Goal: Task Accomplishment & Management: Manage account settings

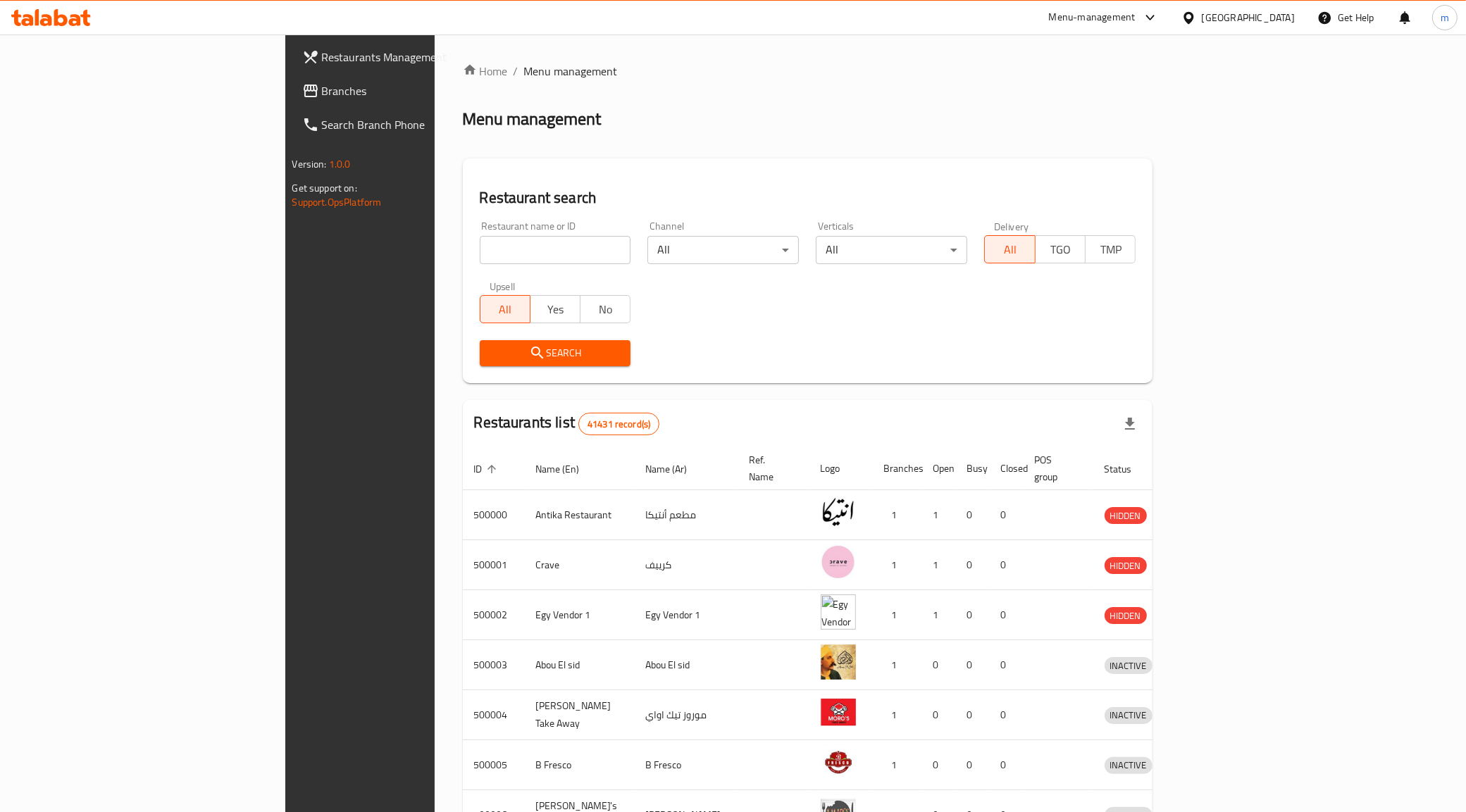
click at [1283, 8] on div "Egypt" at bounding box center [1239, 17] width 136 height 34
click at [1270, 16] on div "Egypt" at bounding box center [1249, 17] width 93 height 15
click at [1125, 363] on div "[GEOGRAPHIC_DATA]" at bounding box center [1142, 368] width 93 height 15
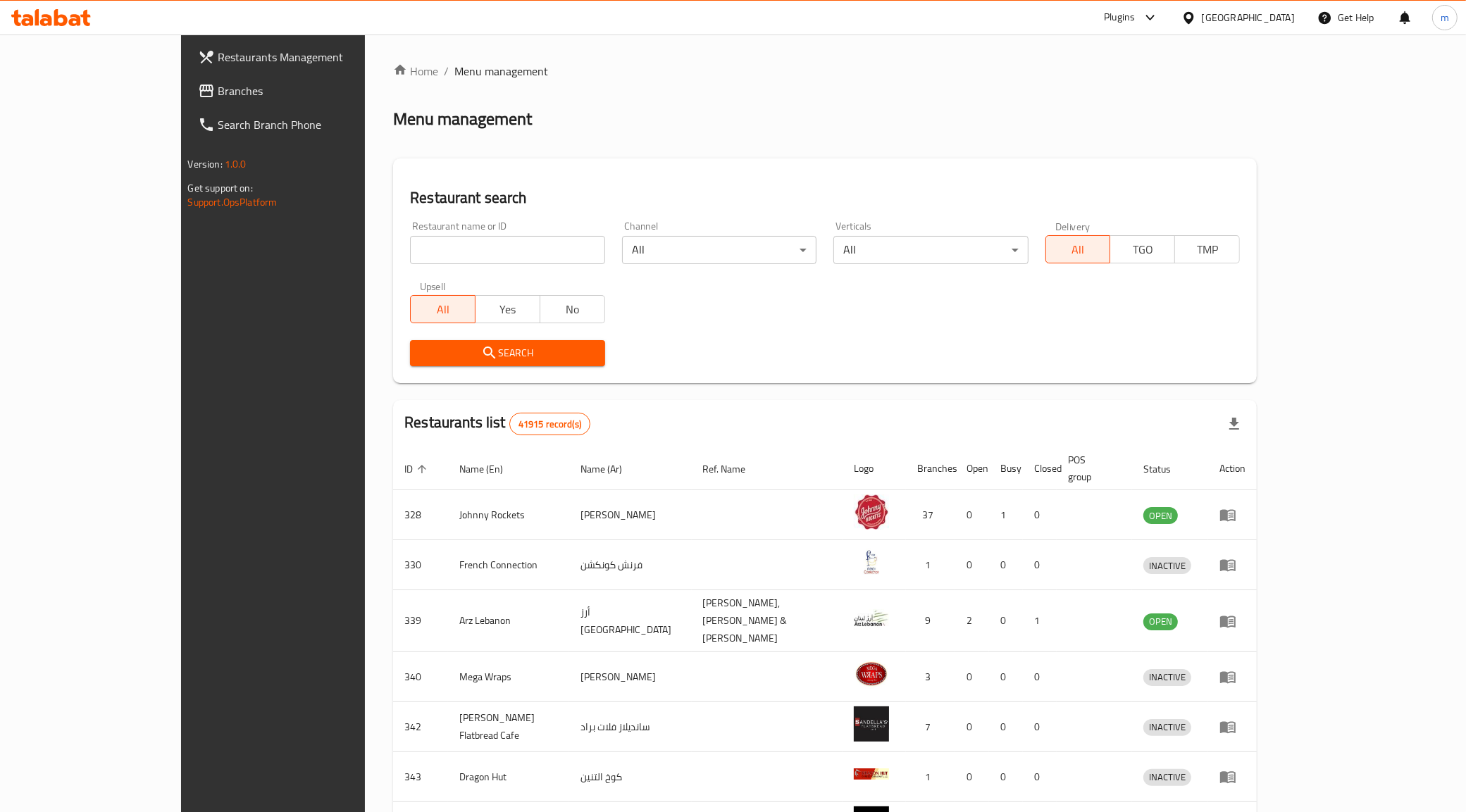
click at [217, 83] on span "Branches" at bounding box center [316, 91] width 197 height 17
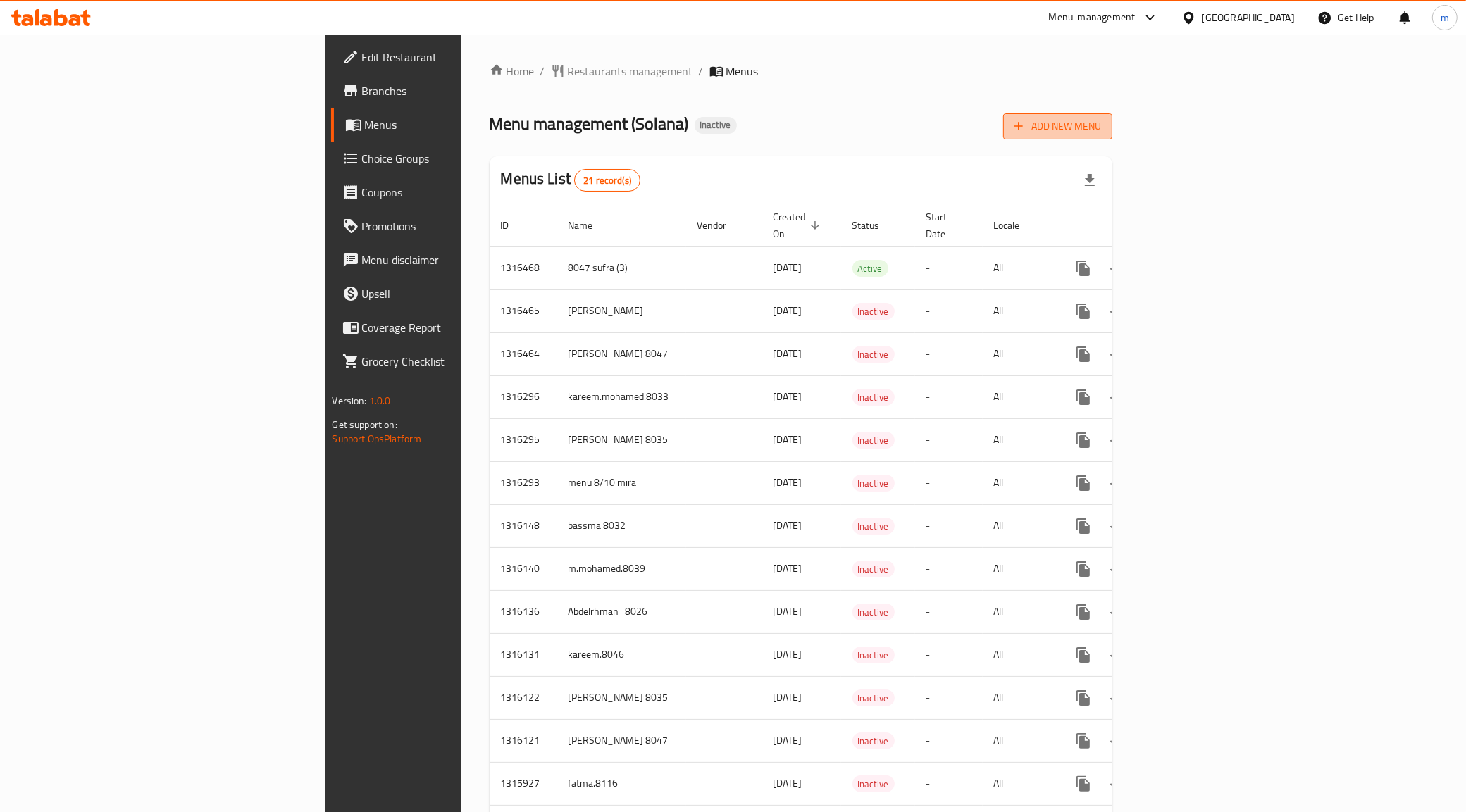
click at [1101, 128] on span "Add New Menu" at bounding box center [1058, 125] width 86 height 17
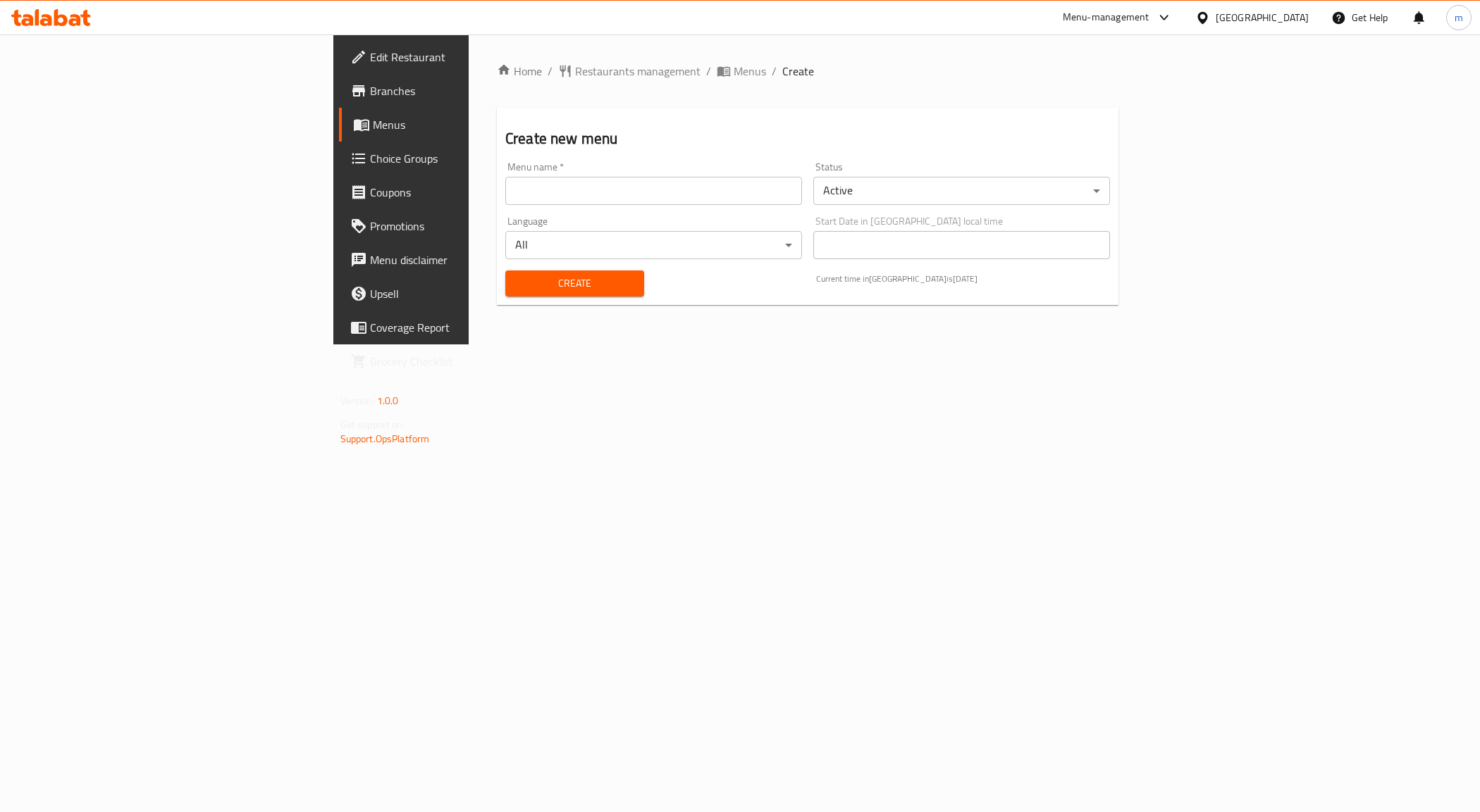
click at [650, 182] on input "text" at bounding box center [653, 190] width 297 height 28
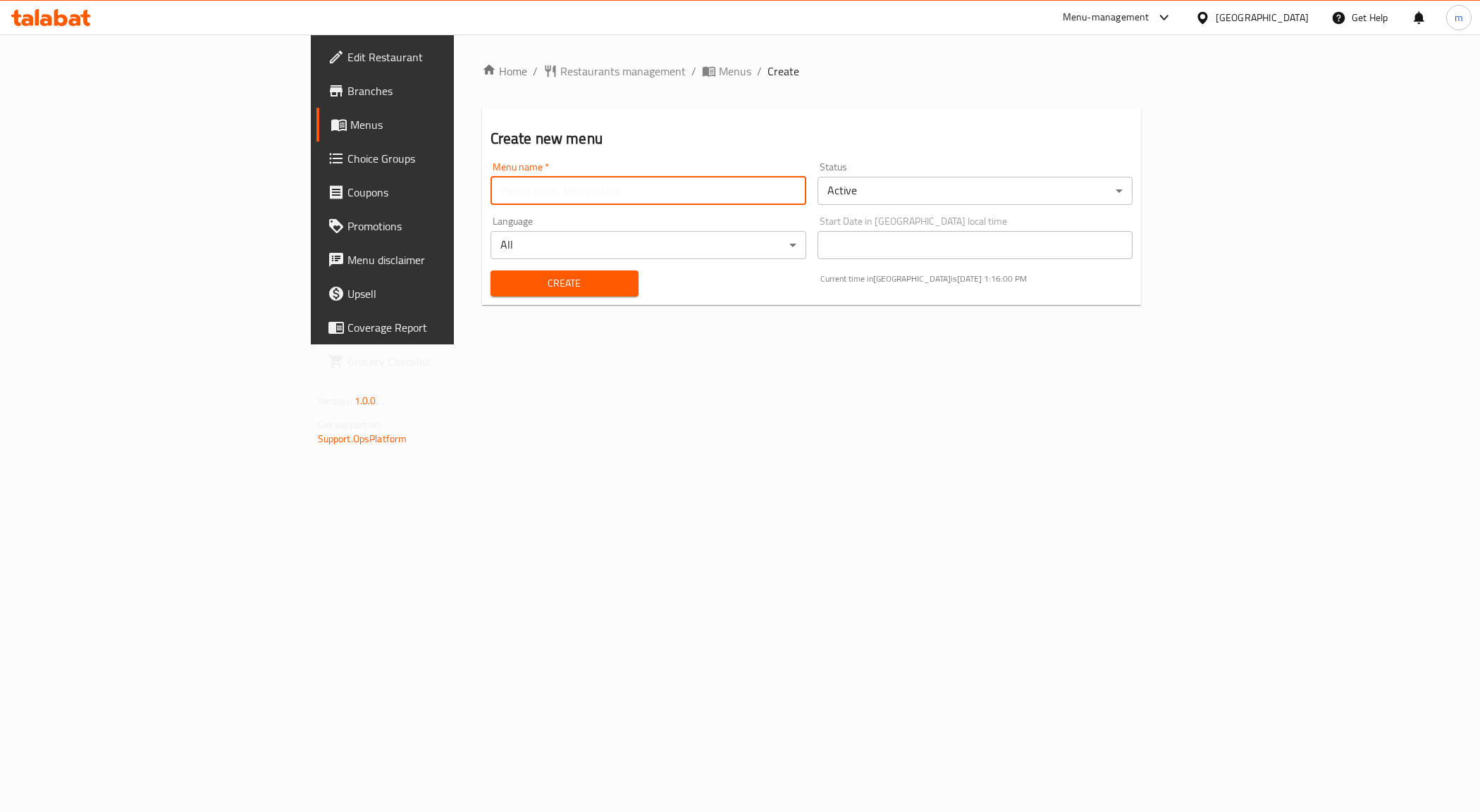
type input "Mohamed Mahmoud 8035"
click at [502, 276] on span "Create" at bounding box center [565, 283] width 126 height 17
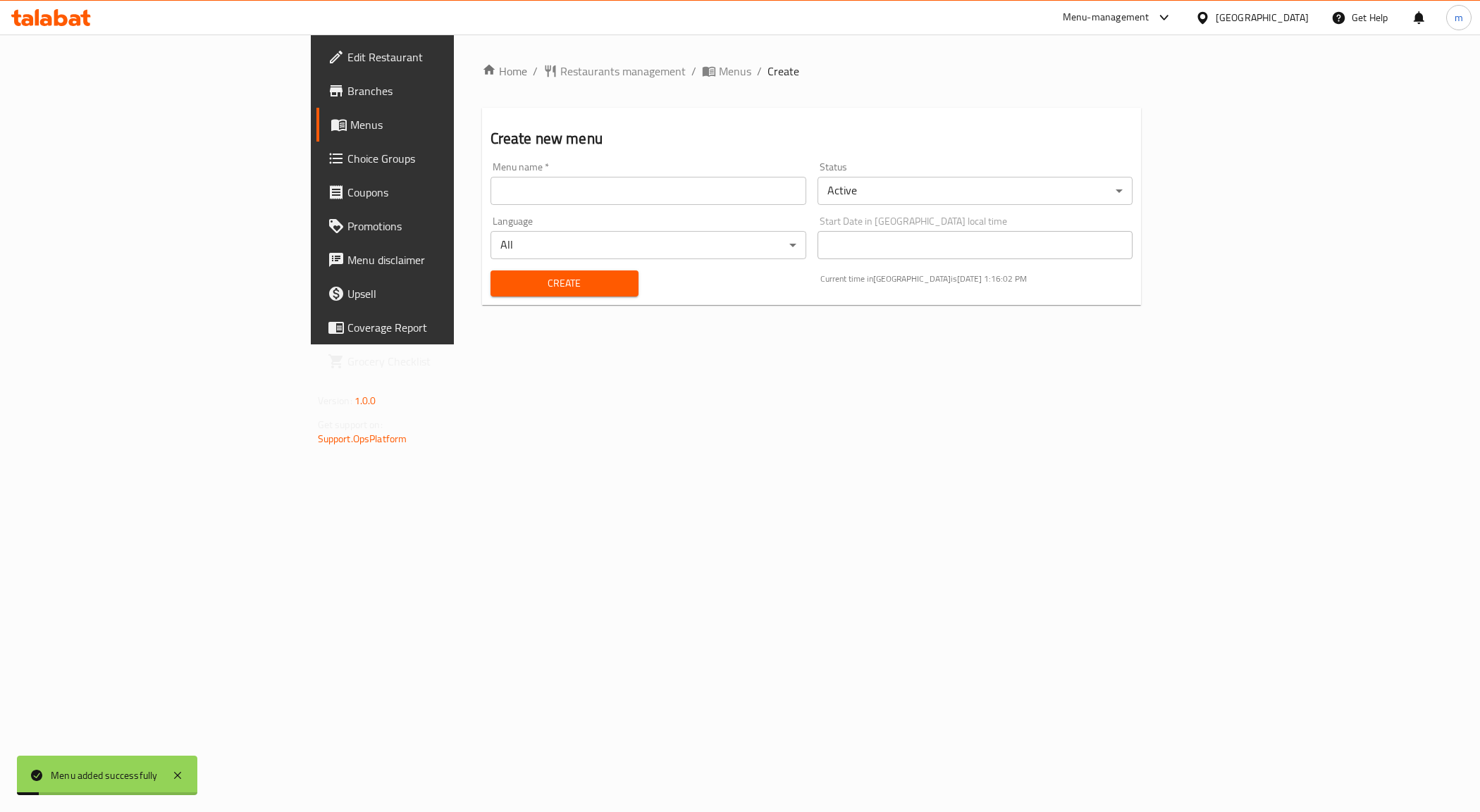
click at [350, 127] on span "Menus" at bounding box center [448, 125] width 196 height 17
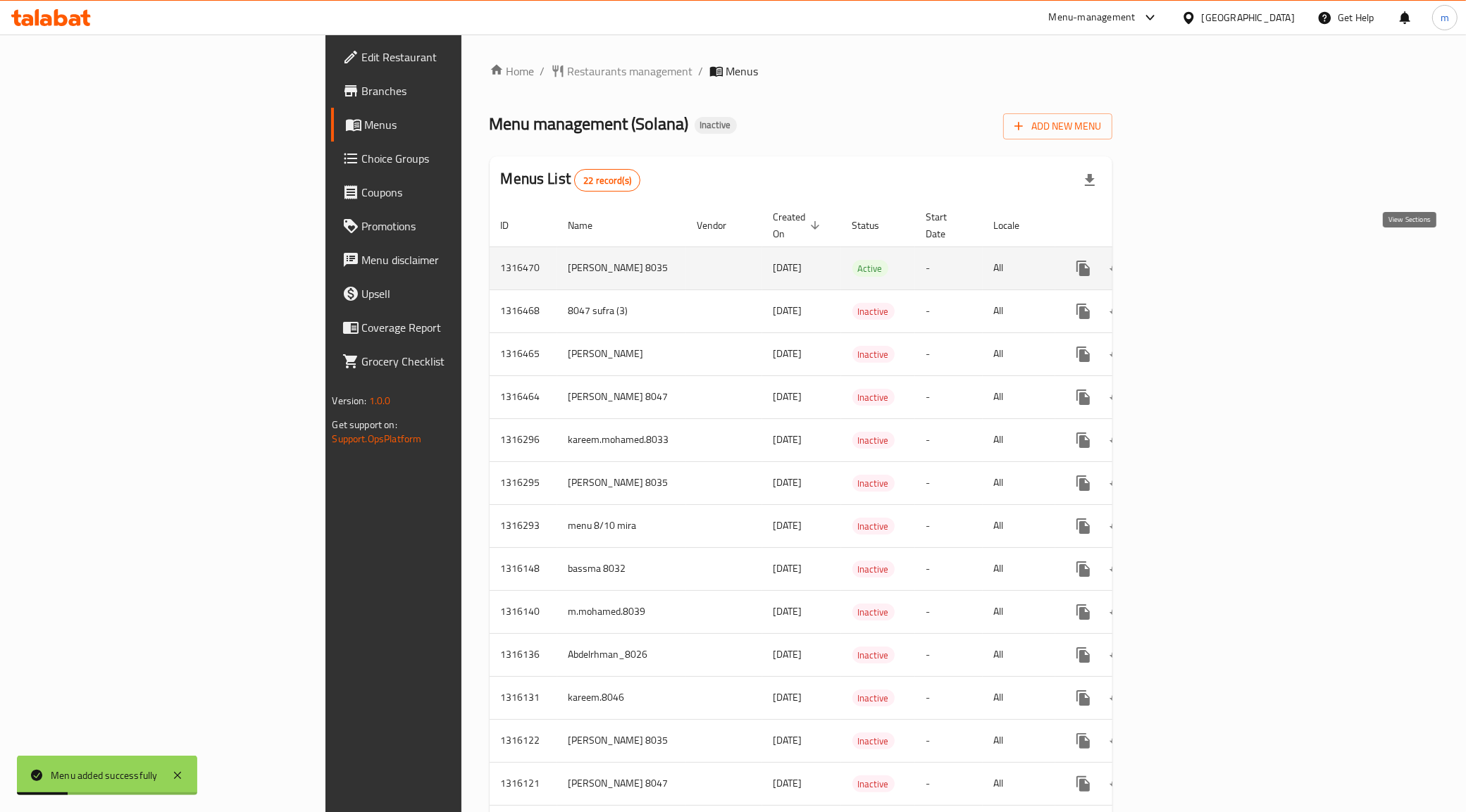
click at [1193, 260] on icon "enhanced table" at bounding box center [1185, 268] width 17 height 17
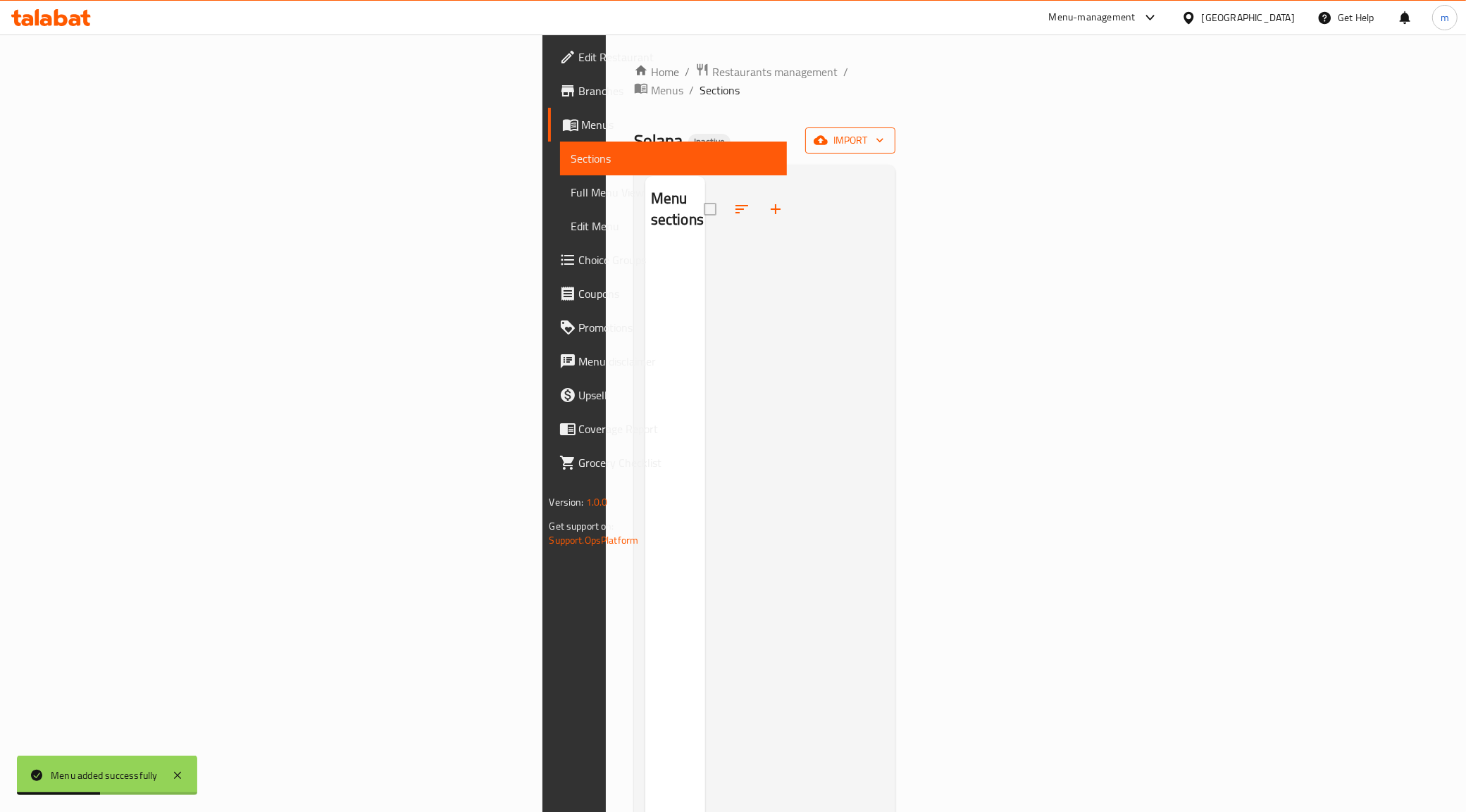
click at [884, 132] on span "import" at bounding box center [850, 140] width 67 height 17
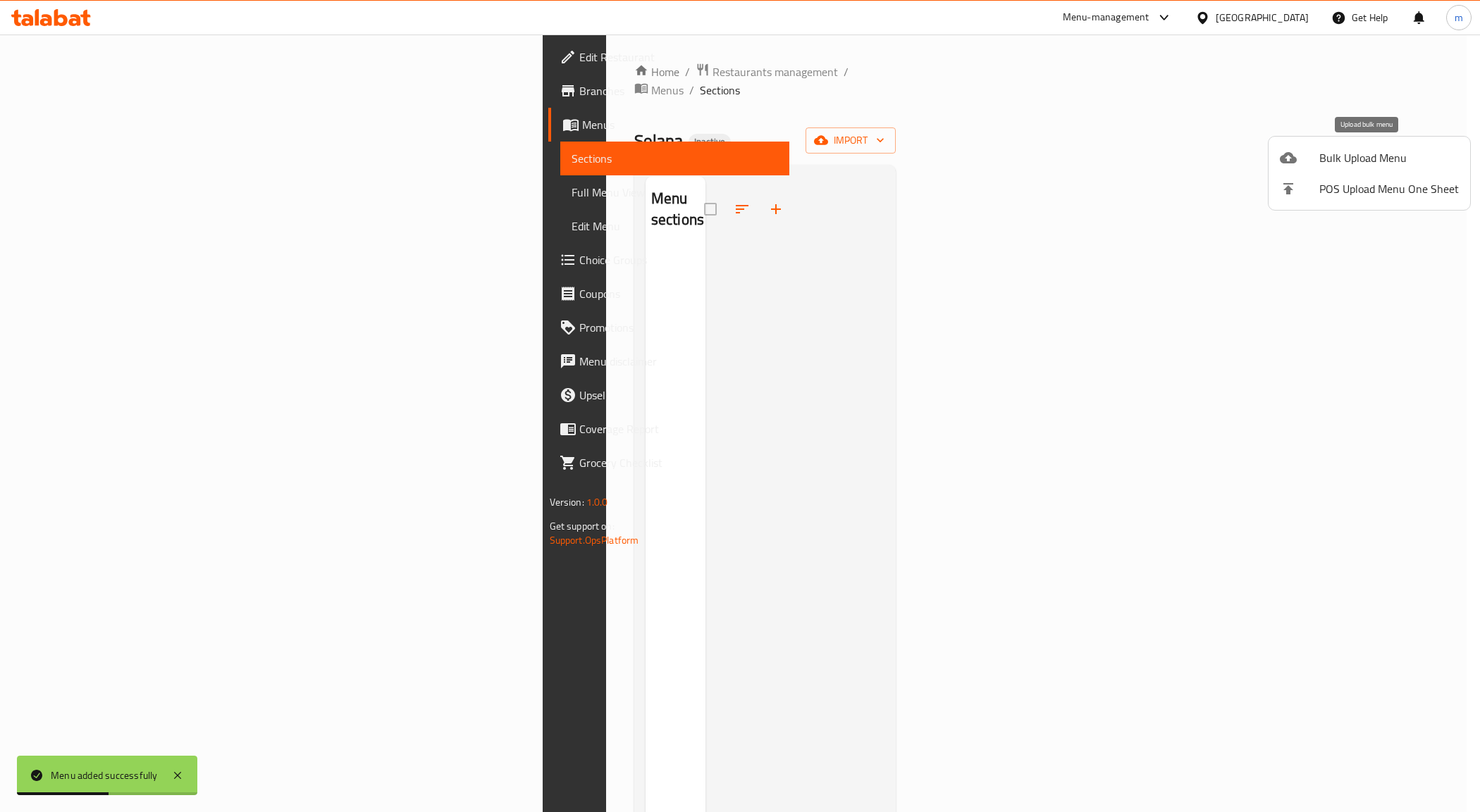
click at [1330, 158] on span "Bulk Upload Menu" at bounding box center [1388, 157] width 139 height 17
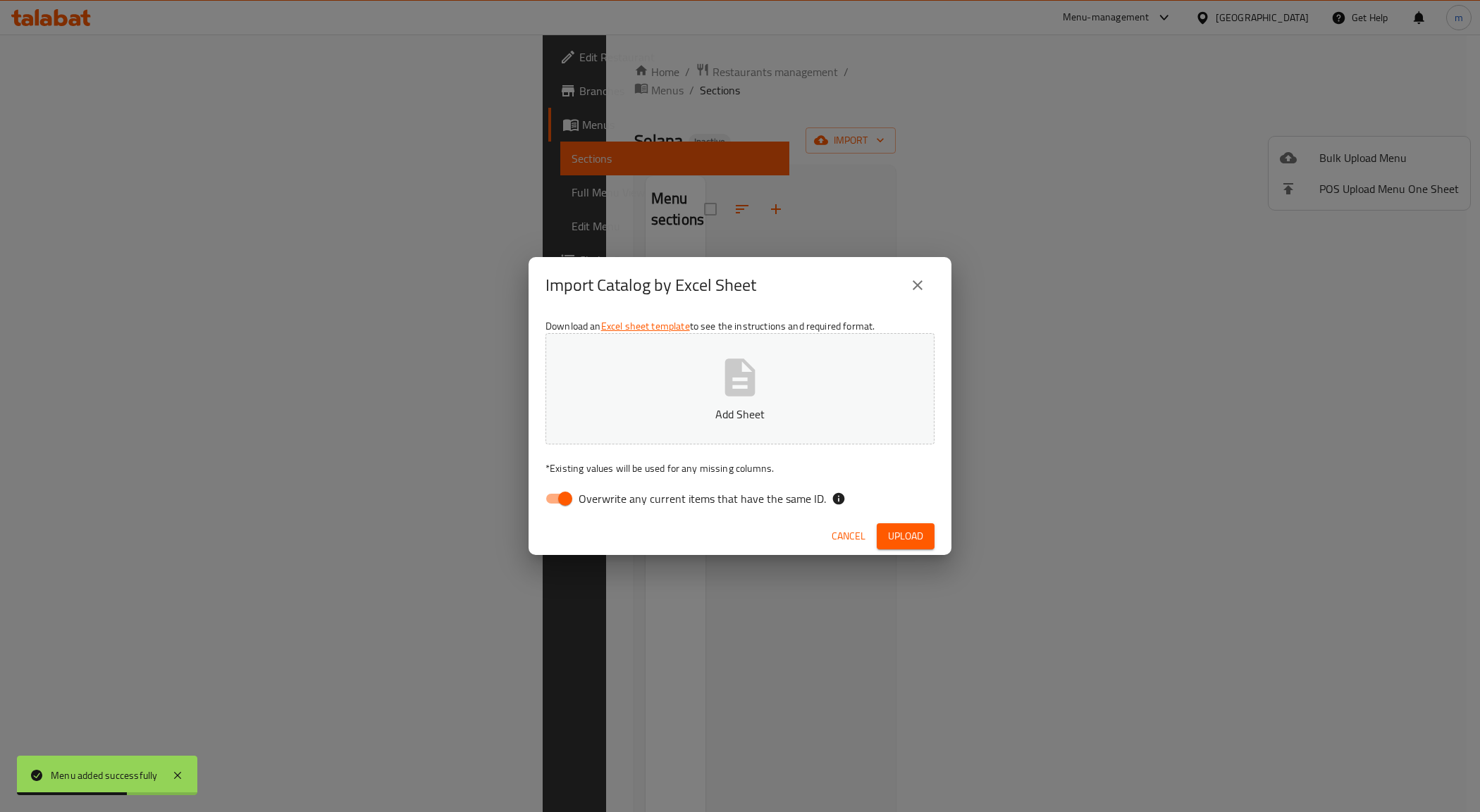
click at [578, 486] on input "Overwrite any current items that have the same ID." at bounding box center [565, 498] width 80 height 26
checkbox input "false"
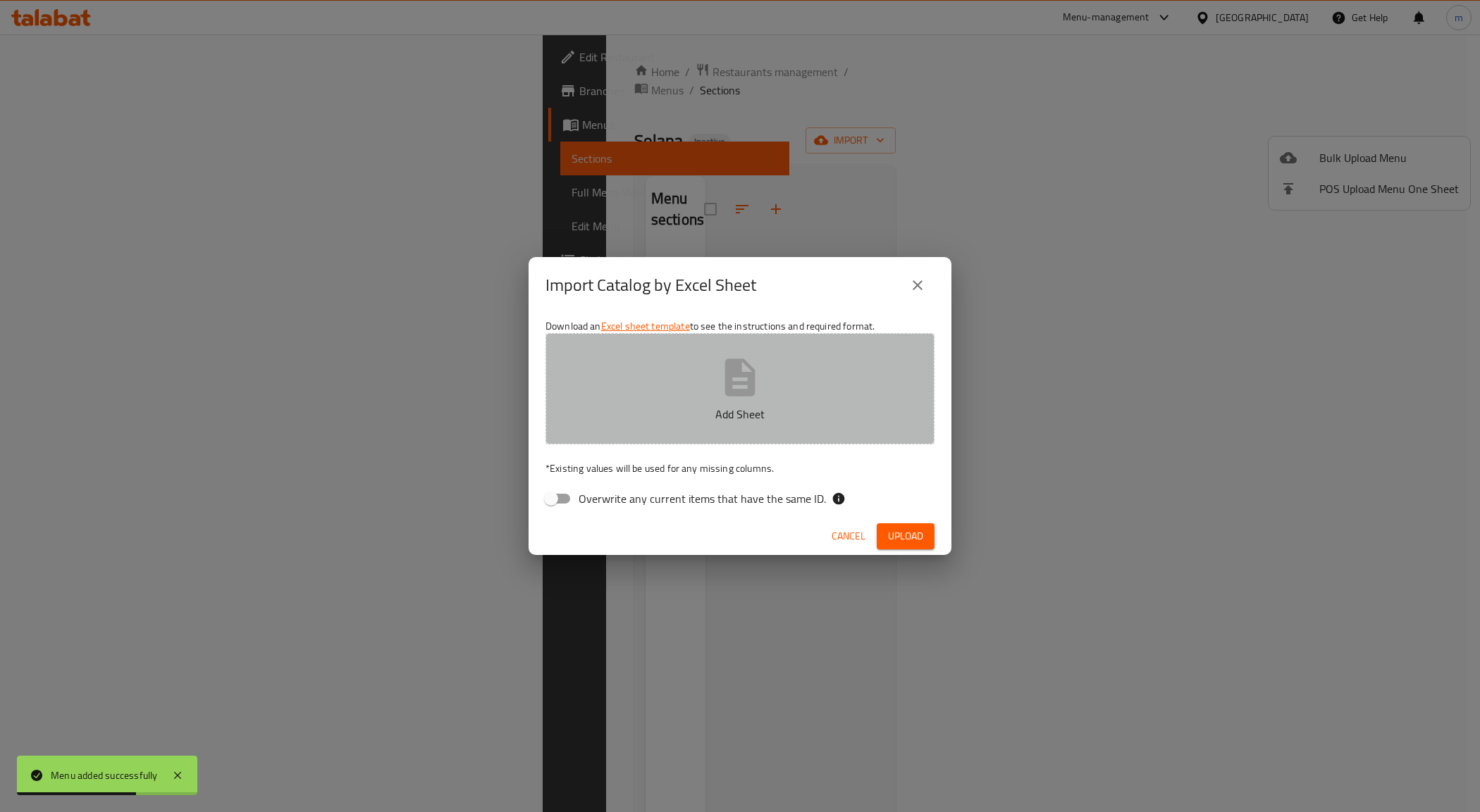
click at [671, 421] on p "Add Sheet" at bounding box center [740, 414] width 346 height 17
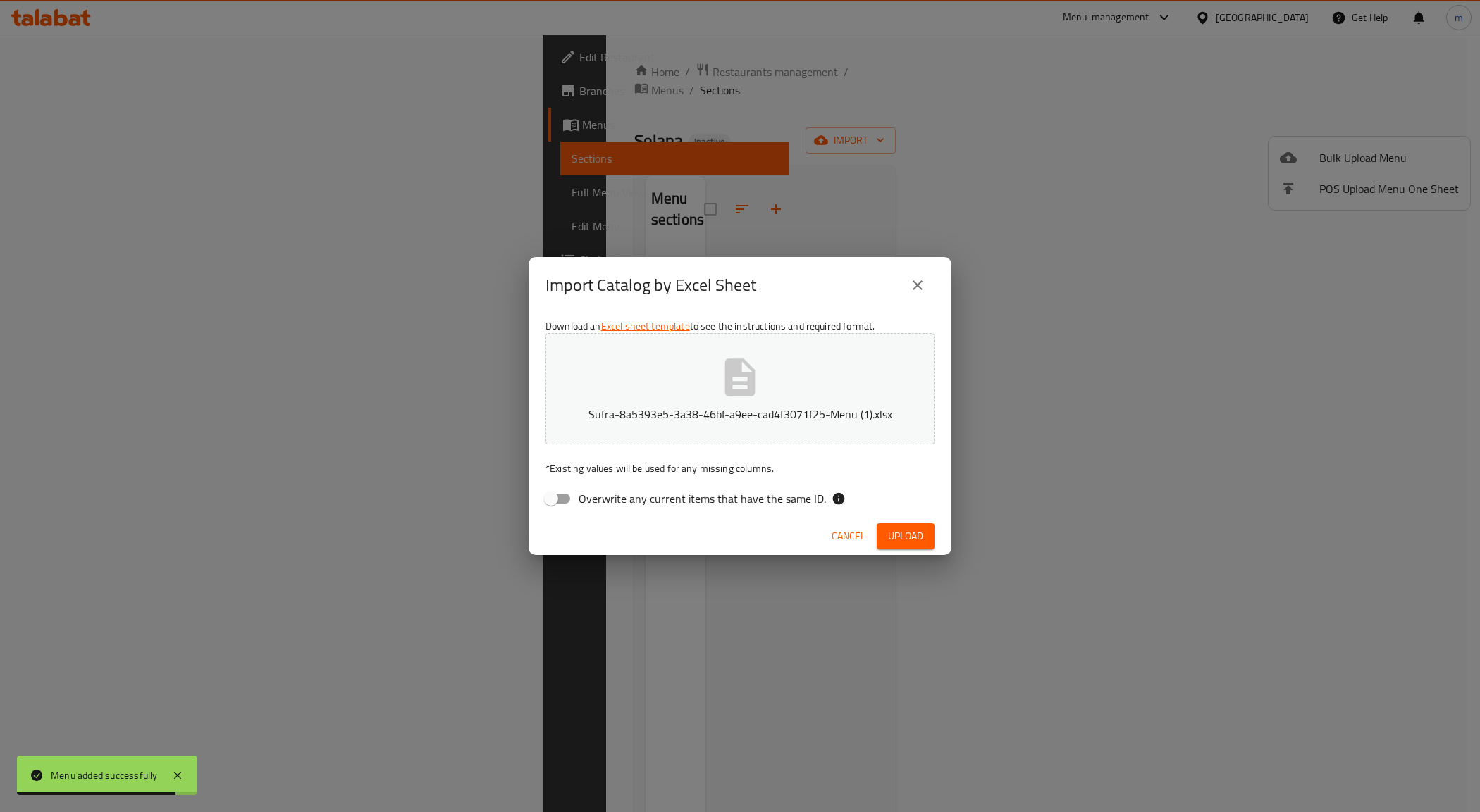
click at [901, 543] on span "Upload" at bounding box center [905, 536] width 35 height 17
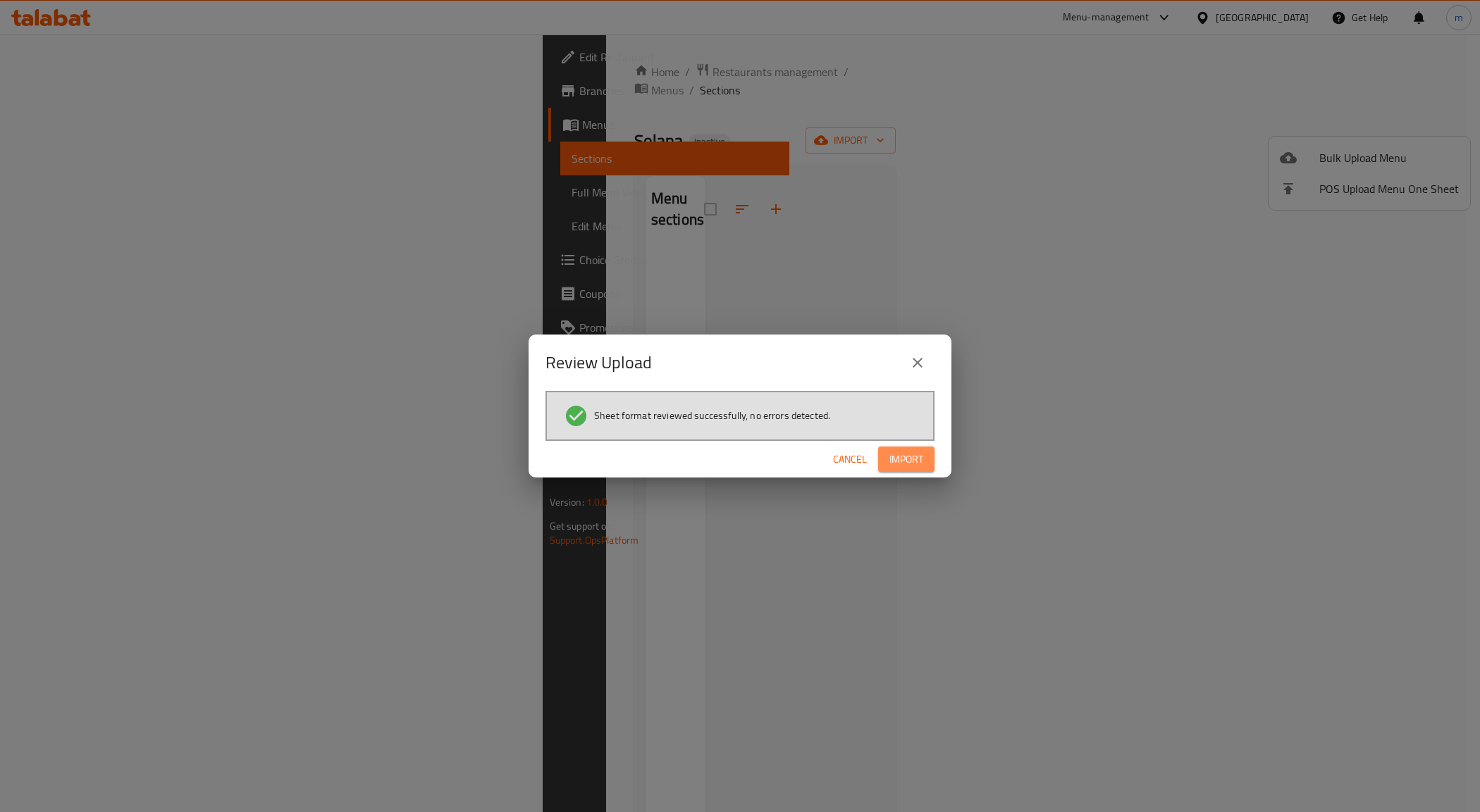
click at [920, 458] on span "Import" at bounding box center [906, 459] width 34 height 17
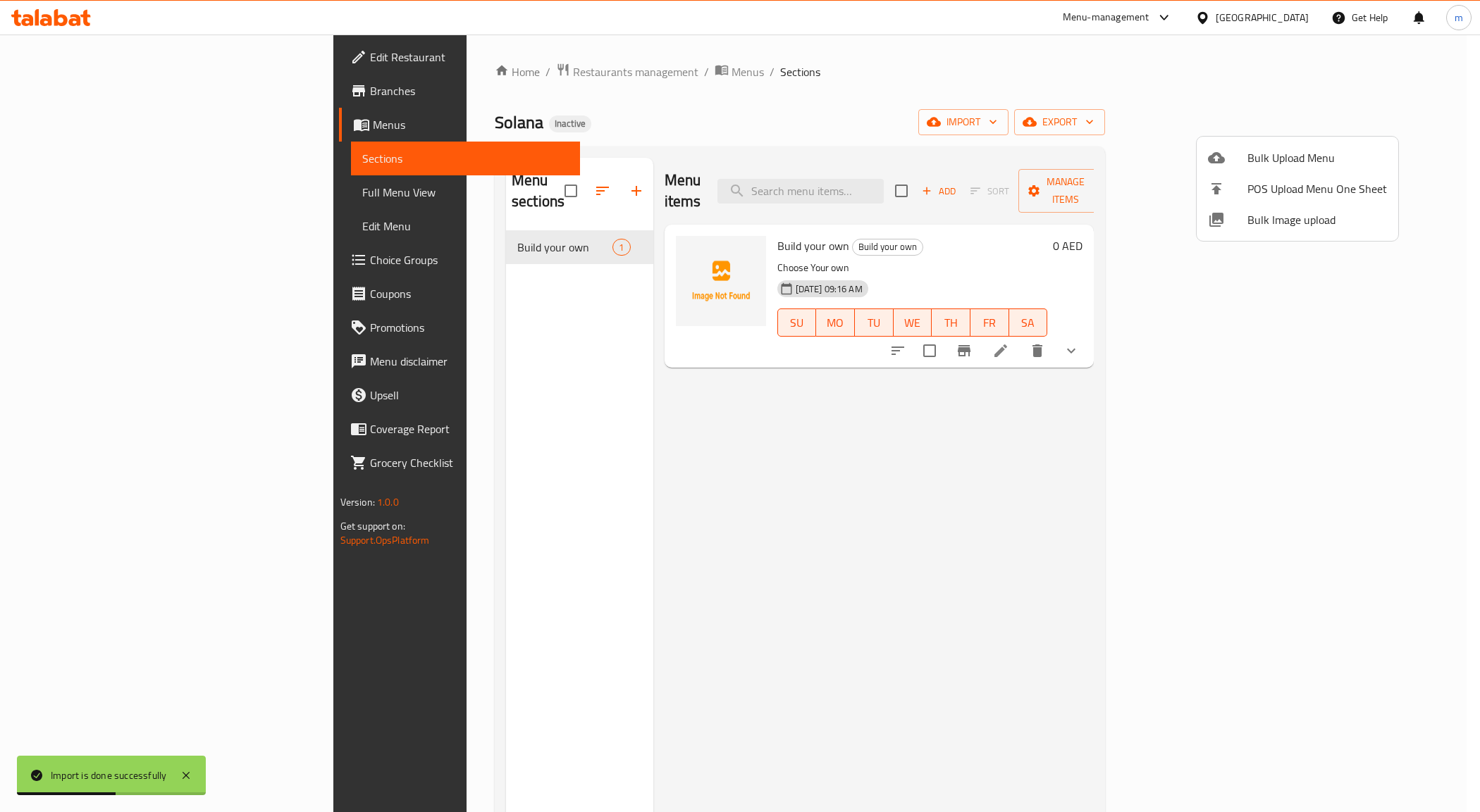
click at [1334, 336] on div at bounding box center [740, 406] width 1480 height 812
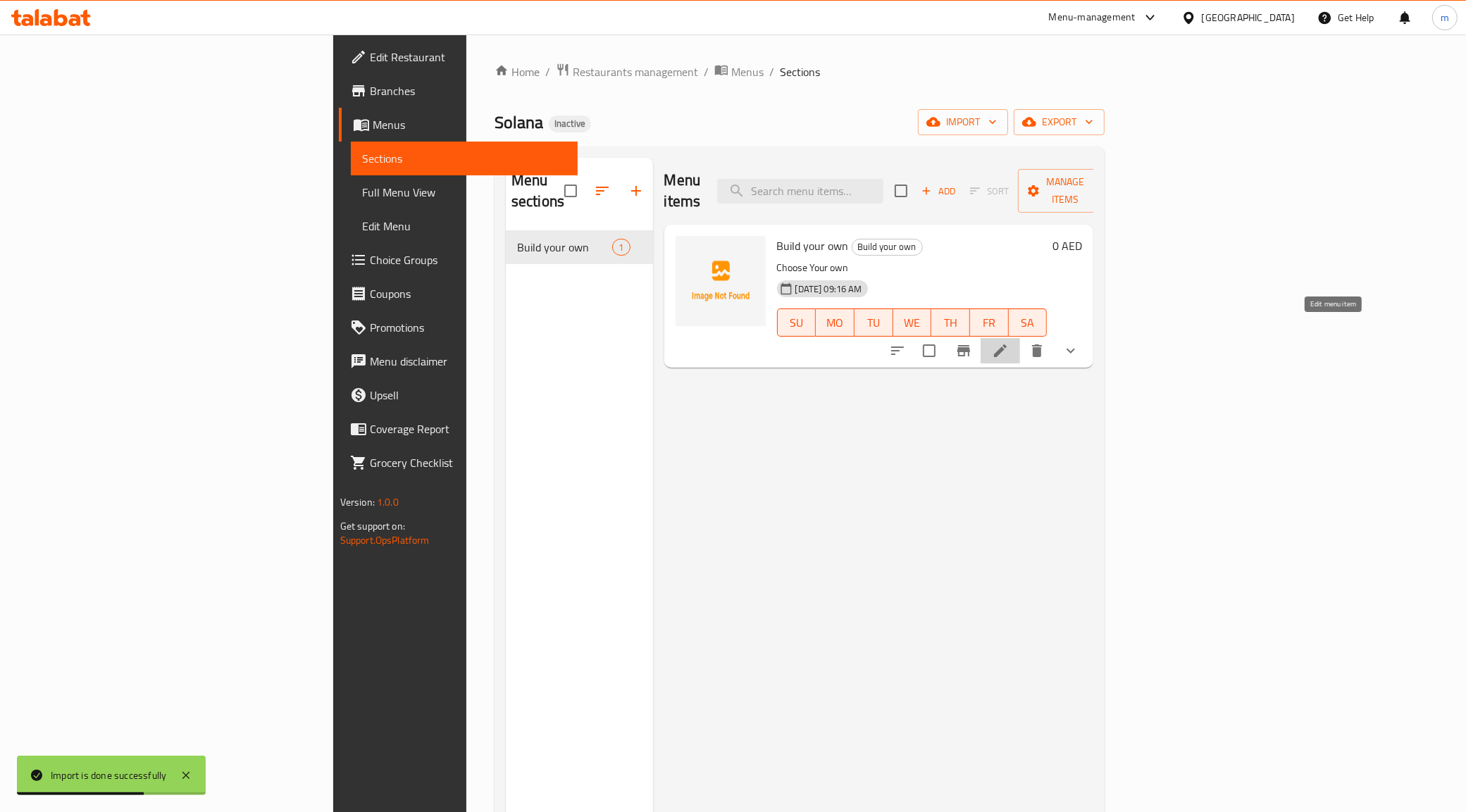
click at [1009, 343] on icon at bounding box center [1000, 351] width 17 height 17
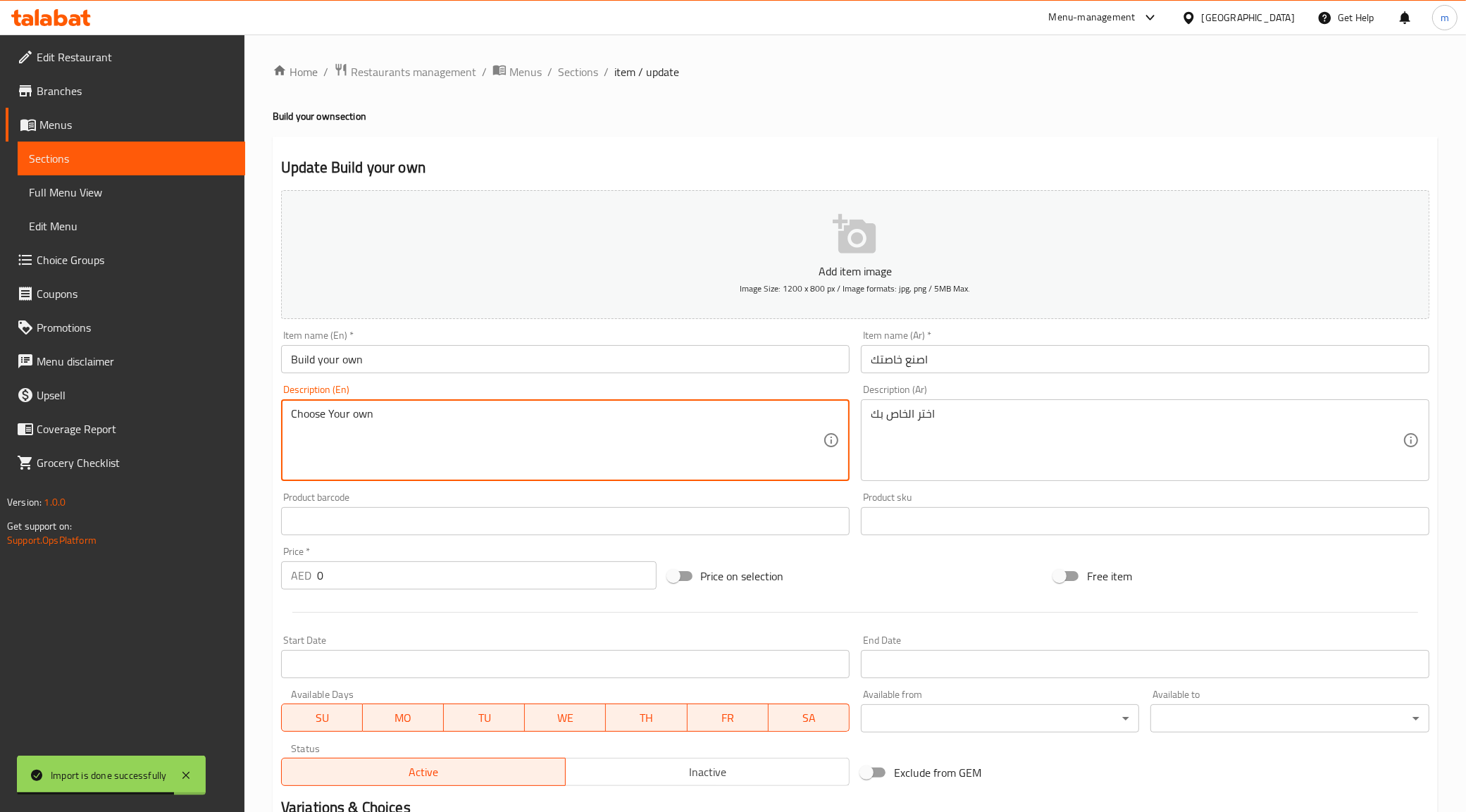
click at [529, 426] on textarea "Choose Your own" at bounding box center [557, 441] width 532 height 67
click at [541, 426] on textarea "Choose Your own" at bounding box center [557, 441] width 532 height 67
click at [984, 430] on textarea "اختر الخاص بك" at bounding box center [1137, 441] width 532 height 67
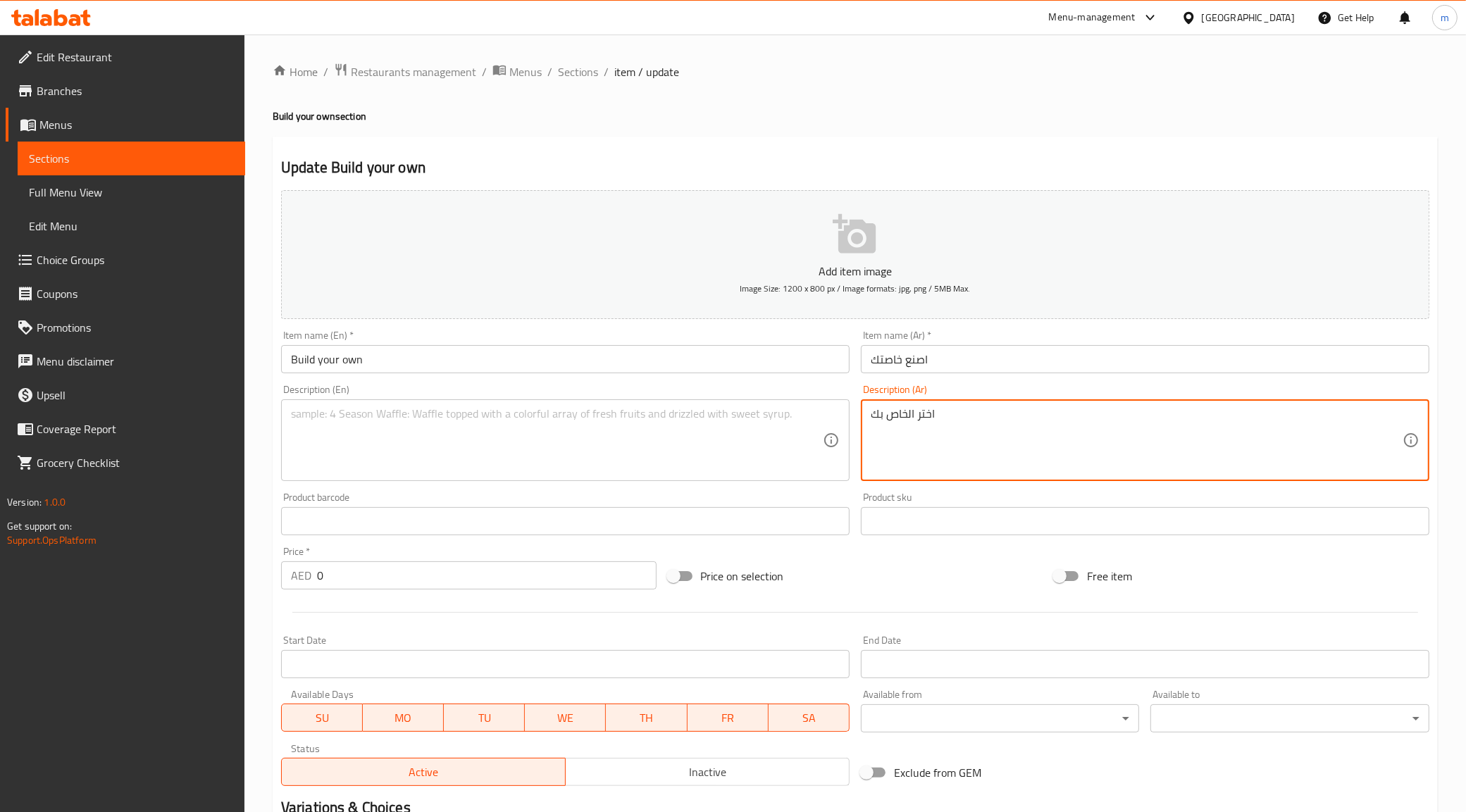
click at [984, 430] on textarea "اختر الخاص بك" at bounding box center [1137, 441] width 532 height 67
click at [960, 599] on div at bounding box center [855, 613] width 1160 height 35
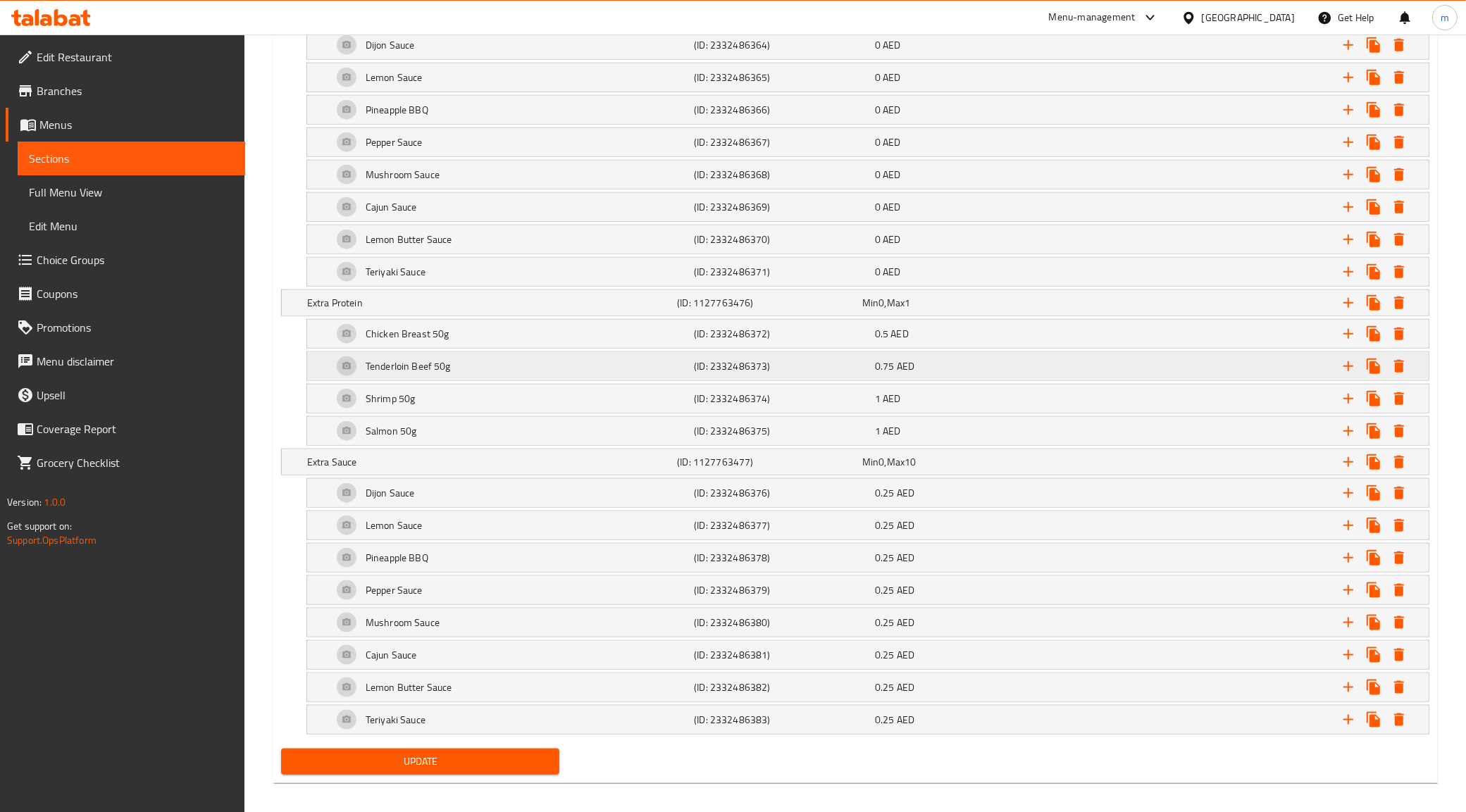
scroll to position [1658, 0]
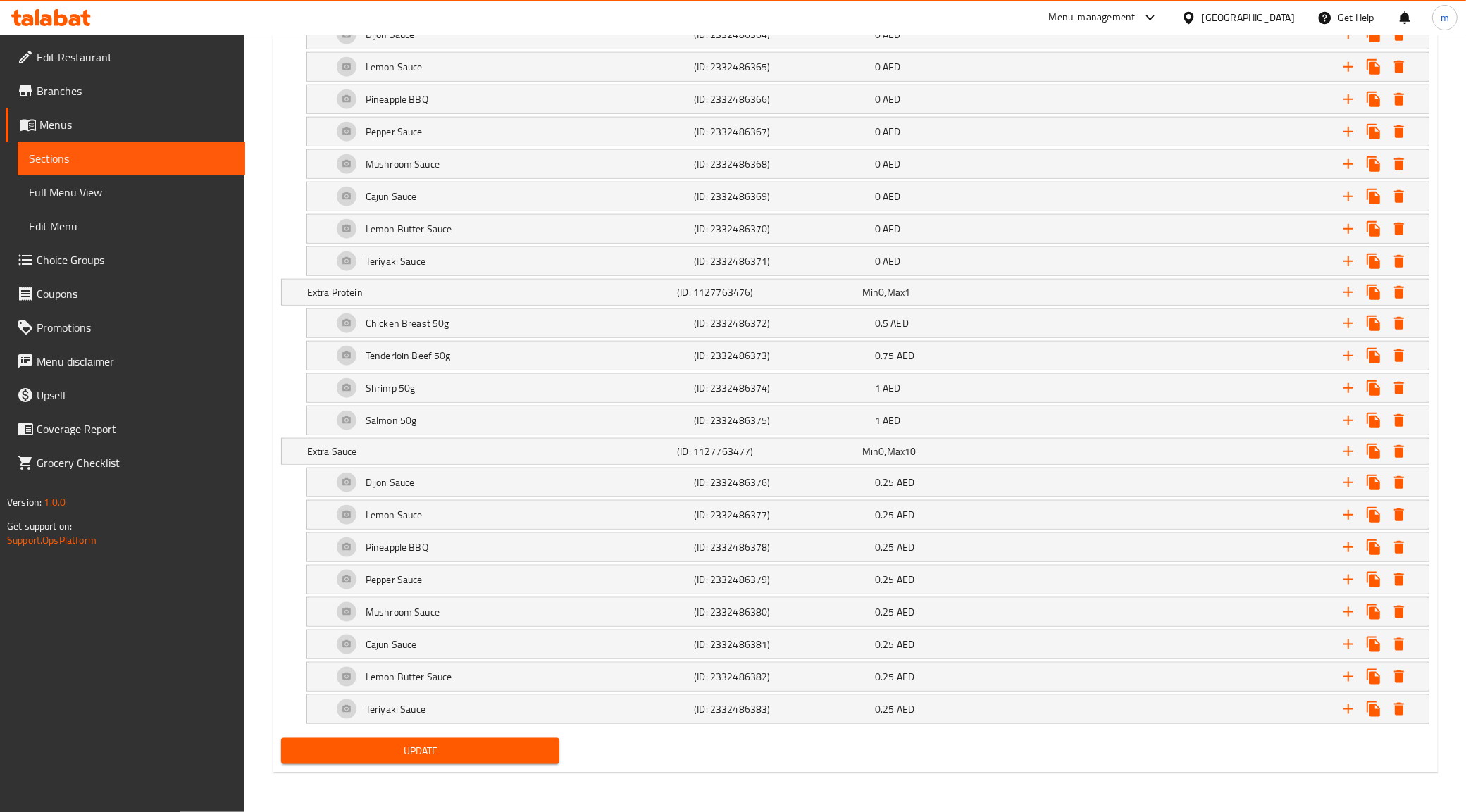
click at [411, 749] on span "Update" at bounding box center [421, 751] width 256 height 17
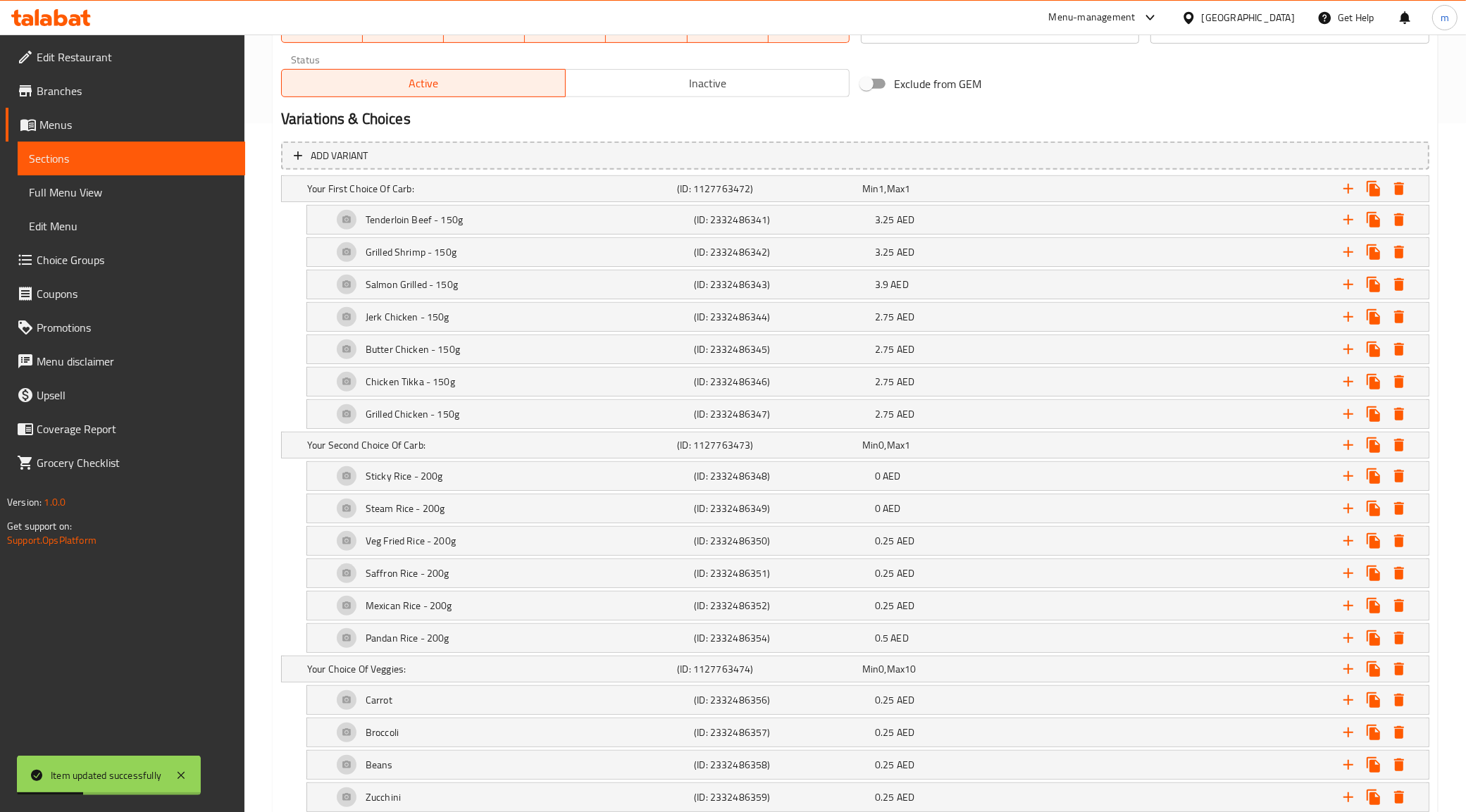
scroll to position [161, 0]
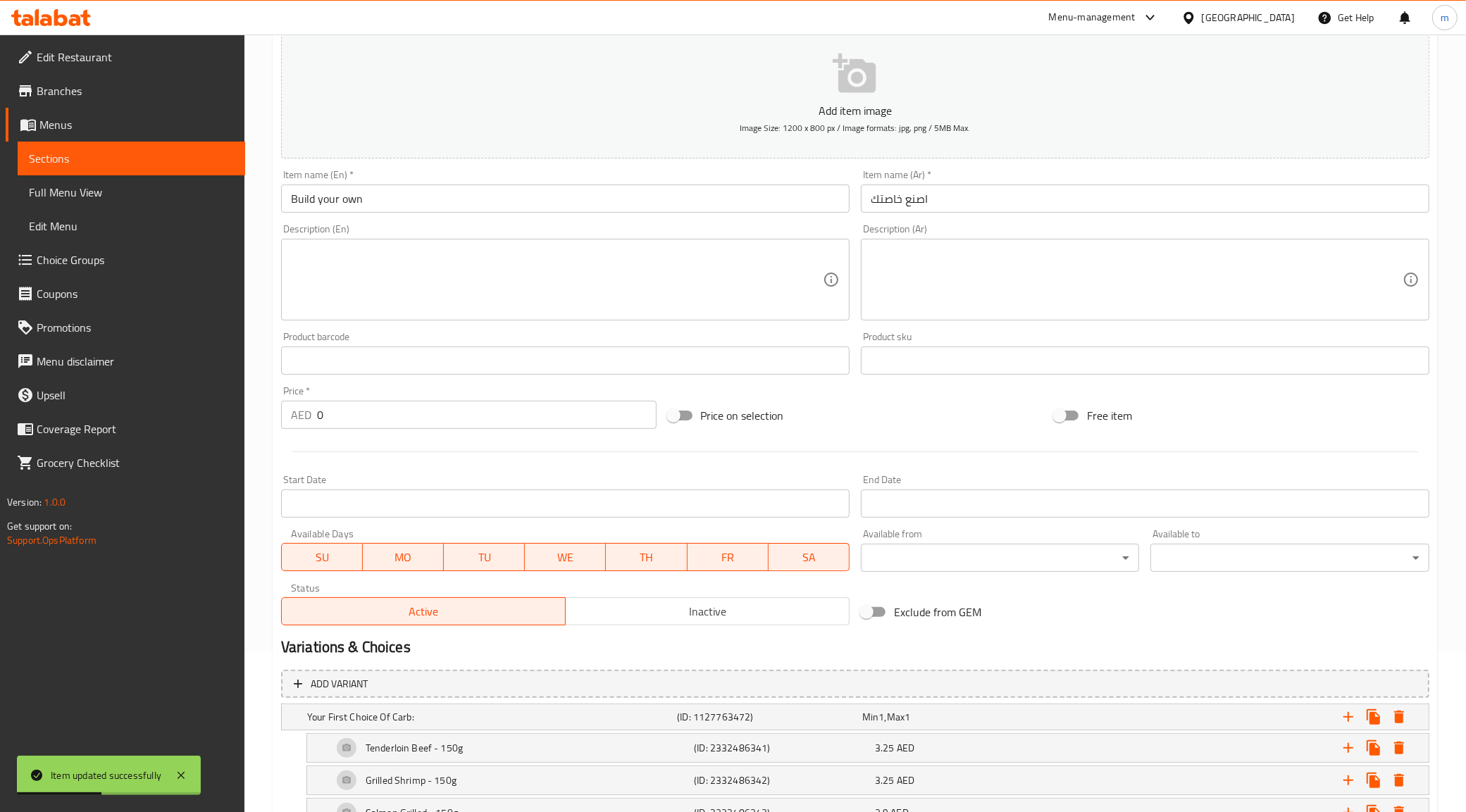
click at [487, 202] on input "Build your own" at bounding box center [565, 198] width 568 height 28
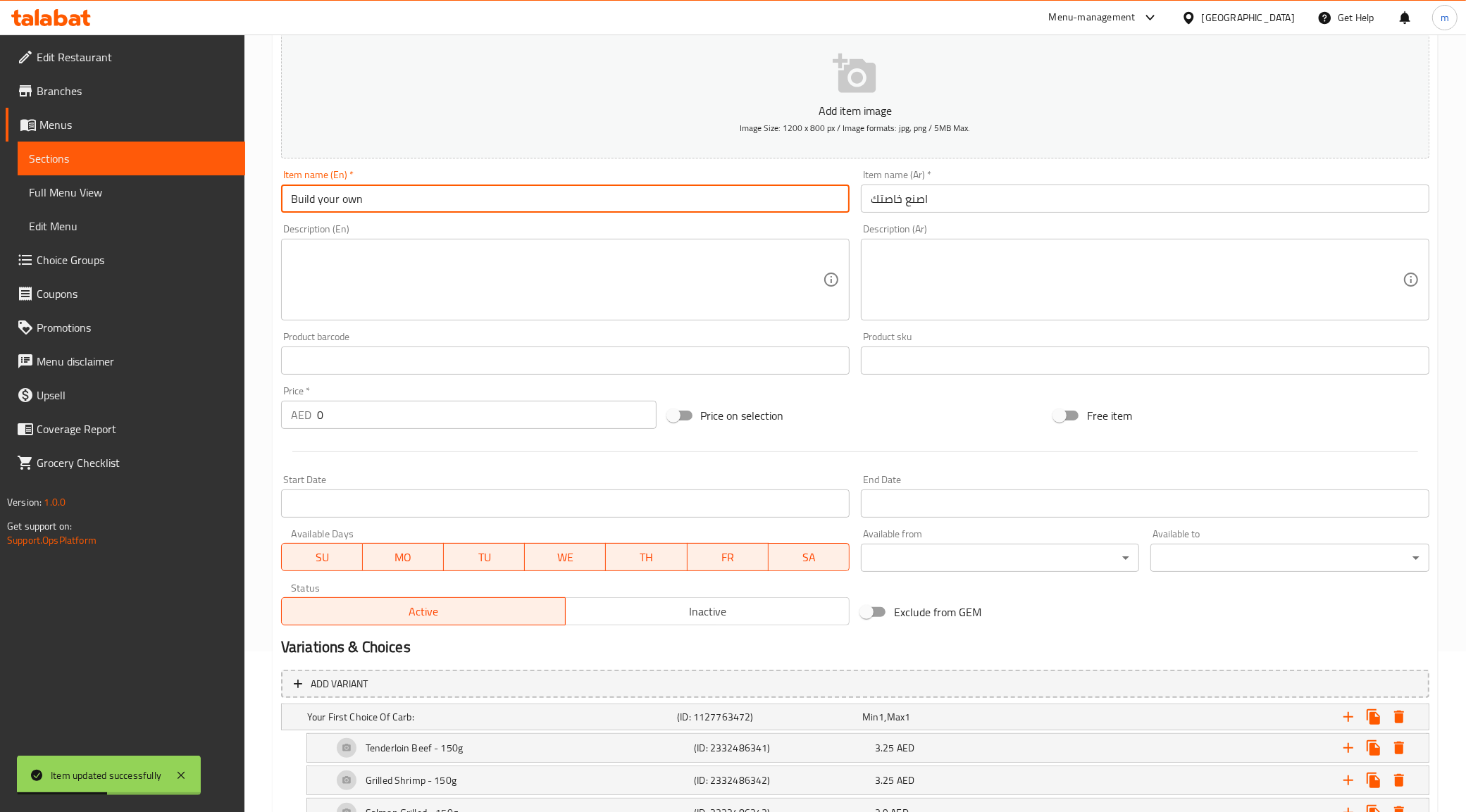
click at [487, 202] on input "Build your own" at bounding box center [565, 198] width 568 height 28
click at [65, 153] on span "Sections" at bounding box center [131, 158] width 205 height 17
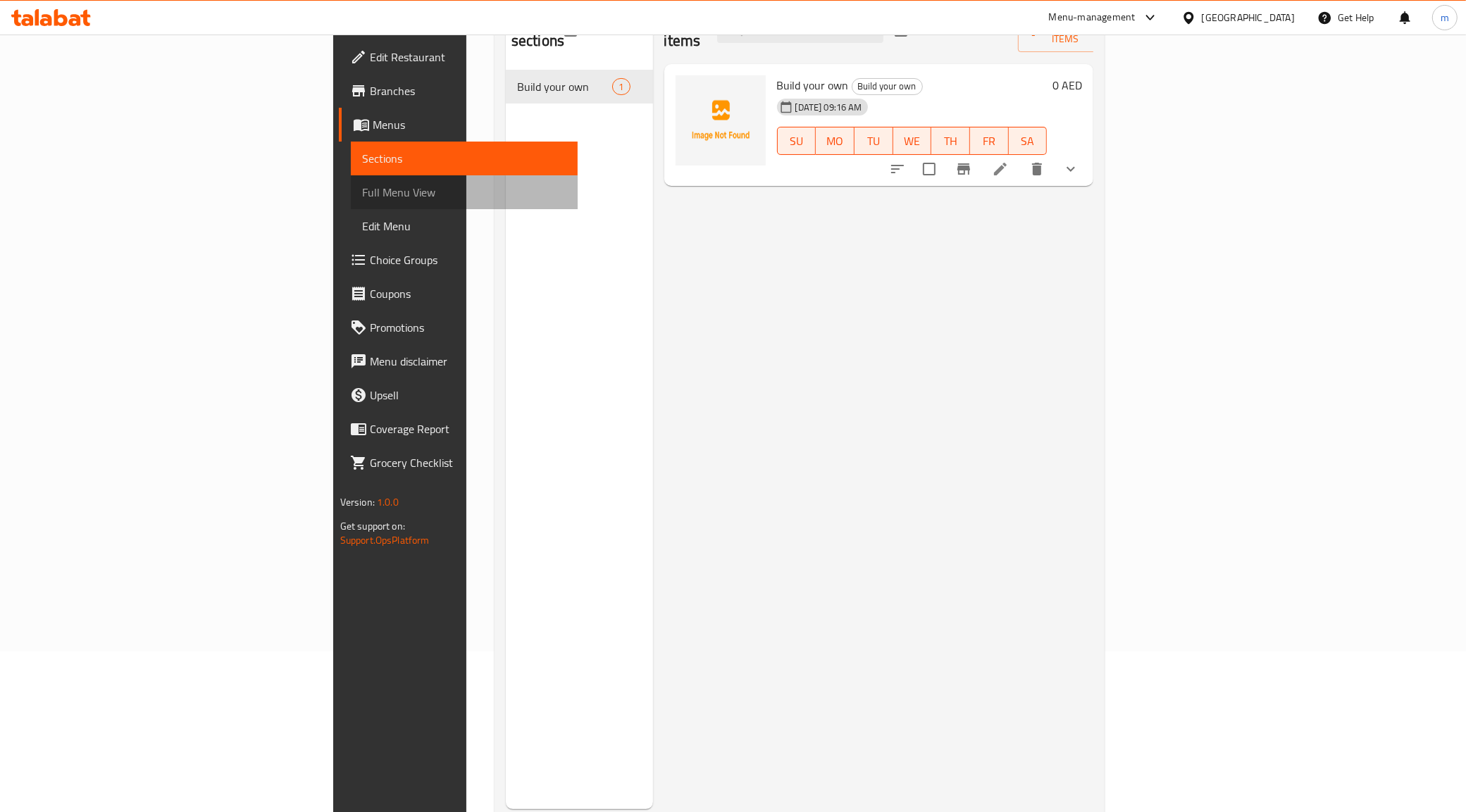
click at [362, 191] on span "Full Menu View" at bounding box center [464, 192] width 205 height 17
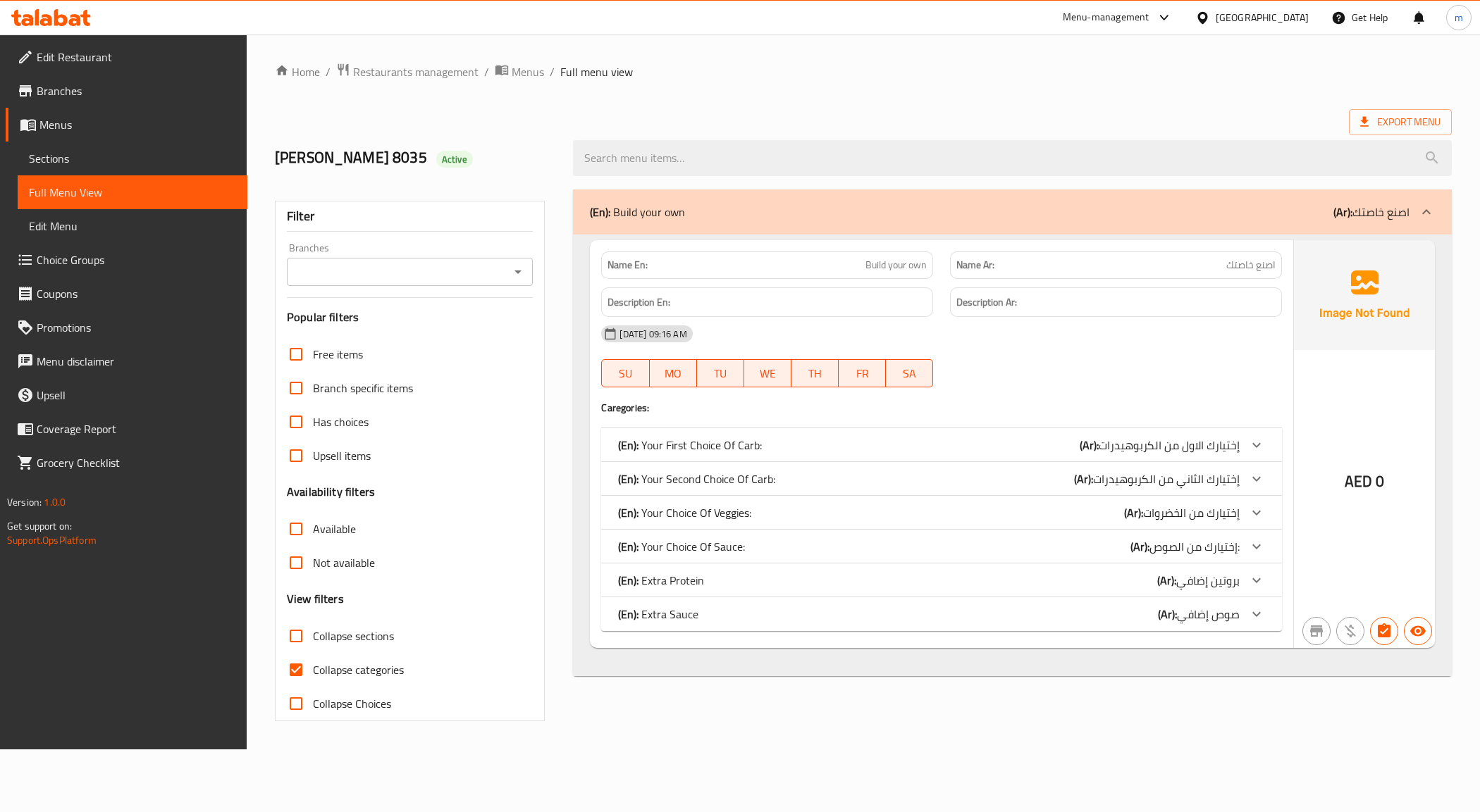
click at [376, 665] on span "Collapse categories" at bounding box center [358, 669] width 91 height 17
click at [313, 665] on input "Collapse categories" at bounding box center [296, 669] width 34 height 34
checkbox input "false"
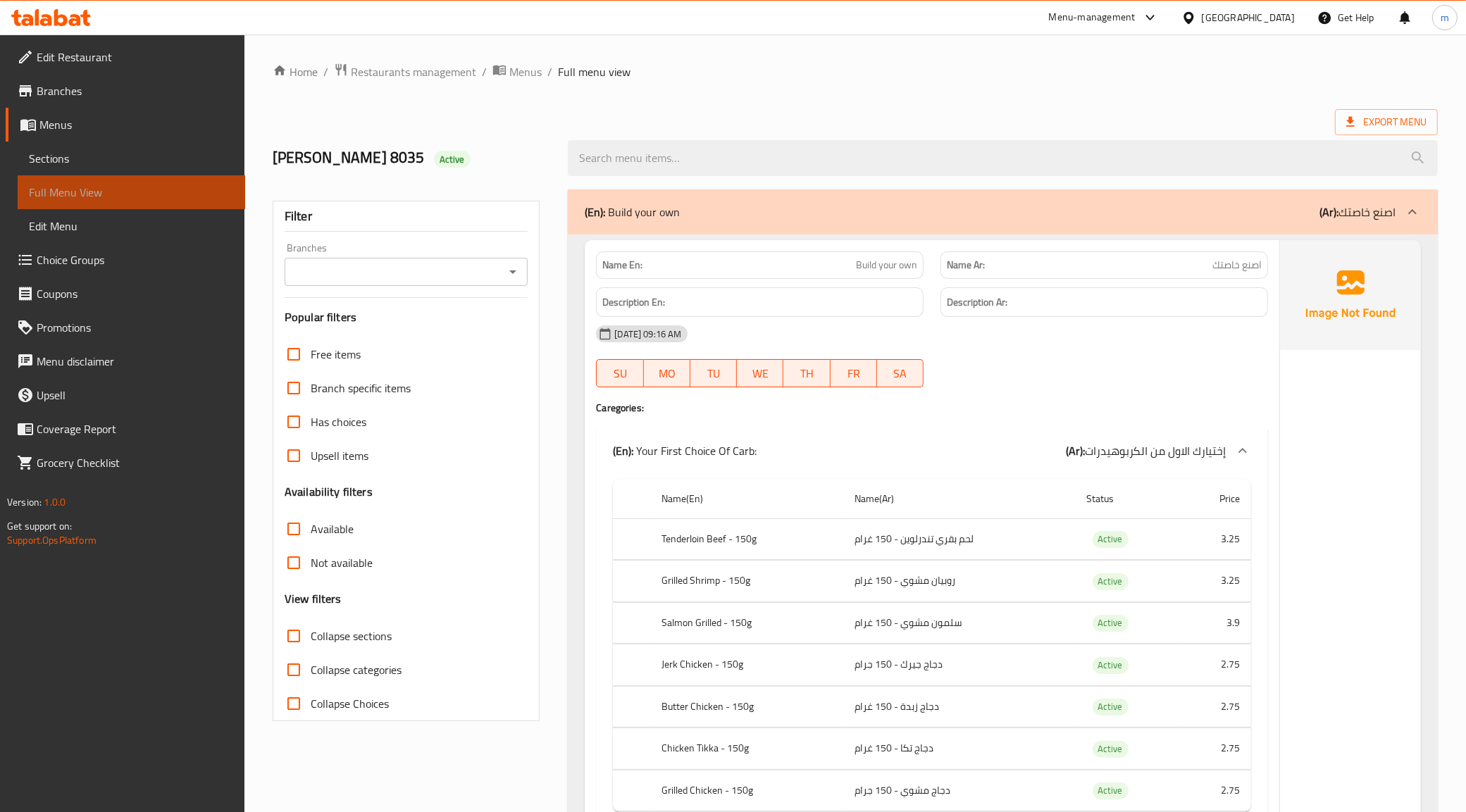
click at [132, 189] on span "Full Menu View" at bounding box center [131, 192] width 205 height 17
click at [117, 139] on link "Menus" at bounding box center [125, 125] width 239 height 34
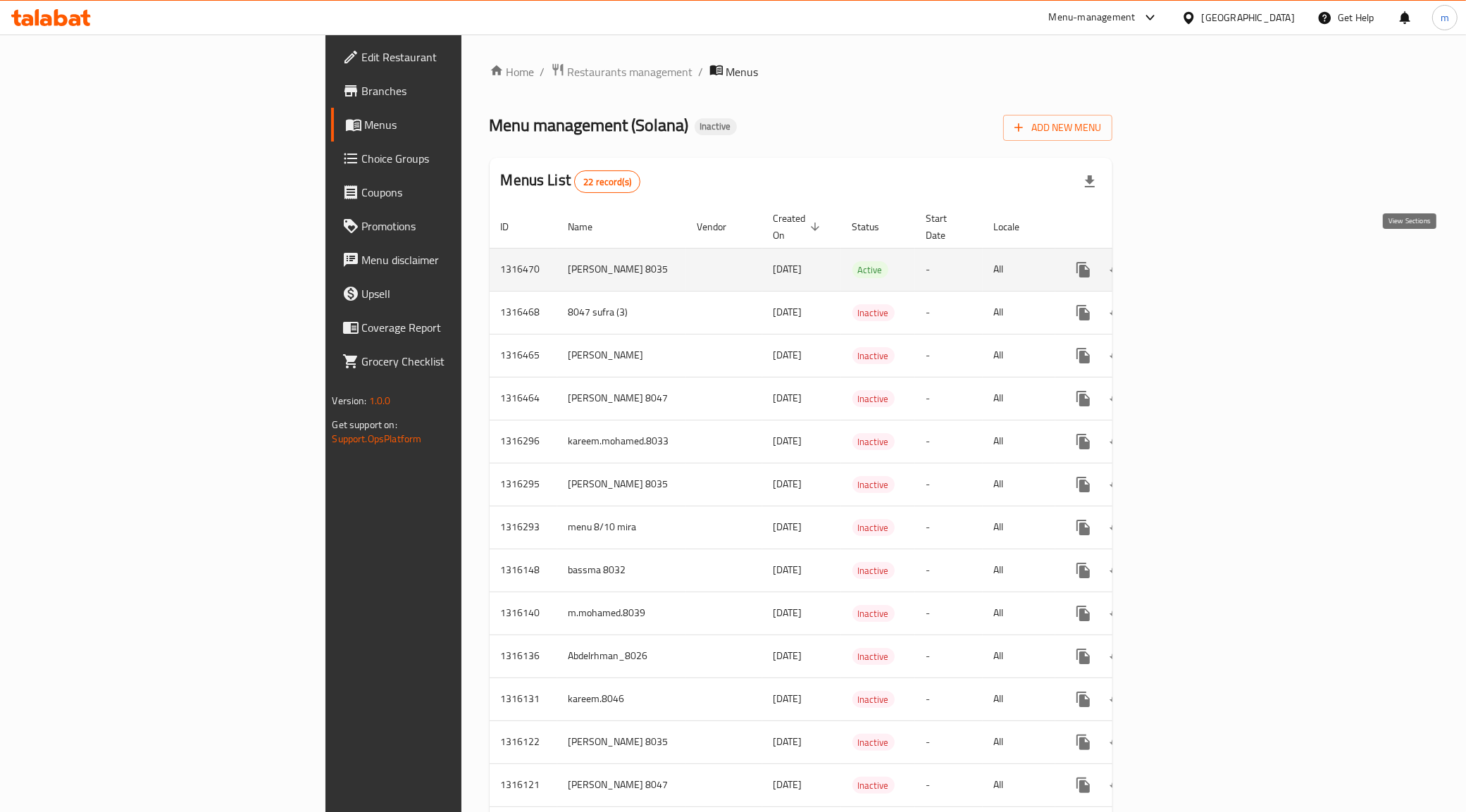
click at [1202, 266] on link "enhanced table" at bounding box center [1185, 269] width 34 height 34
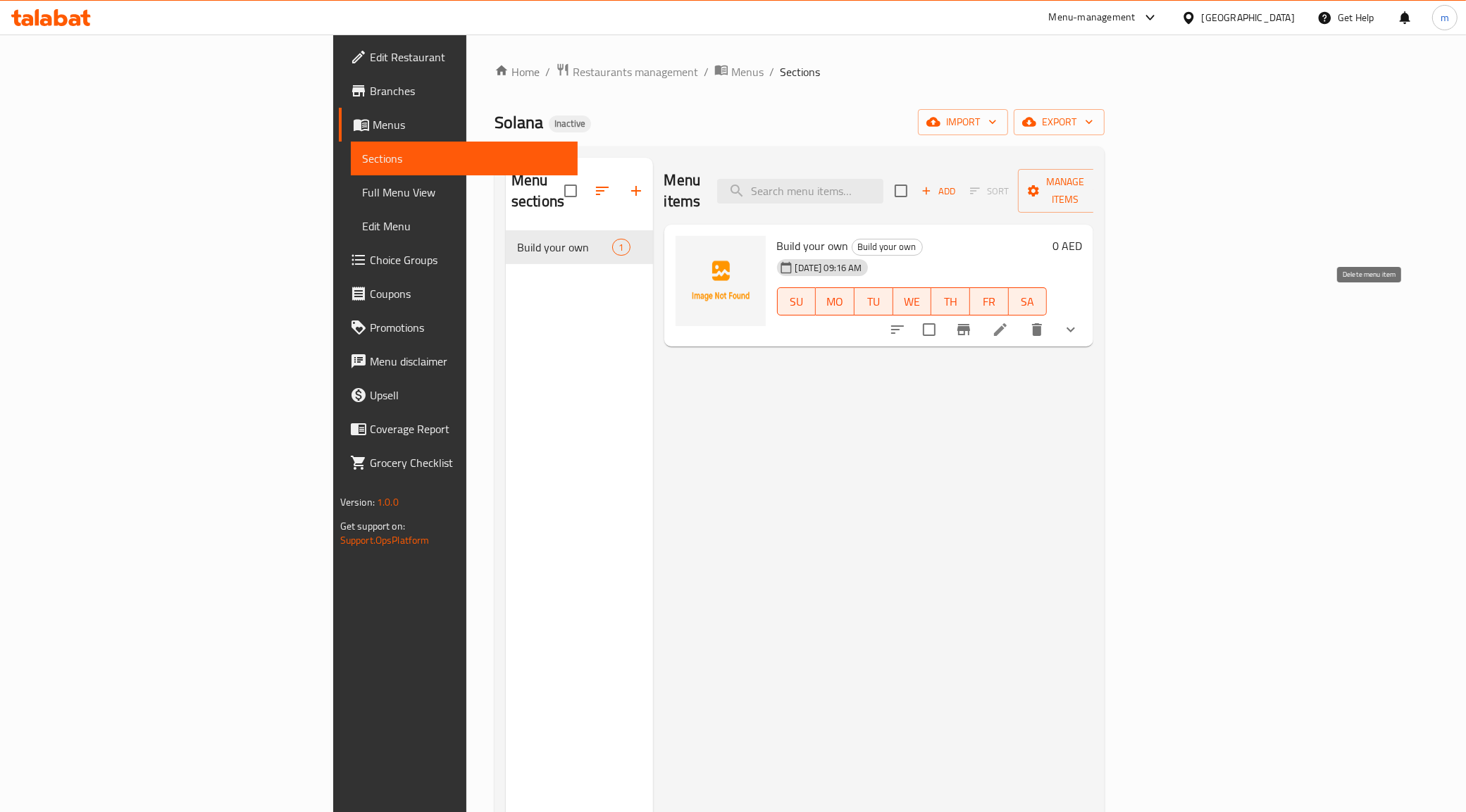
click at [1046, 321] on icon "delete" at bounding box center [1037, 329] width 17 height 17
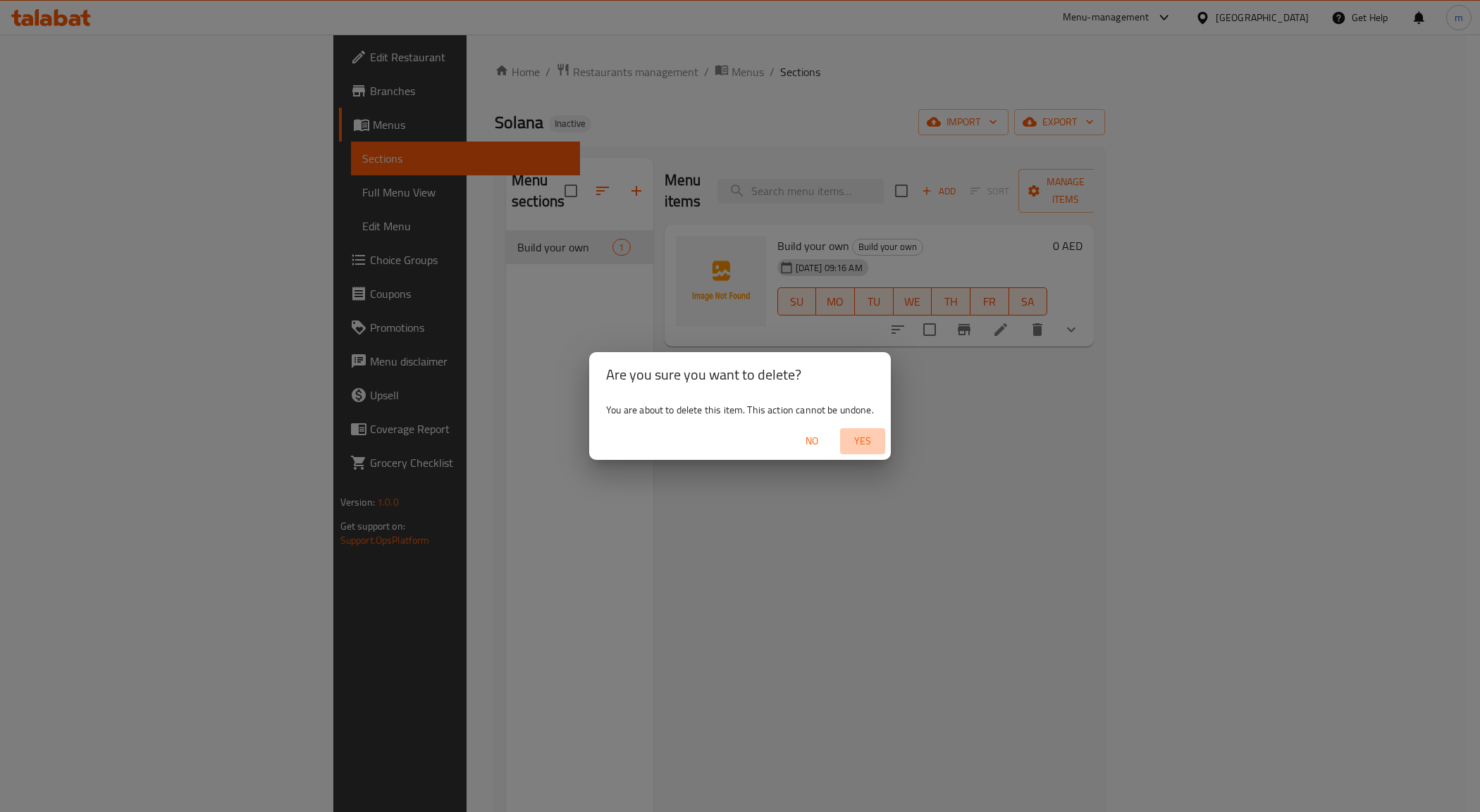
click at [861, 437] on span "Yes" at bounding box center [862, 441] width 34 height 17
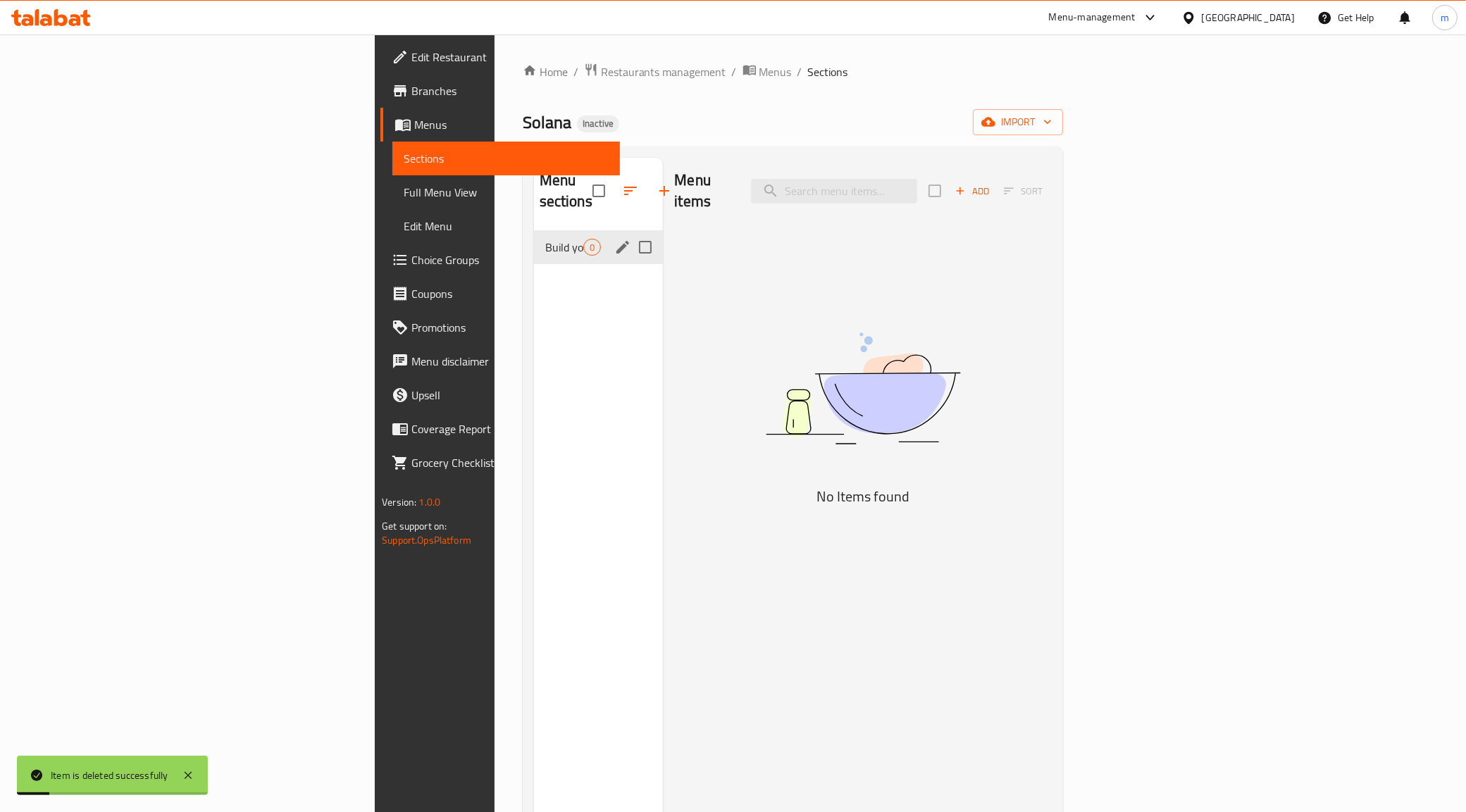
click at [630, 233] on input "Menu sections" at bounding box center [645, 247] width 30 height 30
checkbox input "true"
click at [622, 183] on icon "button" at bounding box center [630, 191] width 17 height 17
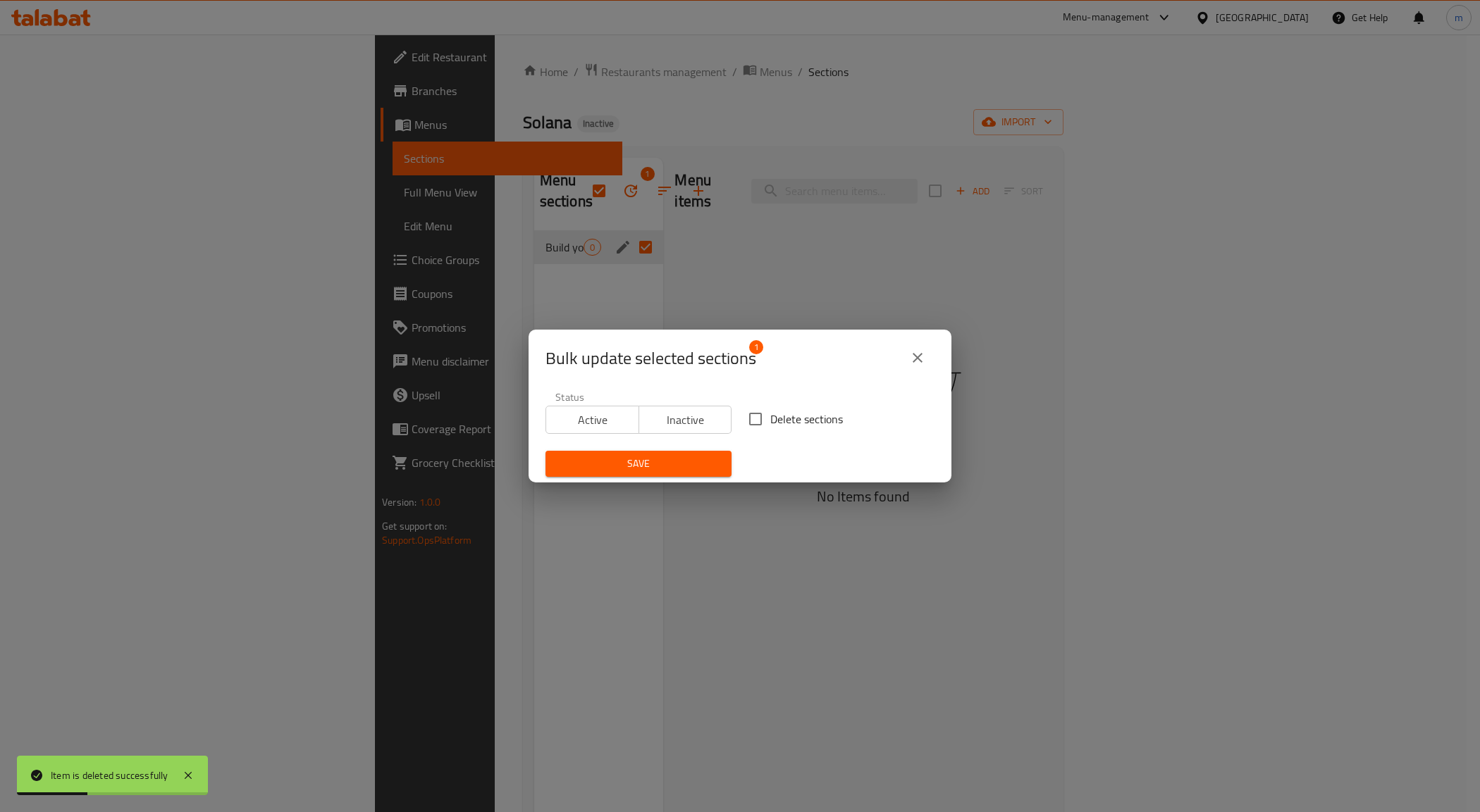
click at [779, 411] on span "Delete sections" at bounding box center [807, 419] width 73 height 17
click at [770, 411] on input "Delete sections" at bounding box center [755, 419] width 30 height 30
checkbox input "true"
click at [668, 459] on span "Save" at bounding box center [639, 463] width 164 height 17
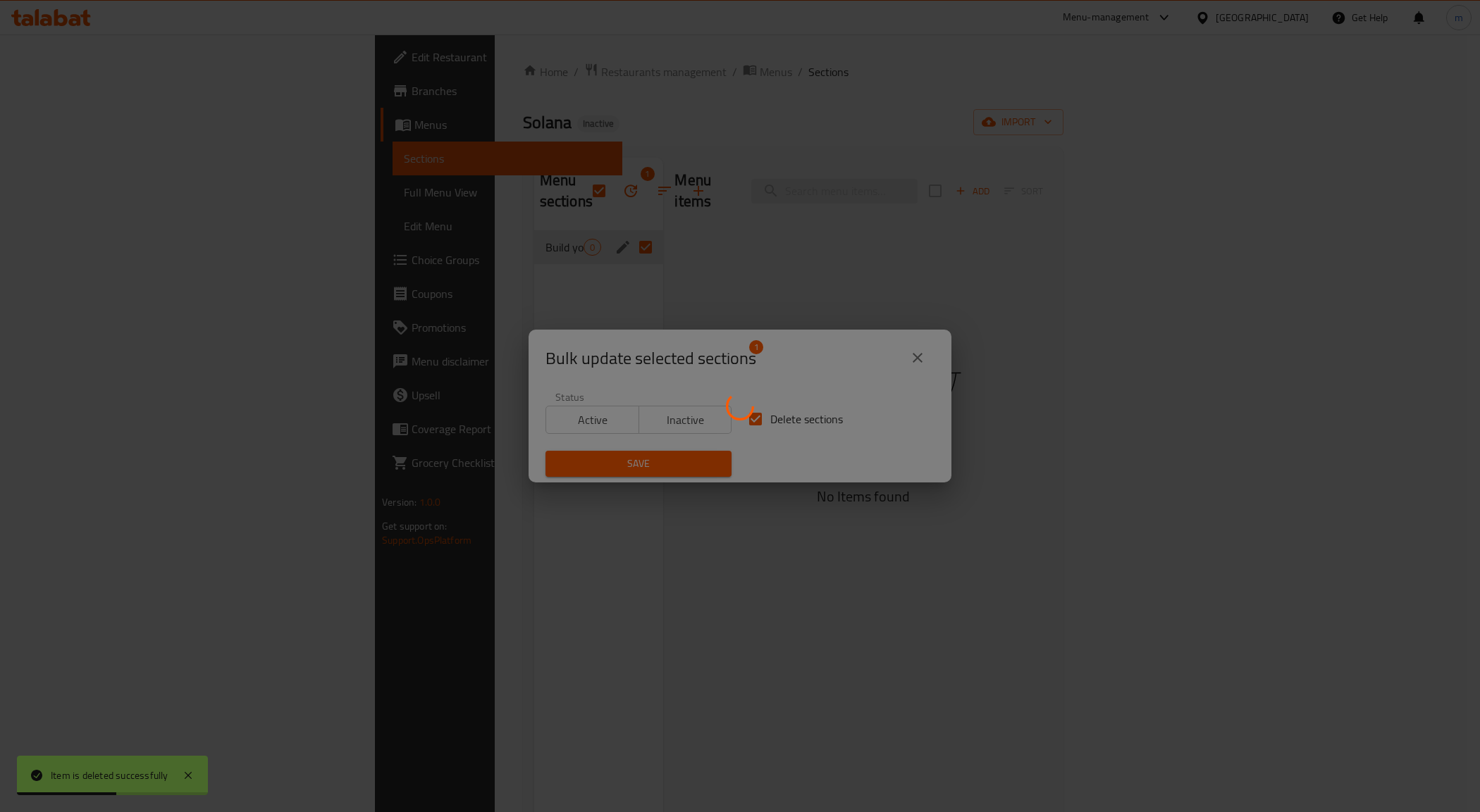
checkbox input "false"
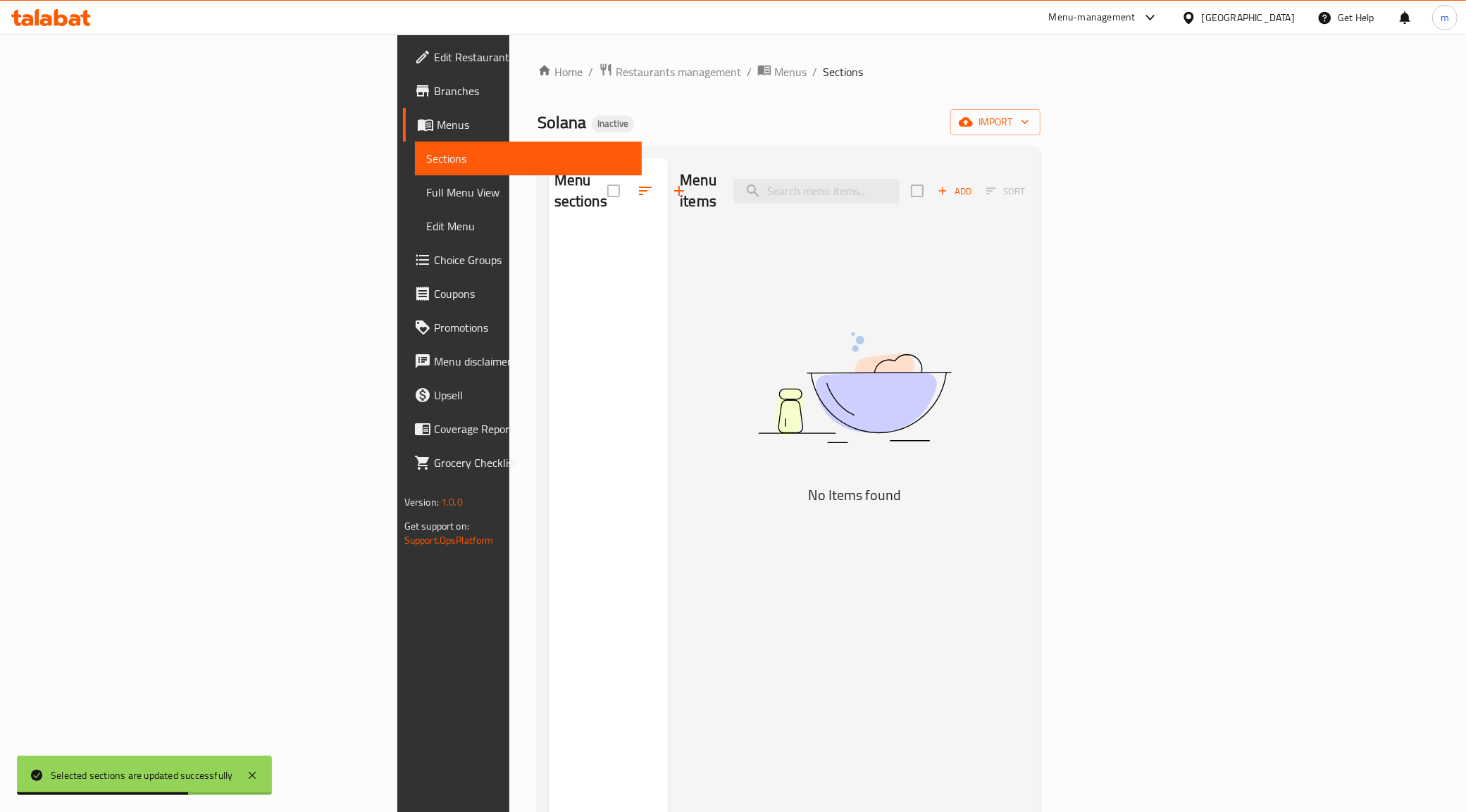
click at [1041, 105] on div "Home / Restaurants management / Menus / Sections Solana Inactive import Menu se…" at bounding box center [789, 522] width 504 height 918
click at [1029, 114] on span "import" at bounding box center [996, 122] width 67 height 17
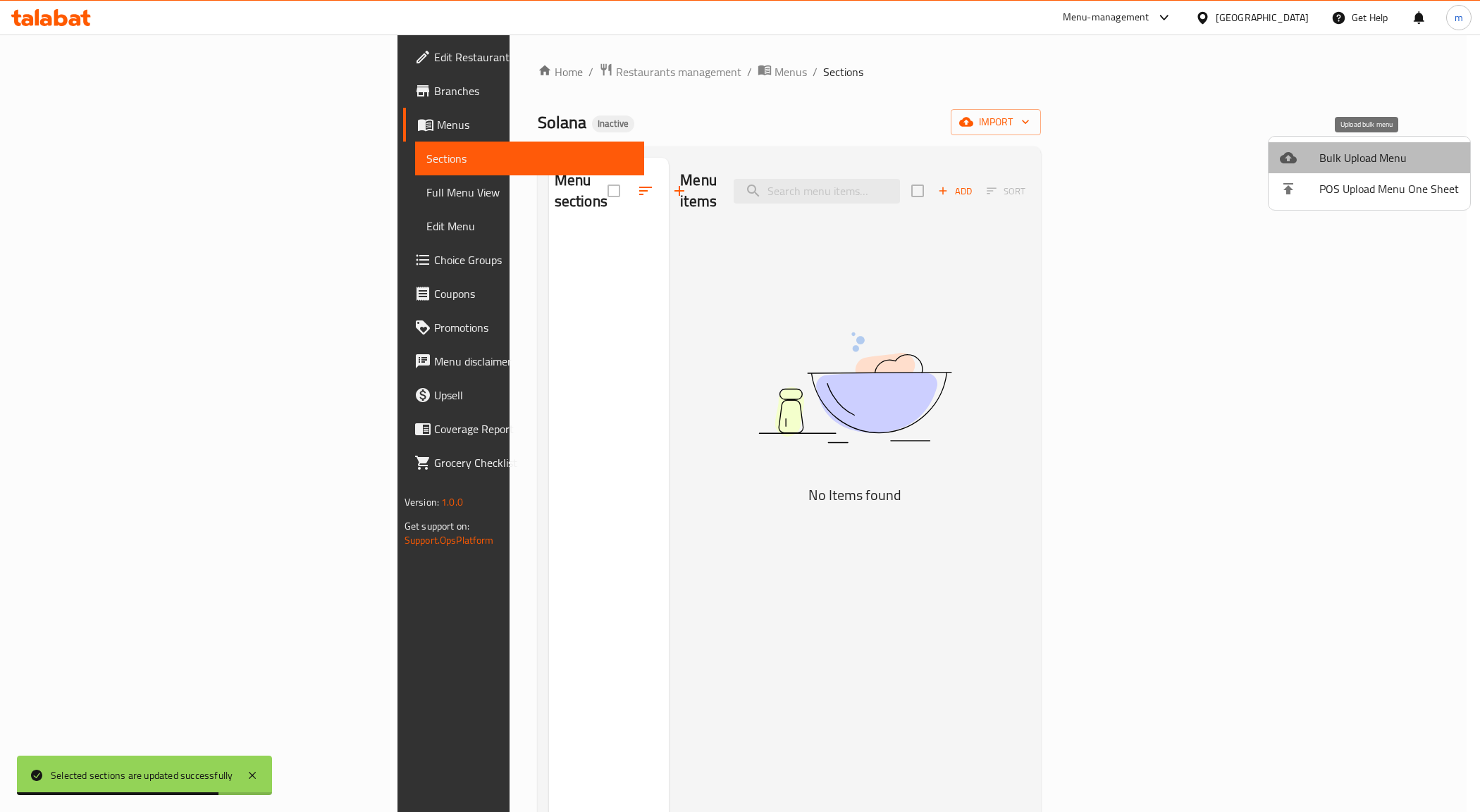
click at [1401, 155] on span "Bulk Upload Menu" at bounding box center [1388, 157] width 139 height 17
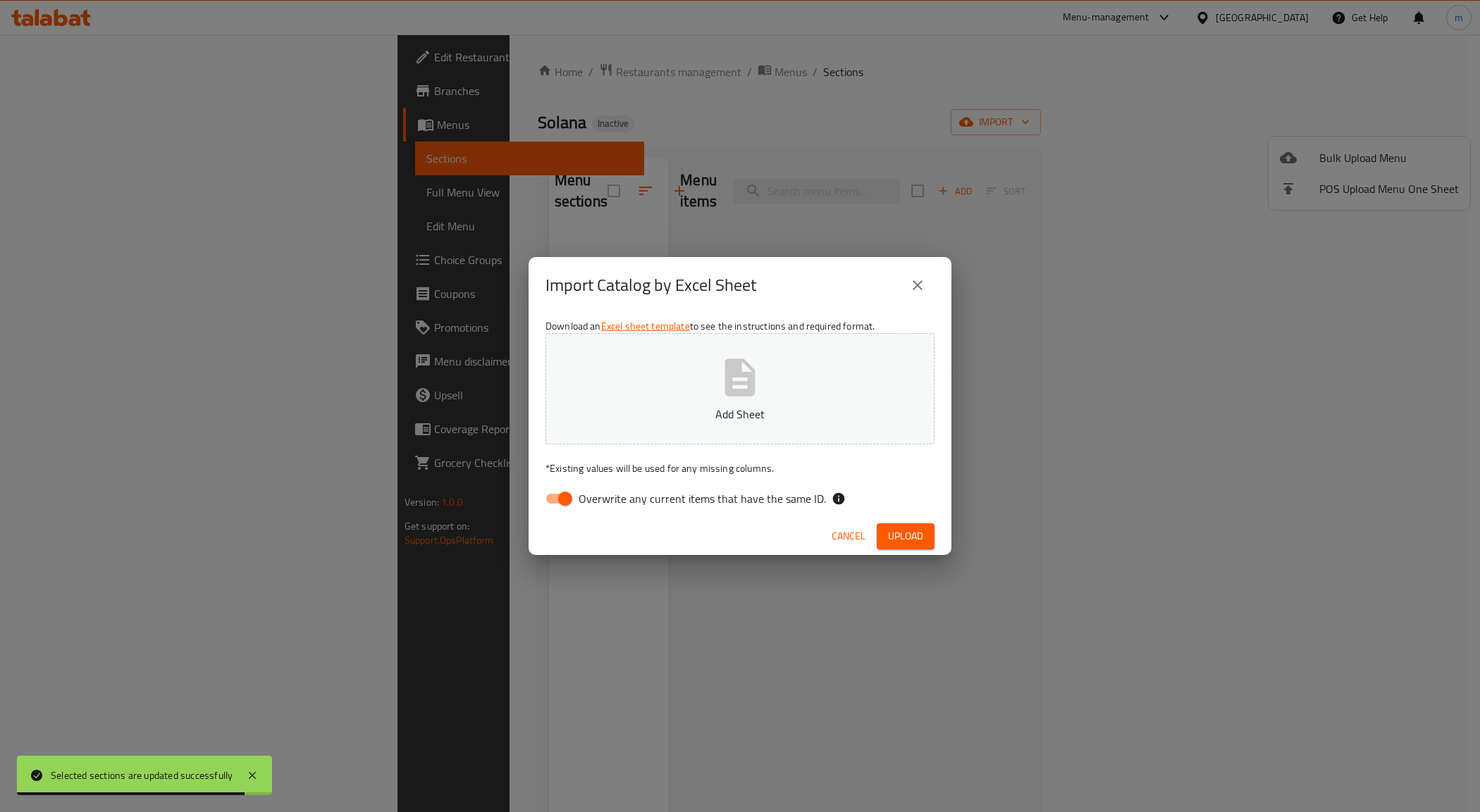
drag, startPoint x: 582, startPoint y: 493, endPoint x: 649, endPoint y: 426, distance: 94.8
click at [582, 491] on span "Overwrite any current items that have the same ID." at bounding box center [702, 498] width 247 height 17
click at [582, 491] on input "Overwrite any current items that have the same ID." at bounding box center [565, 498] width 80 height 26
checkbox input "false"
click at [652, 426] on button "Add Sheet" at bounding box center [740, 388] width 389 height 111
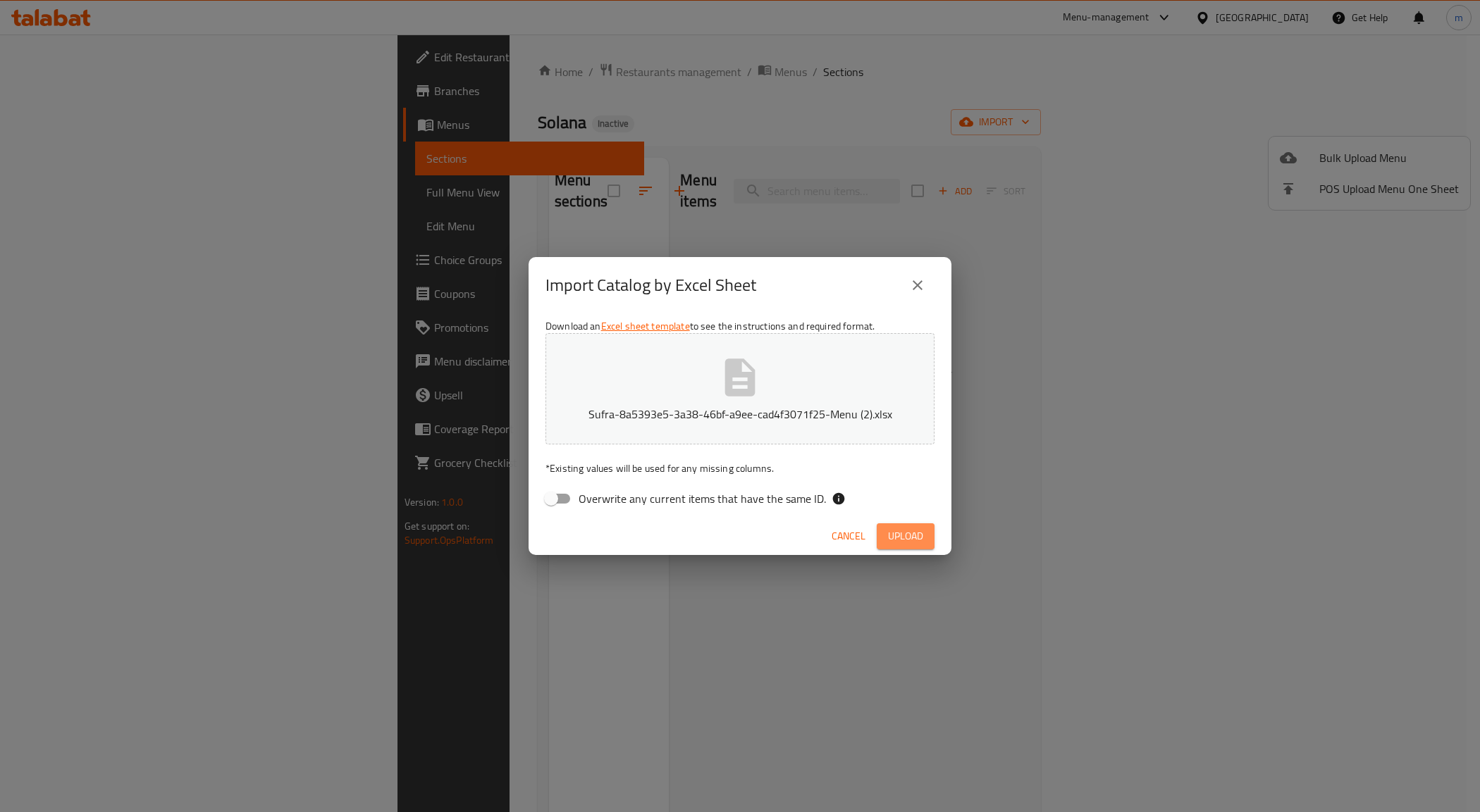
click at [893, 530] on span "Upload" at bounding box center [905, 536] width 35 height 17
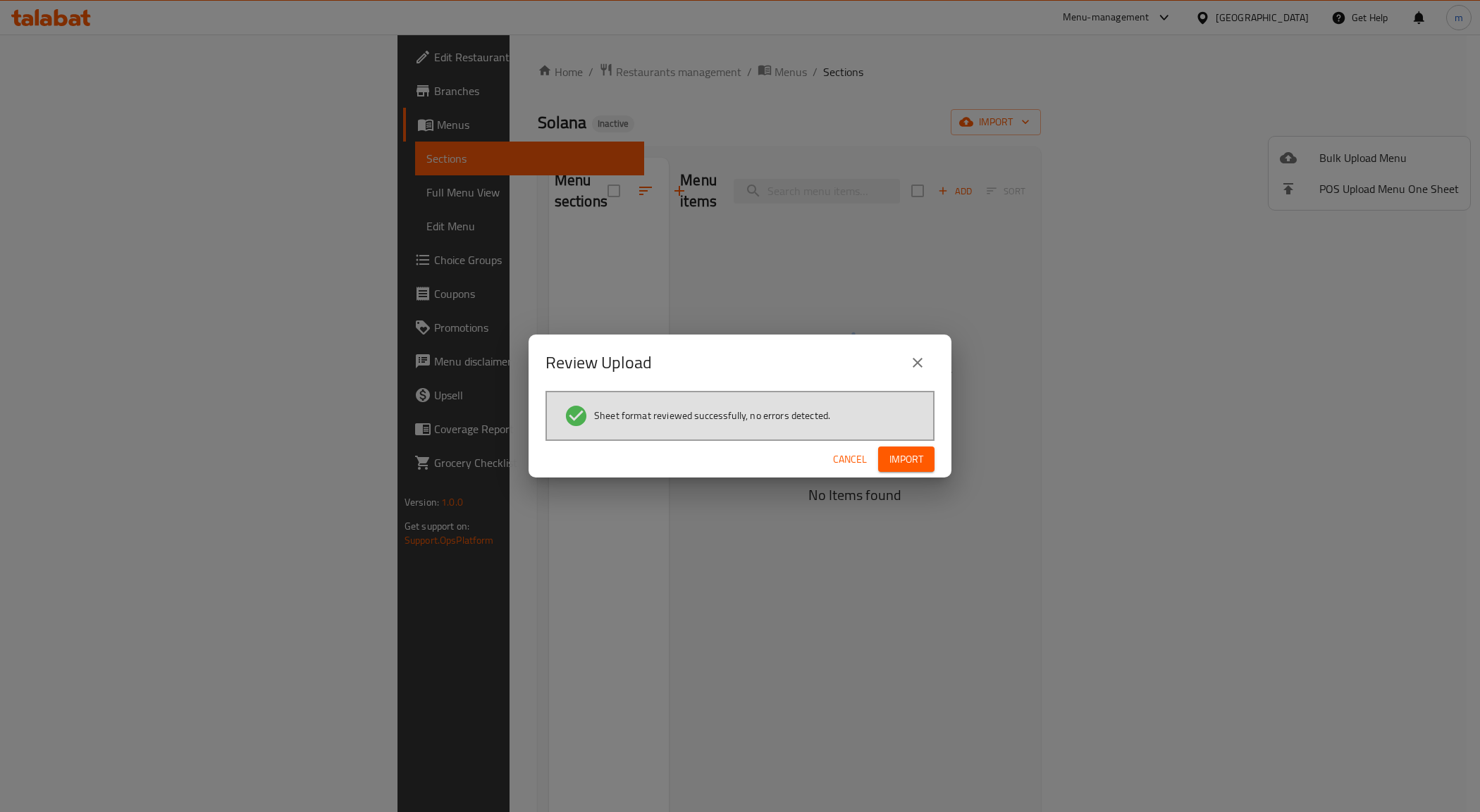
click at [914, 472] on button "Import" at bounding box center [906, 459] width 56 height 26
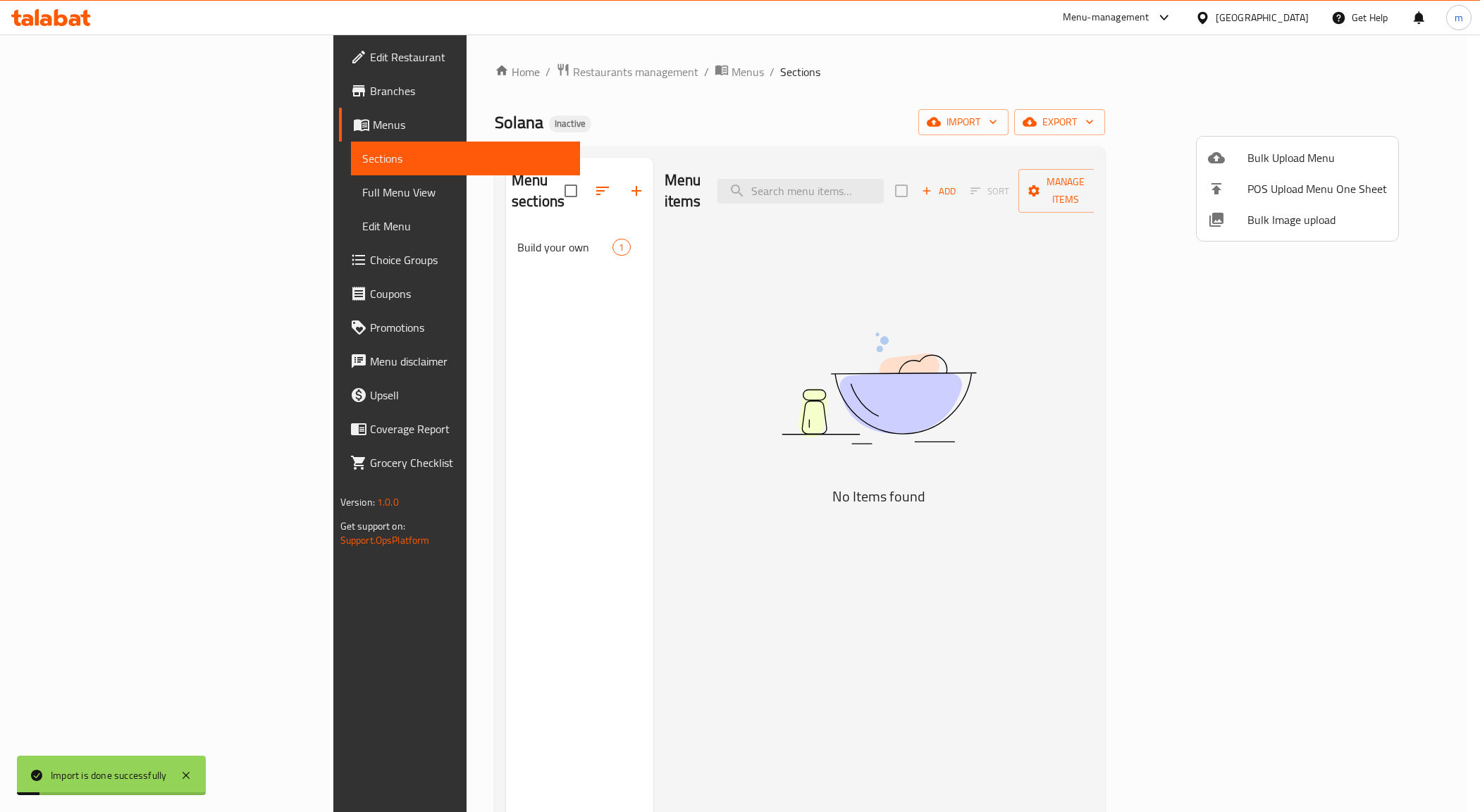
click at [111, 194] on div at bounding box center [740, 406] width 1480 height 812
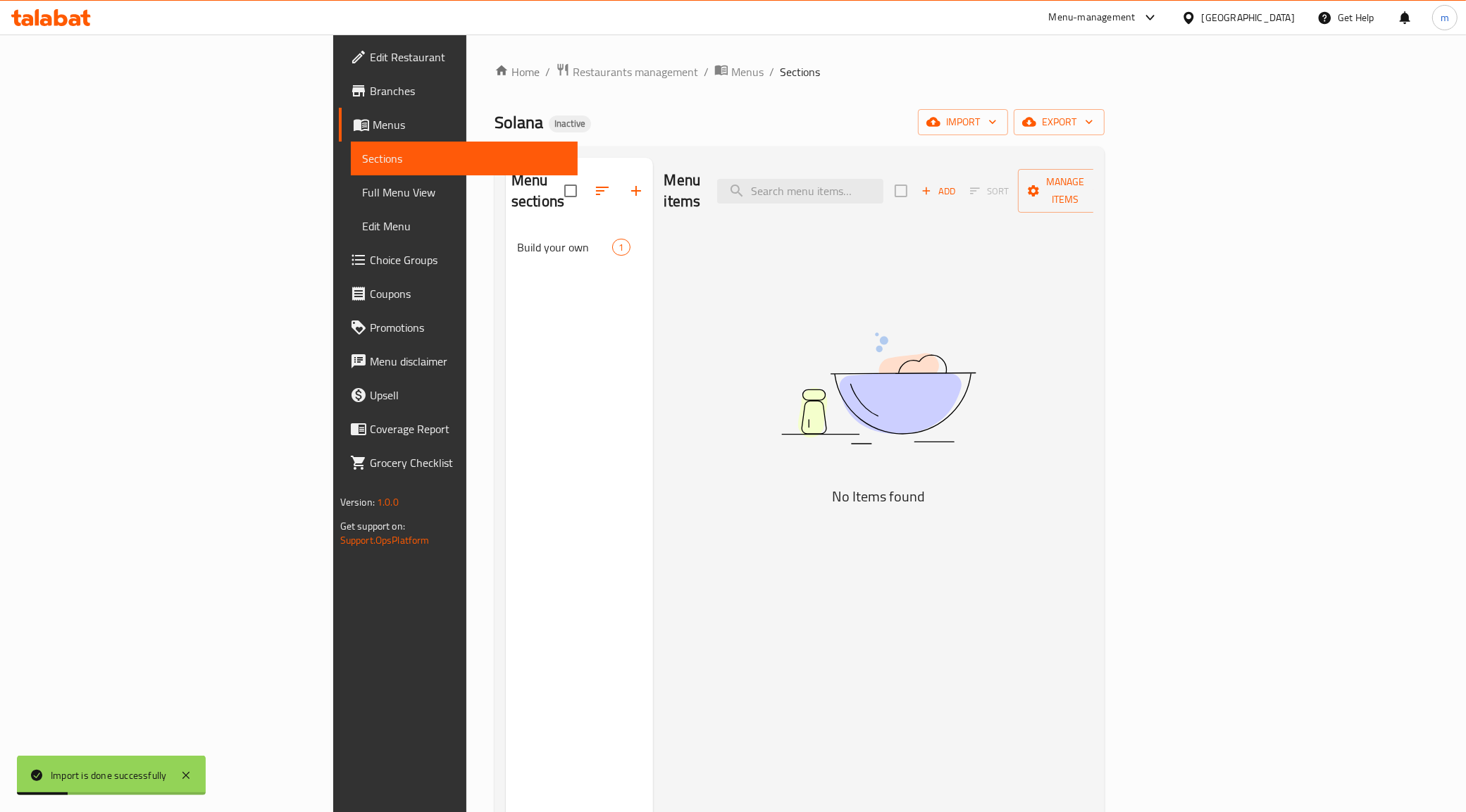
click at [362, 192] on span "Full Menu View" at bounding box center [464, 192] width 205 height 17
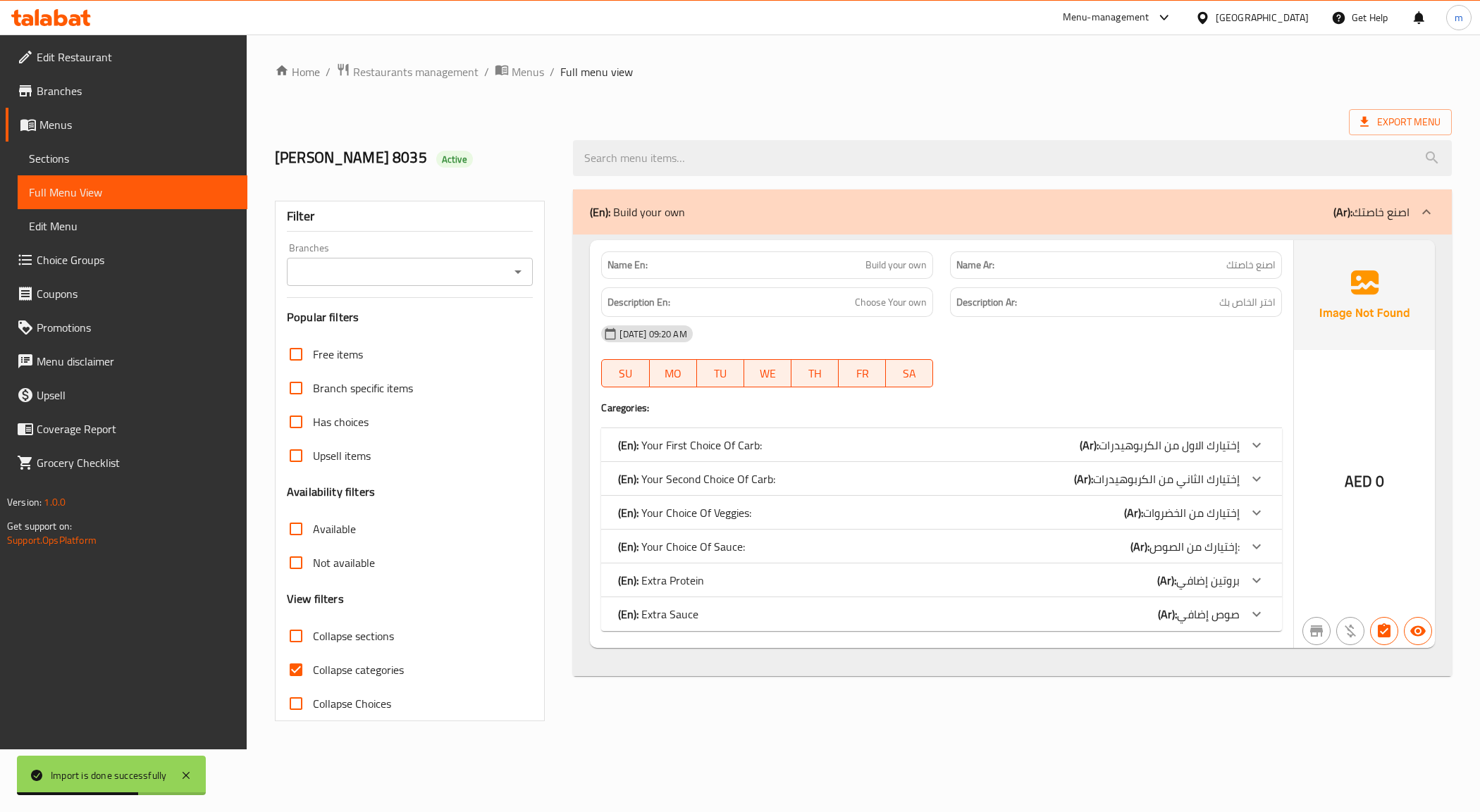
click at [357, 670] on span "Collapse categories" at bounding box center [358, 669] width 91 height 17
click at [313, 670] on input "Collapse categories" at bounding box center [296, 669] width 34 height 34
checkbox input "false"
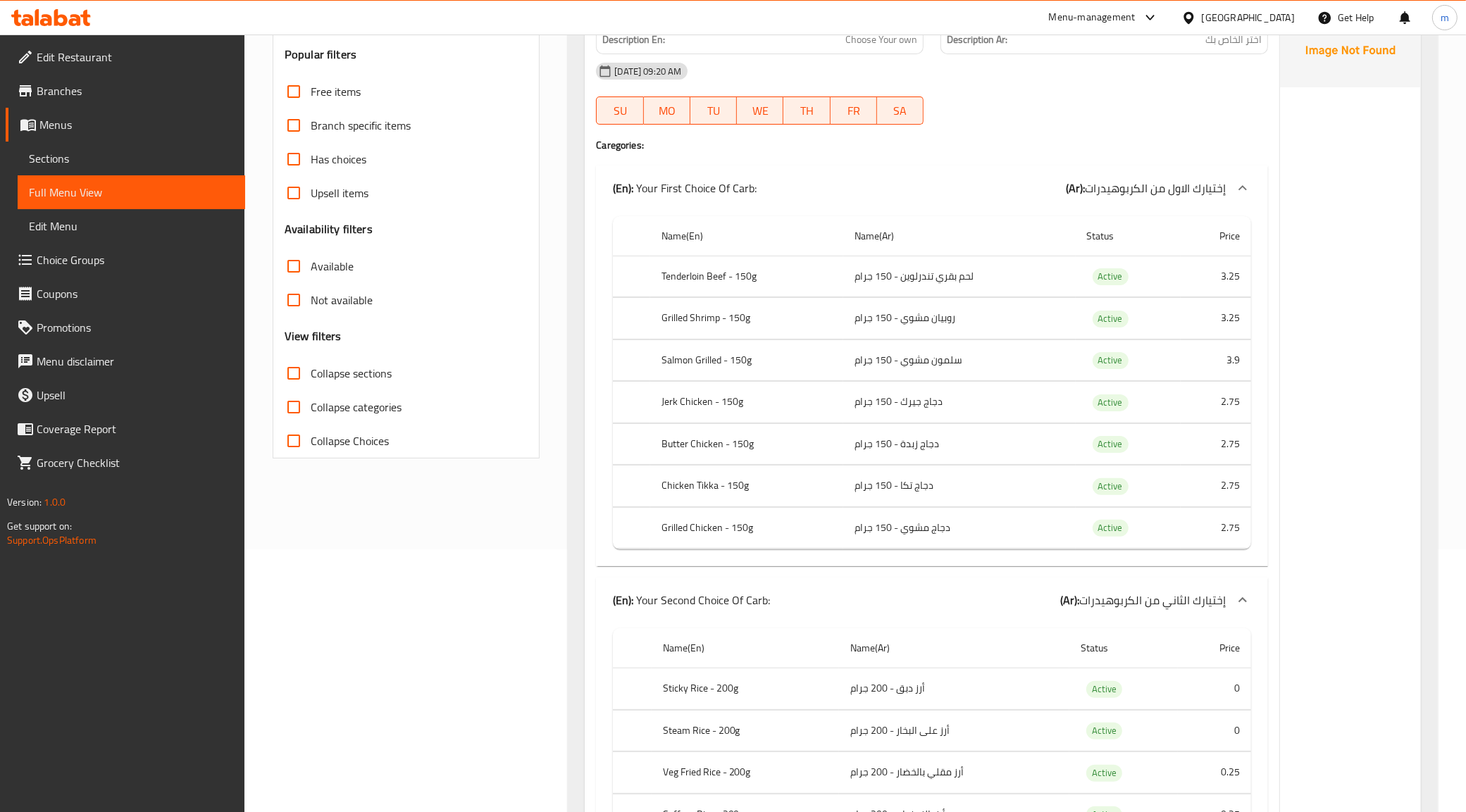
scroll to position [265, 0]
drag, startPoint x: 918, startPoint y: 323, endPoint x: 957, endPoint y: 323, distance: 39.0
click at [957, 323] on td "روبيان مشوي - 150 جرام" at bounding box center [959, 317] width 233 height 42
drag, startPoint x: 899, startPoint y: 370, endPoint x: 1011, endPoint y: 371, distance: 112.0
click at [1011, 371] on td "سلمون مشوي - 150 جرام" at bounding box center [959, 359] width 233 height 42
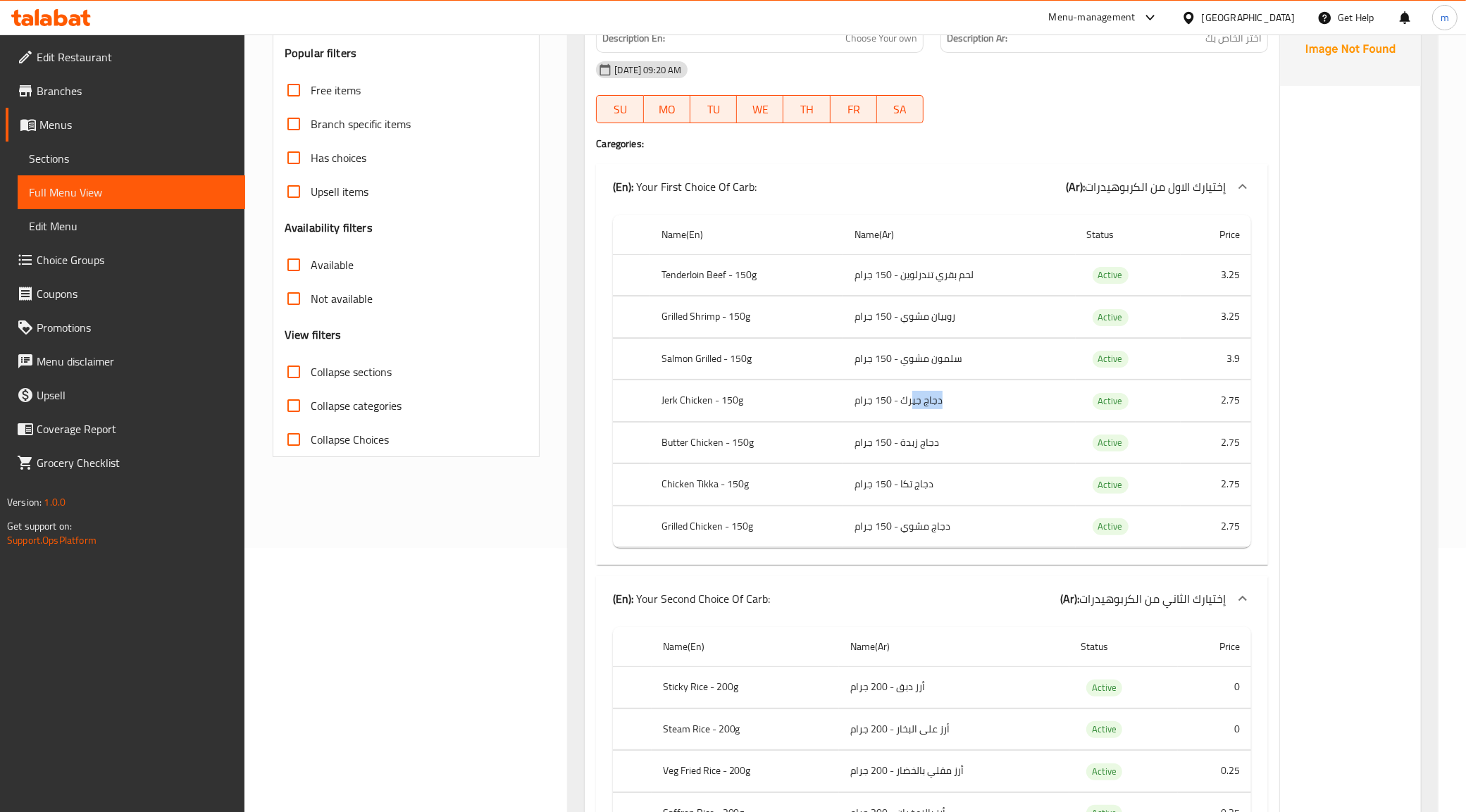
drag, startPoint x: 910, startPoint y: 402, endPoint x: 965, endPoint y: 411, distance: 55.7
click at [965, 411] on td "دجاج جيرك - 150 جرام" at bounding box center [959, 401] width 233 height 42
drag, startPoint x: 906, startPoint y: 449, endPoint x: 965, endPoint y: 456, distance: 59.4
click at [965, 456] on td "دجاج زبدة - 150 جرام" at bounding box center [959, 443] width 233 height 42
drag, startPoint x: 893, startPoint y: 488, endPoint x: 974, endPoint y: 487, distance: 81.0
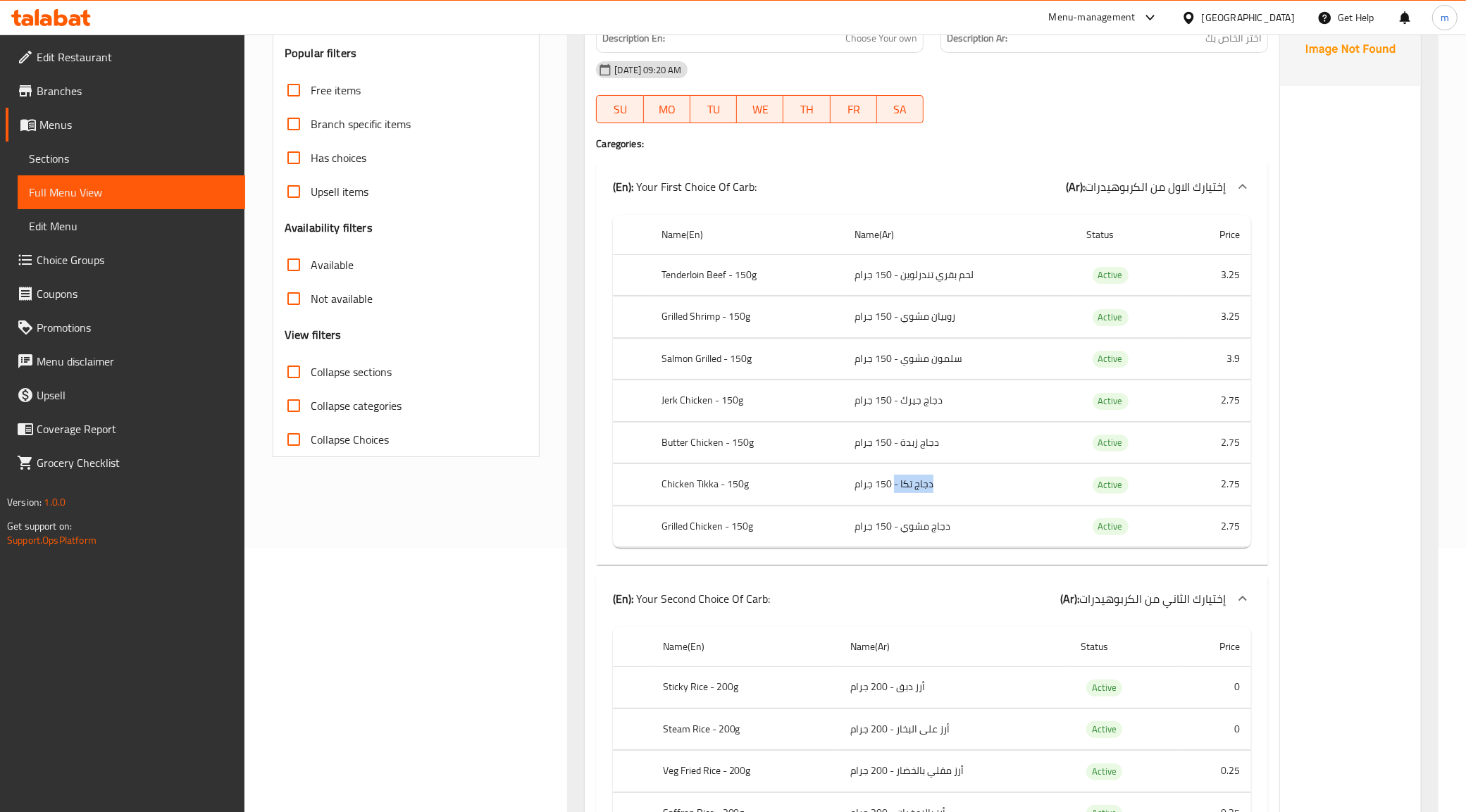
click at [974, 487] on td "دجاج تكا - 150 جرام" at bounding box center [959, 486] width 233 height 42
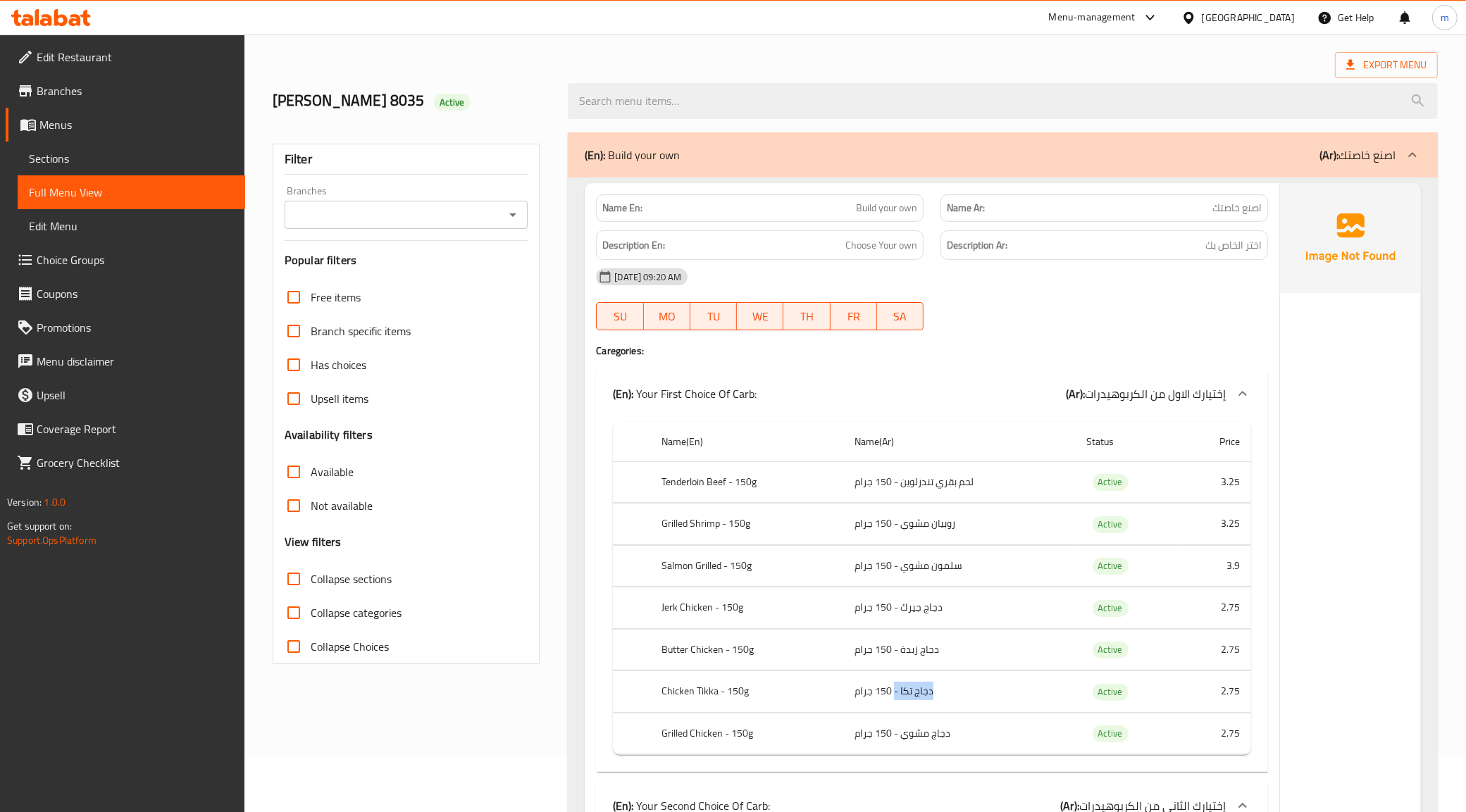
scroll to position [88, 0]
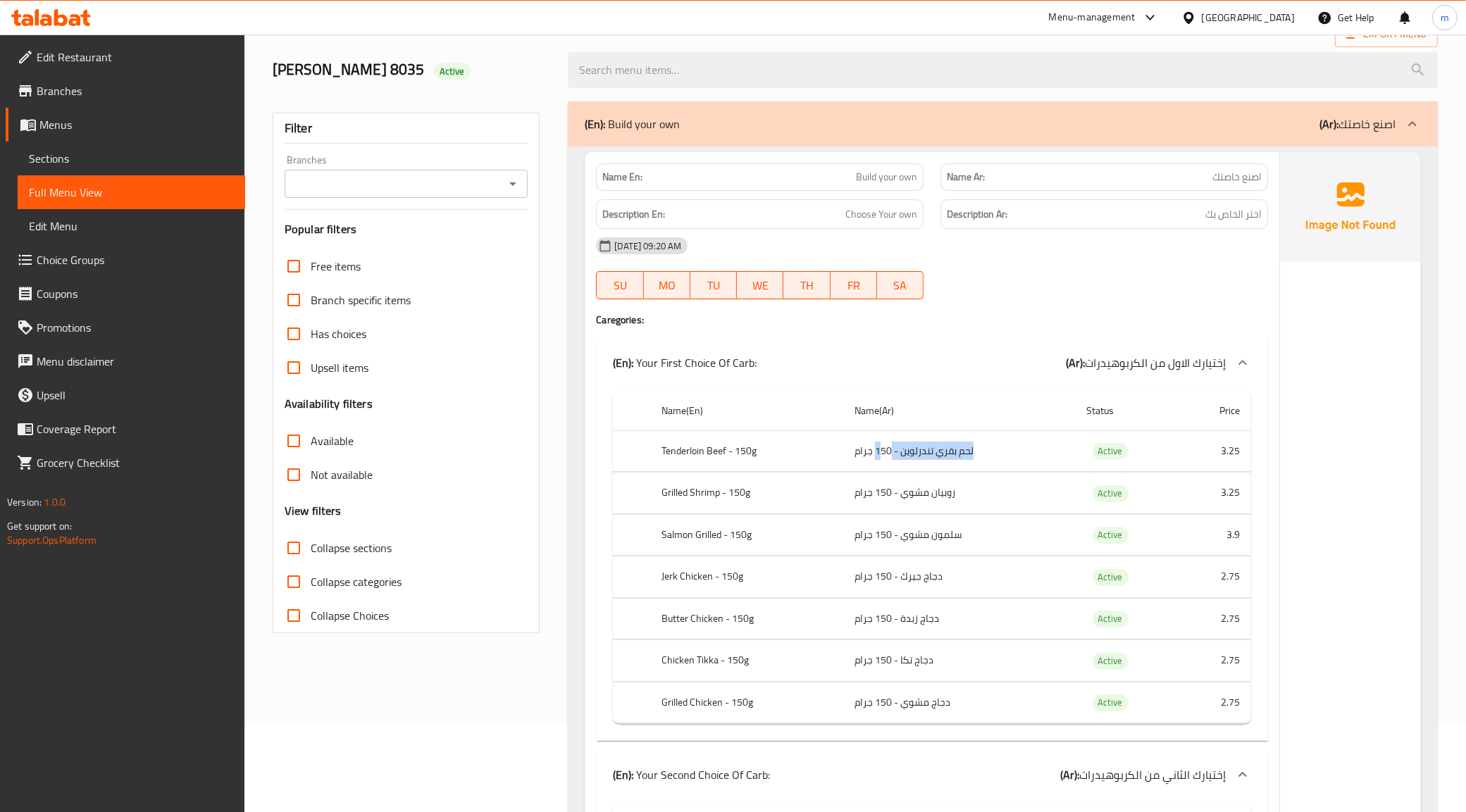
drag, startPoint x: 1011, startPoint y: 449, endPoint x: 837, endPoint y: 461, distance: 174.4
click at [837, 461] on tr "Tenderloin Beef - 150g لحم بقري تندرلوين - 150 جرام Active 3.25" at bounding box center [932, 451] width 638 height 42
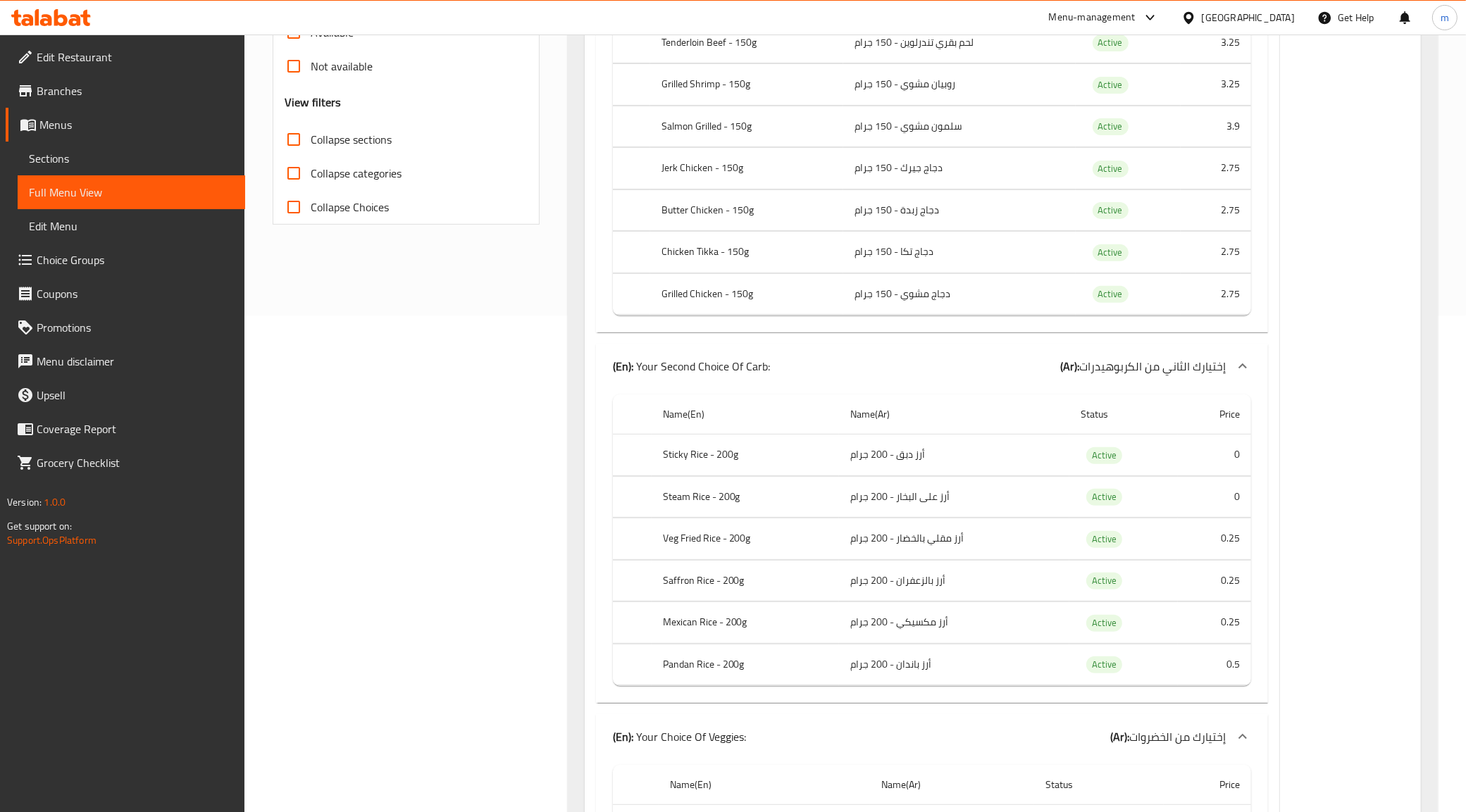
scroll to position [528, 0]
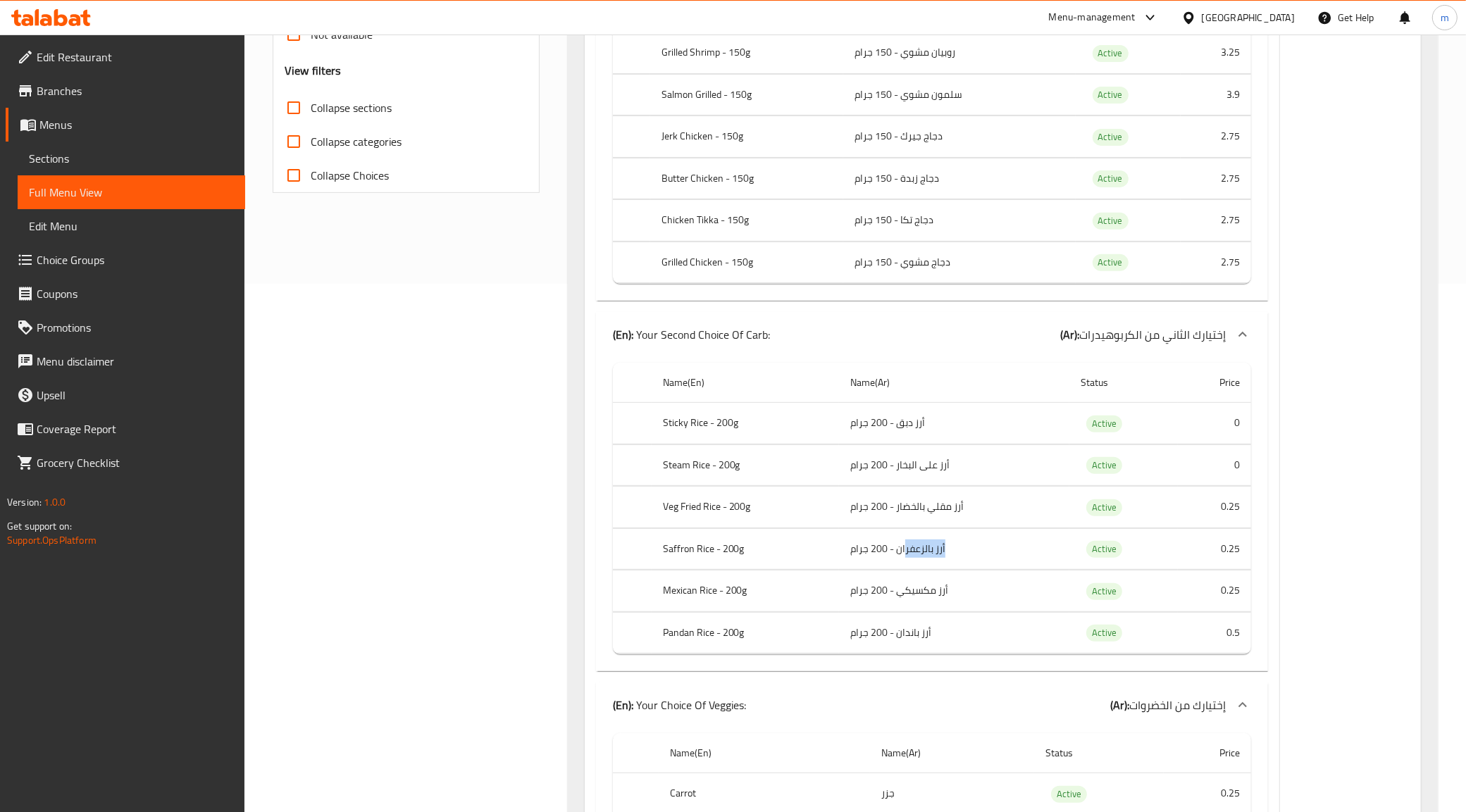
drag, startPoint x: 906, startPoint y: 546, endPoint x: 974, endPoint y: 549, distance: 68.1
click at [974, 549] on td "أرز بالزعفران - 200 جرام" at bounding box center [954, 549] width 230 height 42
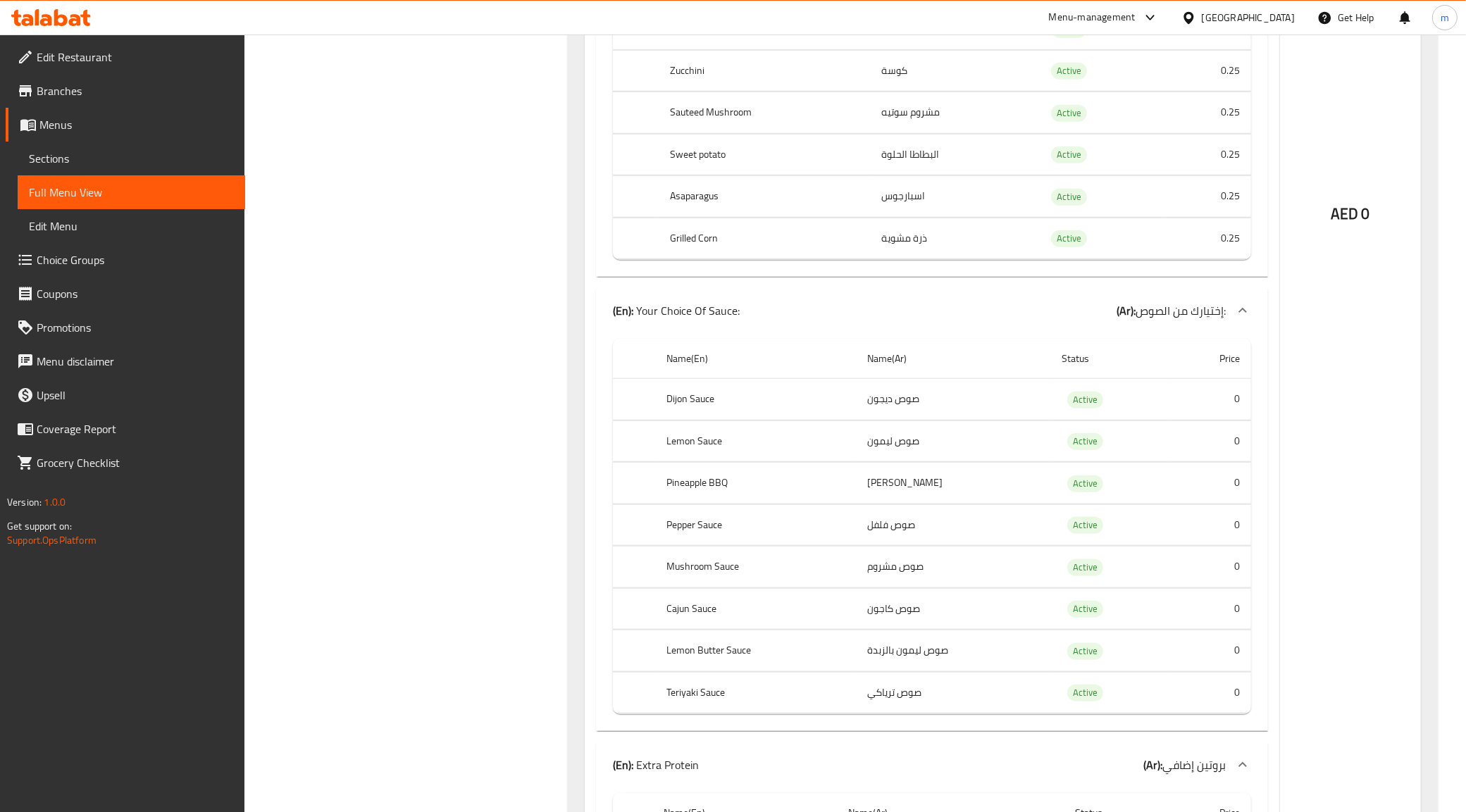
scroll to position [1408, 0]
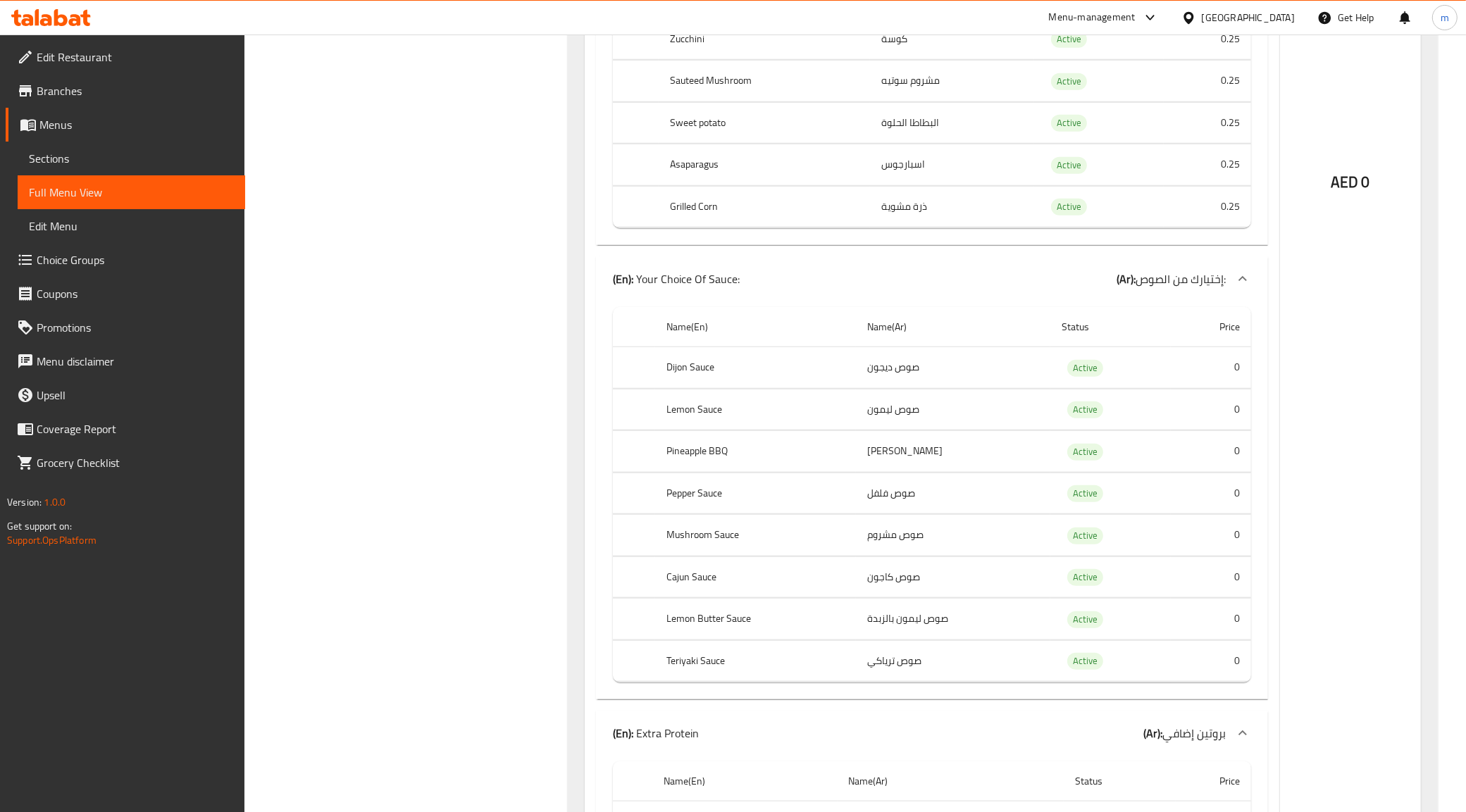
click at [918, 417] on td "صوص ليمون" at bounding box center [953, 410] width 195 height 42
drag, startPoint x: 921, startPoint y: 551, endPoint x: 772, endPoint y: 543, distance: 149.2
click at [772, 543] on tr "Mushroom Sauce صوص مشروم Active 0" at bounding box center [932, 536] width 638 height 42
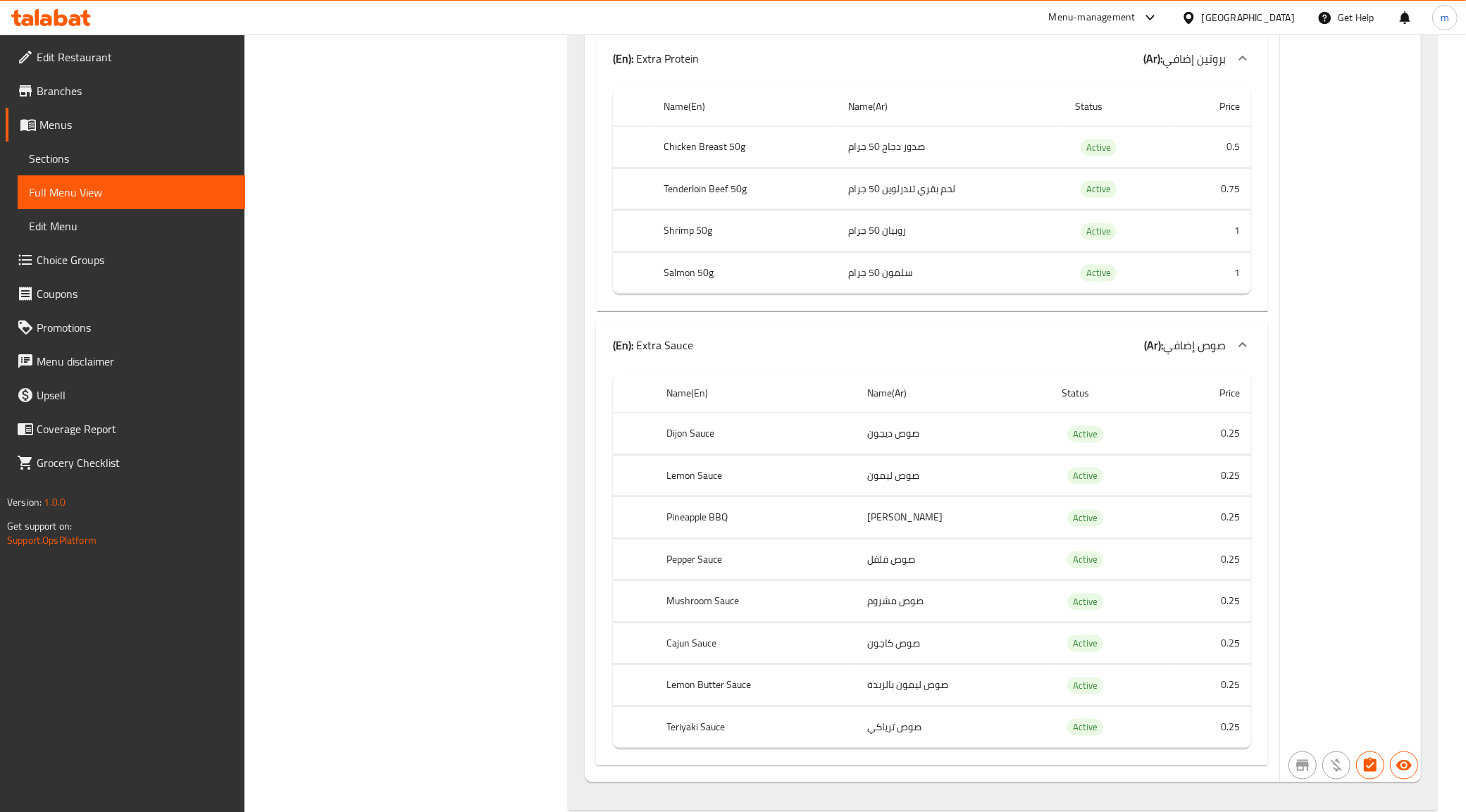
scroll to position [2052, 0]
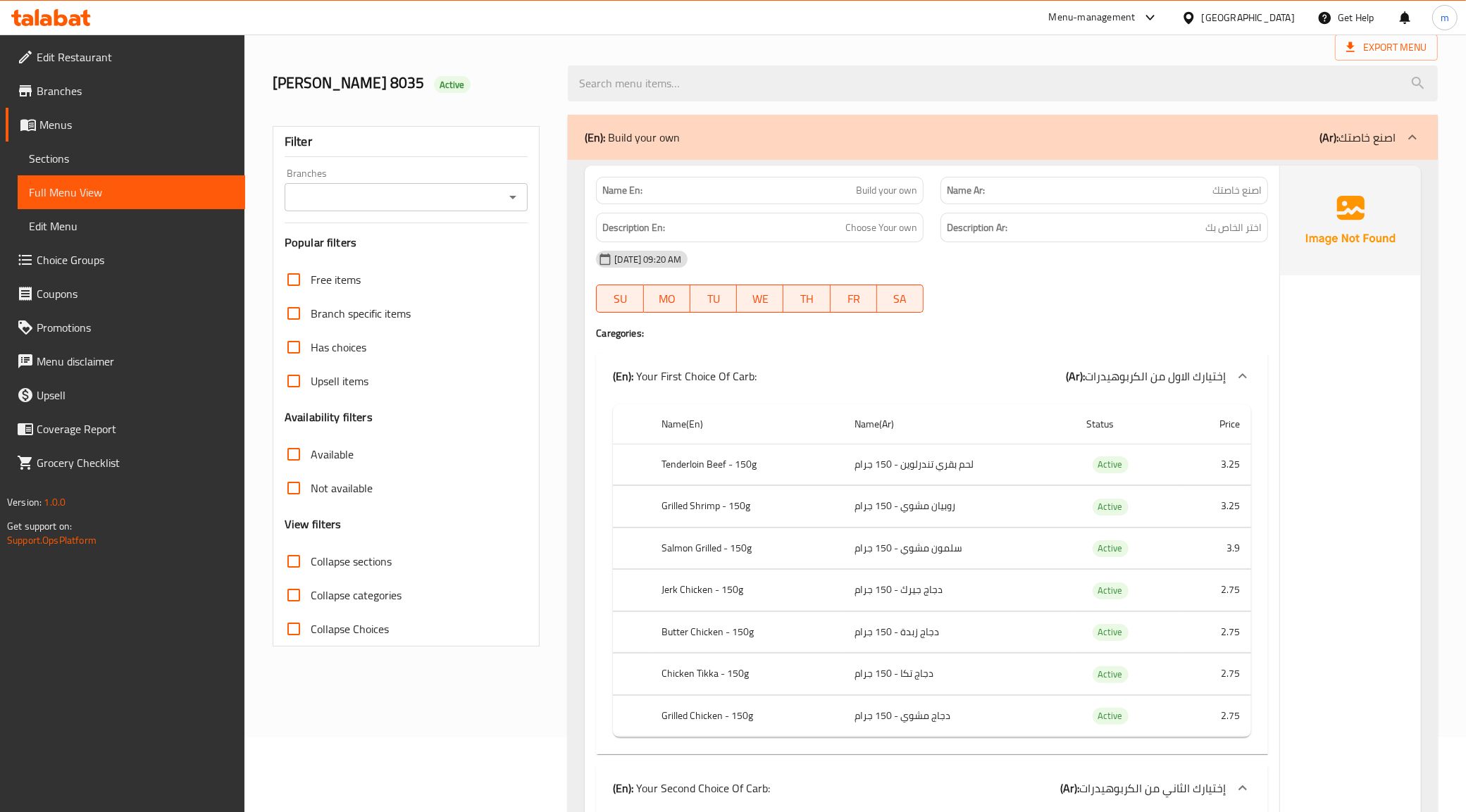
scroll to position [0, 0]
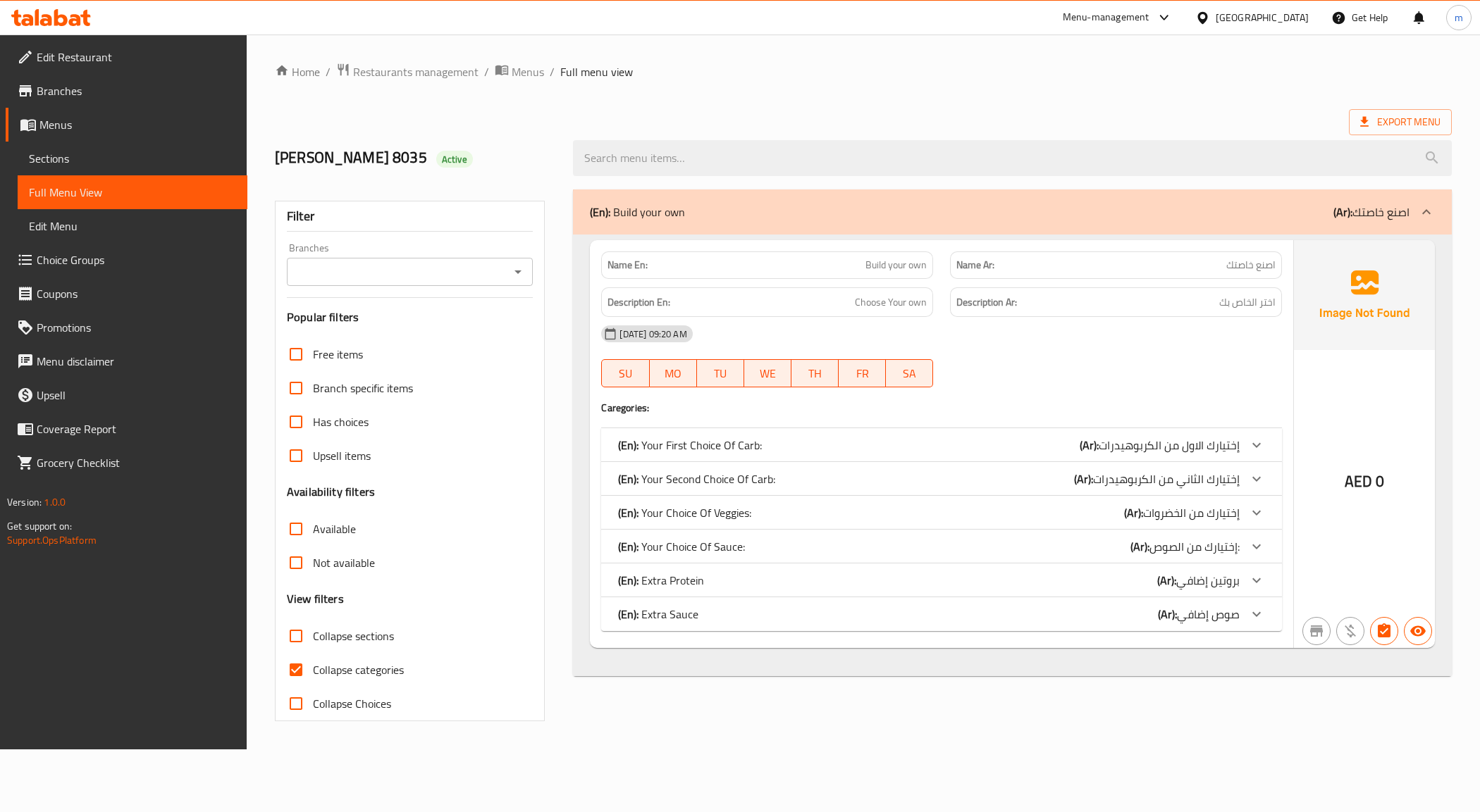
click at [118, 160] on span "Sections" at bounding box center [133, 158] width 207 height 17
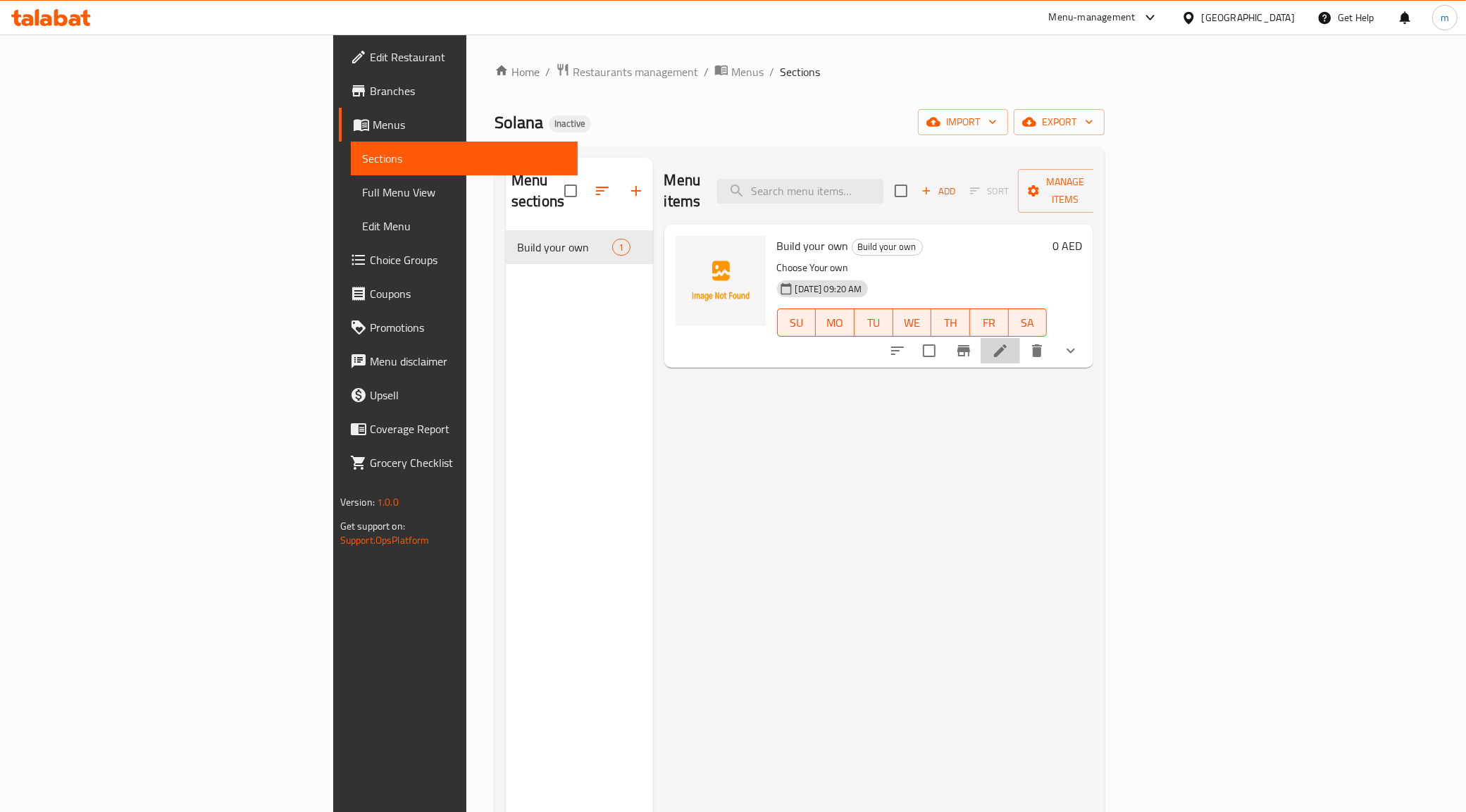
click at [1020, 343] on li at bounding box center [999, 351] width 39 height 25
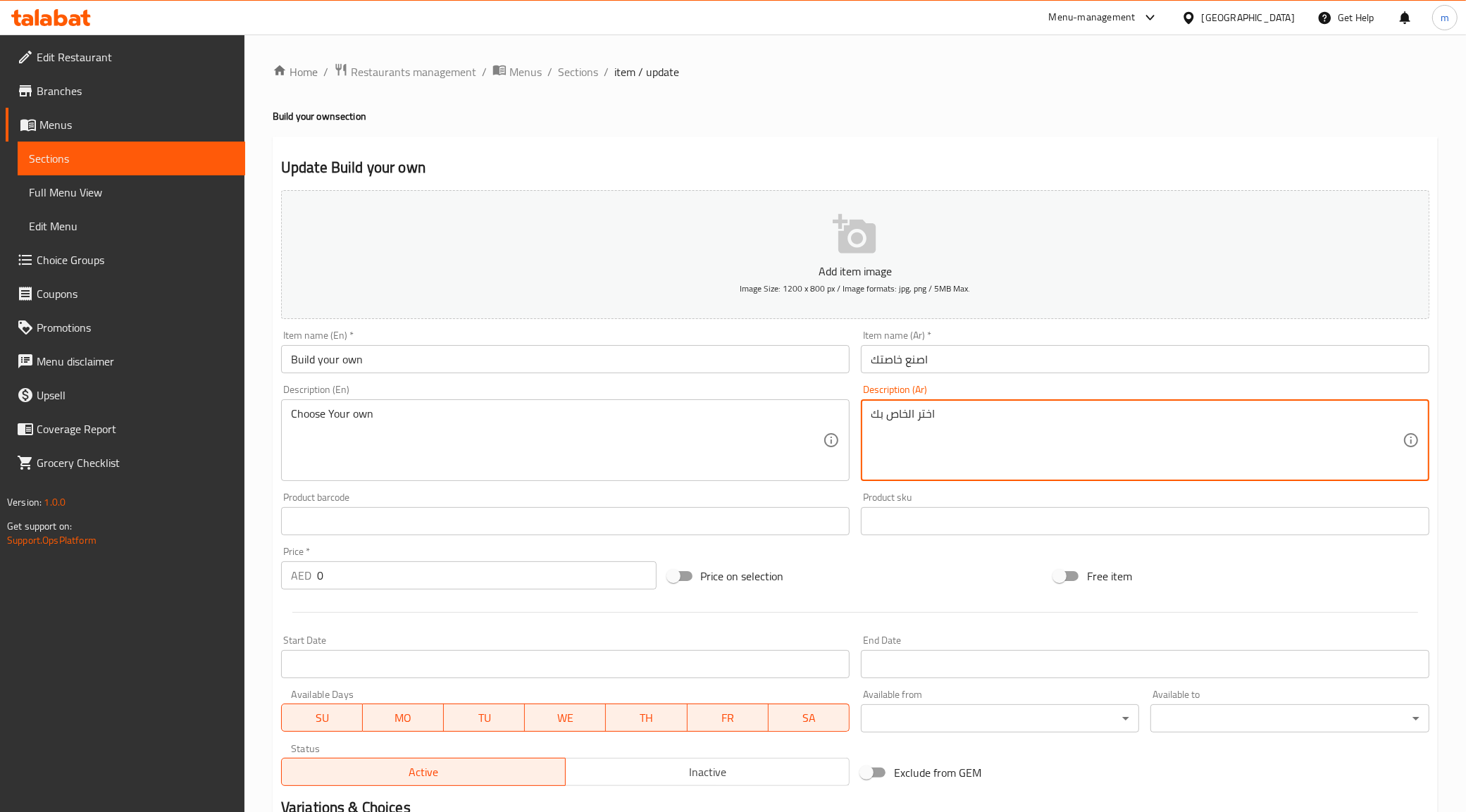
drag, startPoint x: 1038, startPoint y: 428, endPoint x: 597, endPoint y: 449, distance: 441.5
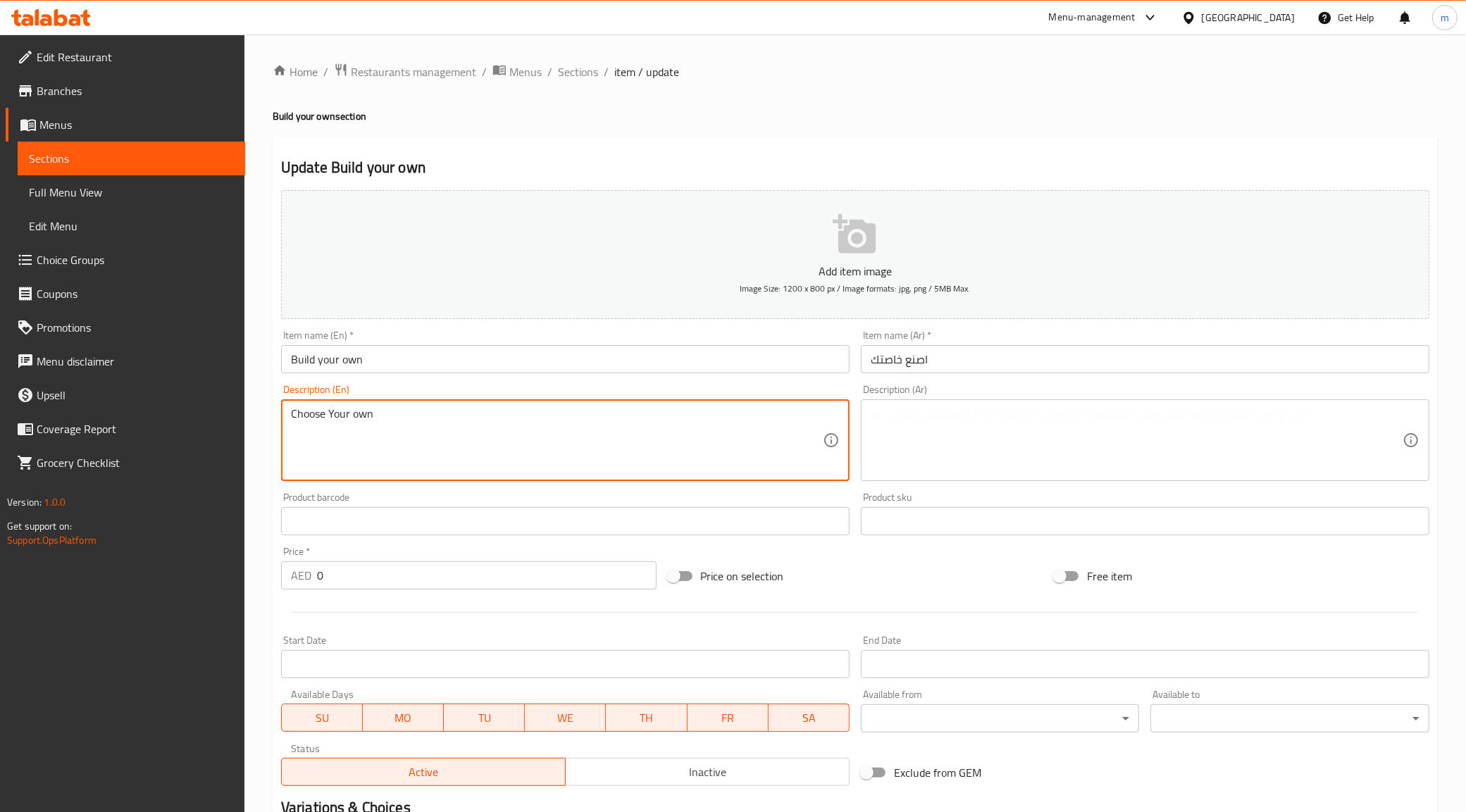
drag, startPoint x: 633, startPoint y: 434, endPoint x: 273, endPoint y: 434, distance: 360.0
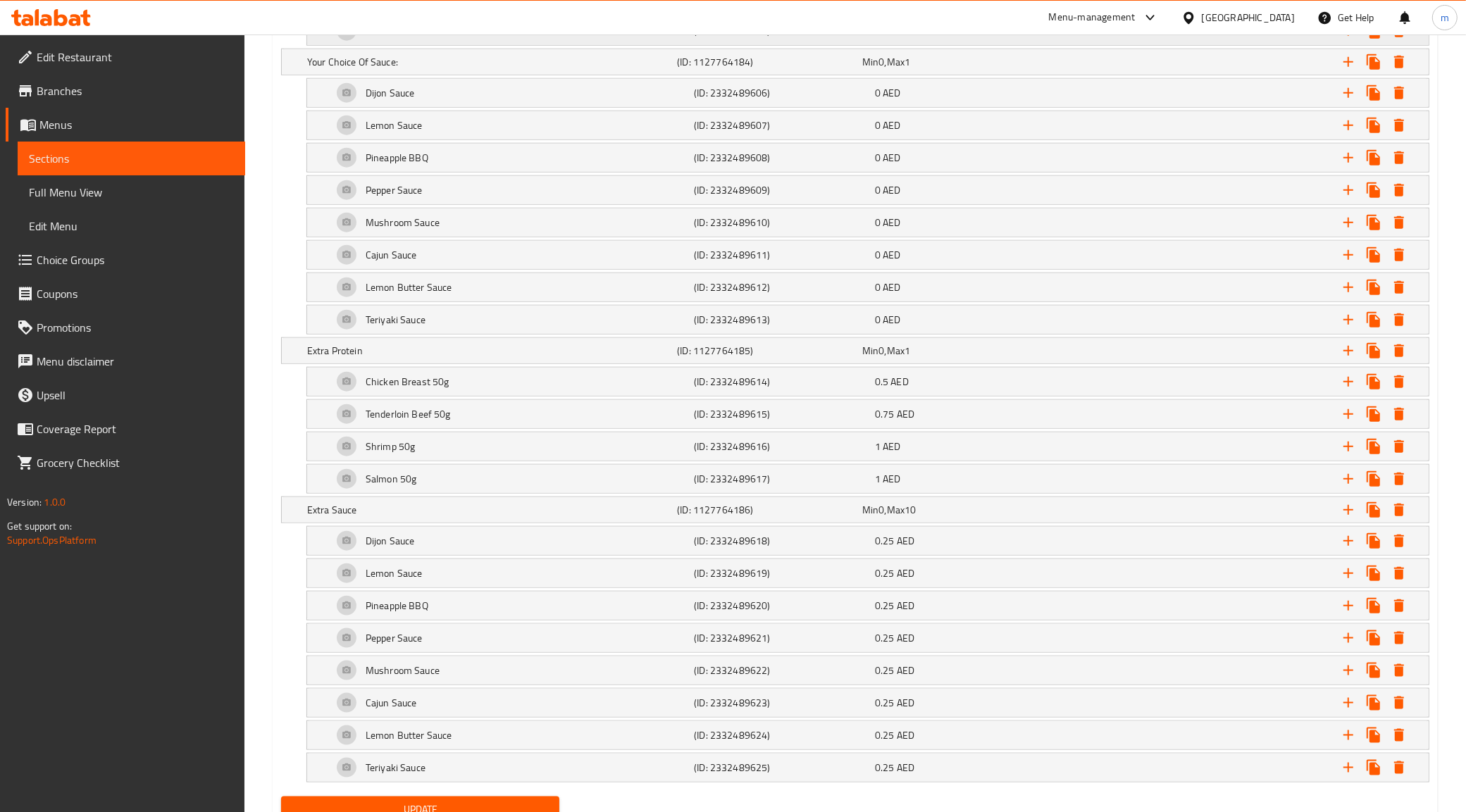
scroll to position [1658, 0]
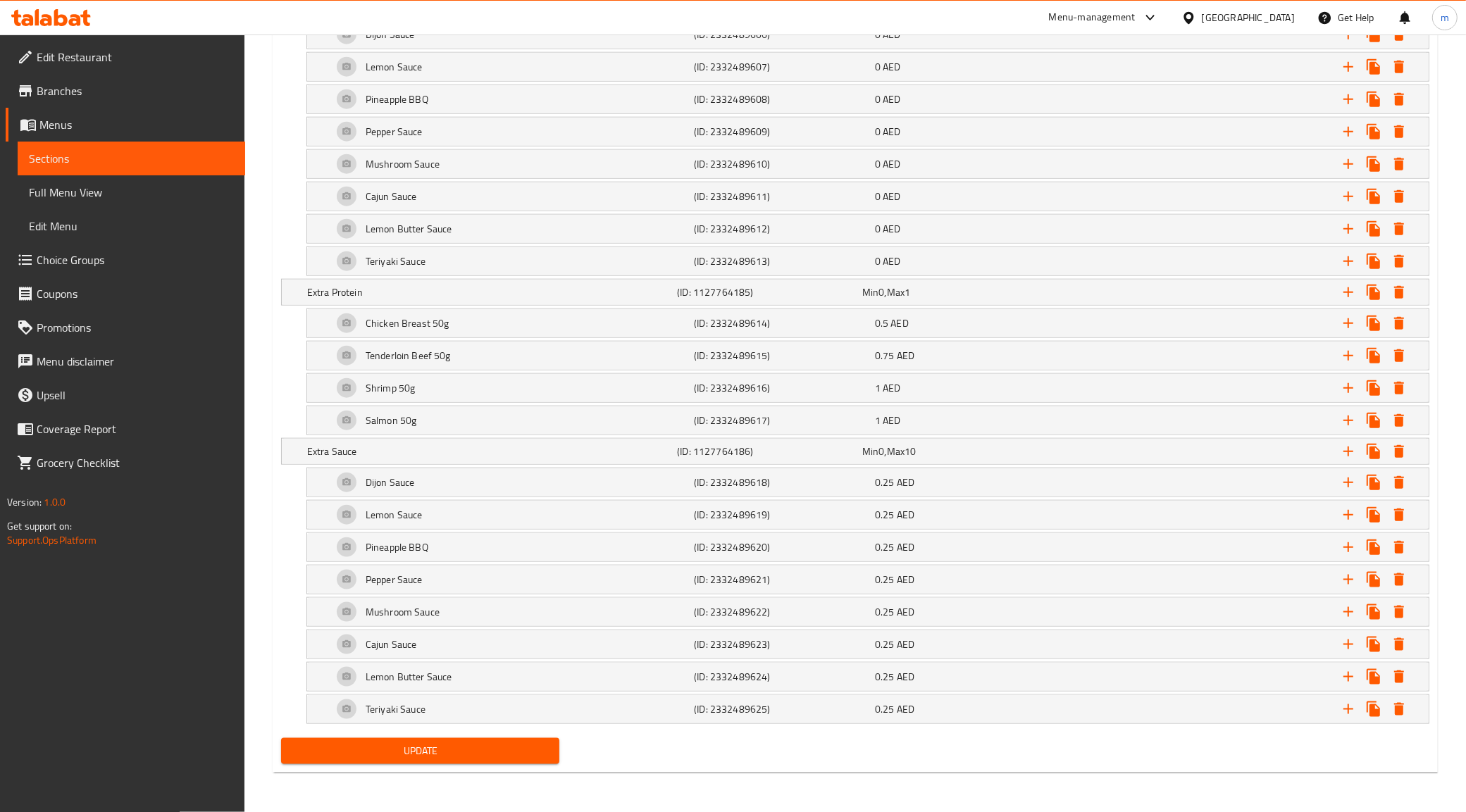
click at [431, 757] on span "Update" at bounding box center [421, 751] width 256 height 17
click at [403, 748] on span "Update" at bounding box center [421, 751] width 256 height 17
click at [186, 777] on icon at bounding box center [181, 776] width 17 height 17
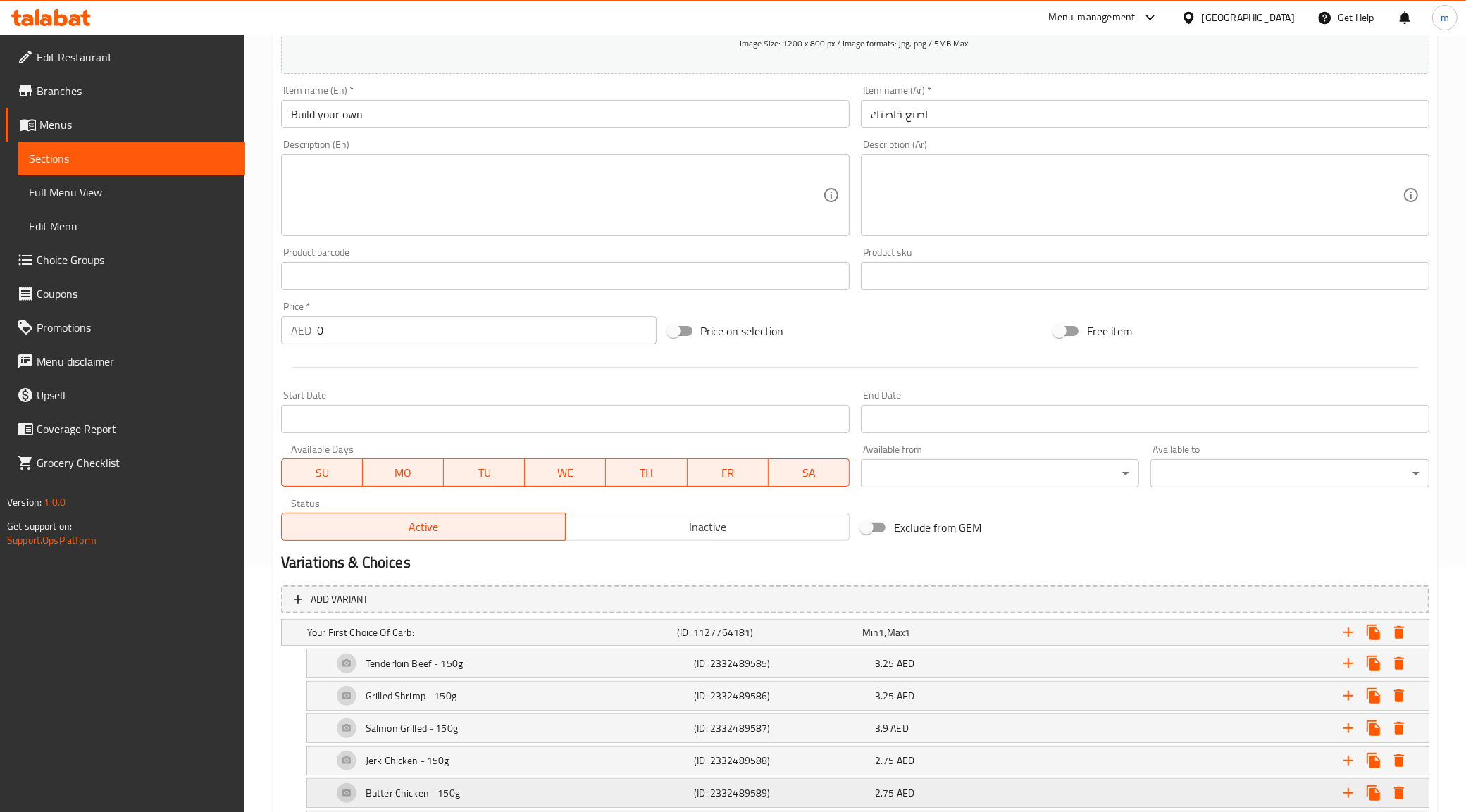
scroll to position [0, 0]
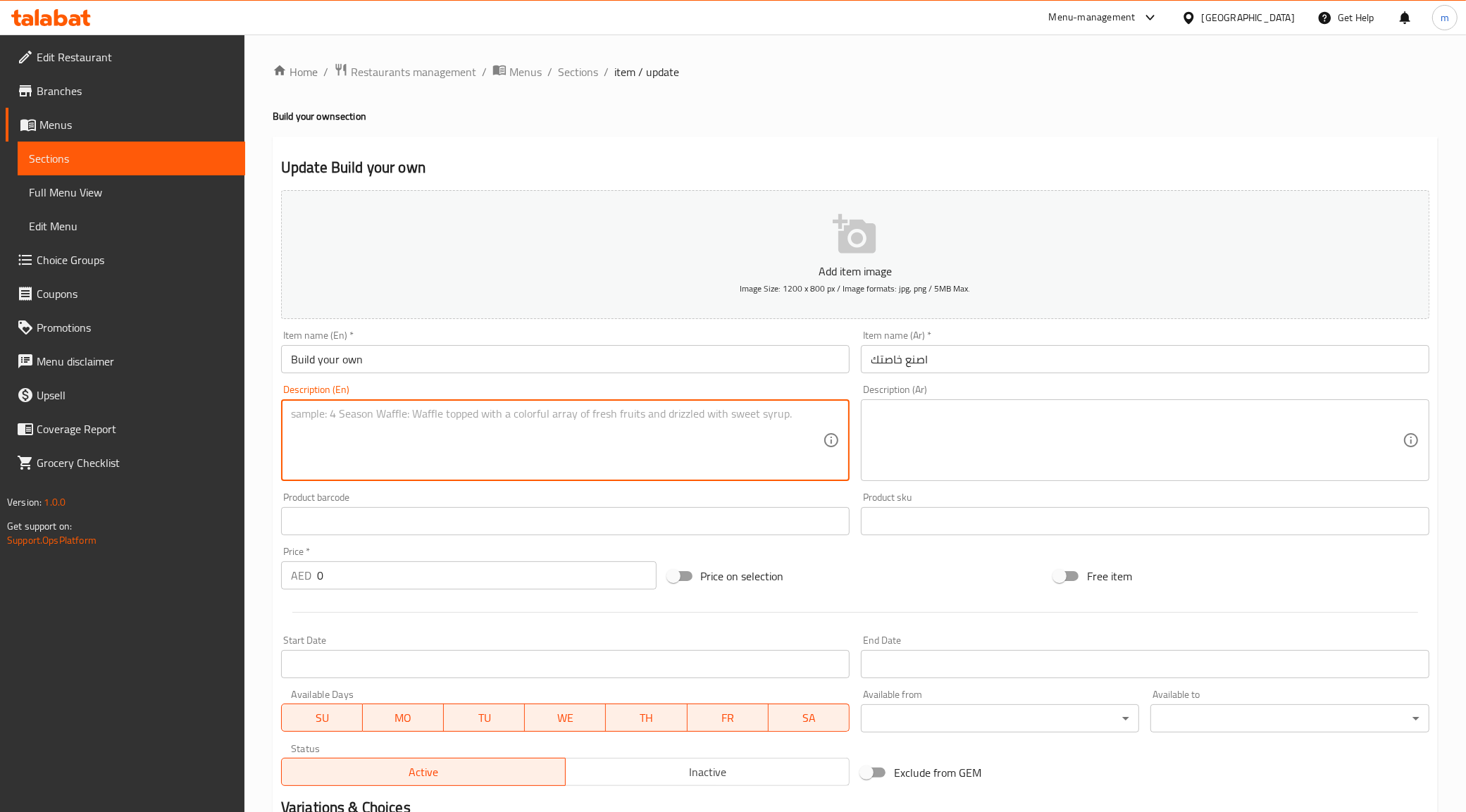
click at [532, 436] on textarea at bounding box center [557, 441] width 532 height 67
paste textarea "Choose Your own"
type textarea "Choose Your own"
click at [992, 433] on textarea at bounding box center [1137, 441] width 532 height 67
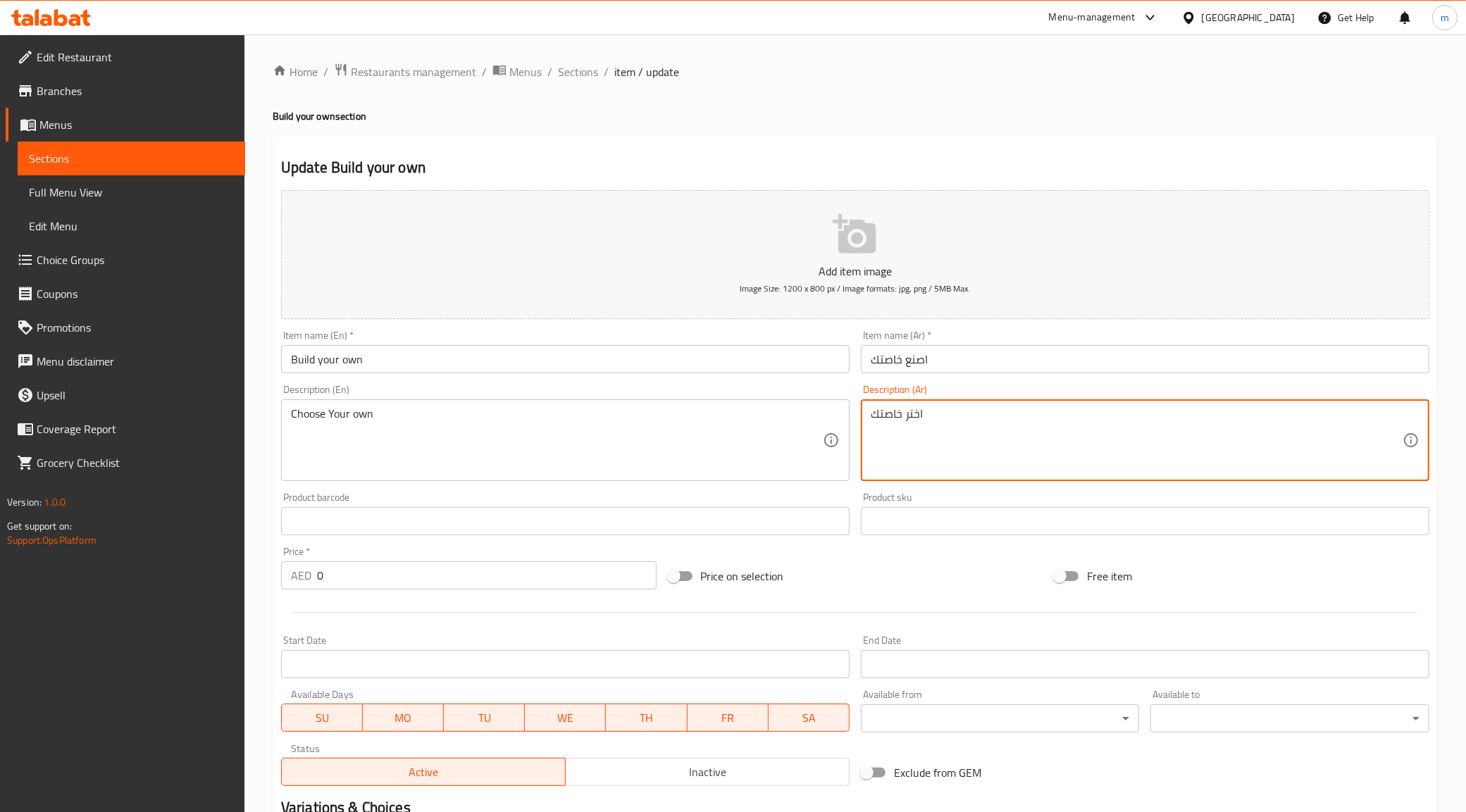
type textarea "اختر خاصتك"
click at [376, 408] on textarea "Choose Your own" at bounding box center [557, 441] width 532 height 67
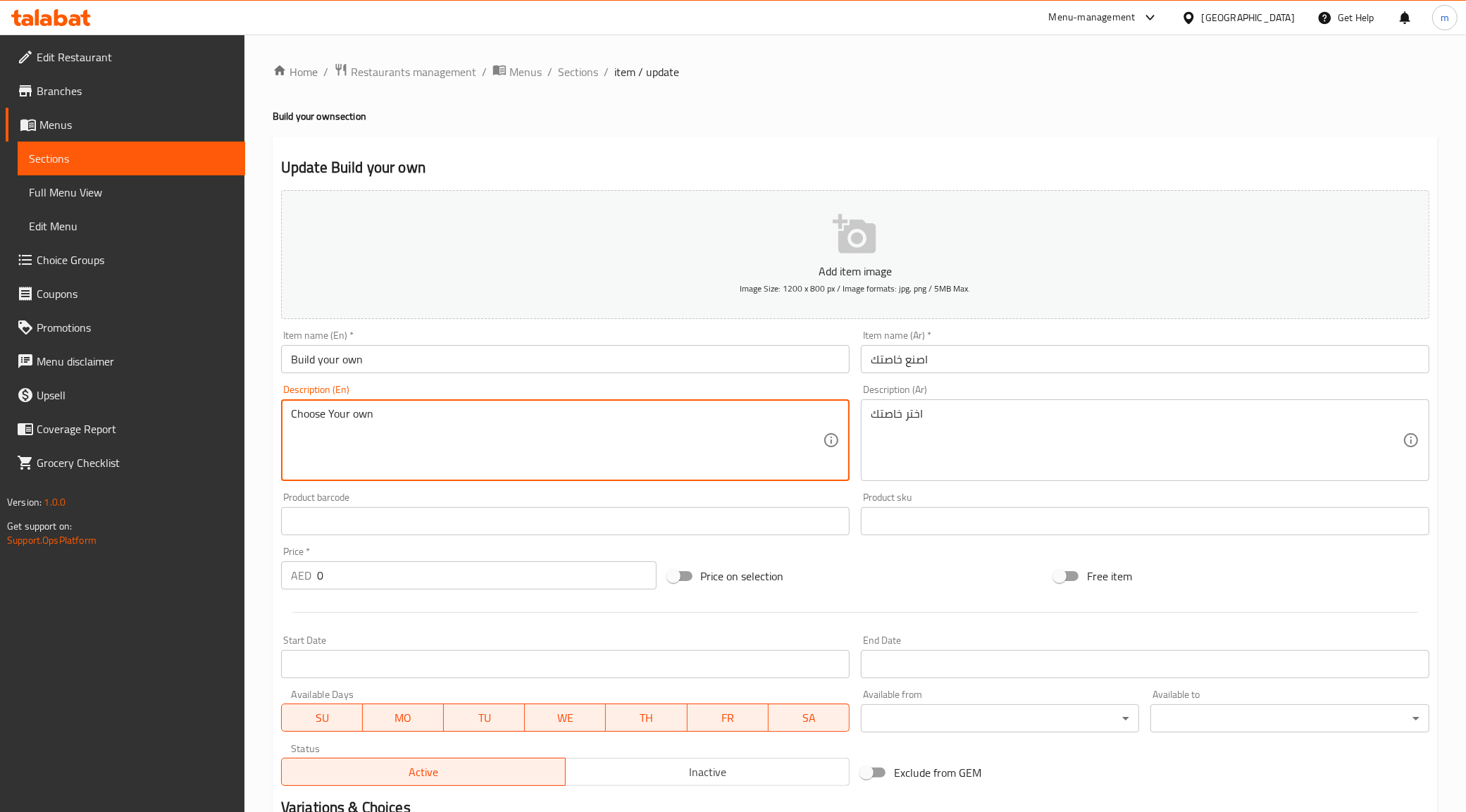
click at [376, 408] on textarea "Choose Your own" at bounding box center [557, 441] width 532 height 67
click at [888, 550] on div "Add item image Image Size: 1200 x 800 px / Image formats: jpg, png / 5MB Max. I…" at bounding box center [855, 488] width 1160 height 607
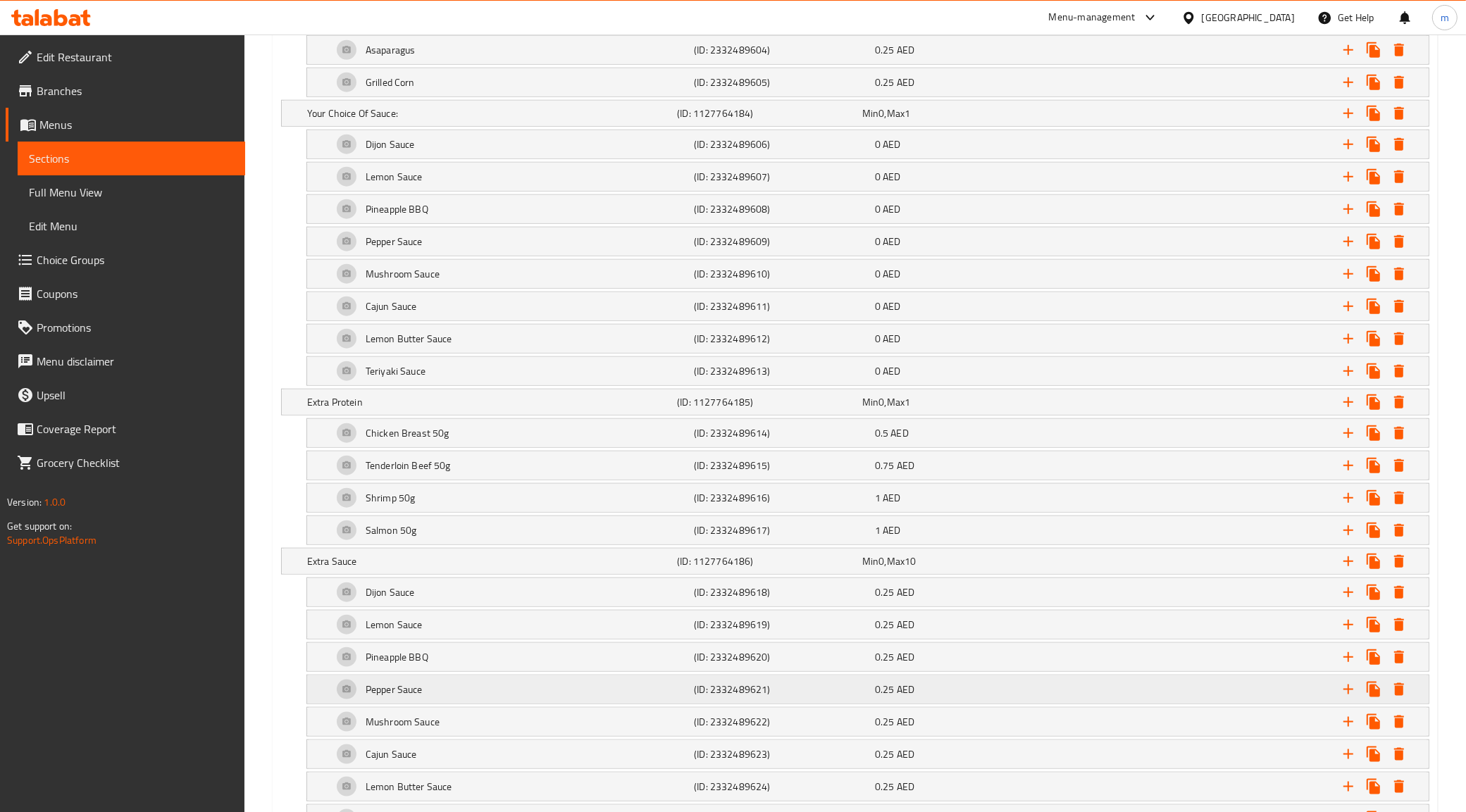
scroll to position [1658, 0]
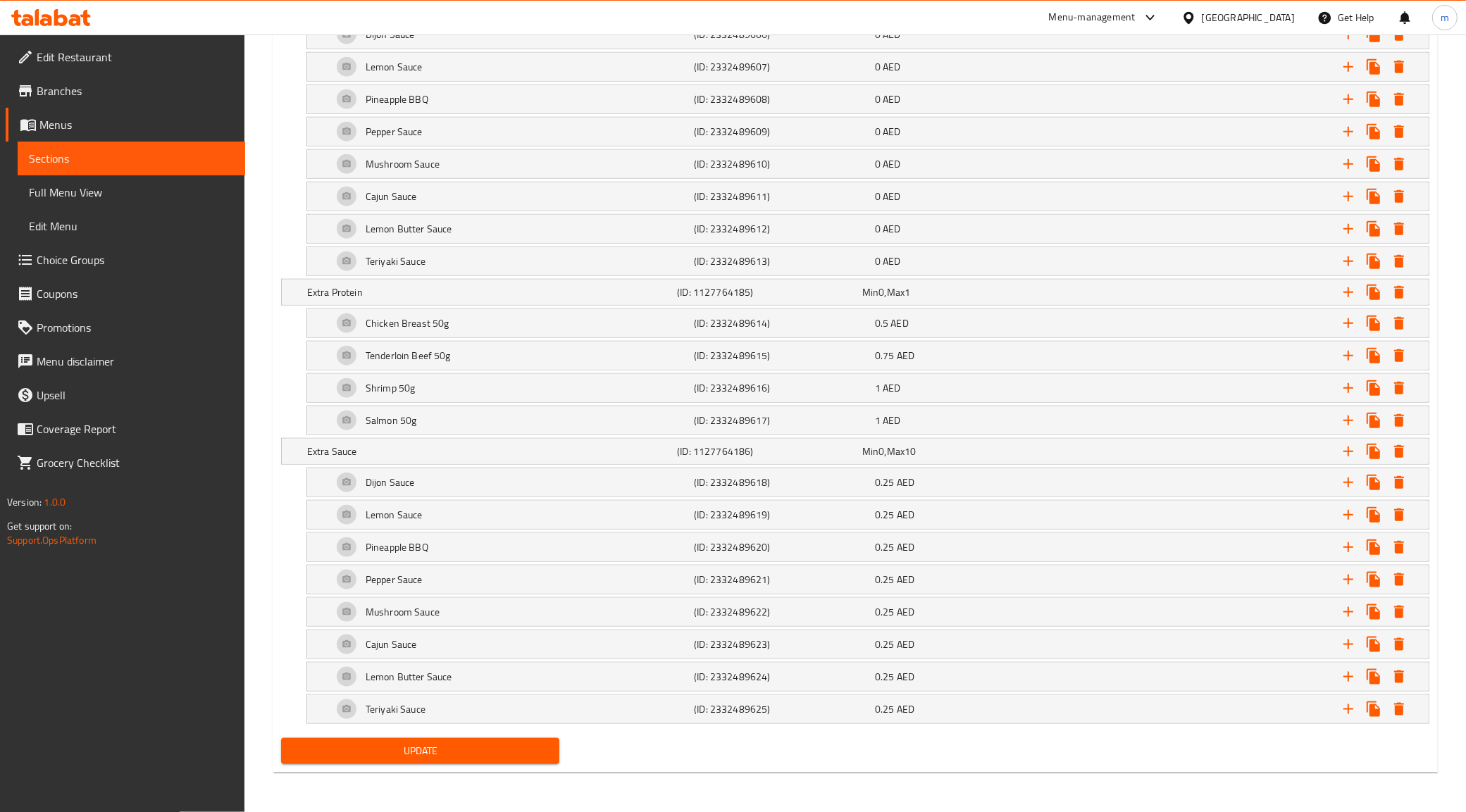
click at [453, 752] on span "Update" at bounding box center [421, 751] width 256 height 17
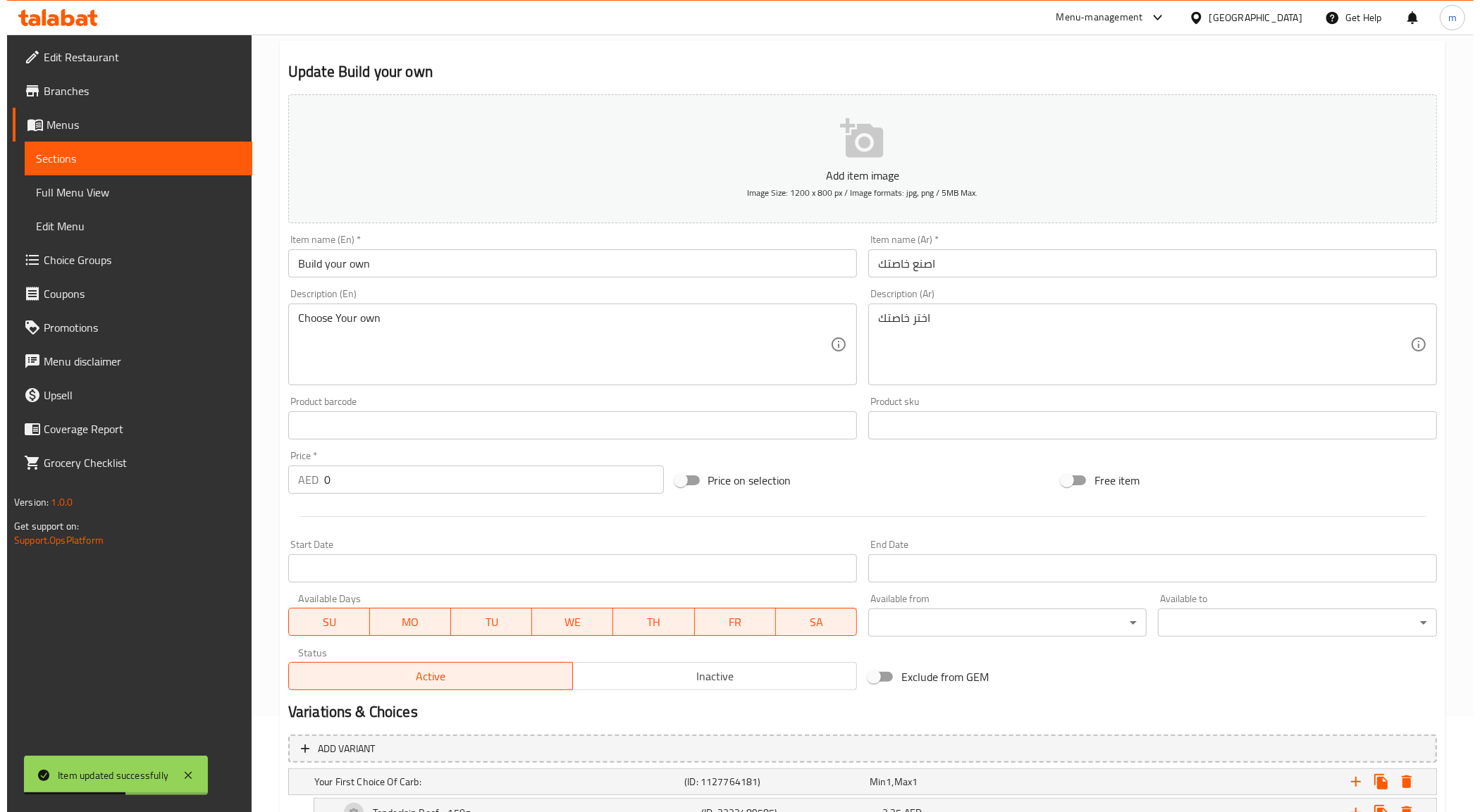
scroll to position [0, 0]
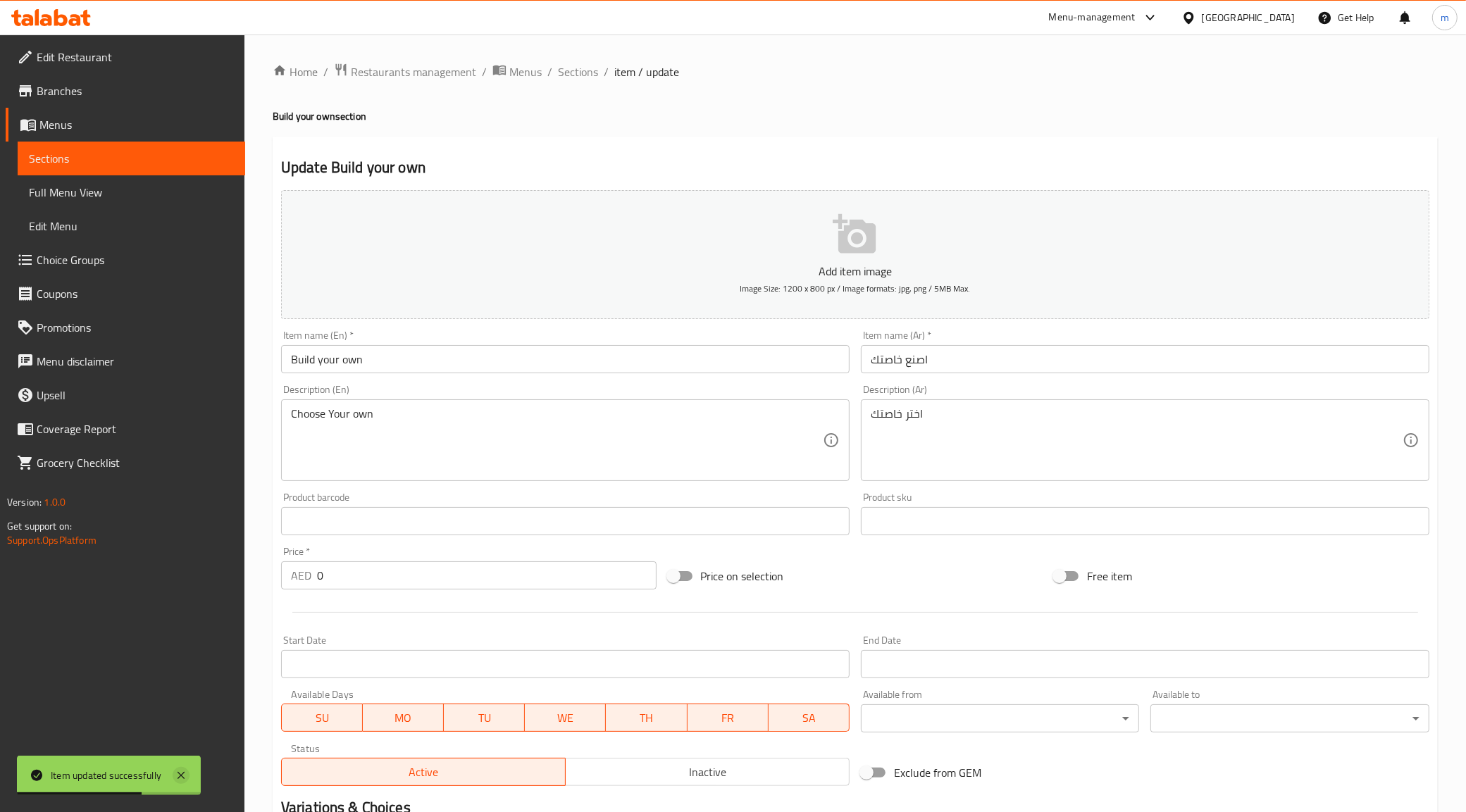
click at [177, 774] on icon at bounding box center [181, 776] width 17 height 17
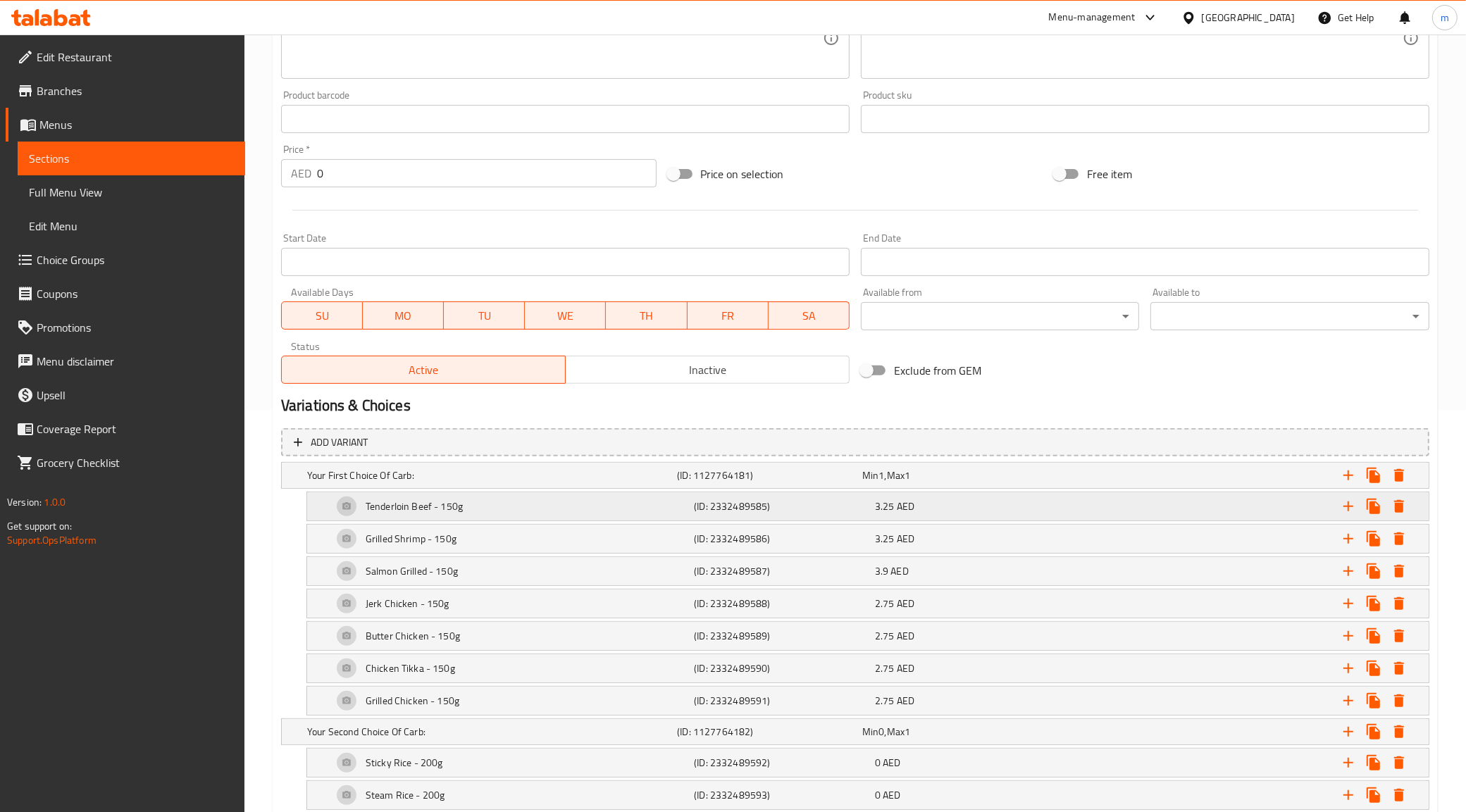
scroll to position [440, 0]
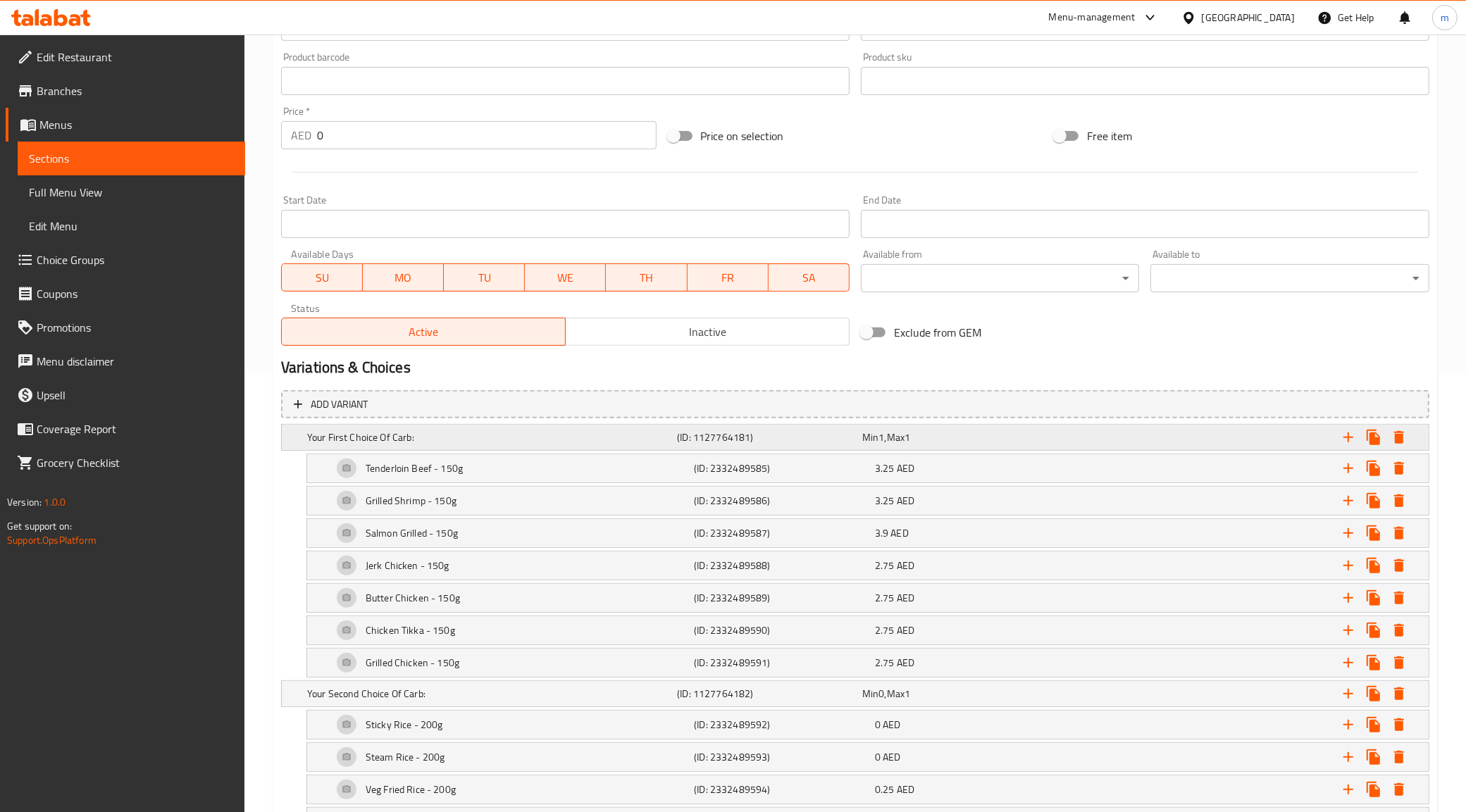
click at [597, 424] on div "Your First Choice Of Carb: (ID: 1127764181) Min 1 , Max 1" at bounding box center [859, 437] width 1110 height 31
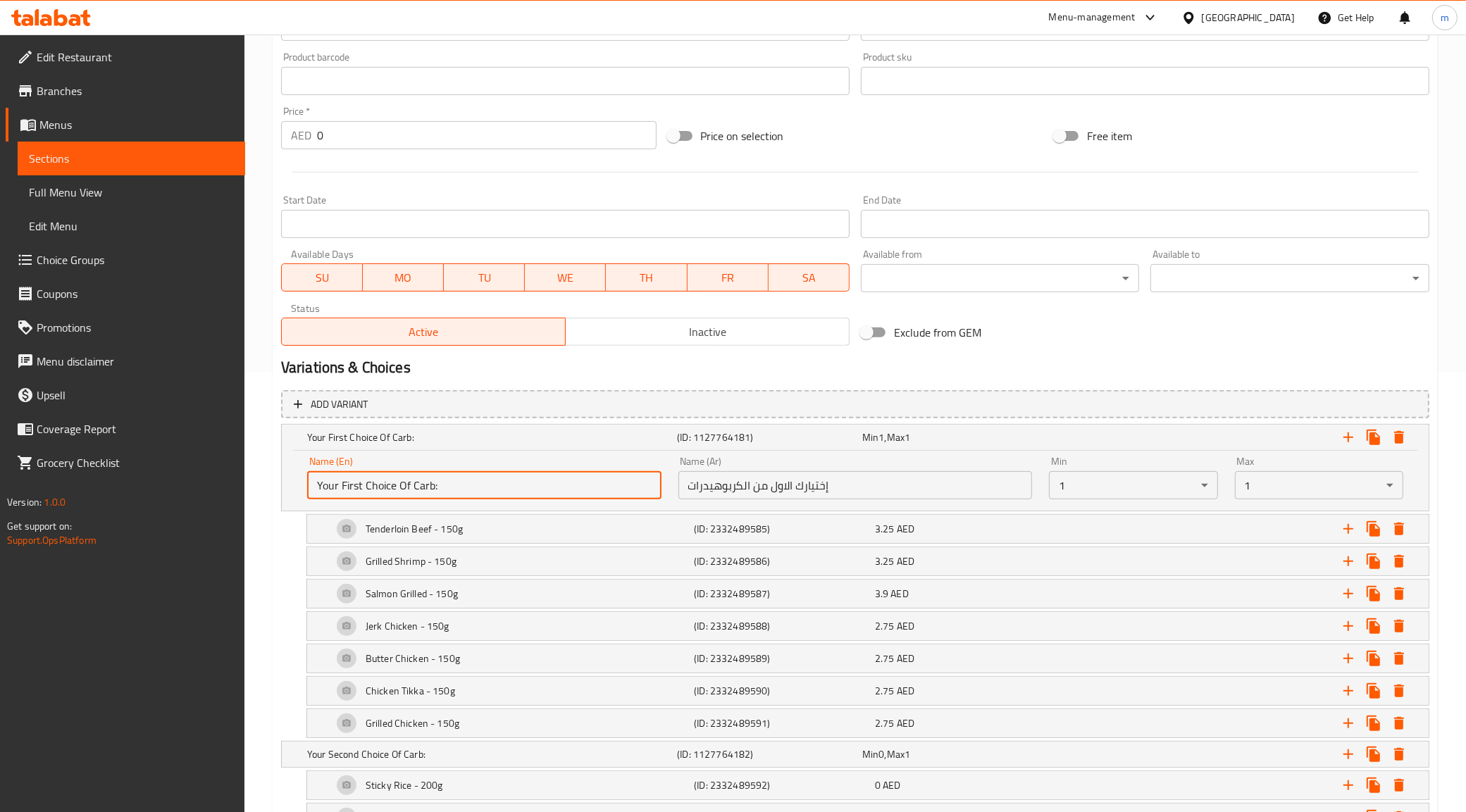
drag, startPoint x: 364, startPoint y: 484, endPoint x: 343, endPoint y: 490, distance: 21.8
click at [343, 490] on input "Your First Choice Of Carb:" at bounding box center [485, 485] width 355 height 28
drag, startPoint x: 384, startPoint y: 486, endPoint x: 407, endPoint y: 490, distance: 23.3
click at [407, 490] on input "Your Choice Of Carb:" at bounding box center [485, 485] width 355 height 28
click at [413, 480] on input "Your Choice Of P:" at bounding box center [485, 485] width 355 height 28
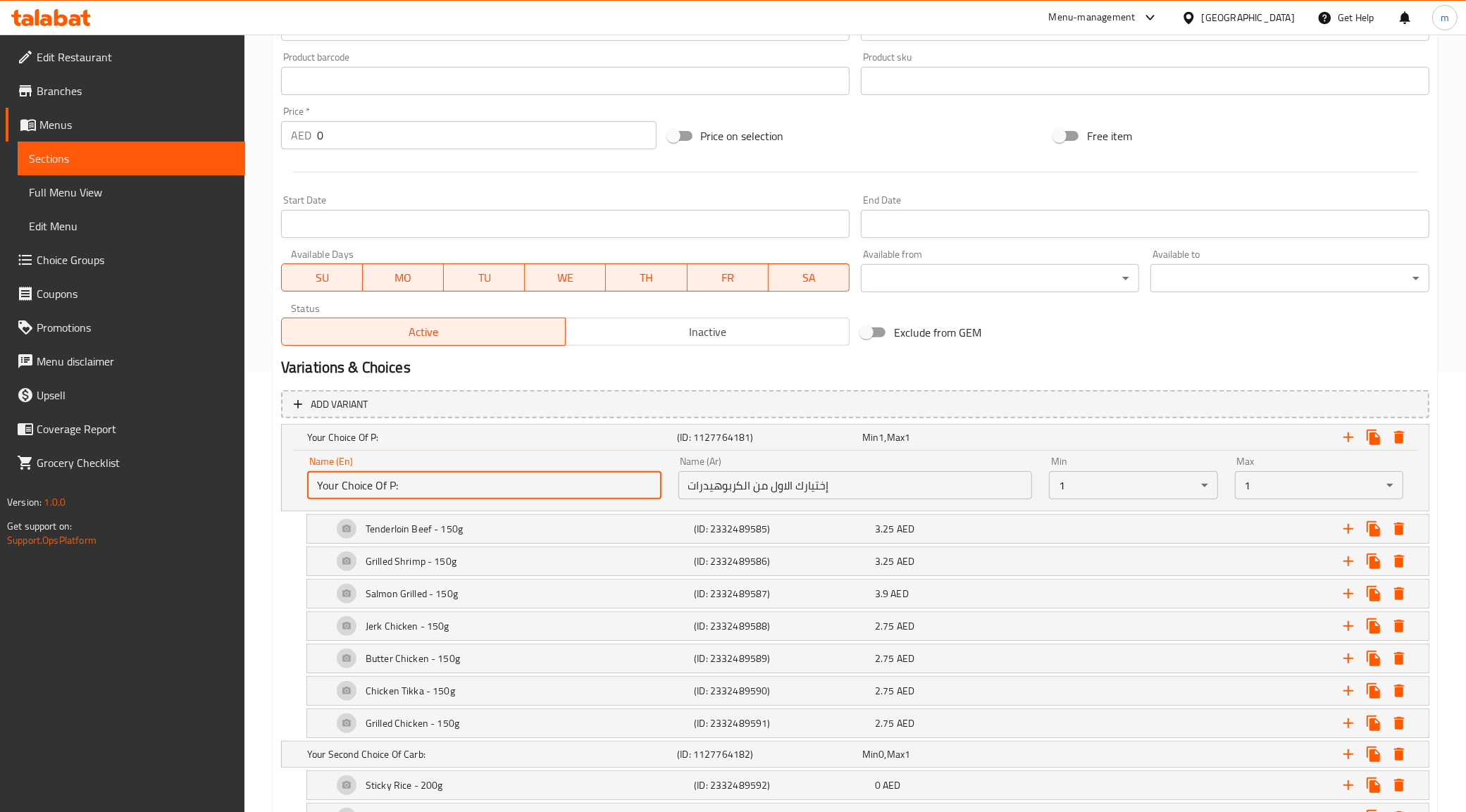
click at [392, 486] on input "Your Choice Of P:" at bounding box center [485, 485] width 355 height 28
paste input "Protein"
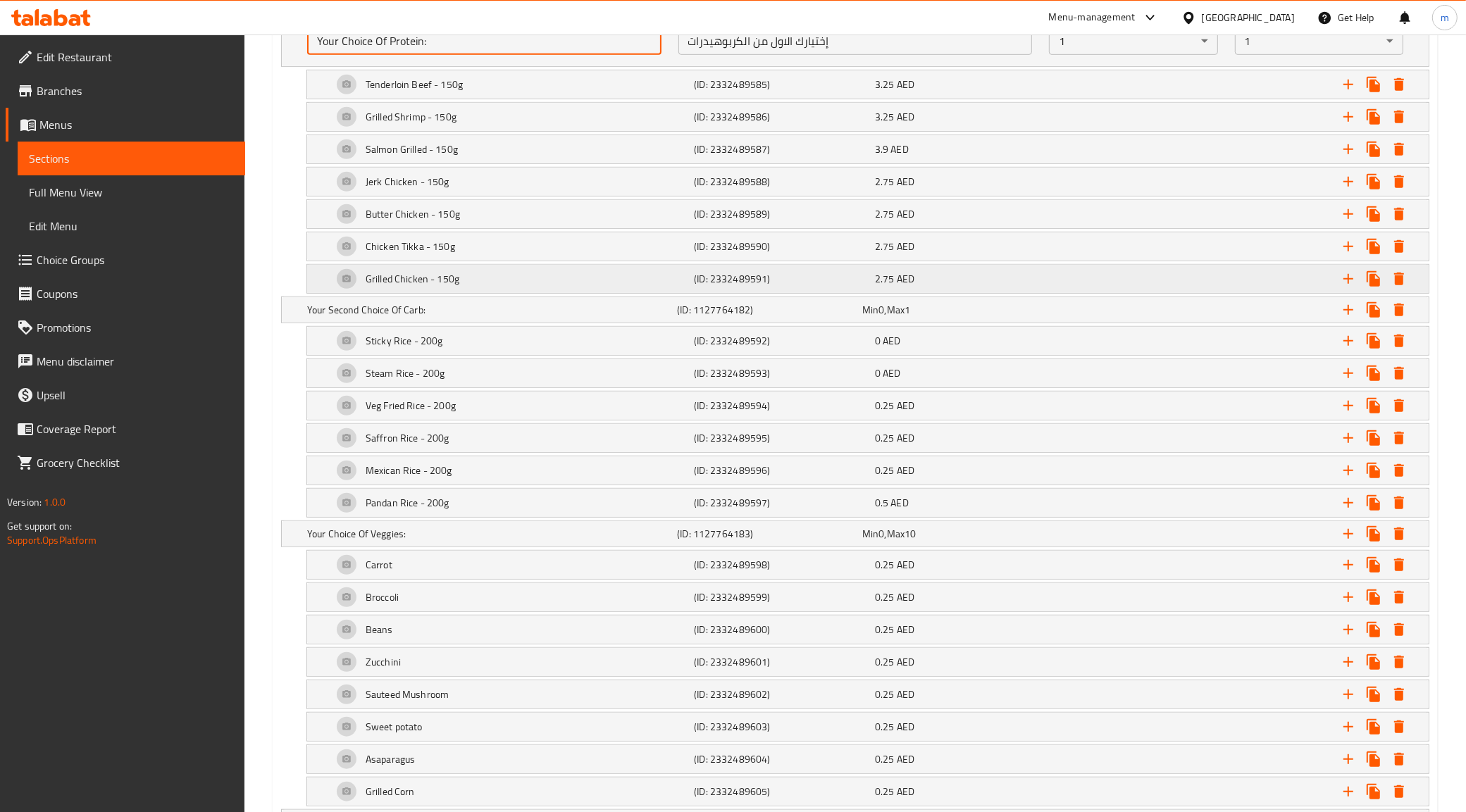
scroll to position [880, 0]
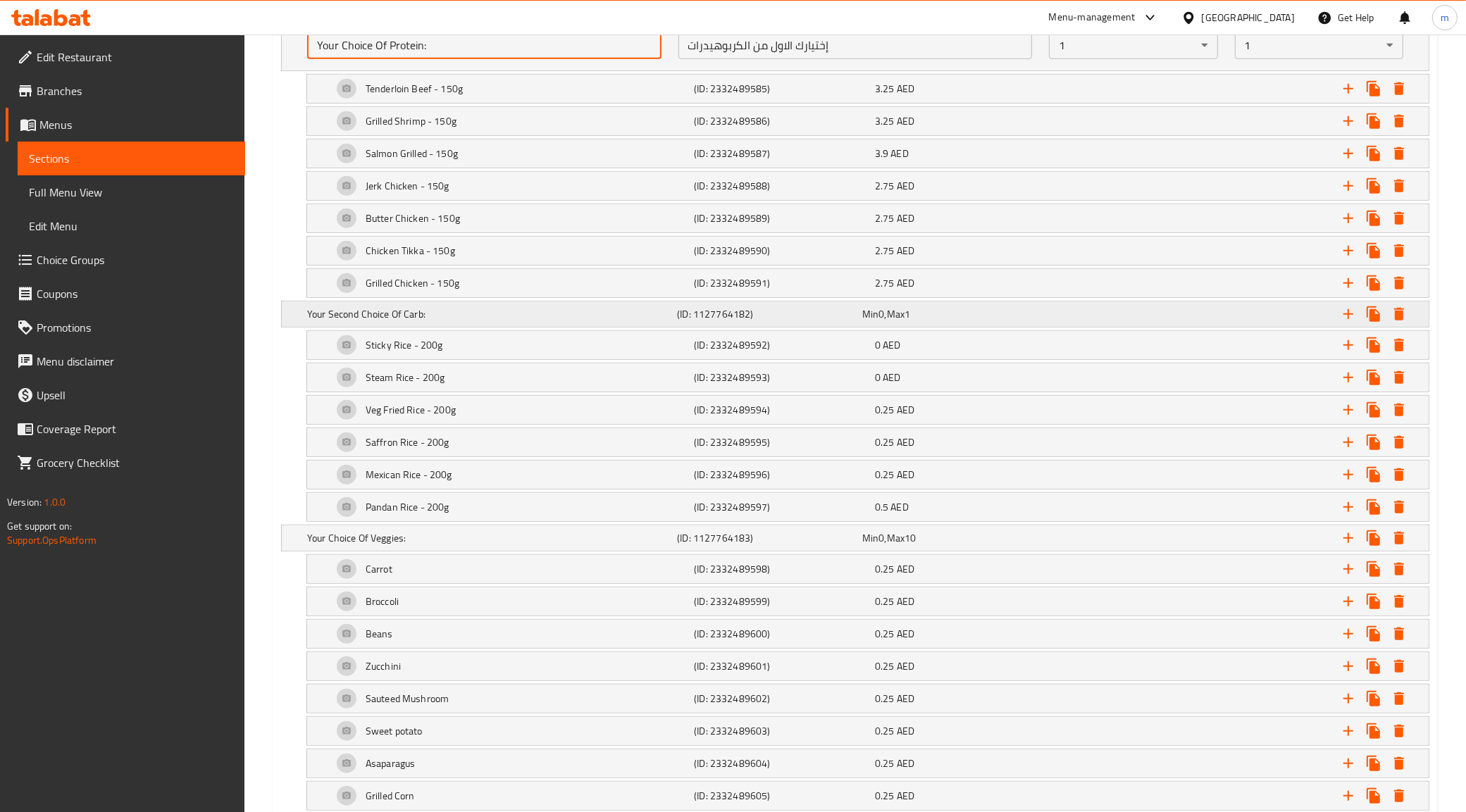
type input "Your Choice Of Protein:"
click at [382, 308] on h5 "Your Second Choice Of Carb:" at bounding box center [489, 314] width 365 height 14
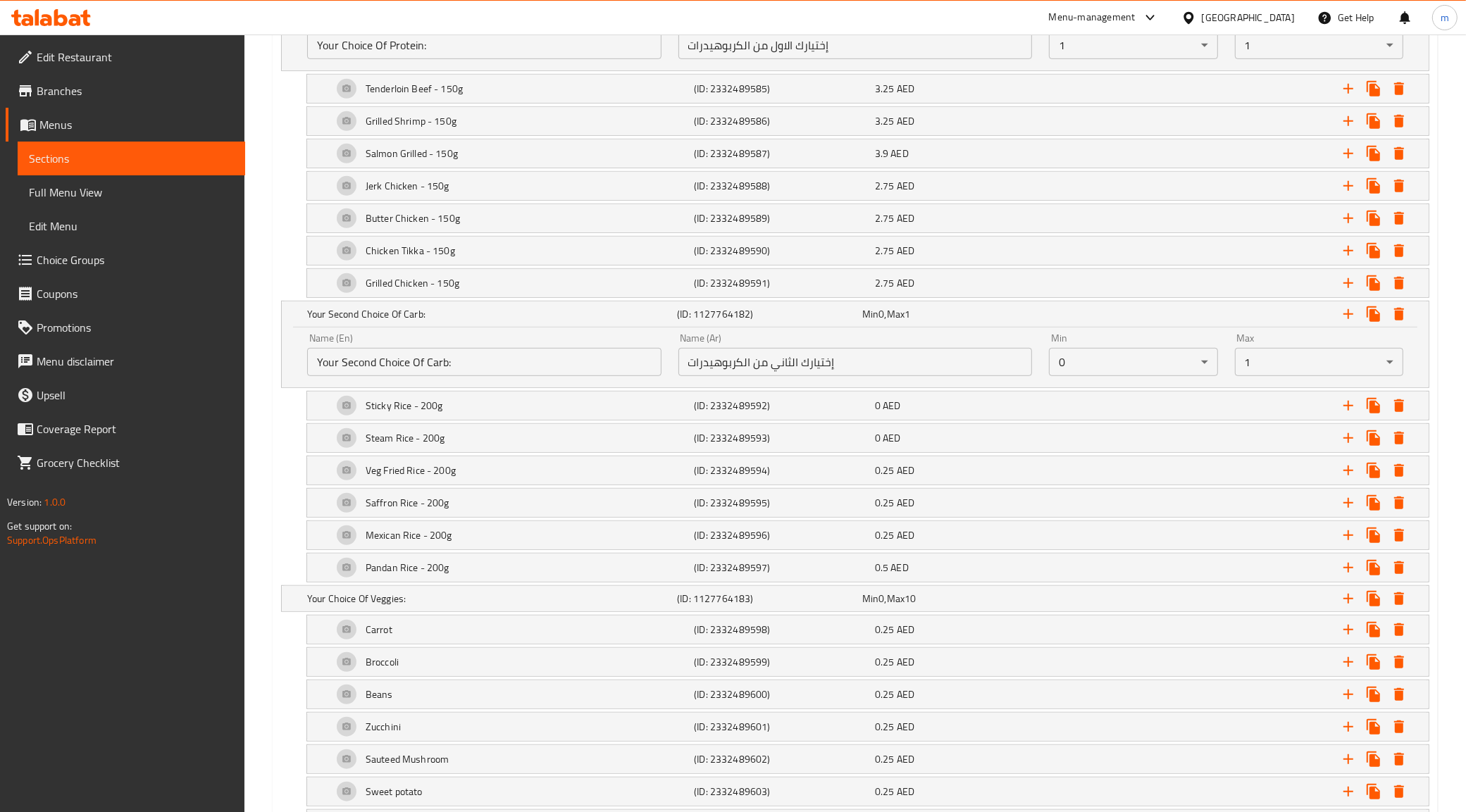
click at [370, 367] on input "Your Second Choice Of Carb:" at bounding box center [485, 362] width 355 height 28
drag, startPoint x: 377, startPoint y: 367, endPoint x: 347, endPoint y: 368, distance: 30.0
click at [347, 368] on input "Your Second Choice Of Carb:" at bounding box center [485, 362] width 355 height 28
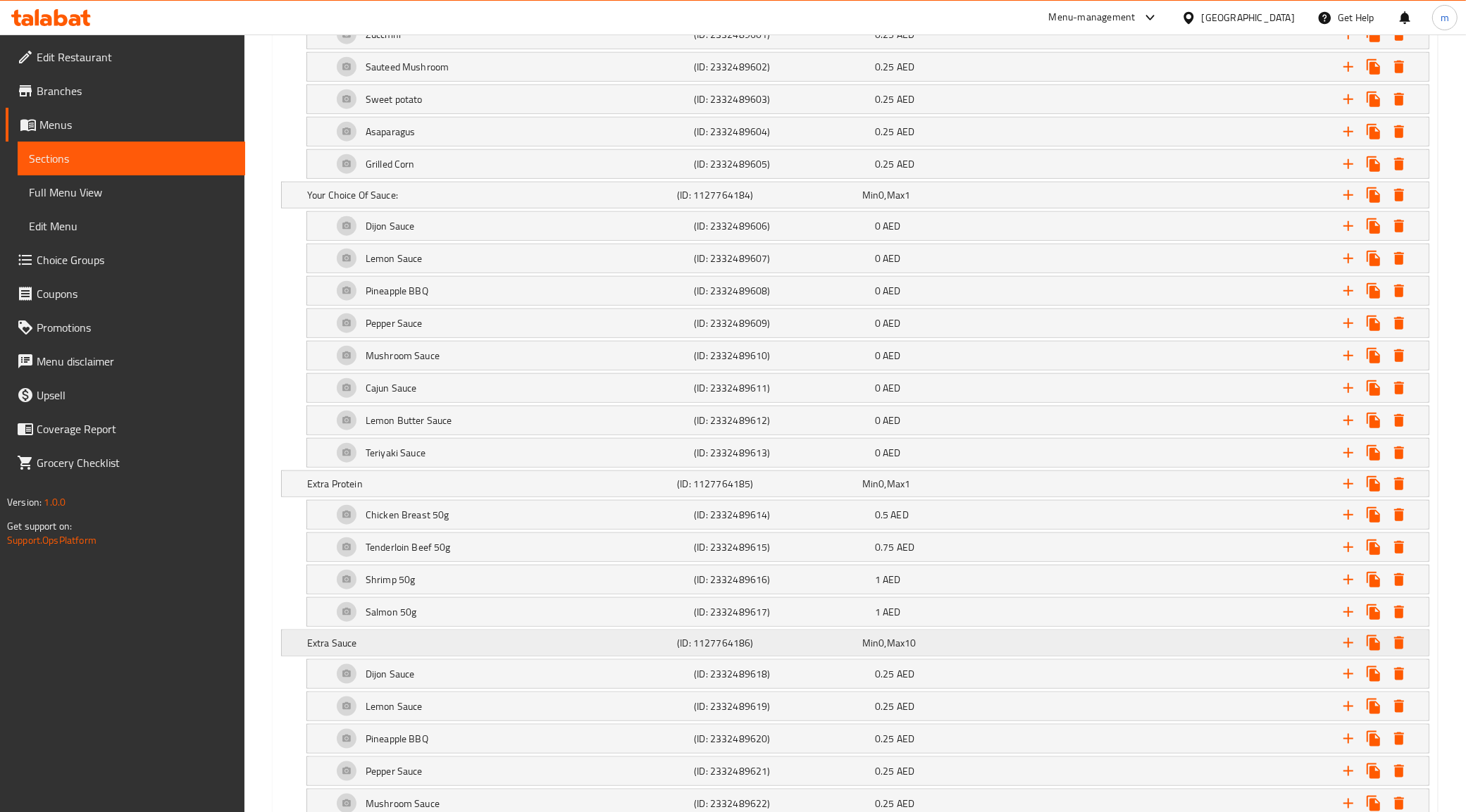
scroll to position [1779, 0]
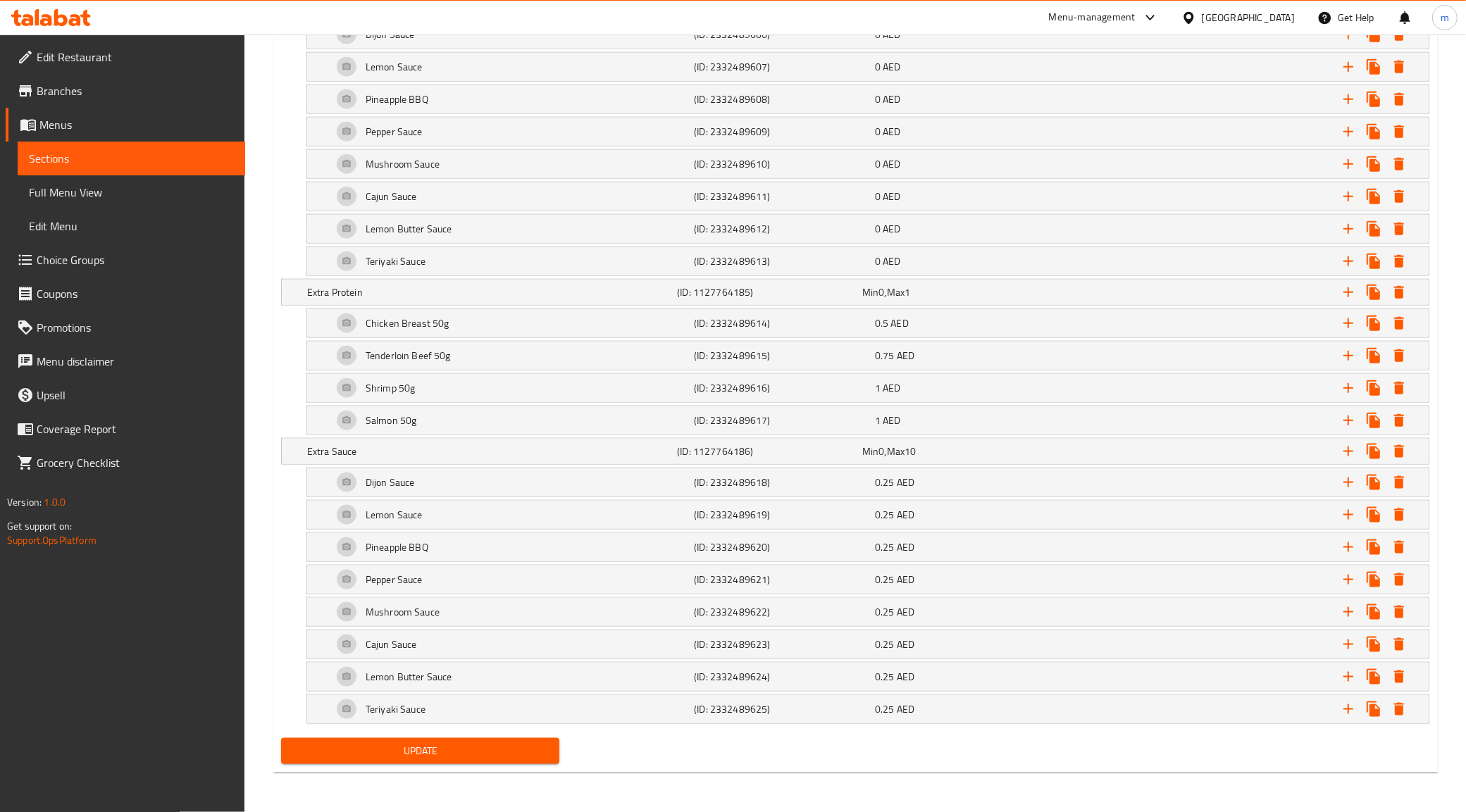
type input "Your Choice Of Carb:"
click at [360, 747] on span "Update" at bounding box center [421, 751] width 256 height 17
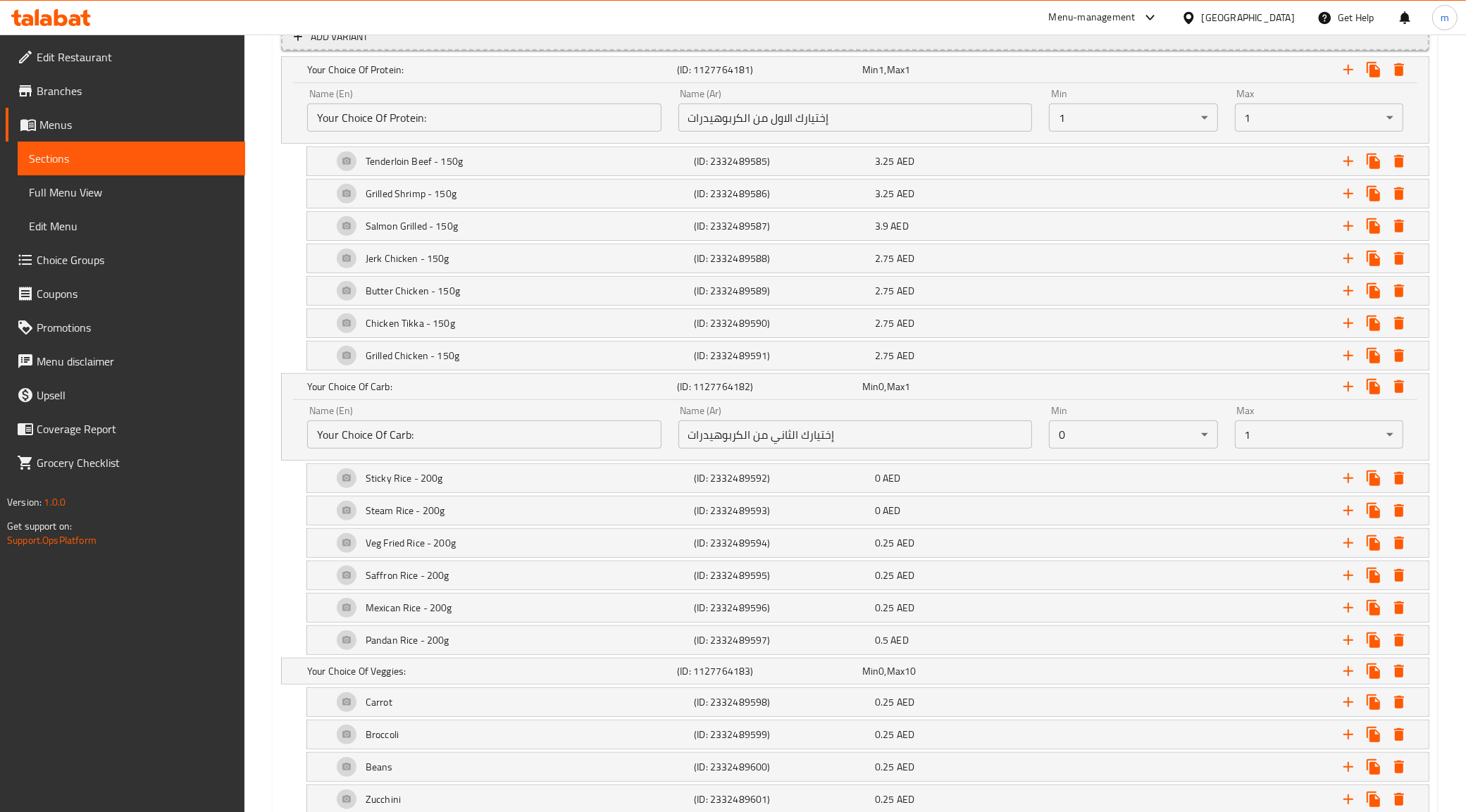
scroll to position [546, 0]
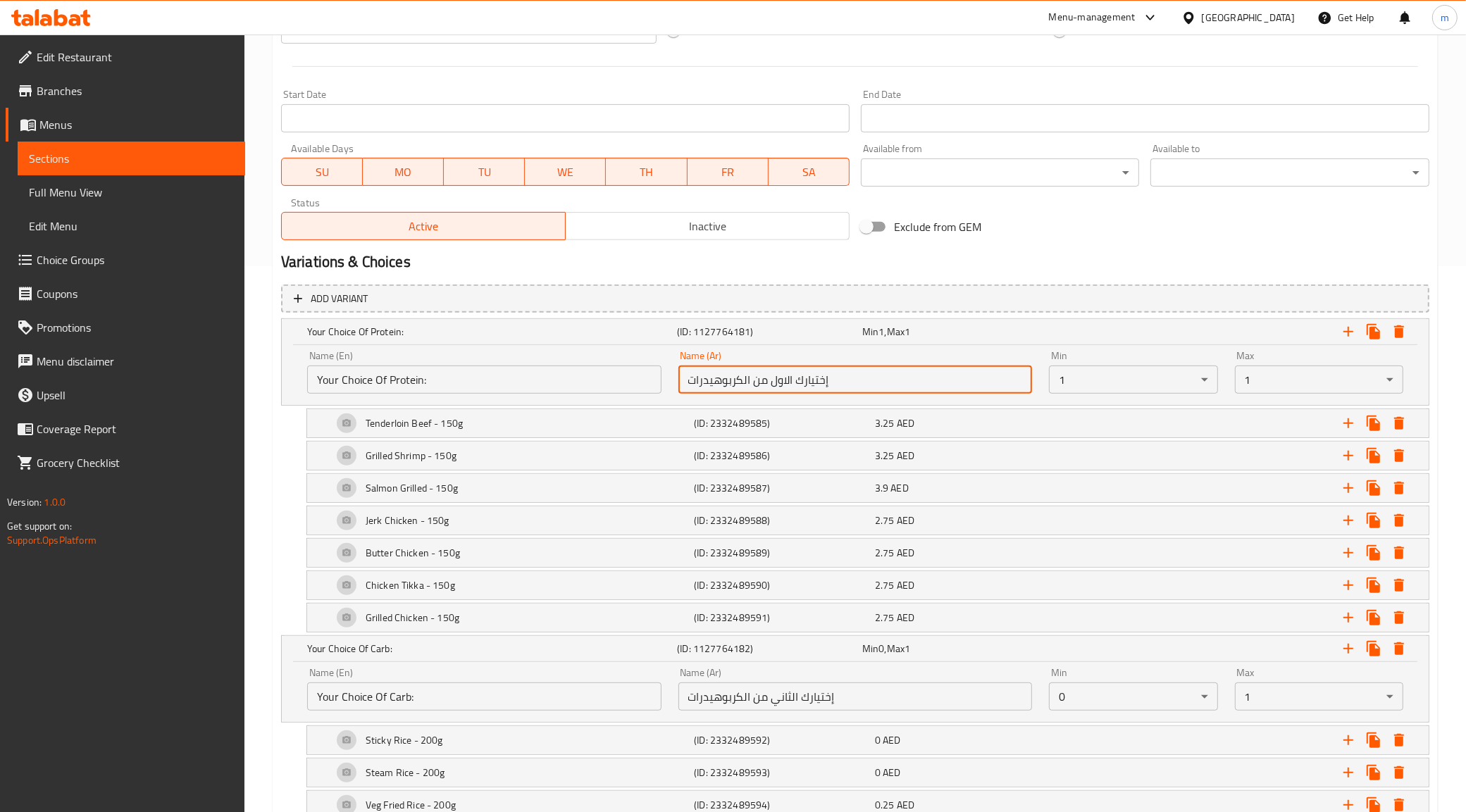
drag, startPoint x: 768, startPoint y: 379, endPoint x: 790, endPoint y: 383, distance: 22.4
click at [790, 383] on input "إختيارك الاول من الكربوهيدرات" at bounding box center [856, 379] width 355 height 28
drag, startPoint x: 748, startPoint y: 376, endPoint x: 667, endPoint y: 386, distance: 81.6
click at [667, 386] on div "Name (En) Your Choice Of Protein: Name (En) Name (Ar) إختيارك من الكربوهيدرات N…" at bounding box center [855, 373] width 1113 height 60
paste input "بروتين"
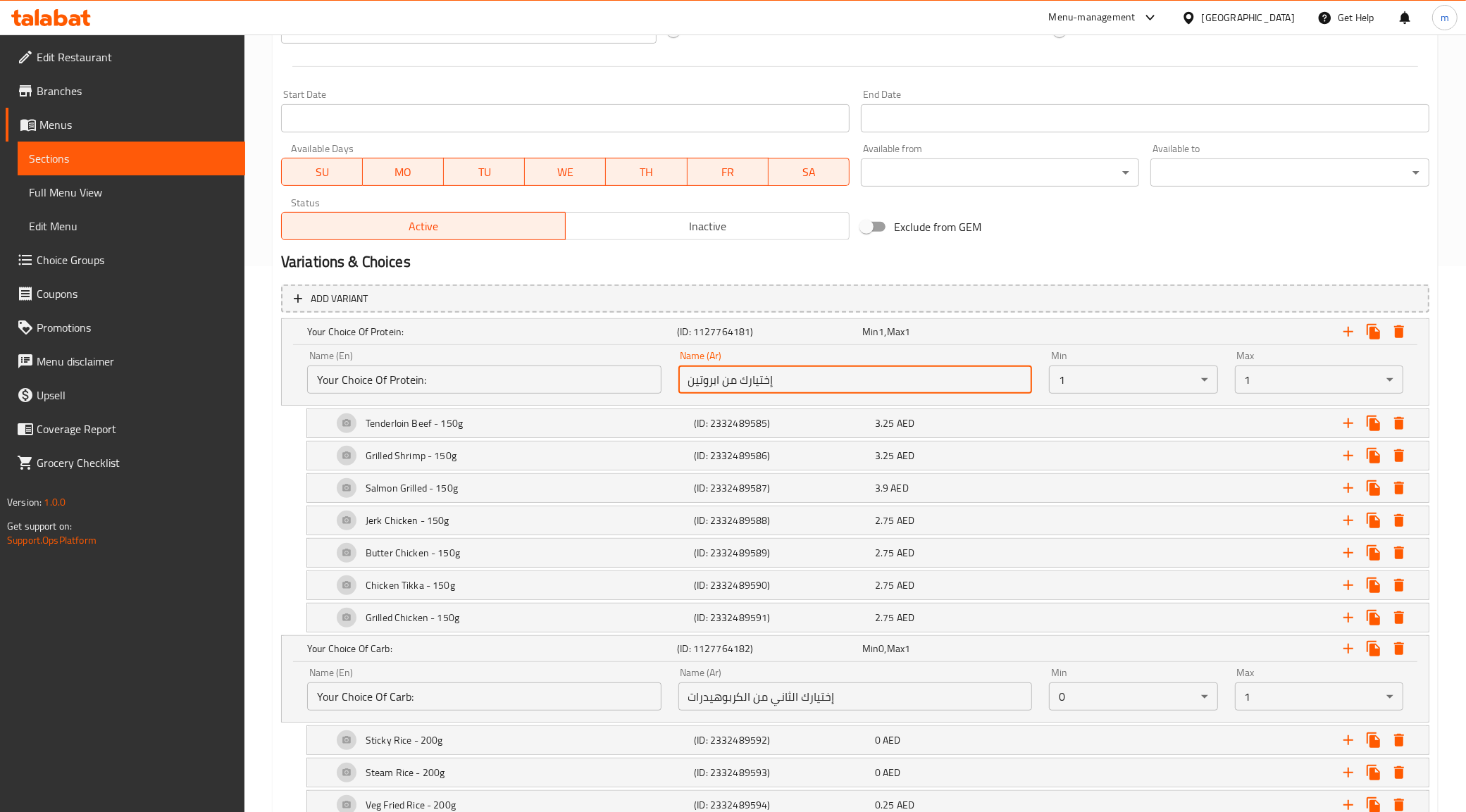
click at [718, 378] on input "إختيارك من ابروتين" at bounding box center [856, 379] width 355 height 28
type input "إختيارك من البروتين"
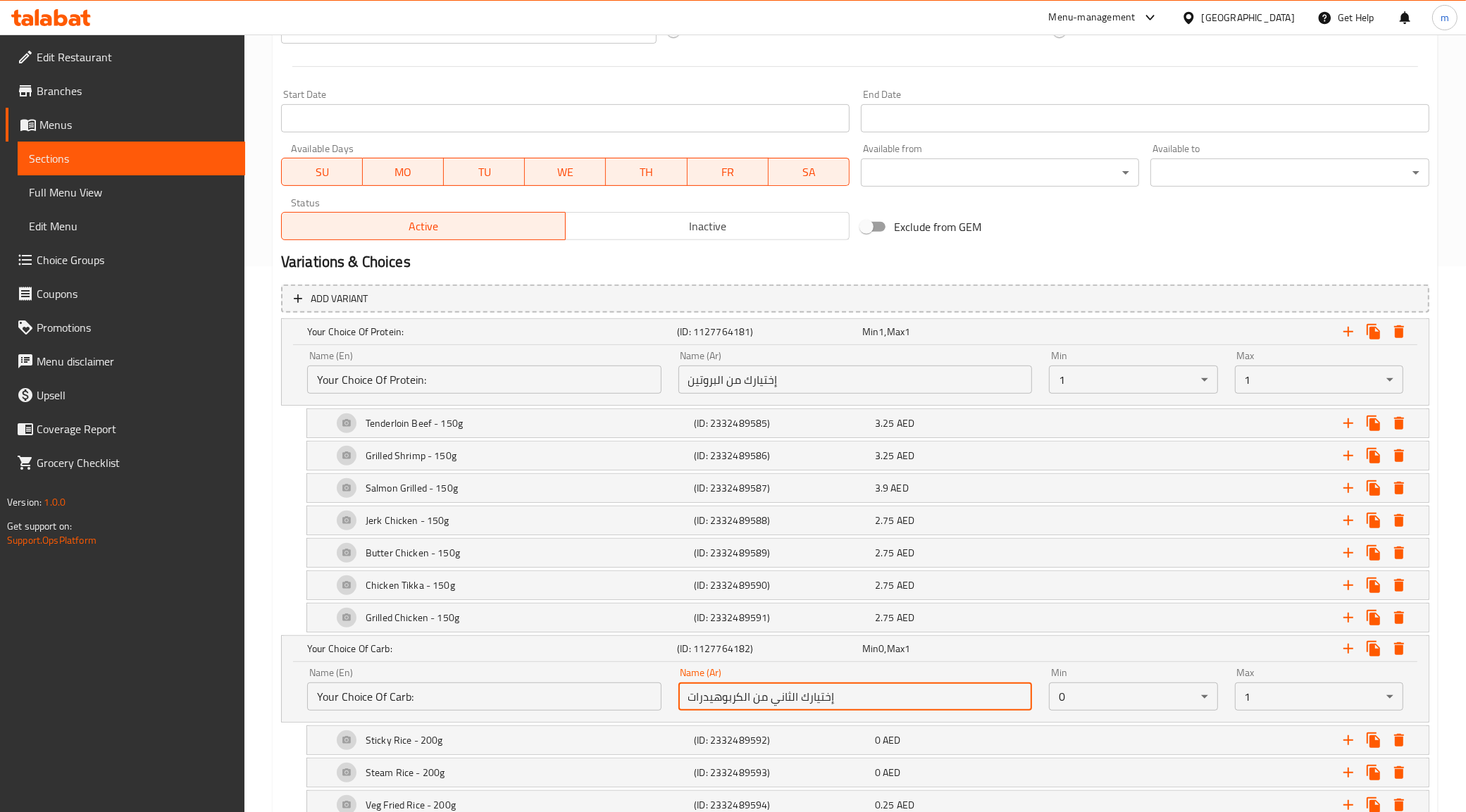
drag, startPoint x: 771, startPoint y: 699, endPoint x: 796, endPoint y: 705, distance: 25.7
click at [796, 705] on input "إختيارك الثاني من الكربوهيدرات" at bounding box center [856, 697] width 355 height 28
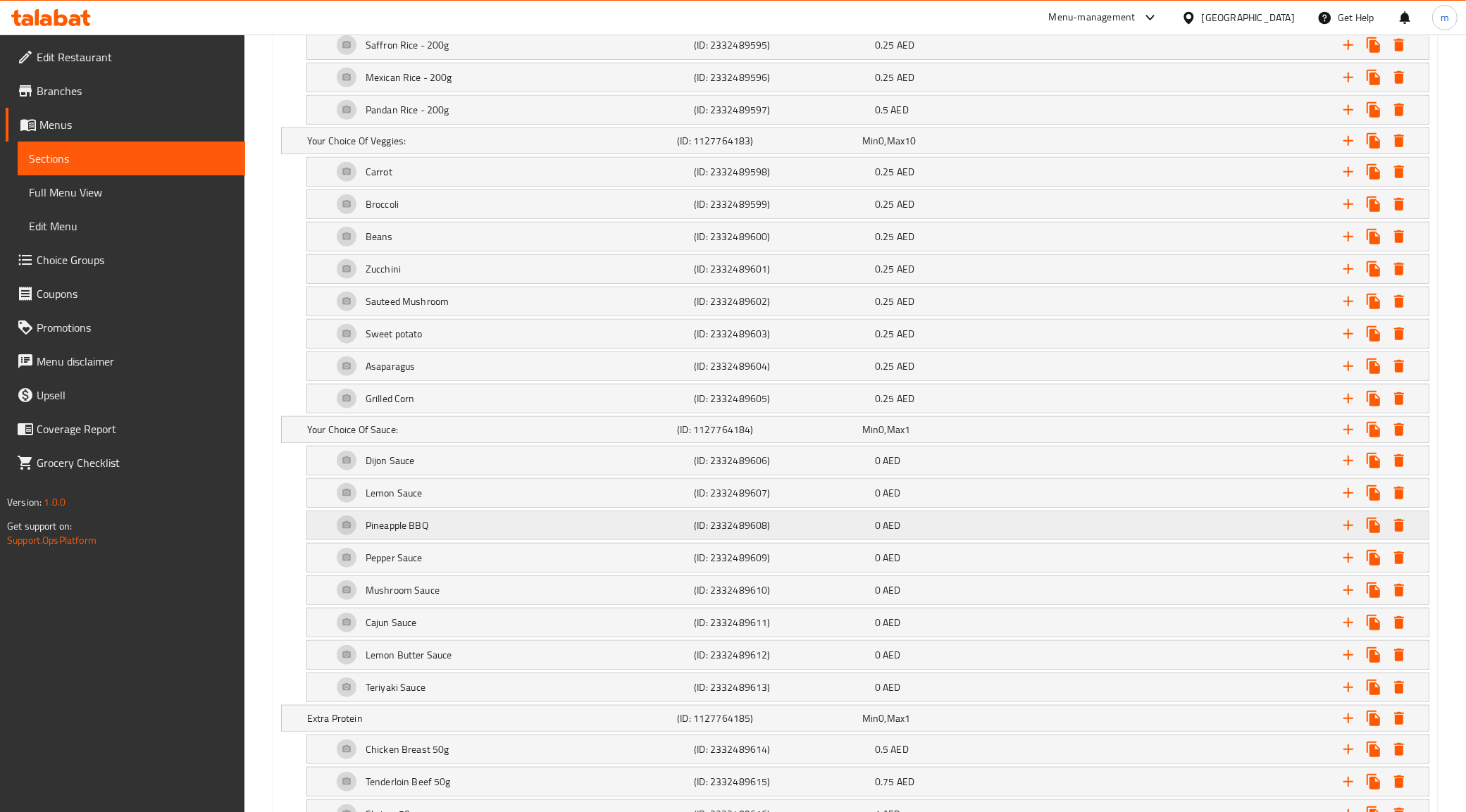
scroll to position [1779, 0]
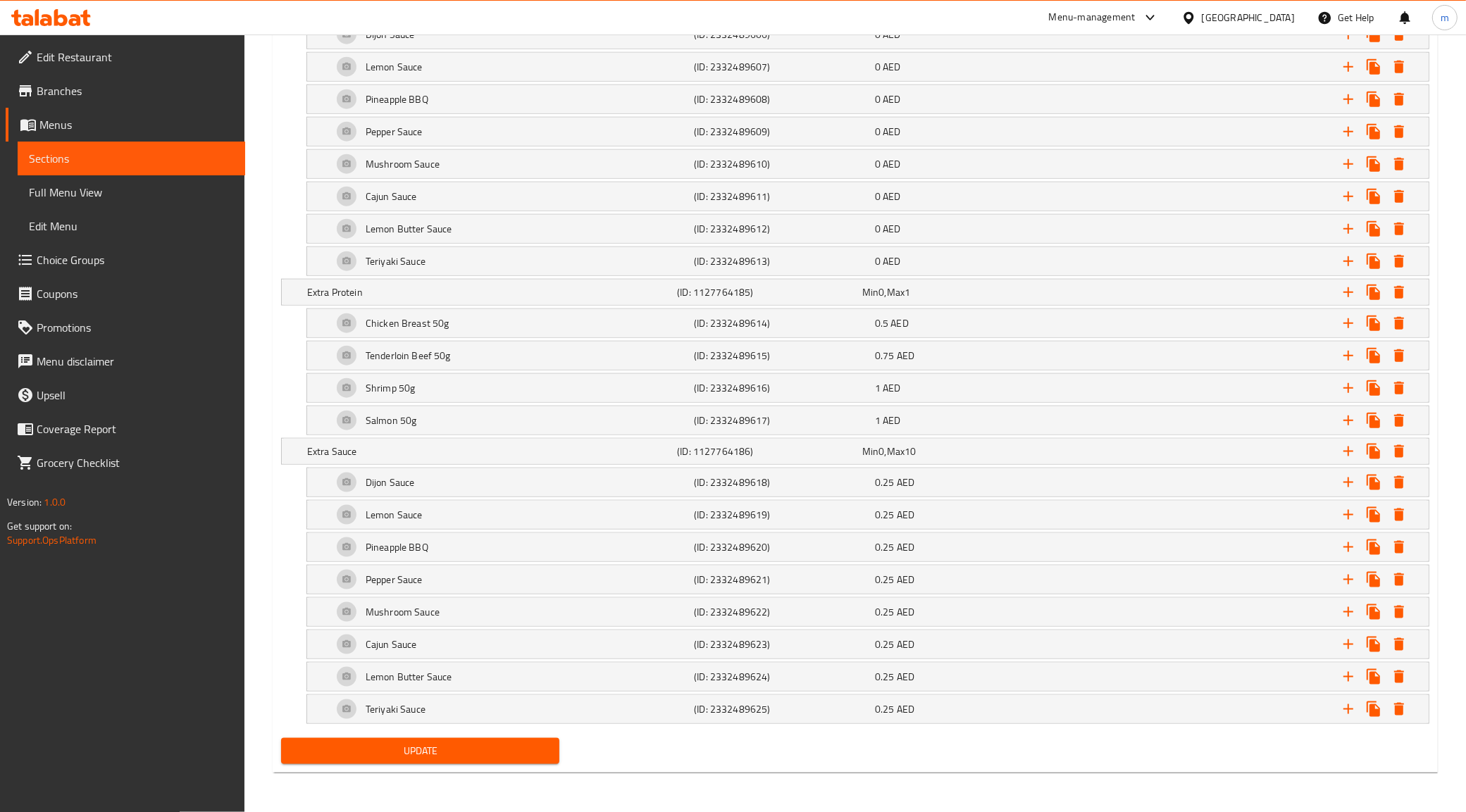
type input "إختيارك من الكربوهيدرات"
click at [437, 744] on span "Update" at bounding box center [421, 751] width 256 height 17
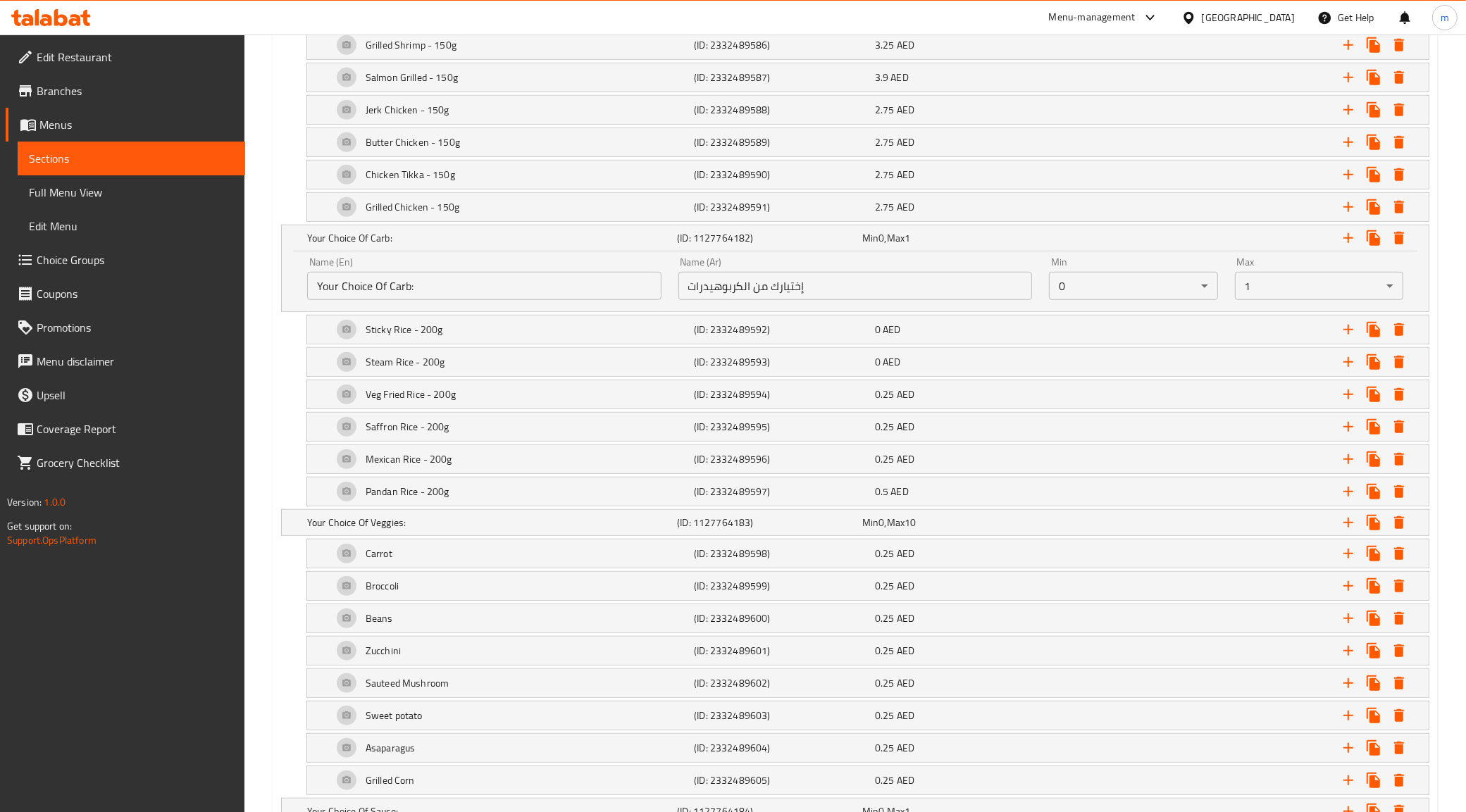
scroll to position [810, 0]
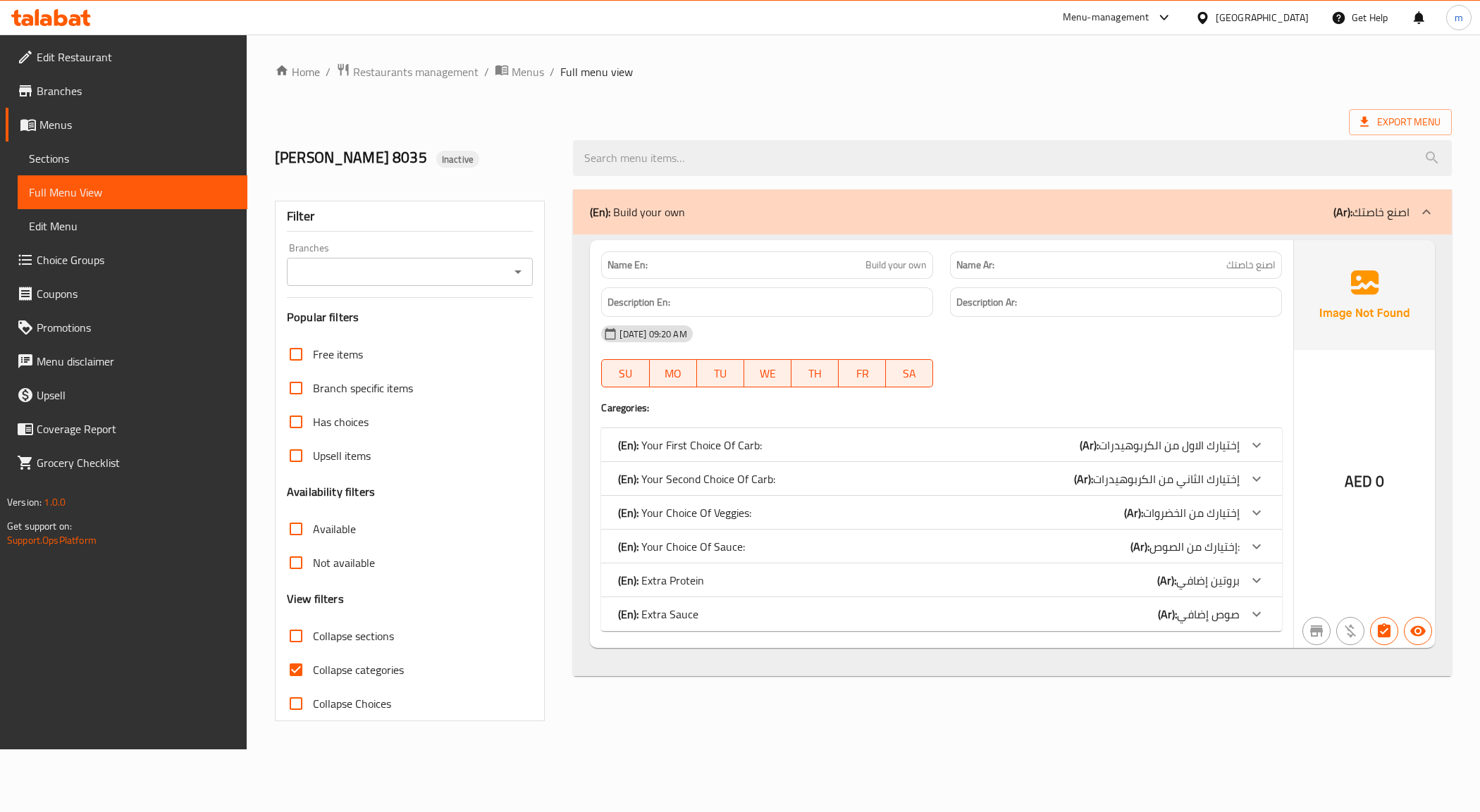
click at [336, 667] on span "Collapse categories" at bounding box center [358, 669] width 91 height 17
click at [313, 667] on input "Collapse categories" at bounding box center [296, 669] width 34 height 34
checkbox input "false"
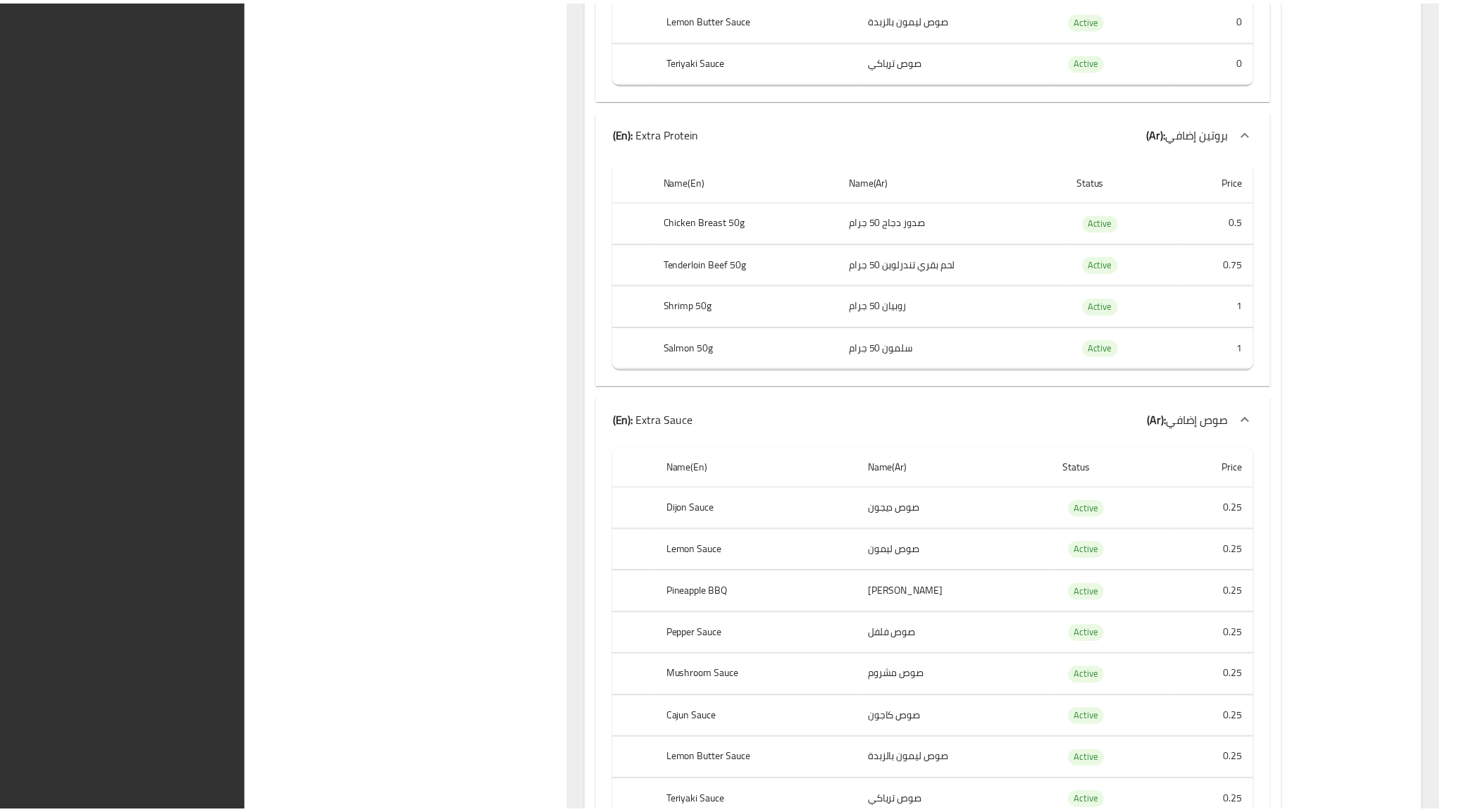
scroll to position [2140, 0]
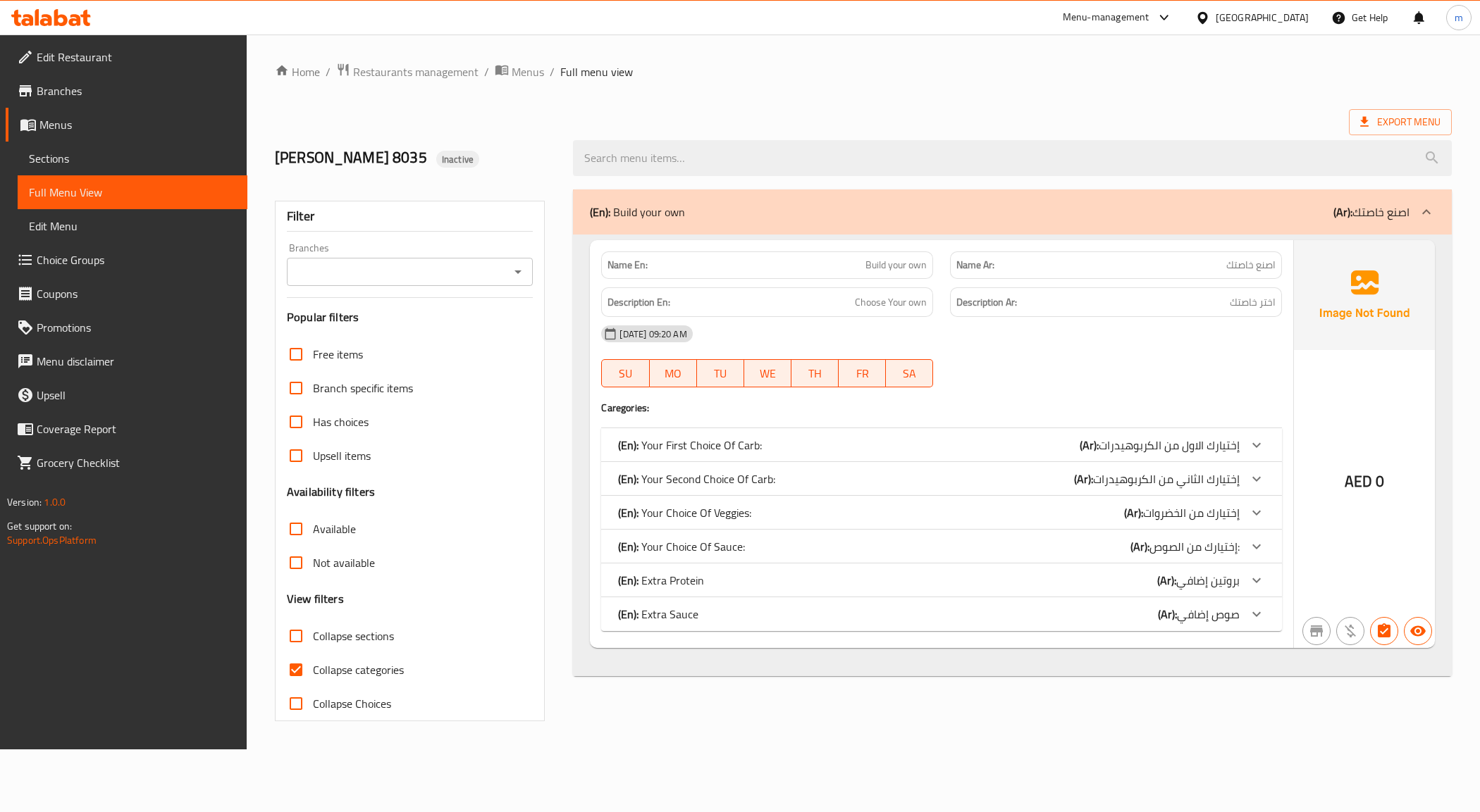
click at [344, 671] on span "Collapse categories" at bounding box center [358, 669] width 91 height 17
click at [313, 671] on input "Collapse categories" at bounding box center [296, 669] width 34 height 34
checkbox input "false"
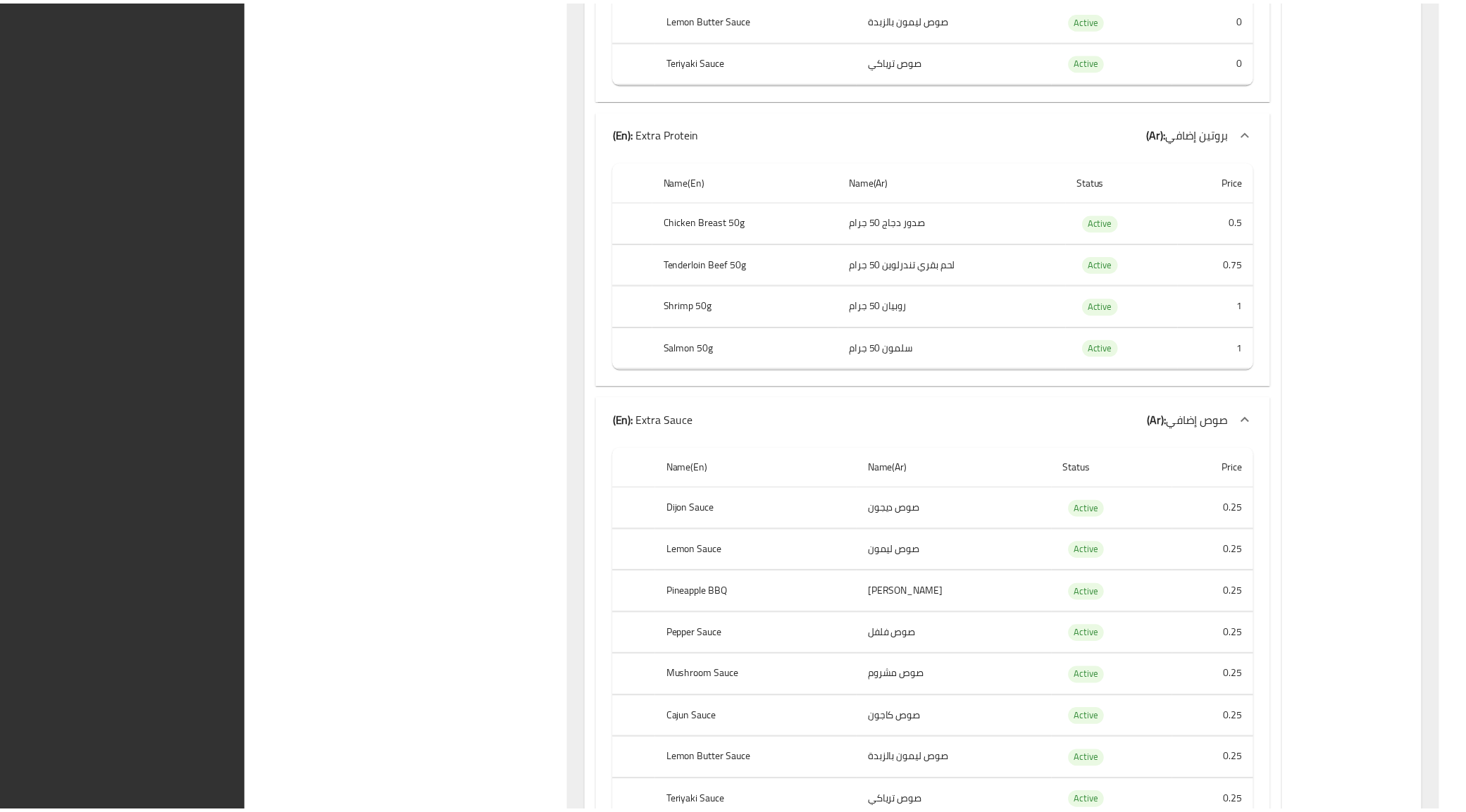
scroll to position [2140, 0]
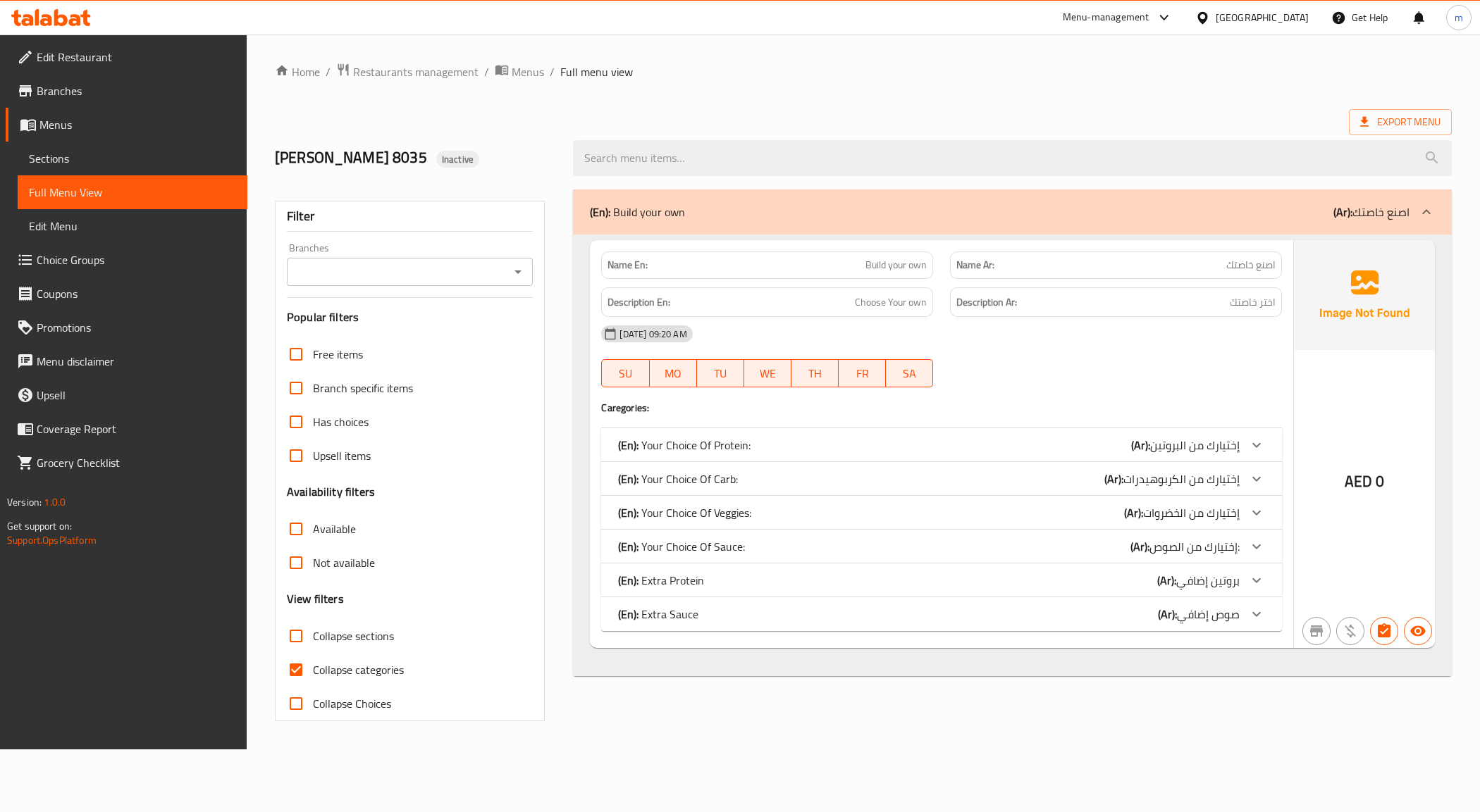
click at [360, 677] on span "Collapse categories" at bounding box center [358, 669] width 91 height 17
click at [313, 677] on input "Collapse categories" at bounding box center [296, 669] width 34 height 34
checkbox input "false"
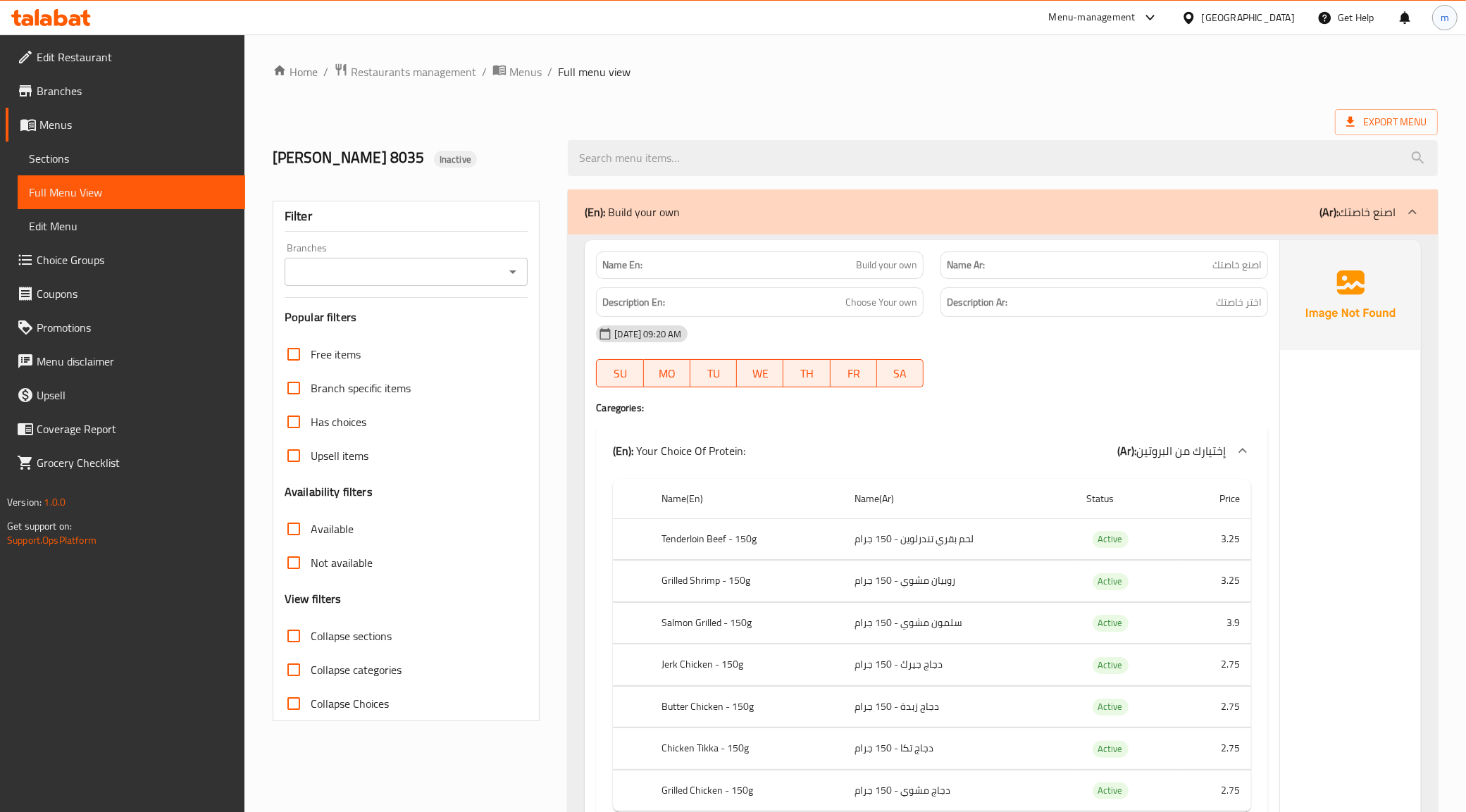
click at [1444, 22] on span "m" at bounding box center [1444, 17] width 8 height 15
click at [89, 155] on span "Sections" at bounding box center [131, 158] width 205 height 17
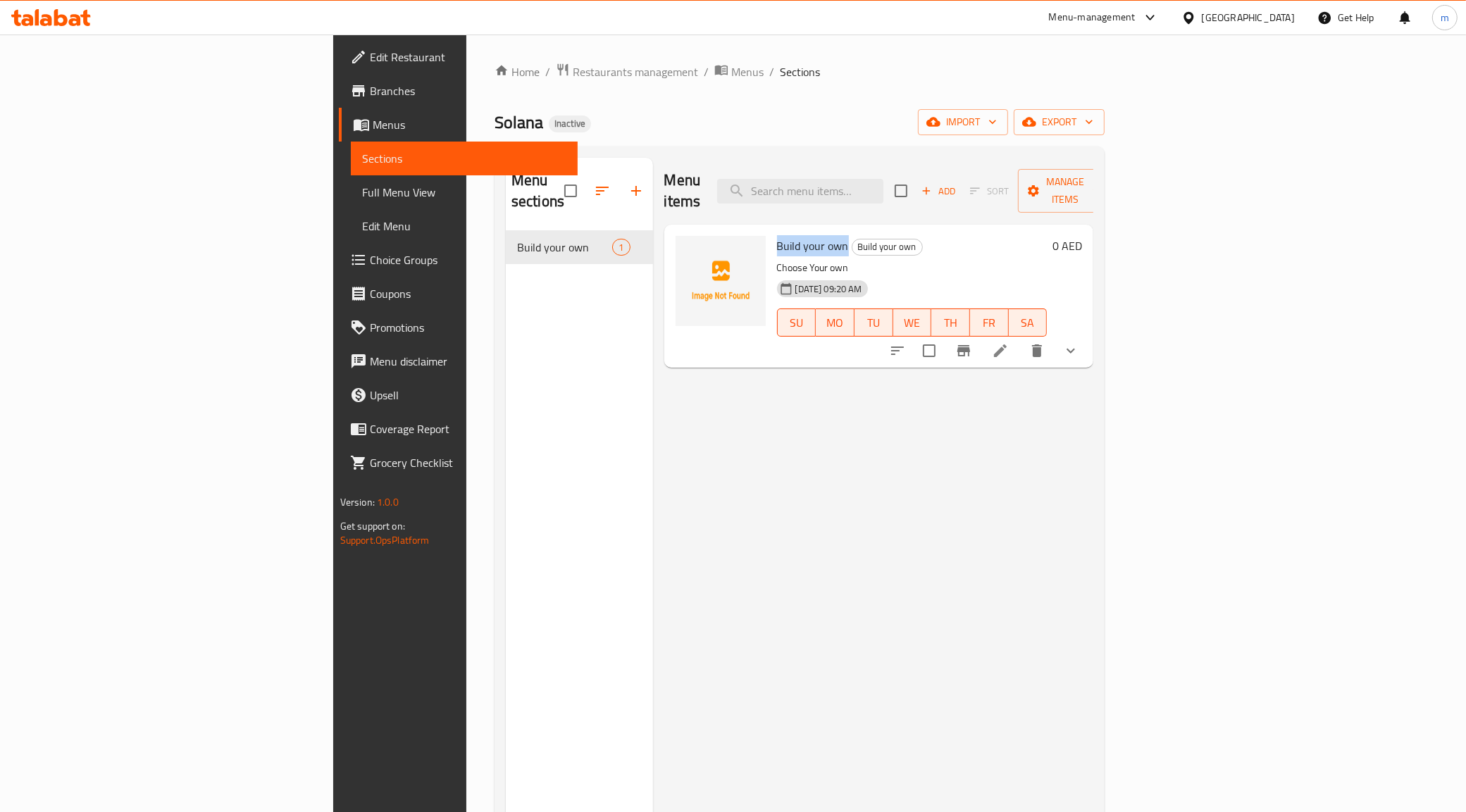
drag, startPoint x: 690, startPoint y: 224, endPoint x: 763, endPoint y: 234, distance: 73.7
click at [771, 234] on div "Build your own Build your own Choose Your own 09-10-2025 09:20 AM SU MO TU WE T…" at bounding box center [912, 296] width 282 height 132
copy span "Build your own"
click at [933, 186] on icon "button" at bounding box center [927, 191] width 13 height 13
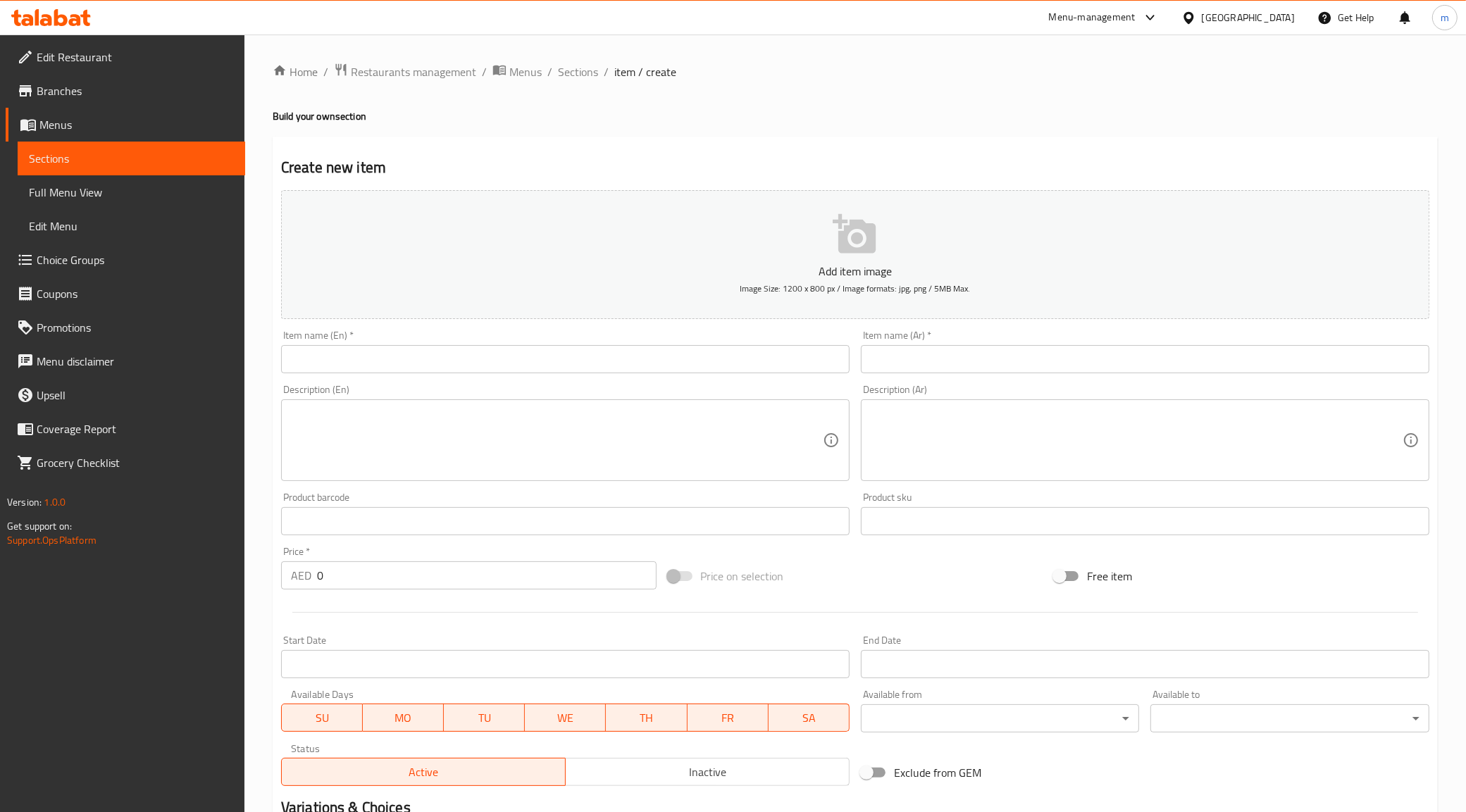
click at [674, 383] on div "Description (En) Description (En)" at bounding box center [566, 433] width 580 height 108
click at [669, 374] on div "Item name (En)   * Item name (En) *" at bounding box center [566, 352] width 580 height 55
click at [673, 367] on input "text" at bounding box center [565, 359] width 568 height 28
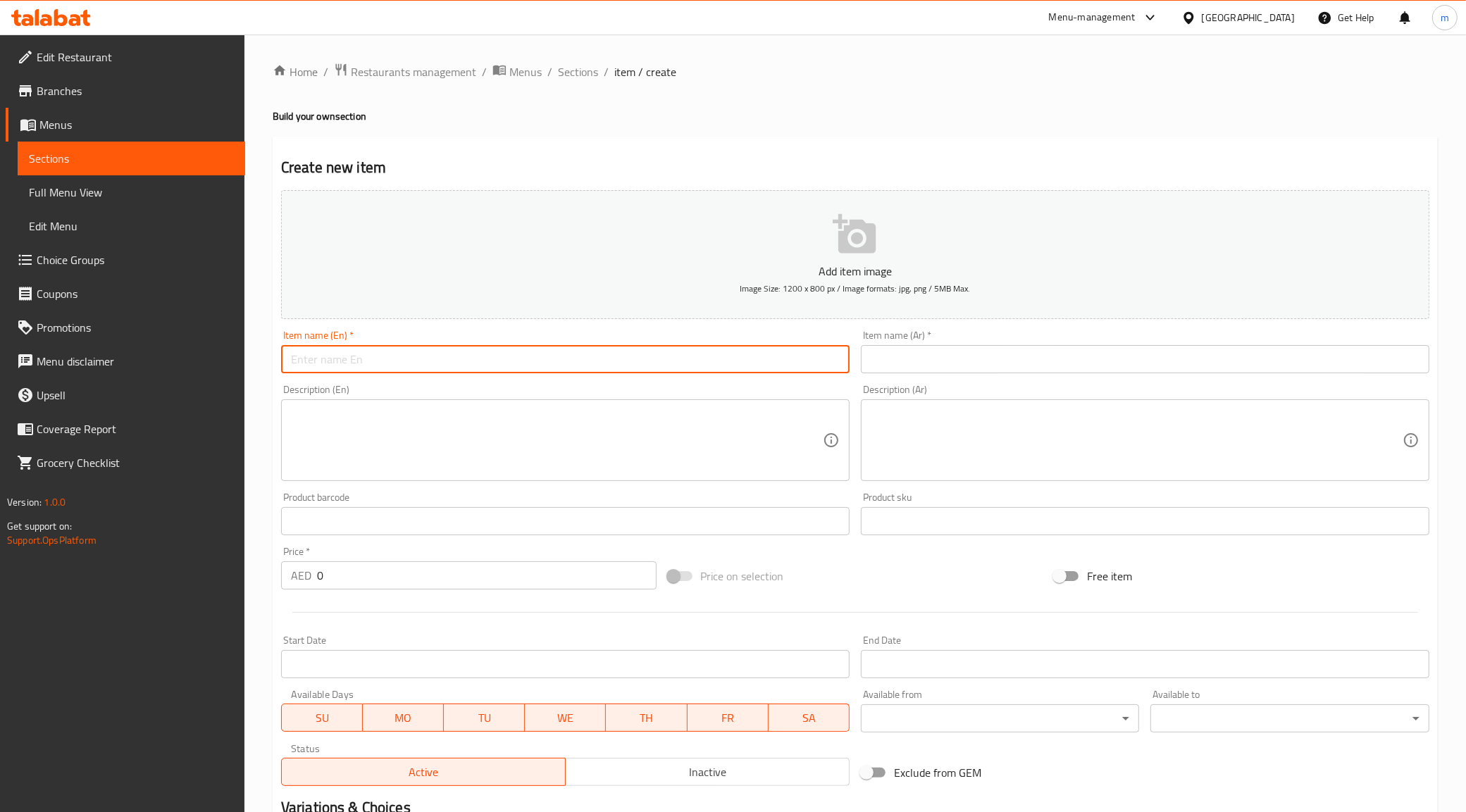
paste input "Build your own"
click at [654, 370] on input "Build your own (Sufra choices edition)" at bounding box center [565, 359] width 568 height 28
type input "Build your own (Sufra choices edition)"
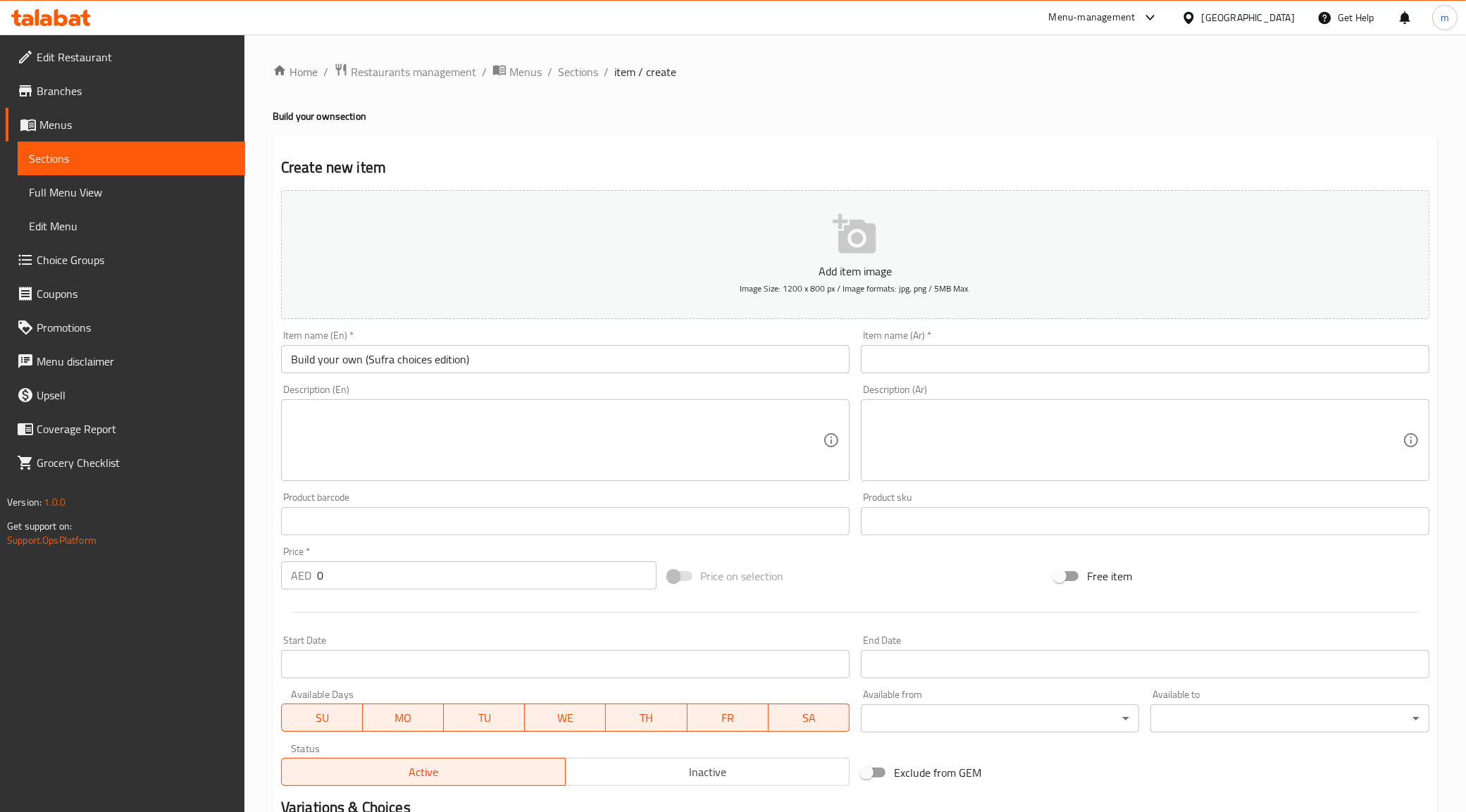
click at [1277, 356] on input "text" at bounding box center [1145, 359] width 568 height 28
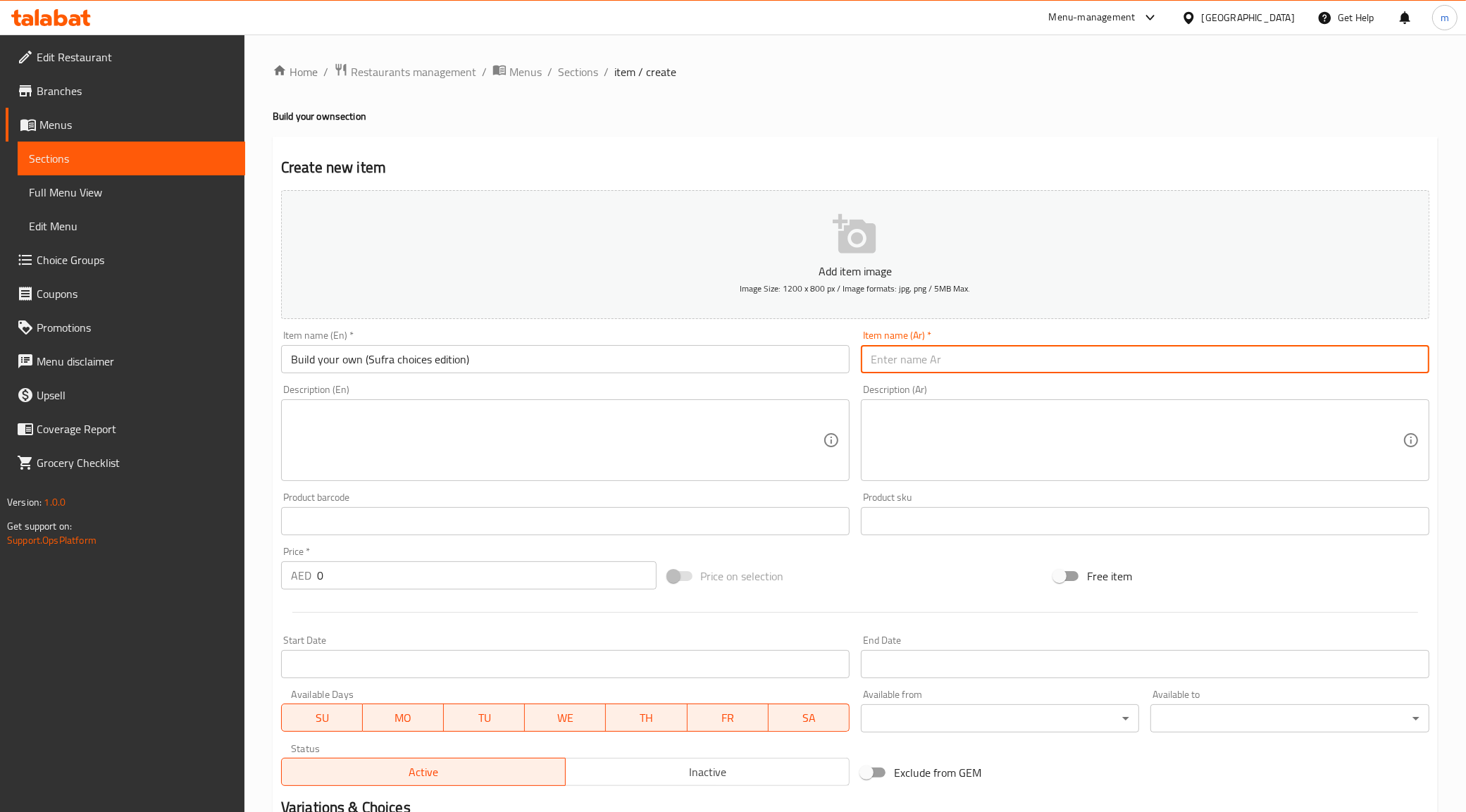
click at [1277, 356] on input "text" at bounding box center [1145, 359] width 568 height 28
paste input "اصنع خاصتك"
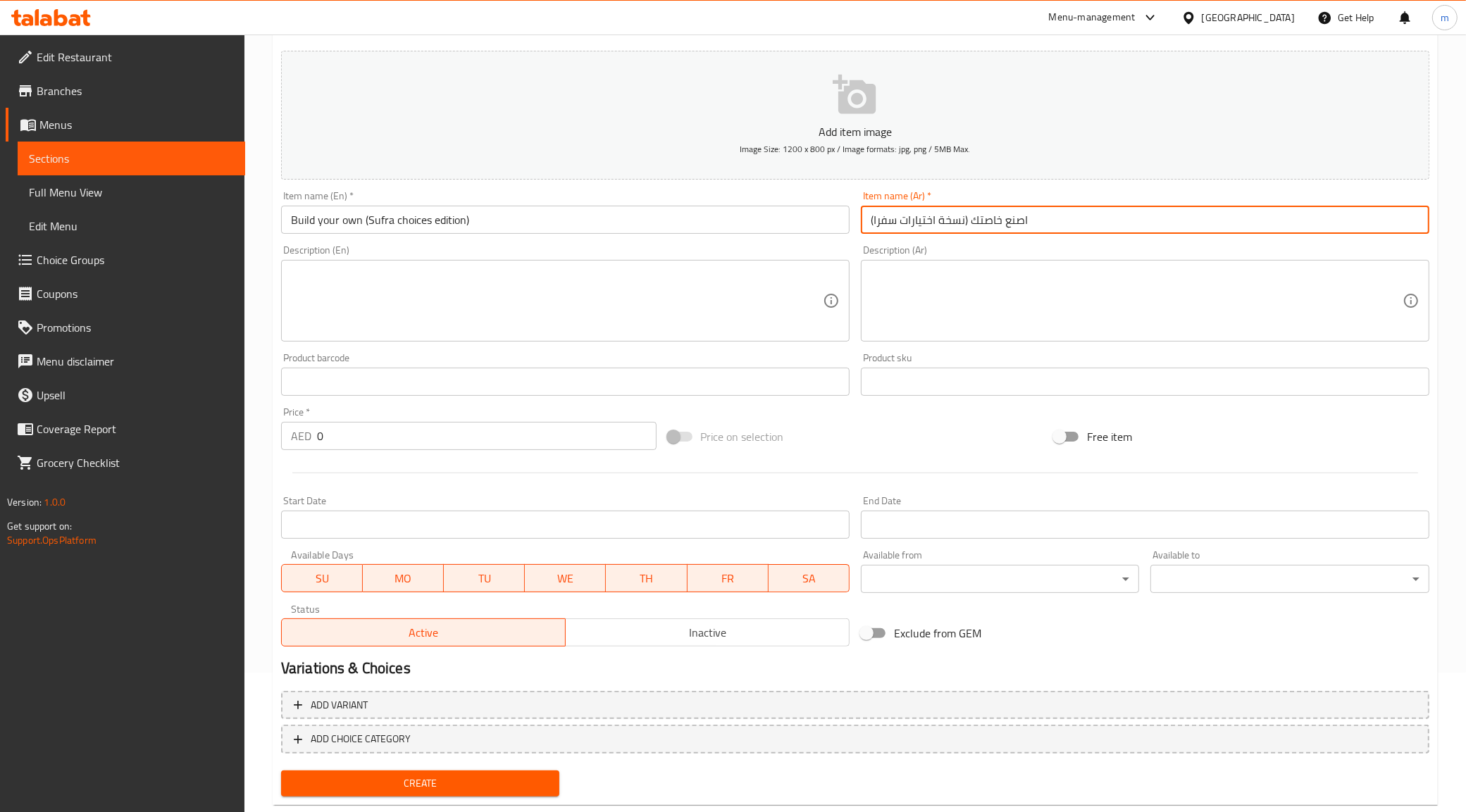
scroll to position [169, 0]
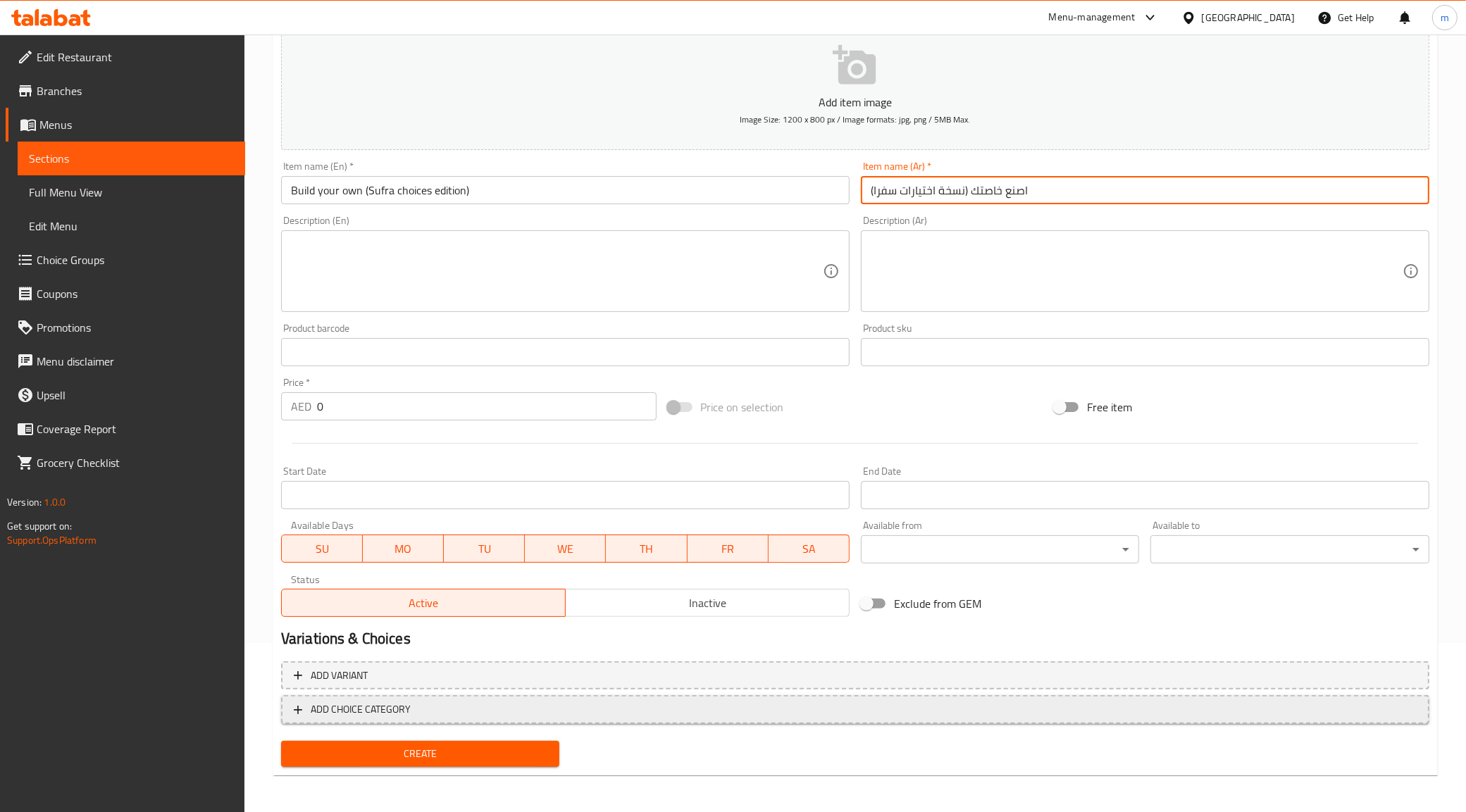
type input "اصنع خاصتك (نسخة اختيارات سفرا)"
click at [327, 697] on button "ADD CHOICE CATEGORY" at bounding box center [855, 710] width 1149 height 29
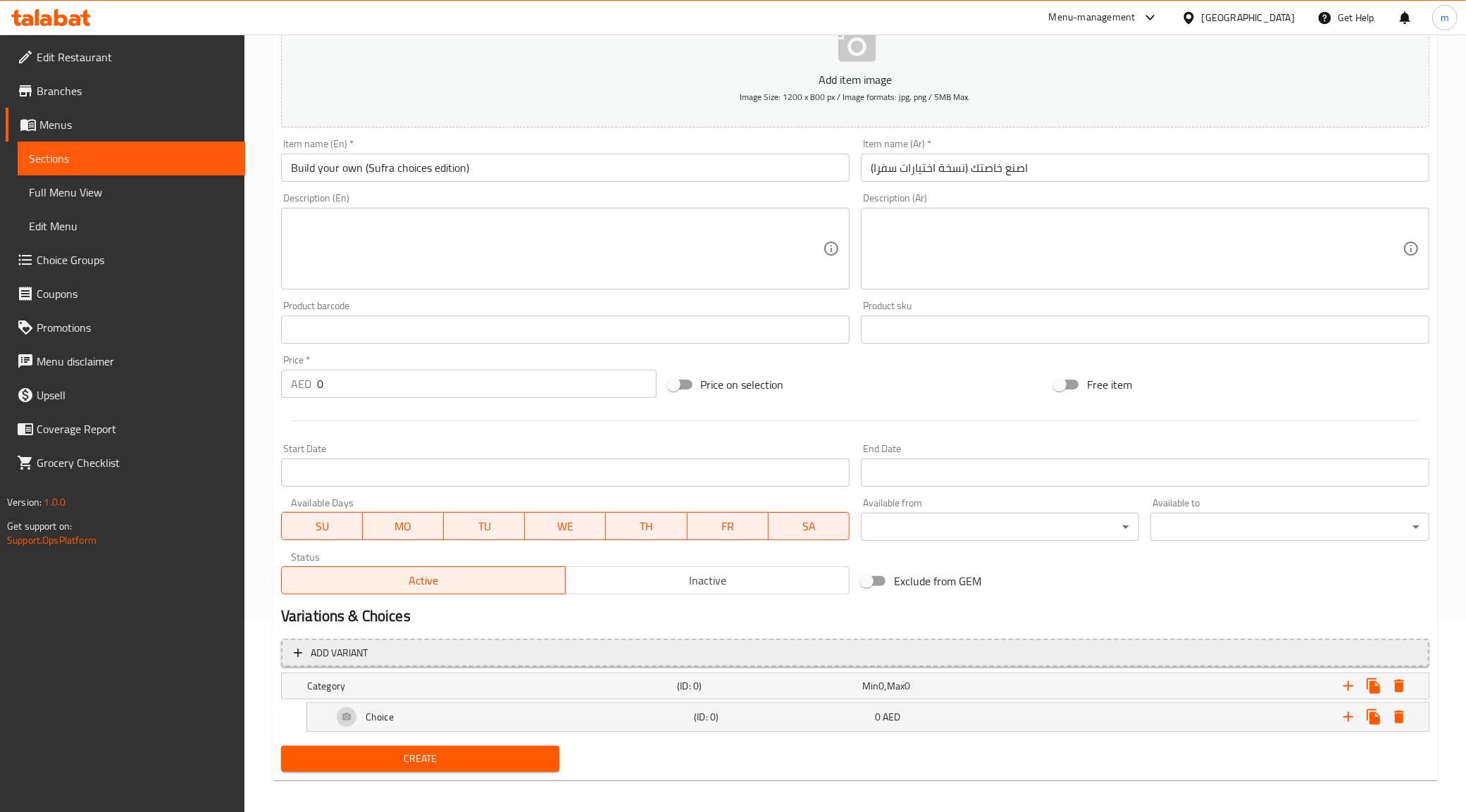
scroll to position [198, 0]
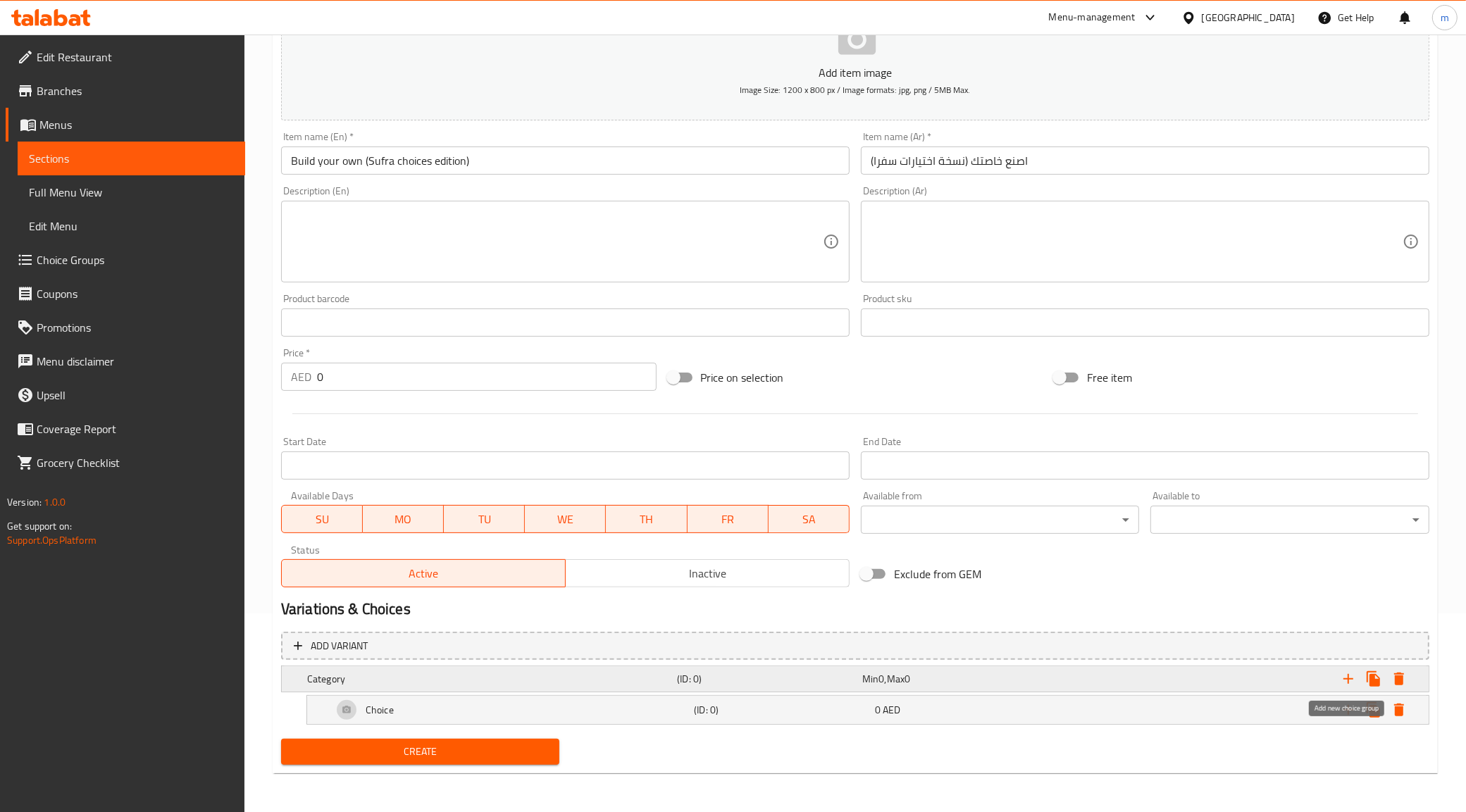
click at [1348, 677] on icon "Expand" at bounding box center [1348, 678] width 10 height 10
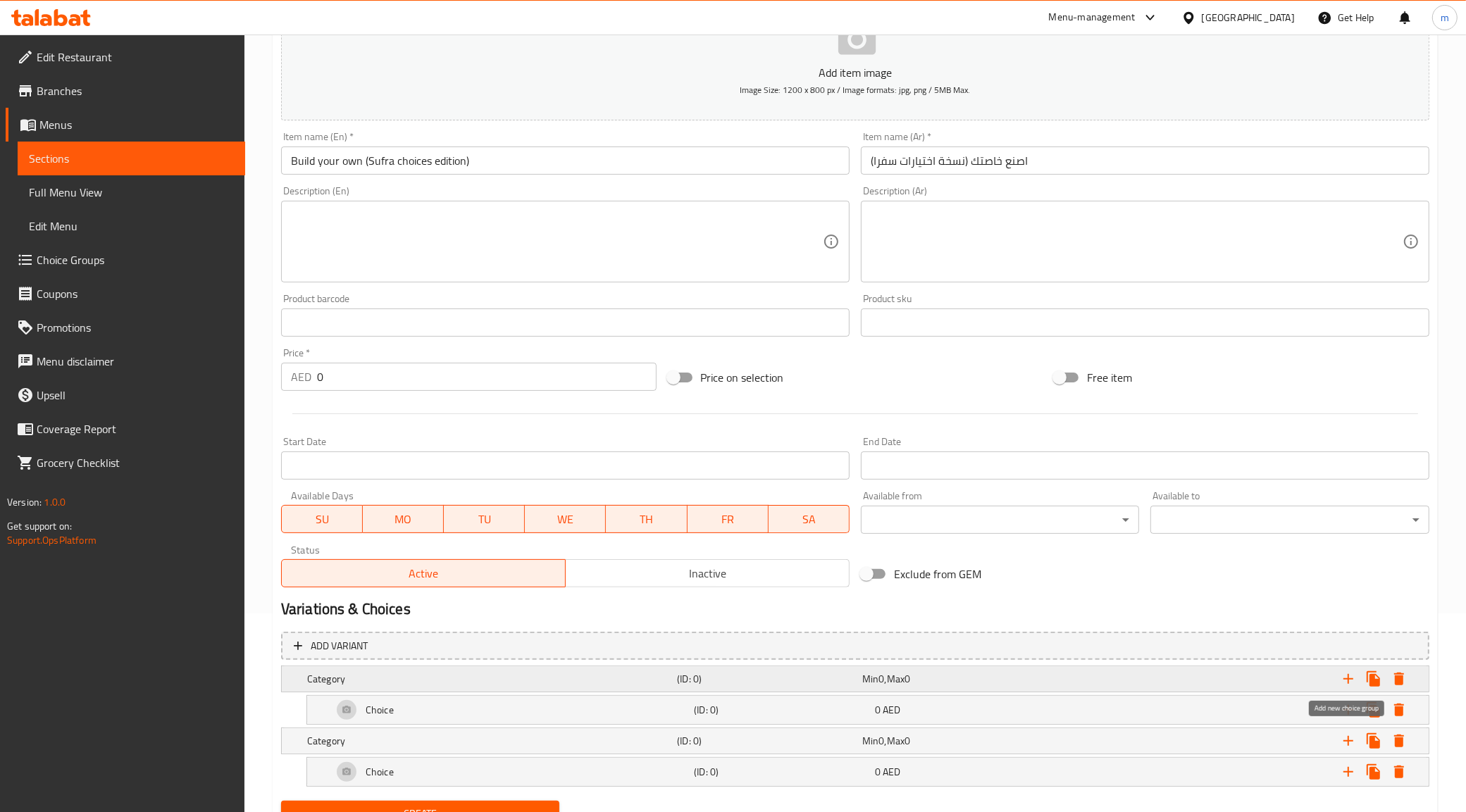
click at [1351, 680] on icon "Expand" at bounding box center [1349, 679] width 17 height 17
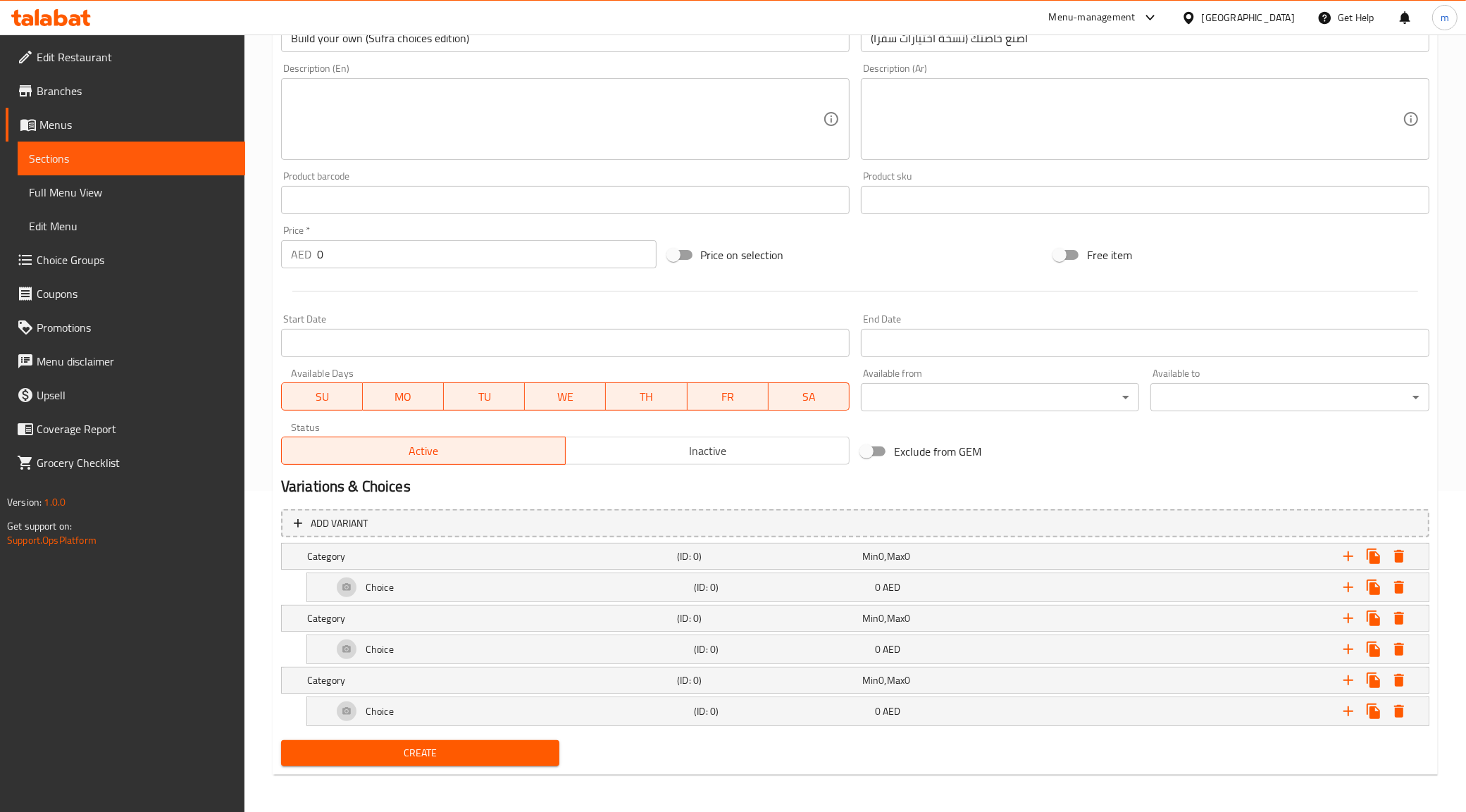
scroll to position [324, 0]
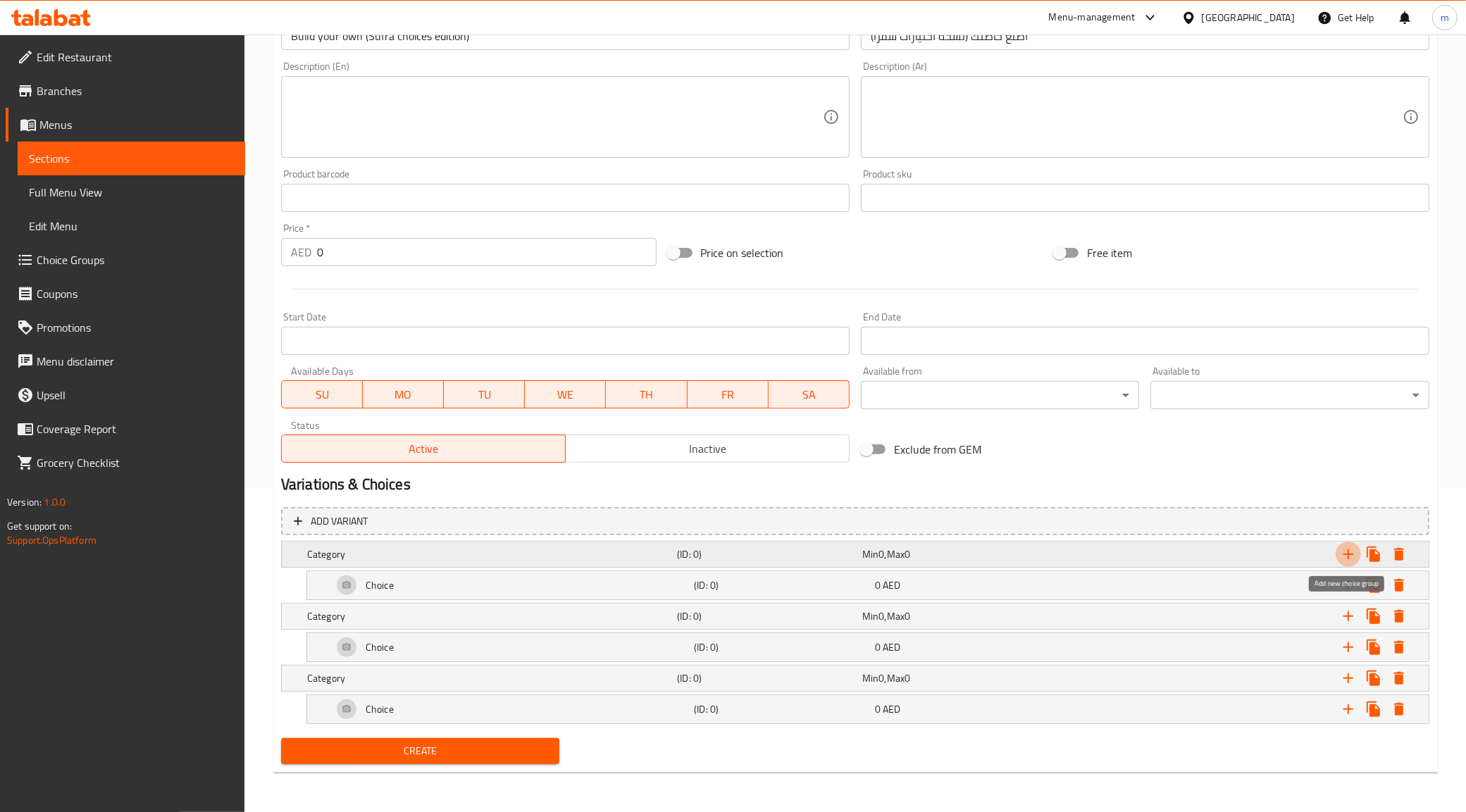
click at [1342, 550] on icon "Expand" at bounding box center [1349, 554] width 17 height 17
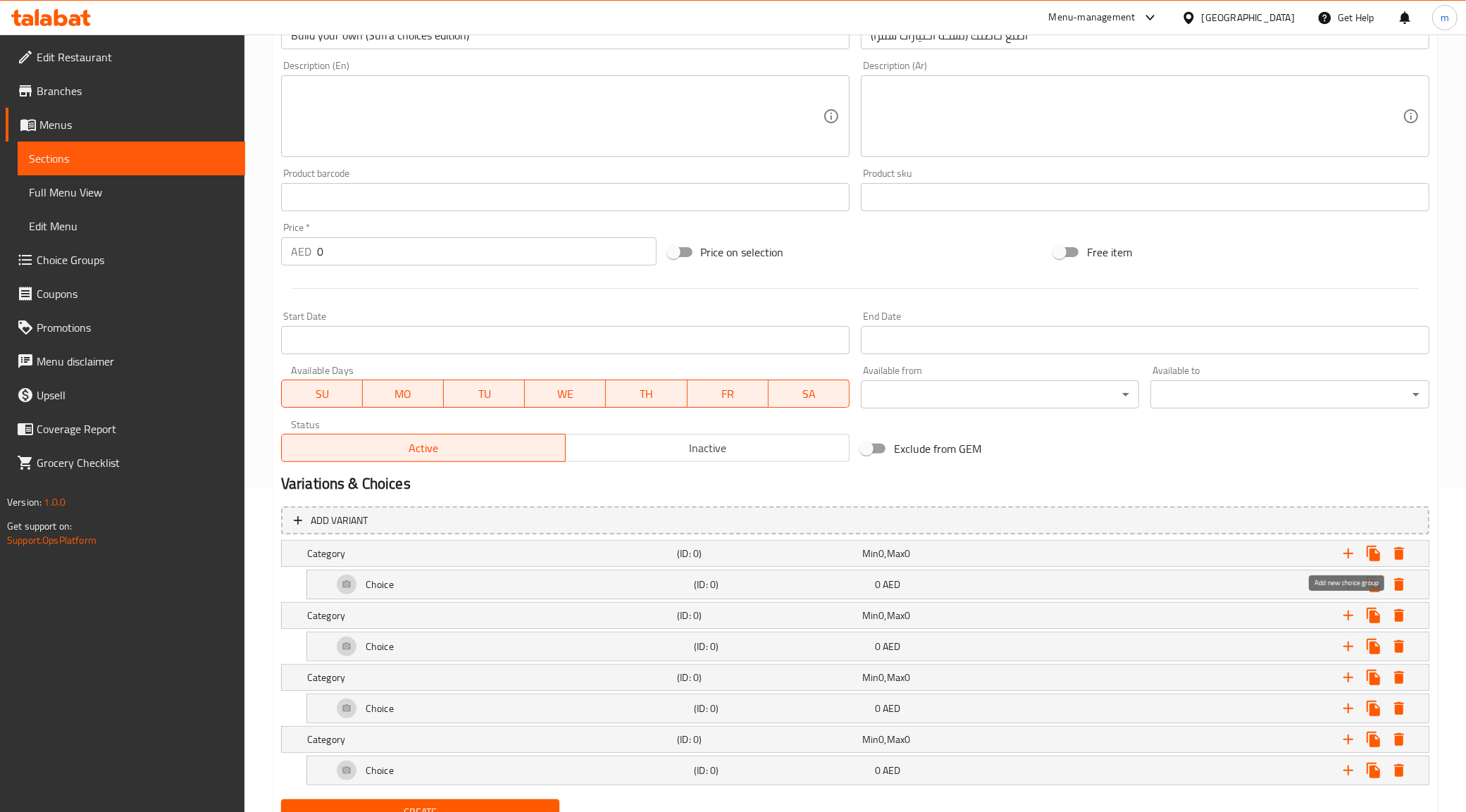
click at [1342, 550] on icon "Expand" at bounding box center [1349, 554] width 17 height 17
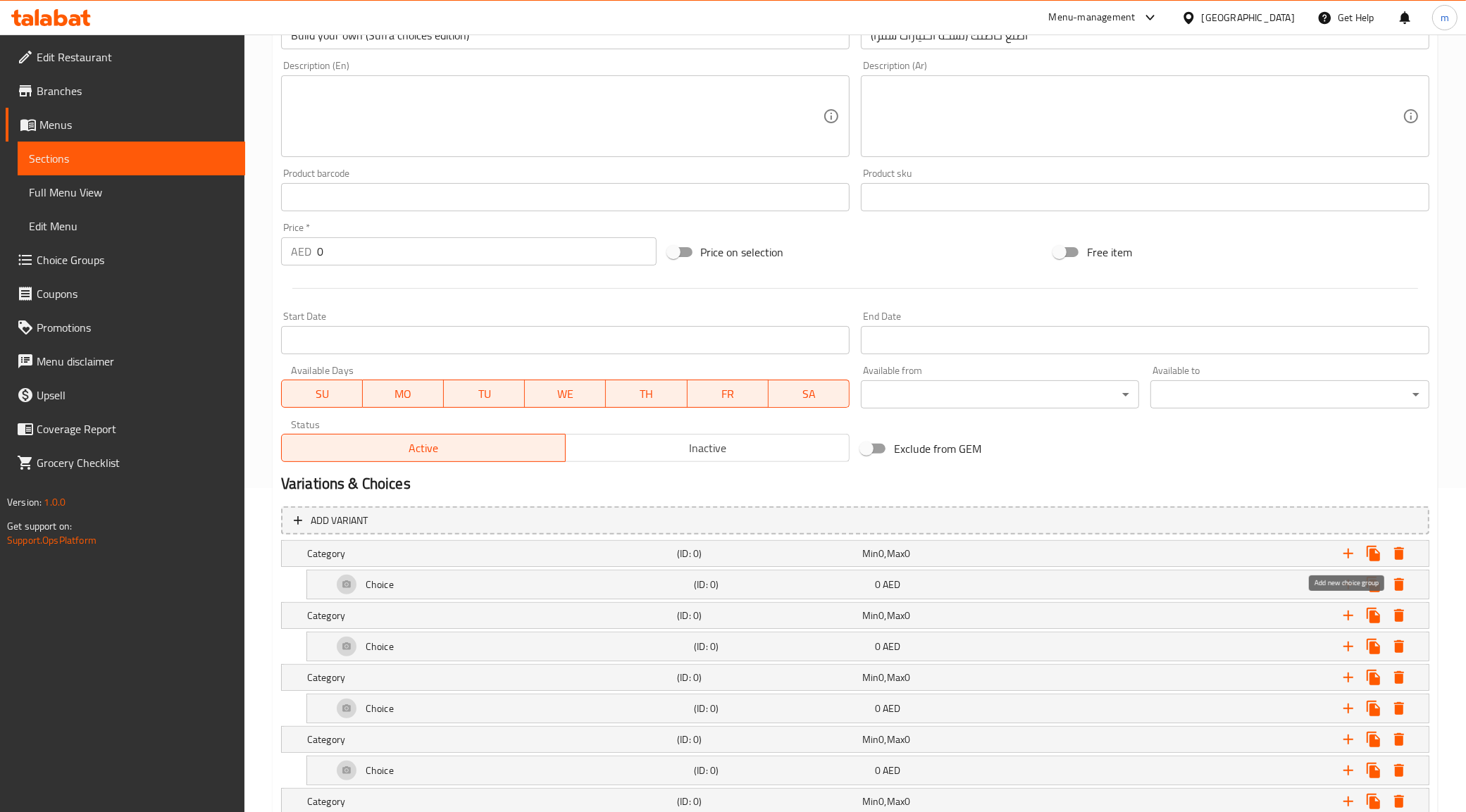
click at [1342, 550] on icon "Expand" at bounding box center [1349, 554] width 17 height 17
click at [497, 553] on h5 "Category" at bounding box center [489, 553] width 365 height 14
click at [446, 609] on input "Category" at bounding box center [485, 601] width 355 height 28
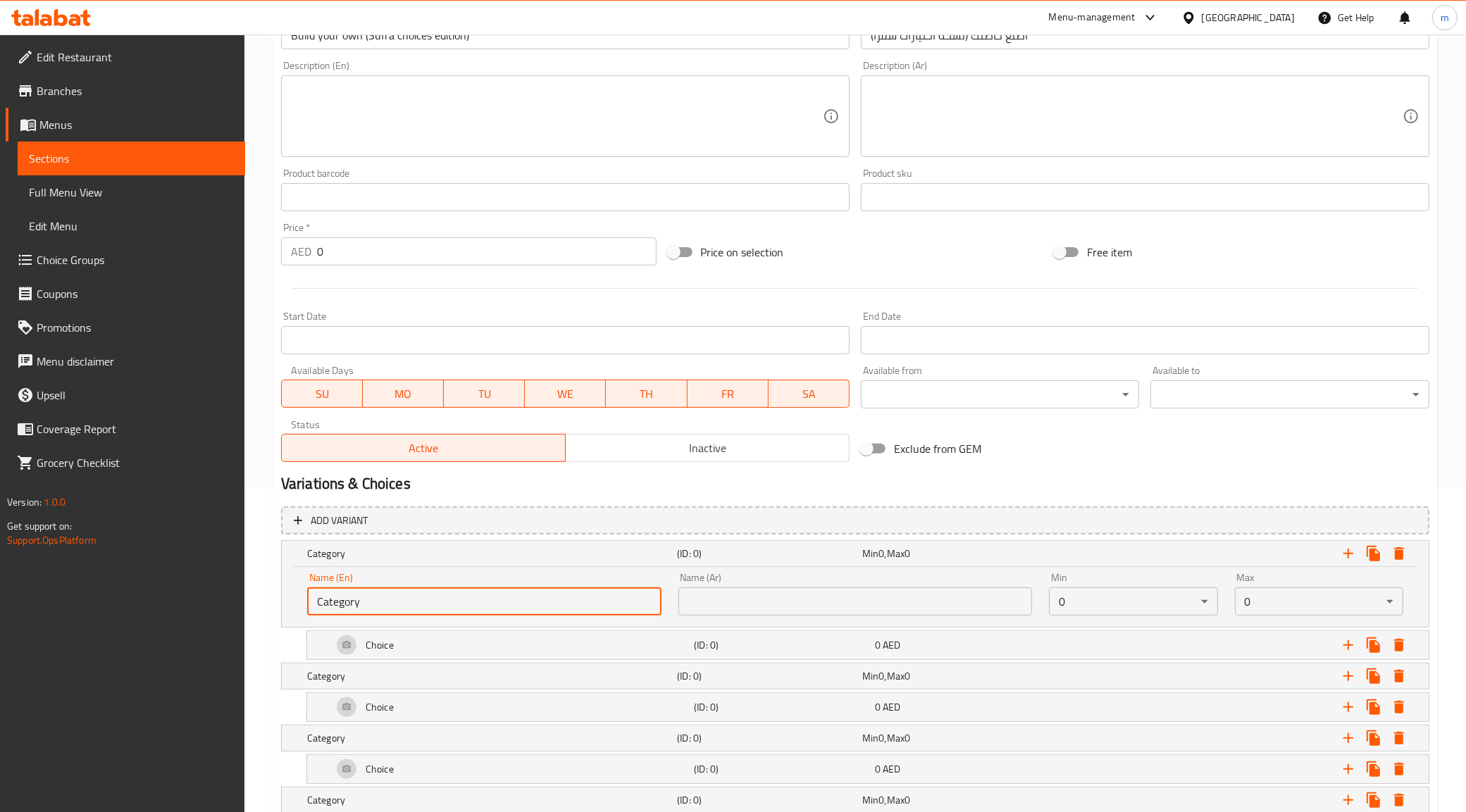
click at [446, 609] on input "Category" at bounding box center [485, 601] width 355 height 28
paste input "Your Choice Of Protein:"
type input "Your Choice Of Protein:"
click at [857, 617] on div "Name (Ar) Name (Ar)" at bounding box center [856, 595] width 371 height 60
click at [863, 608] on input "text" at bounding box center [856, 601] width 355 height 28
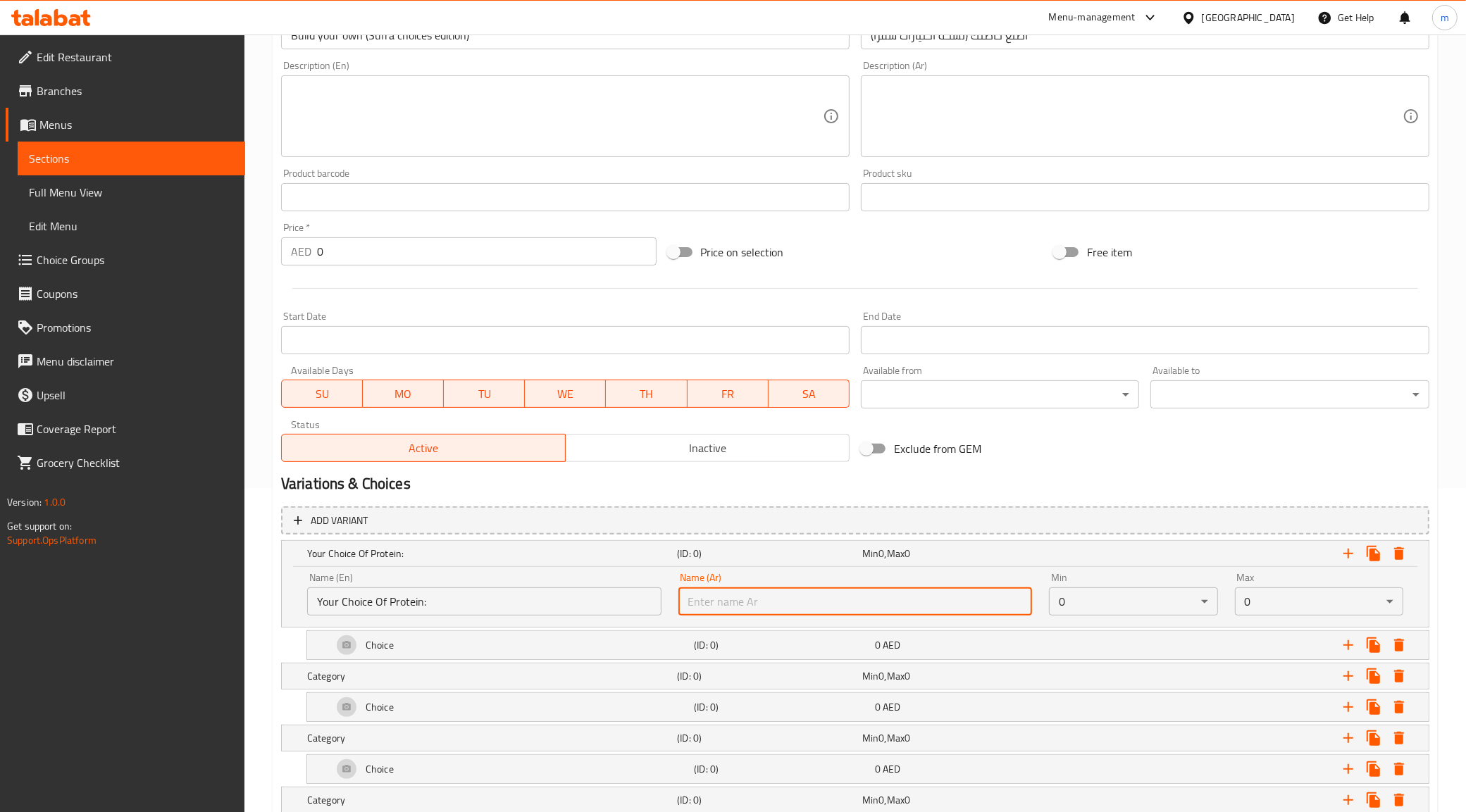
paste input "إختيارك من البروتين"
type input "إختيارك من البروتين"
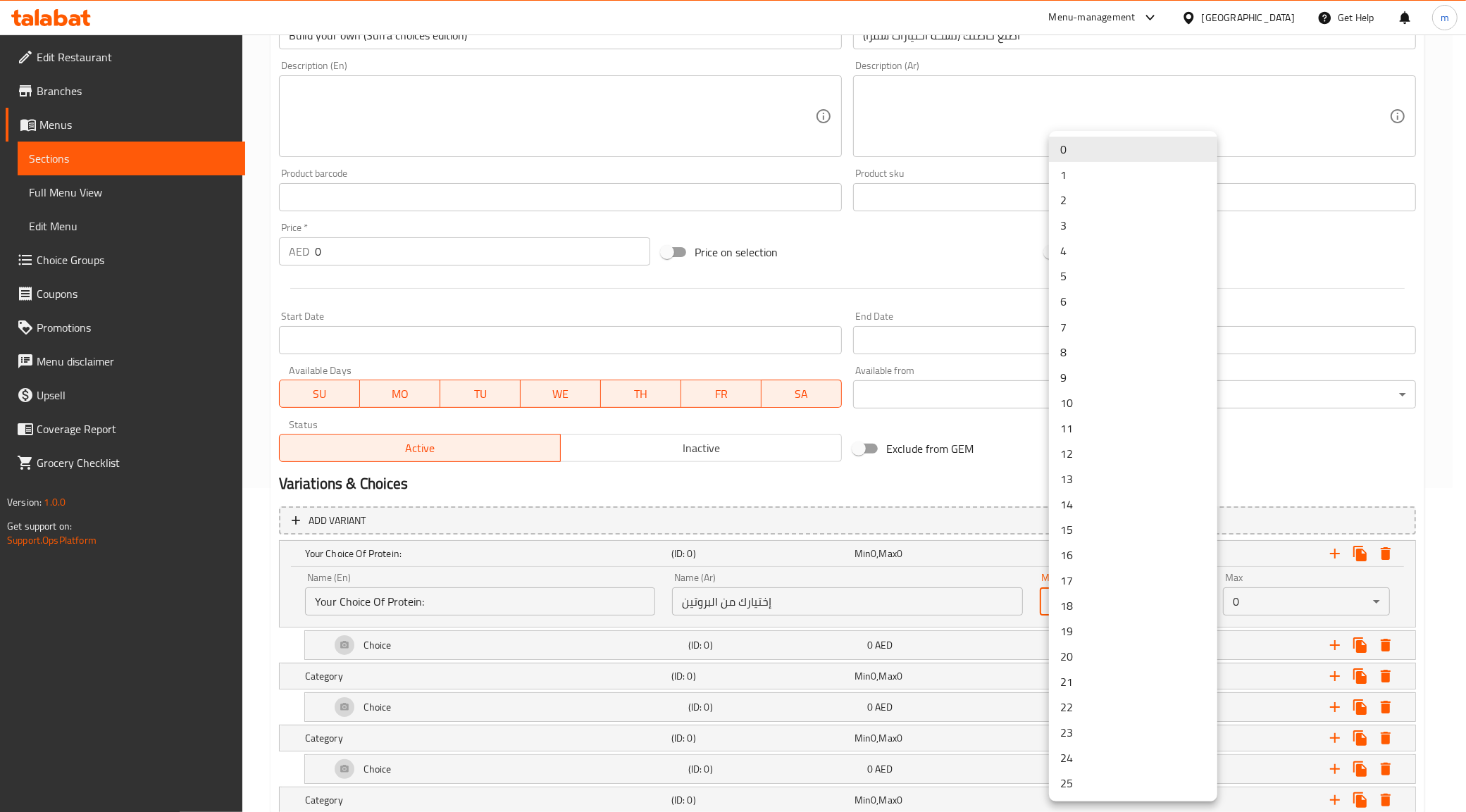
click at [1156, 488] on body "​ Menu-management United Arab Emirates Get Help m Edit Restaurant Branches Menu…" at bounding box center [733, 99] width 1466 height 777
click at [1076, 170] on li "1" at bounding box center [1133, 175] width 168 height 25
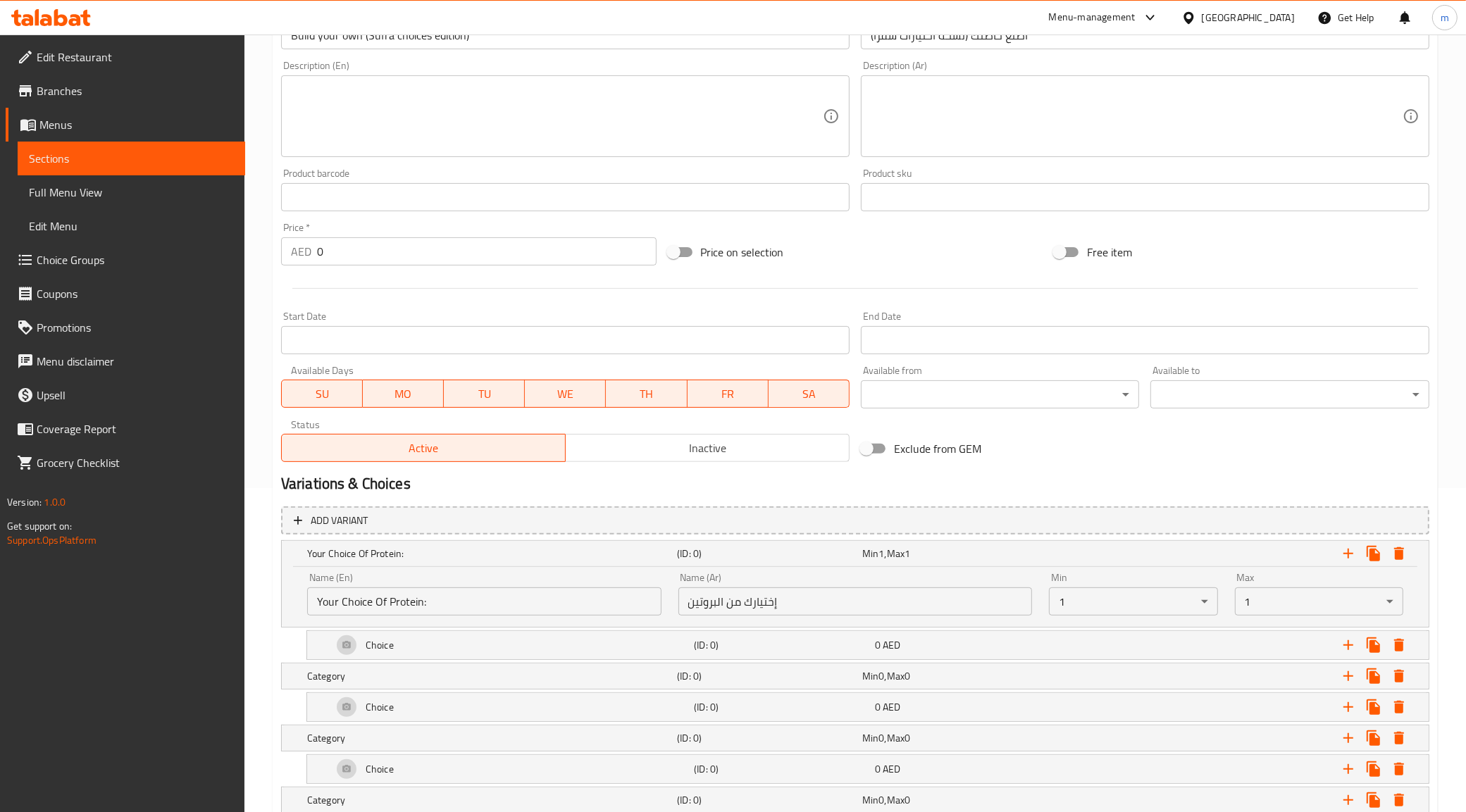
click at [1298, 573] on div "Max 1 ​" at bounding box center [1319, 594] width 168 height 43
click at [1409, 606] on div "Max 1 ​" at bounding box center [1320, 595] width 186 height 60
click at [1346, 551] on icon "Expand" at bounding box center [1349, 554] width 17 height 17
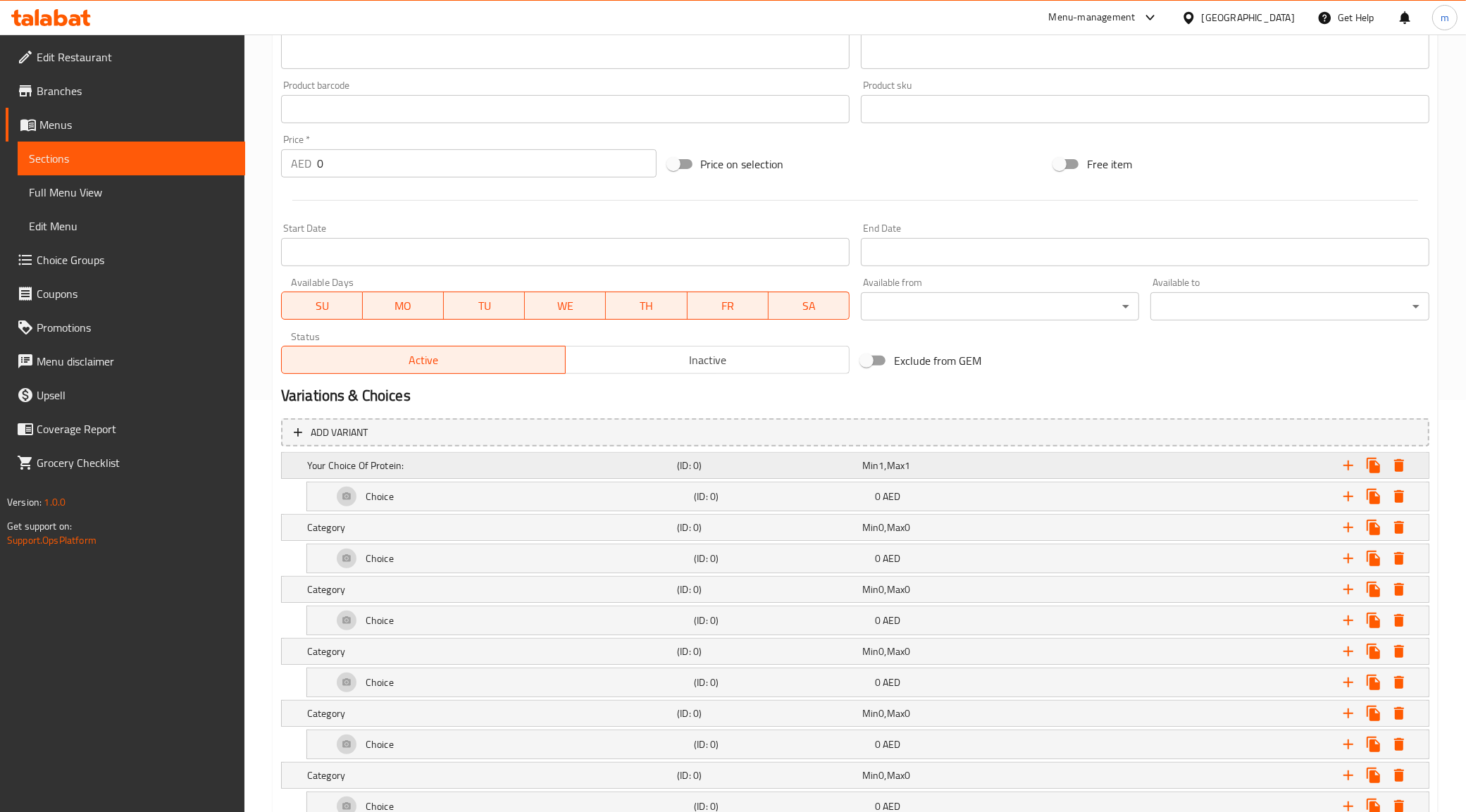
click at [492, 465] on h5 "Your Choice Of Protein:" at bounding box center [489, 465] width 365 height 14
click at [1237, 552] on div "Expand" at bounding box center [1233, 557] width 361 height 31
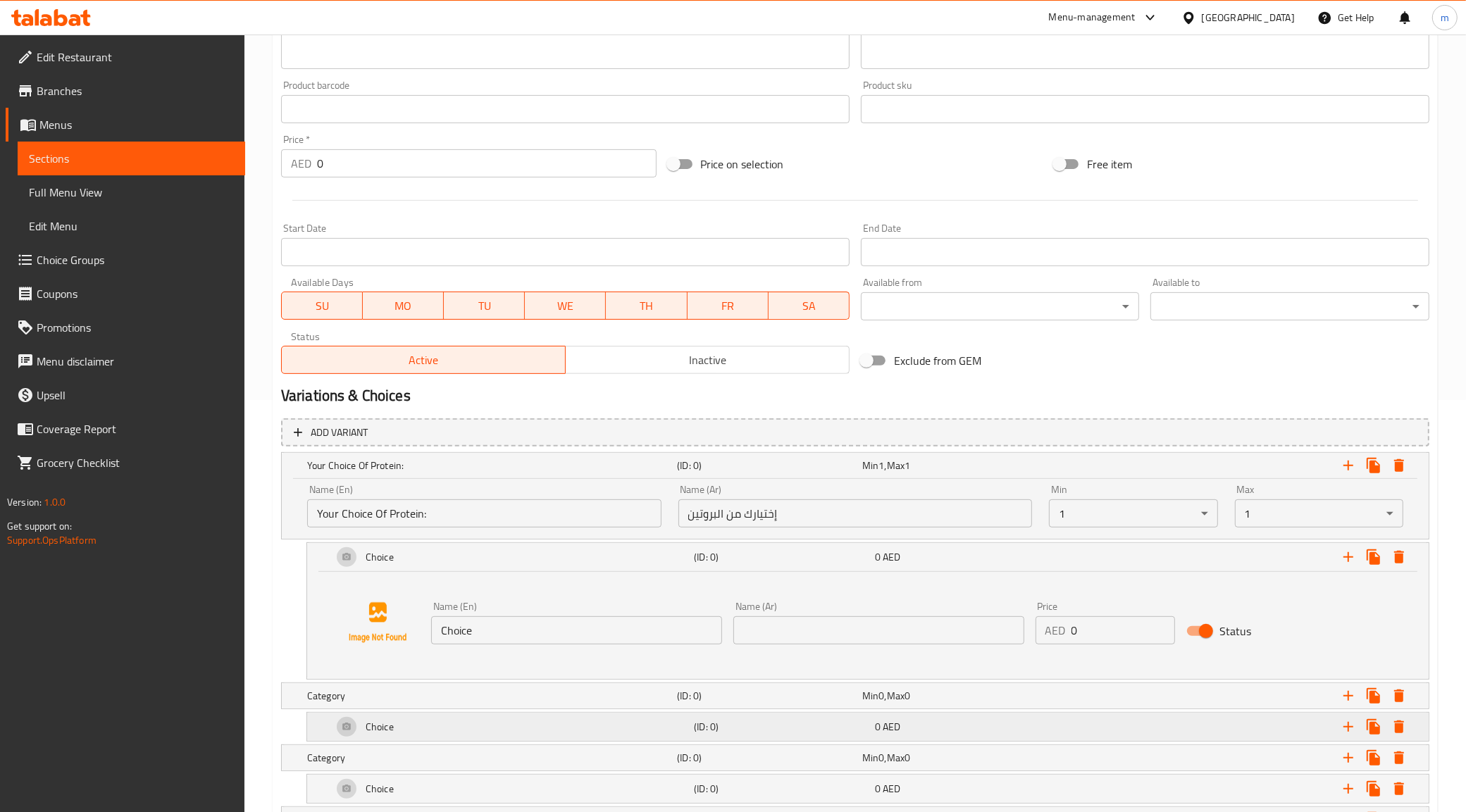
scroll to position [588, 0]
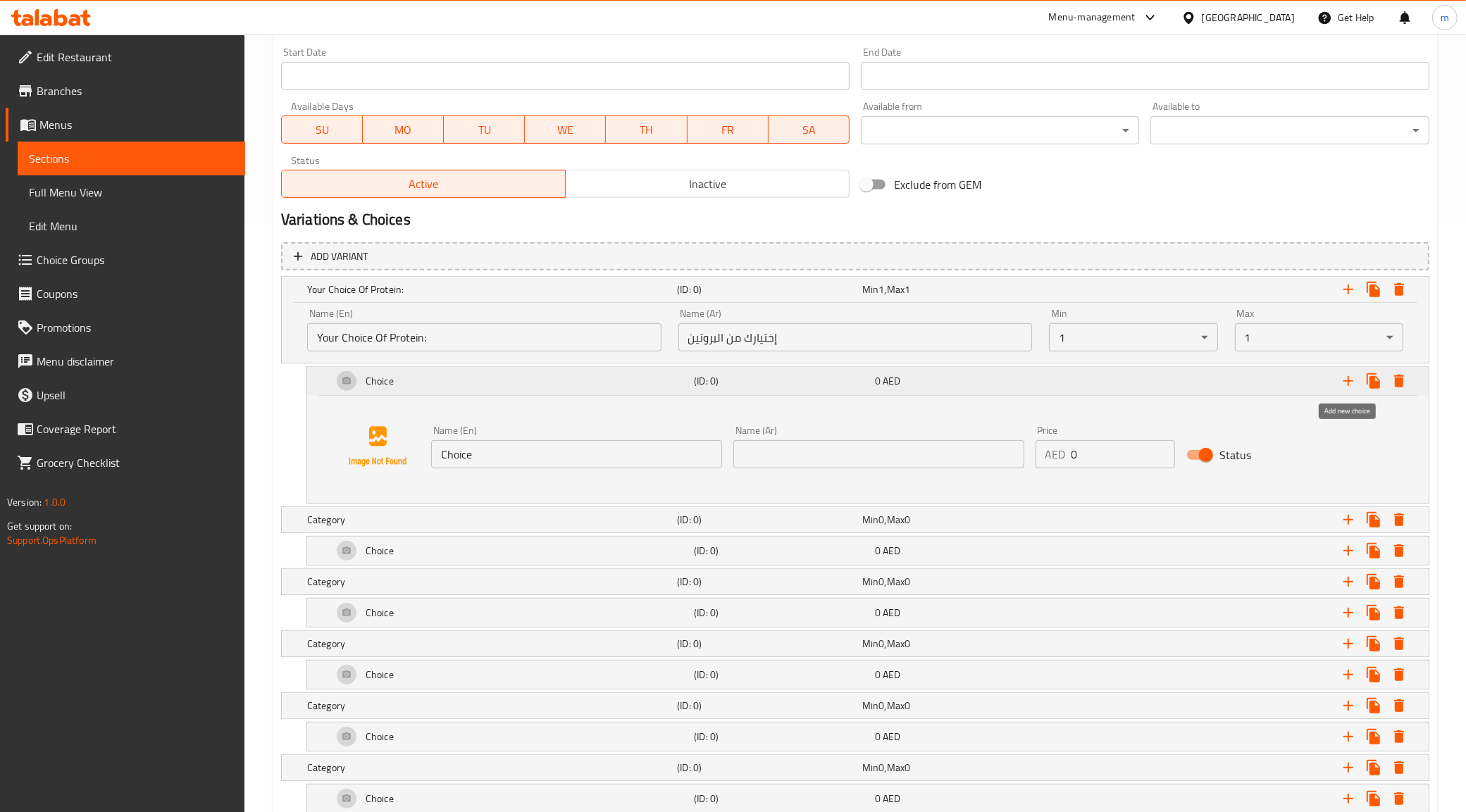
click at [1351, 386] on icon "Expand" at bounding box center [1349, 381] width 17 height 17
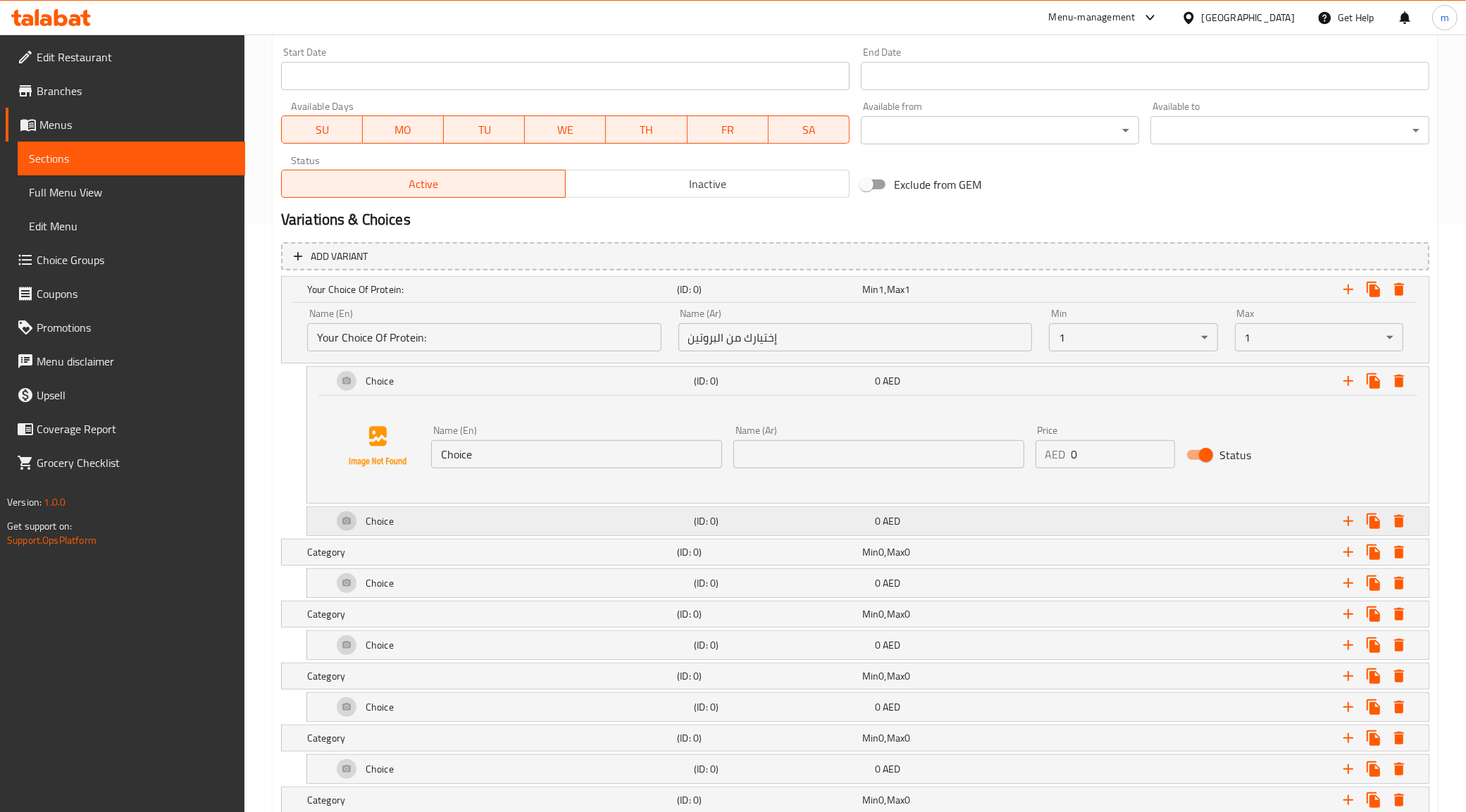
click at [430, 516] on div "Choice" at bounding box center [510, 521] width 361 height 34
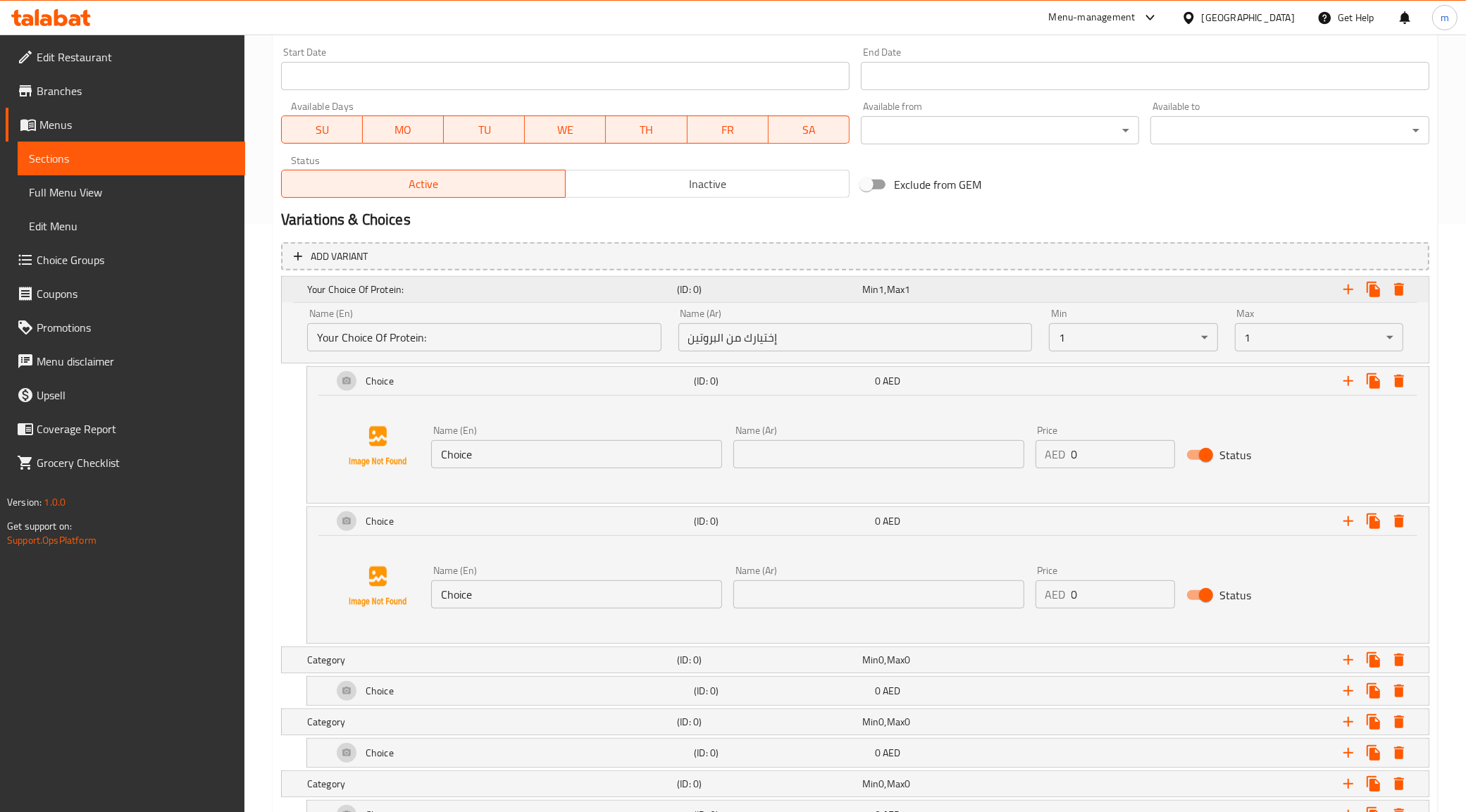
click at [416, 287] on h5 "Your Choice Of Protein:" at bounding box center [489, 289] width 365 height 14
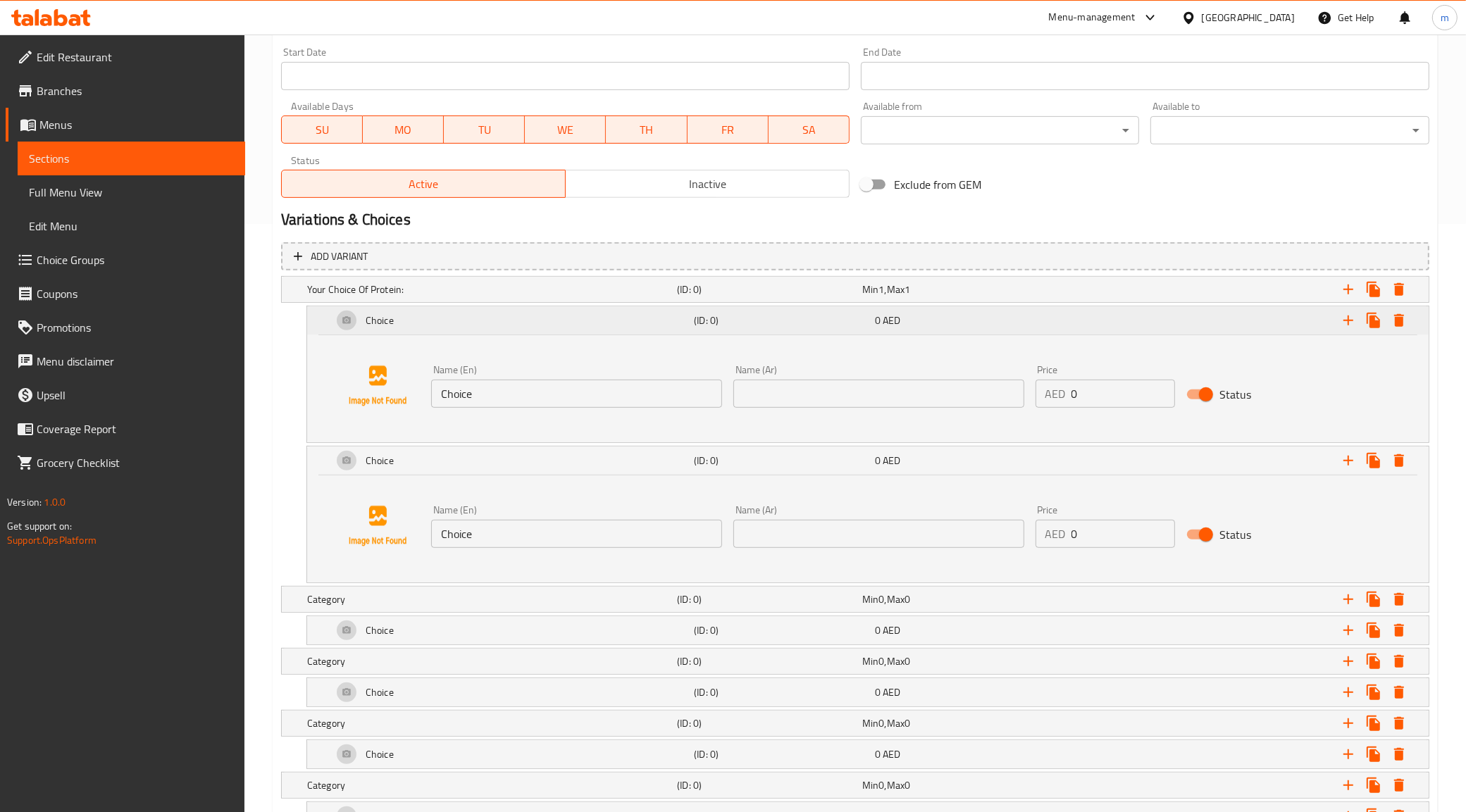
click at [410, 315] on div "Choice" at bounding box center [510, 320] width 361 height 34
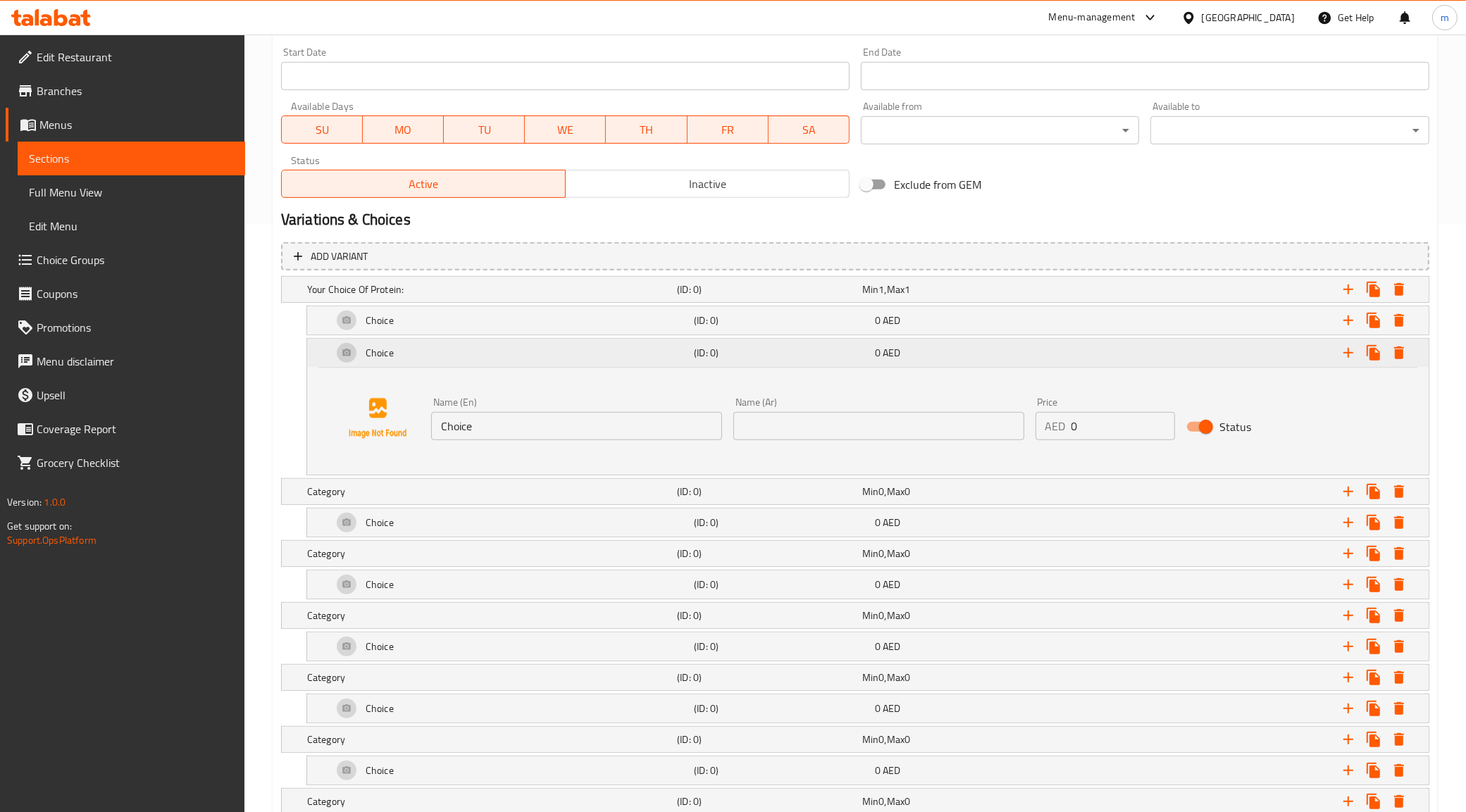
click at [425, 367] on div "Choice" at bounding box center [510, 353] width 361 height 34
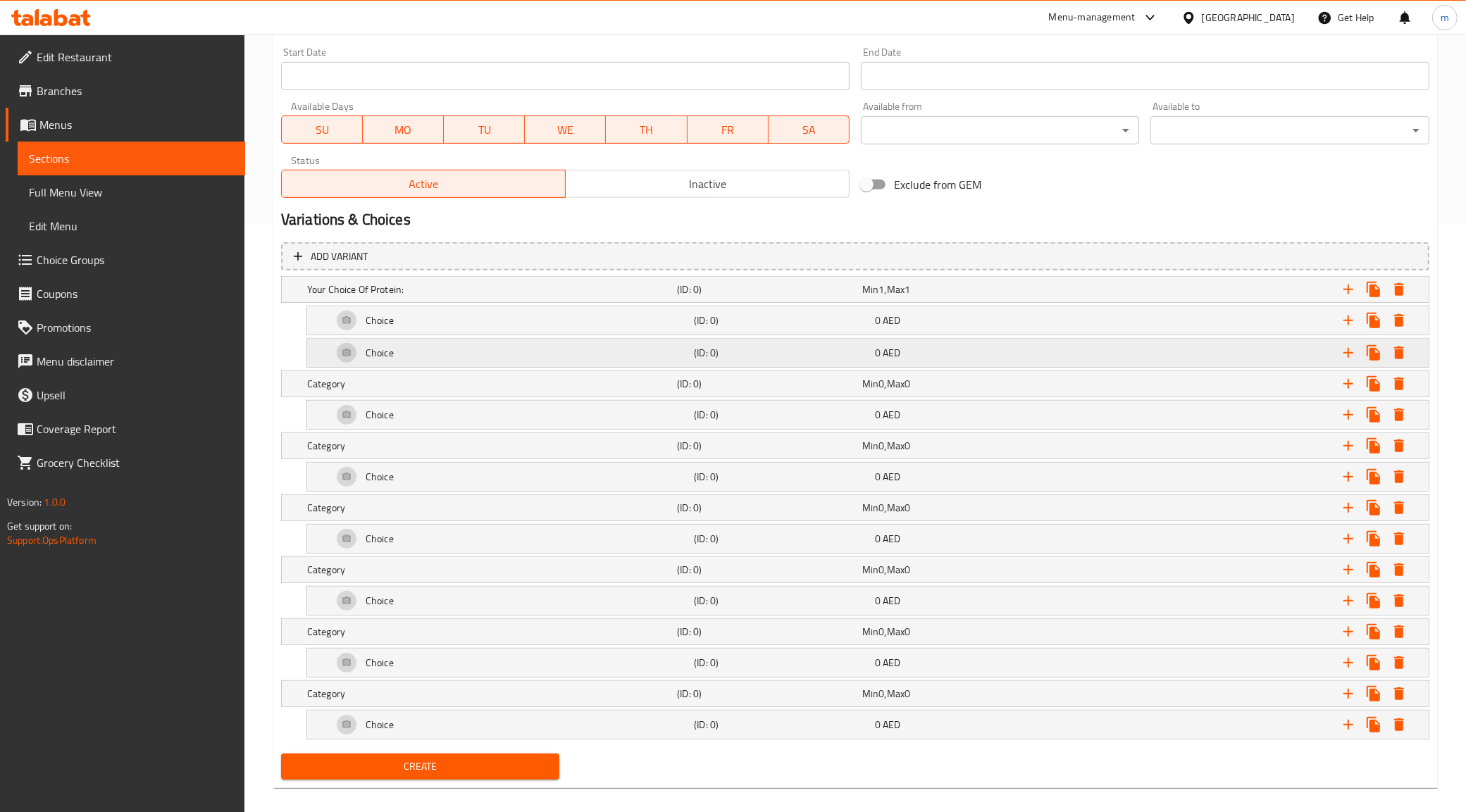
click at [411, 353] on div "Choice" at bounding box center [510, 353] width 361 height 34
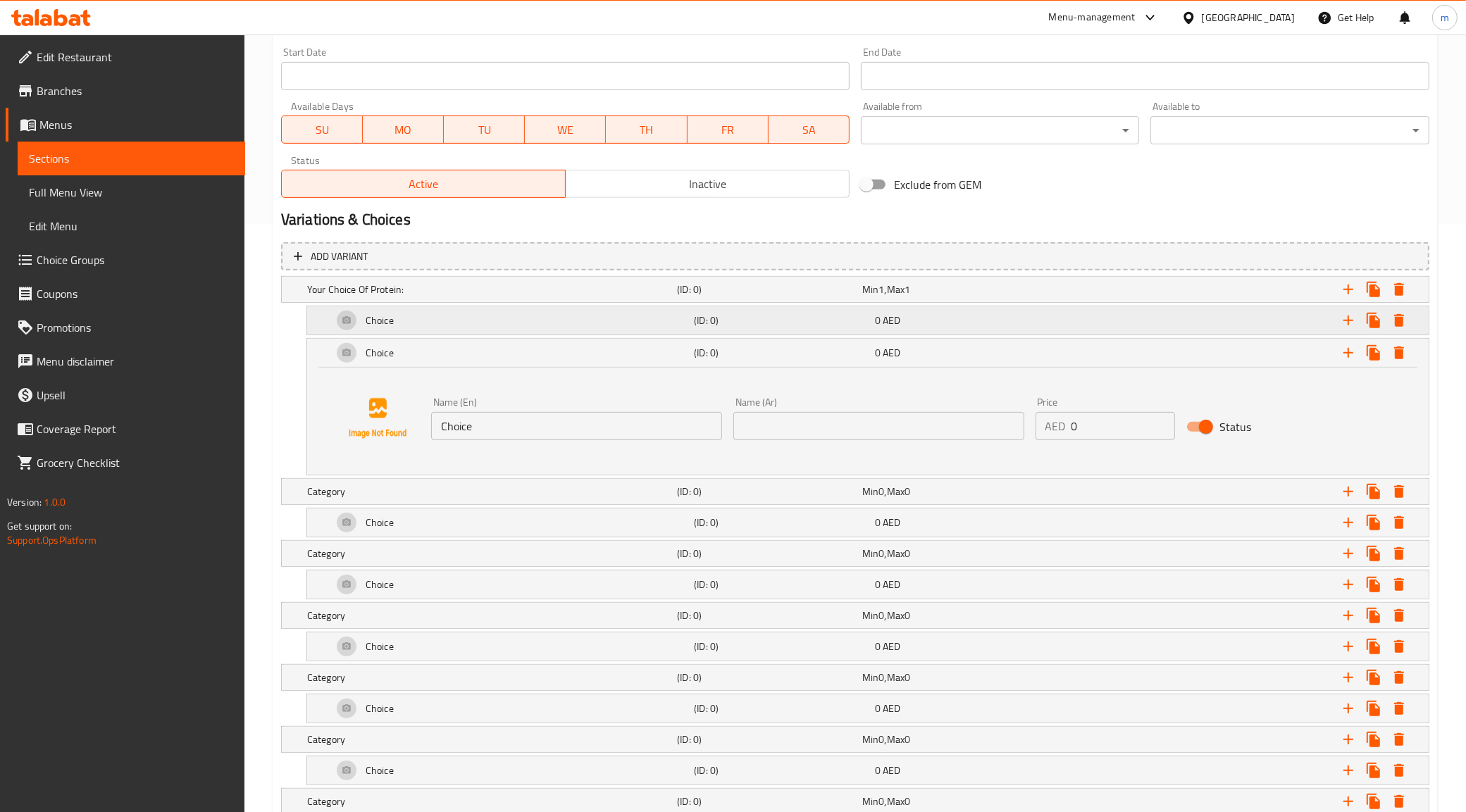
click at [424, 326] on div "Choice" at bounding box center [510, 320] width 361 height 34
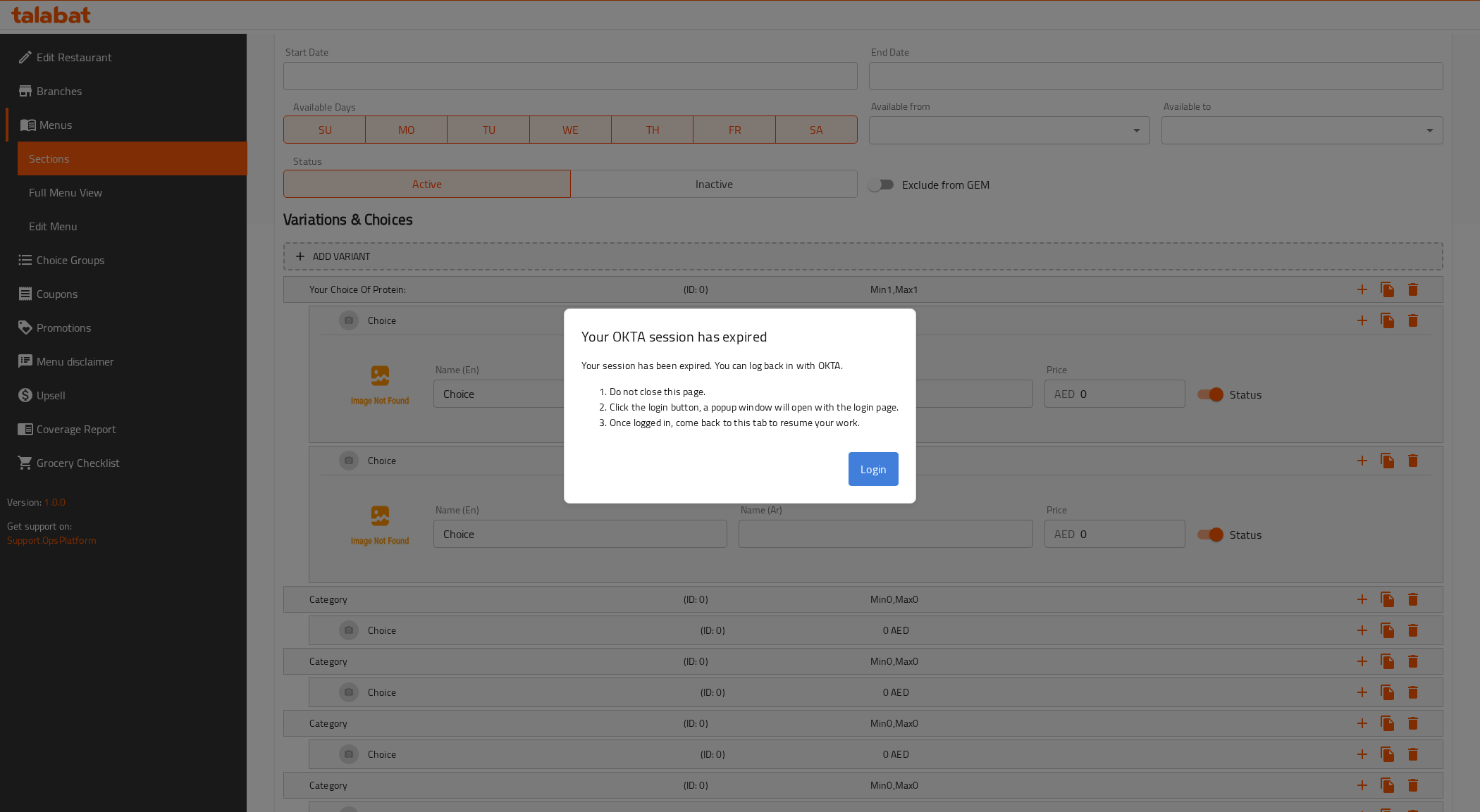
click at [861, 466] on button "Login" at bounding box center [874, 468] width 51 height 34
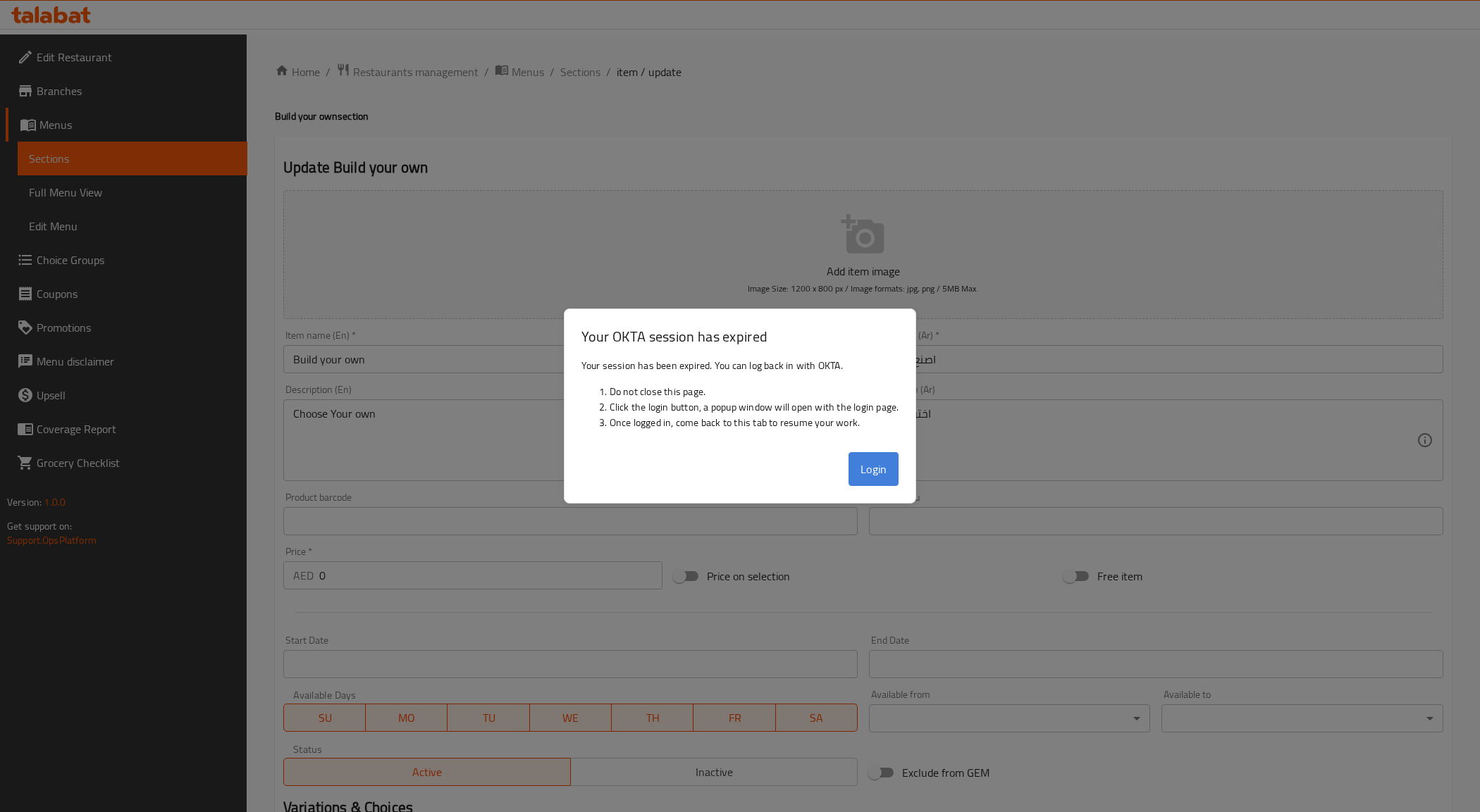
scroll to position [810, 0]
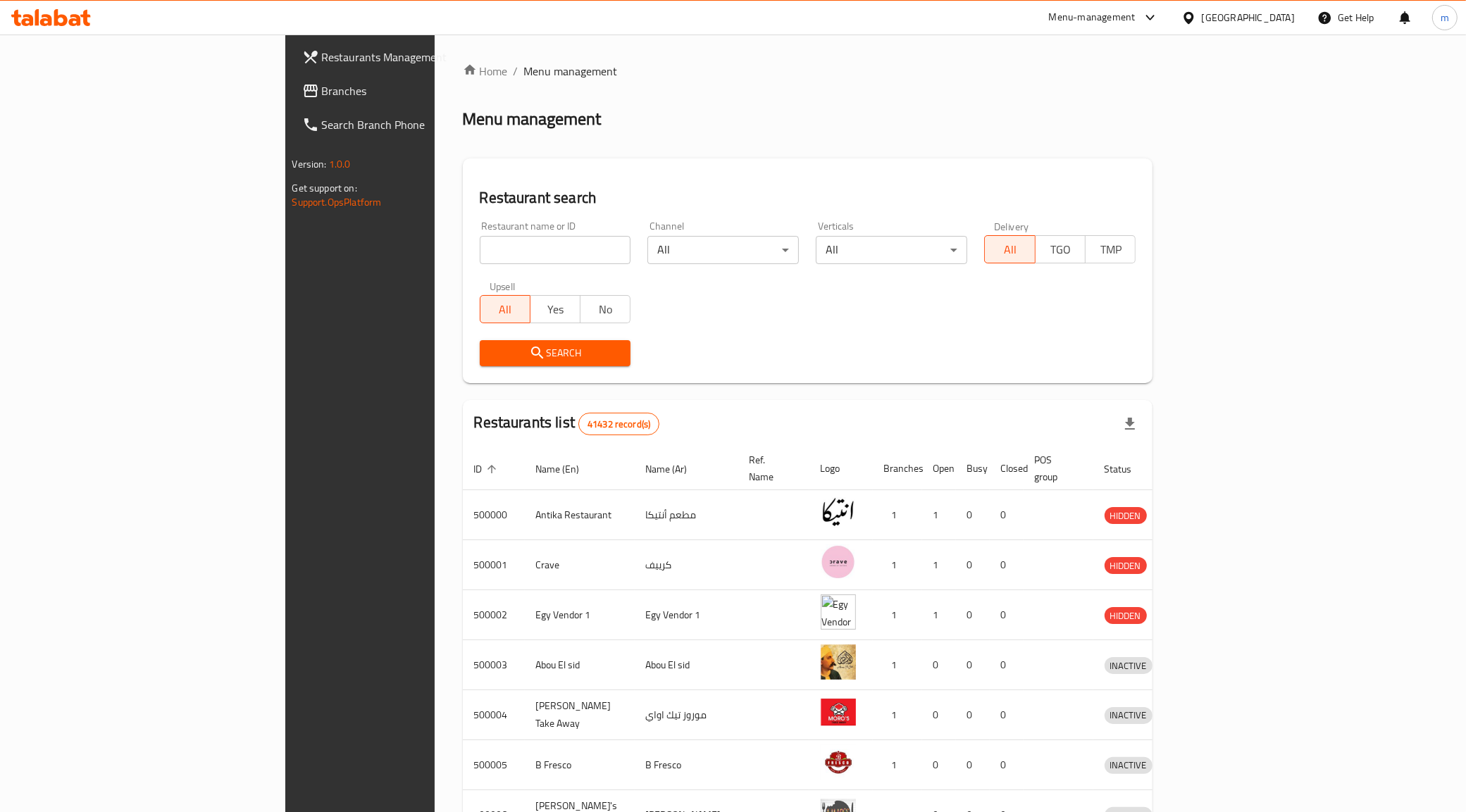
click at [1172, 11] on div "[GEOGRAPHIC_DATA]" at bounding box center [1249, 17] width 93 height 15
click at [1128, 372] on div "[GEOGRAPHIC_DATA]" at bounding box center [1142, 368] width 93 height 15
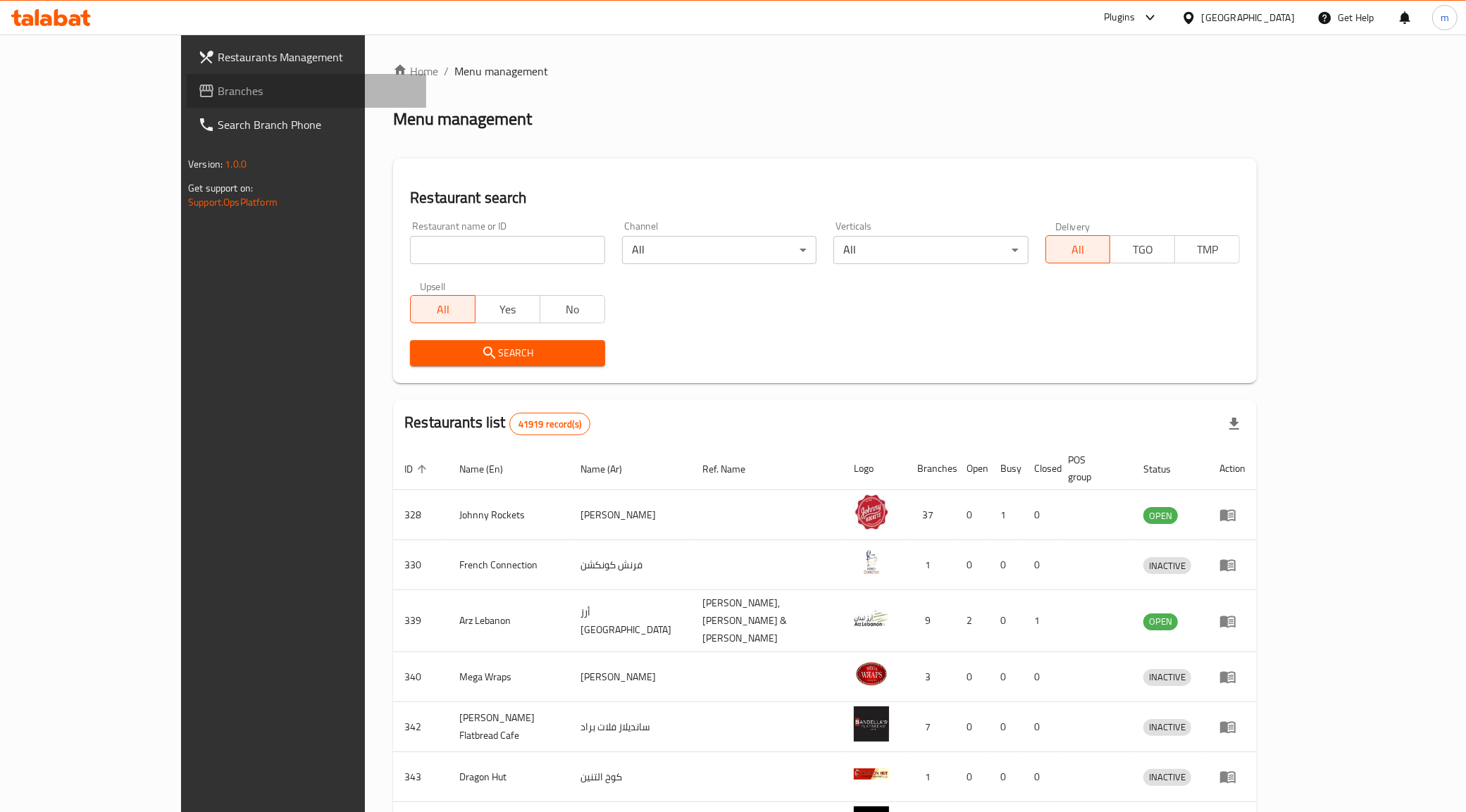
click at [217, 88] on span "Branches" at bounding box center [316, 91] width 197 height 17
